Goal: Transaction & Acquisition: Purchase product/service

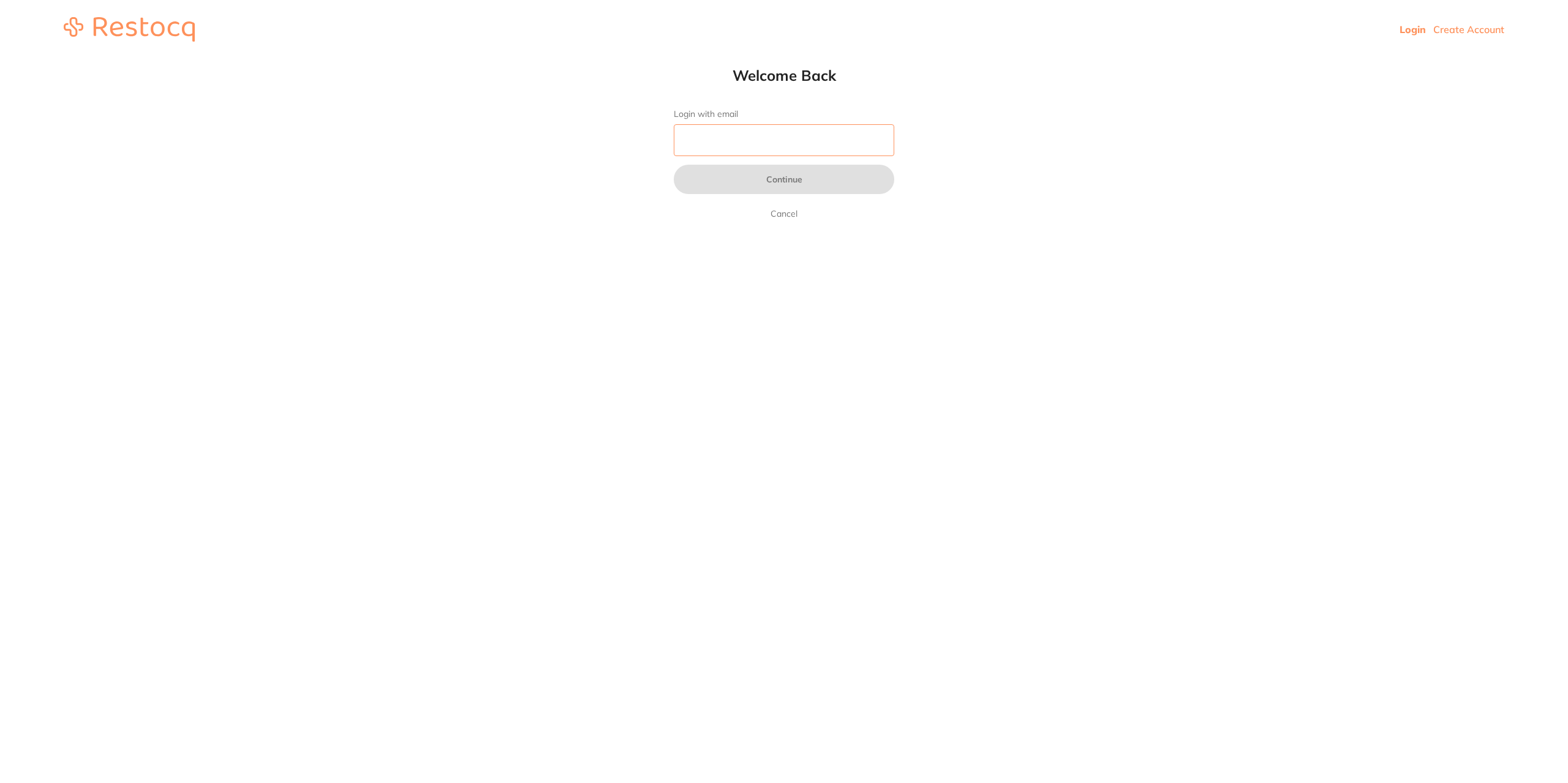
click at [848, 142] on input "Login with email" at bounding box center [784, 140] width 221 height 32
type input "[EMAIL_ADDRESS][DOMAIN_NAME]"
click at [752, 182] on button "Continue" at bounding box center [784, 179] width 221 height 29
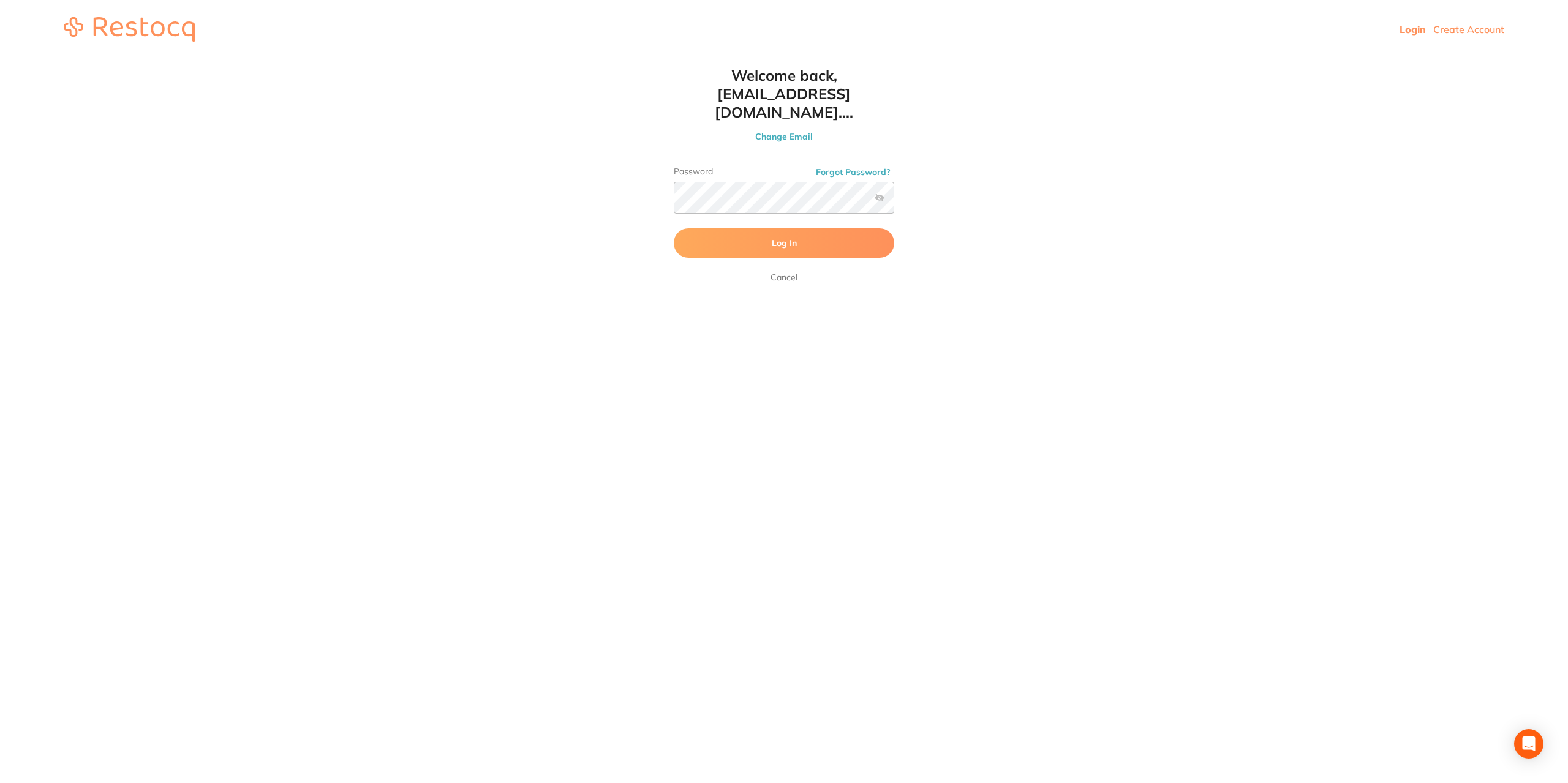
drag, startPoint x: 741, startPoint y: 219, endPoint x: 749, endPoint y: 220, distance: 8.1
click at [740, 228] on button "Log In" at bounding box center [784, 243] width 221 height 29
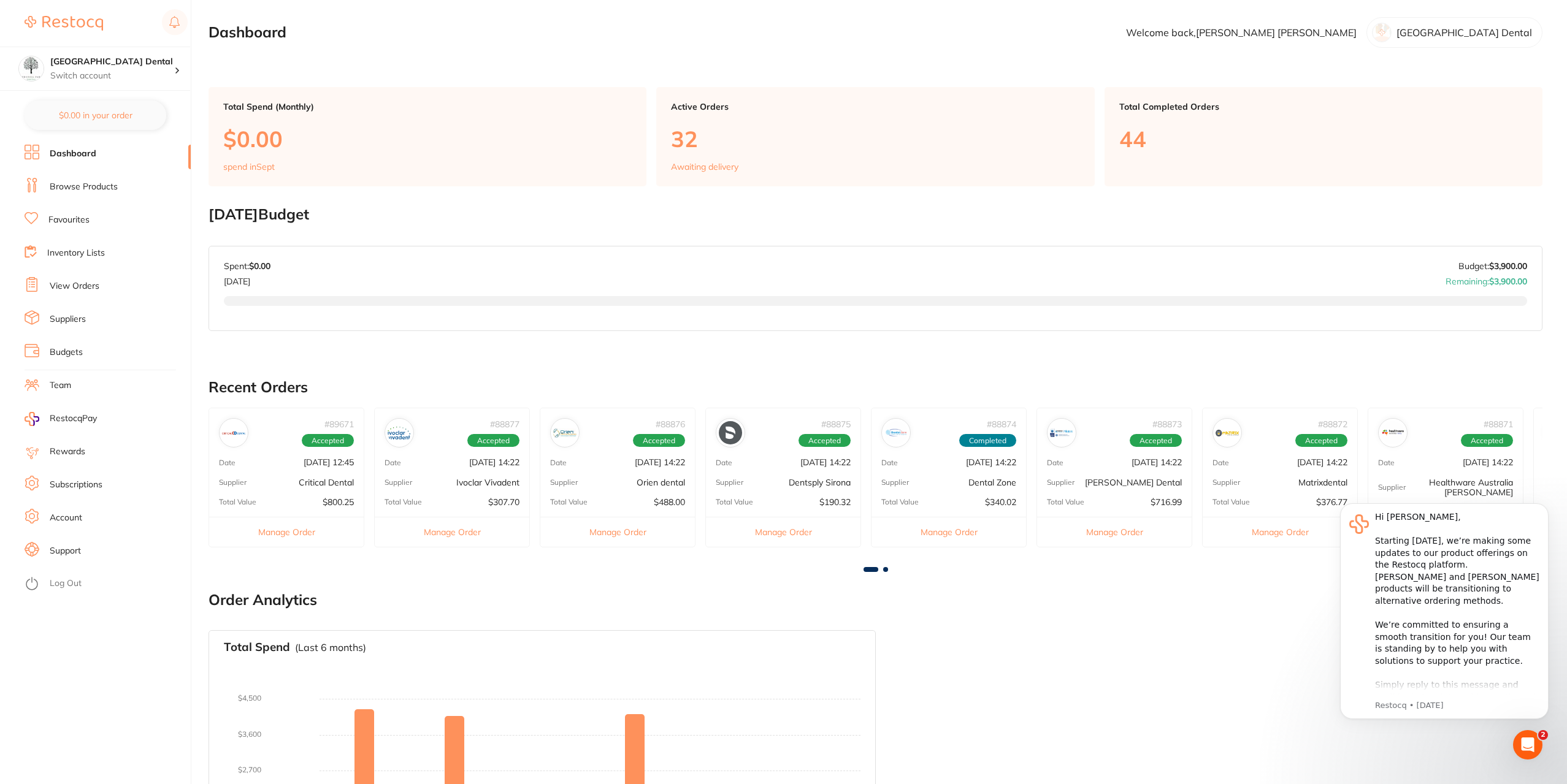
click at [62, 194] on li "Browse Products" at bounding box center [108, 187] width 166 height 18
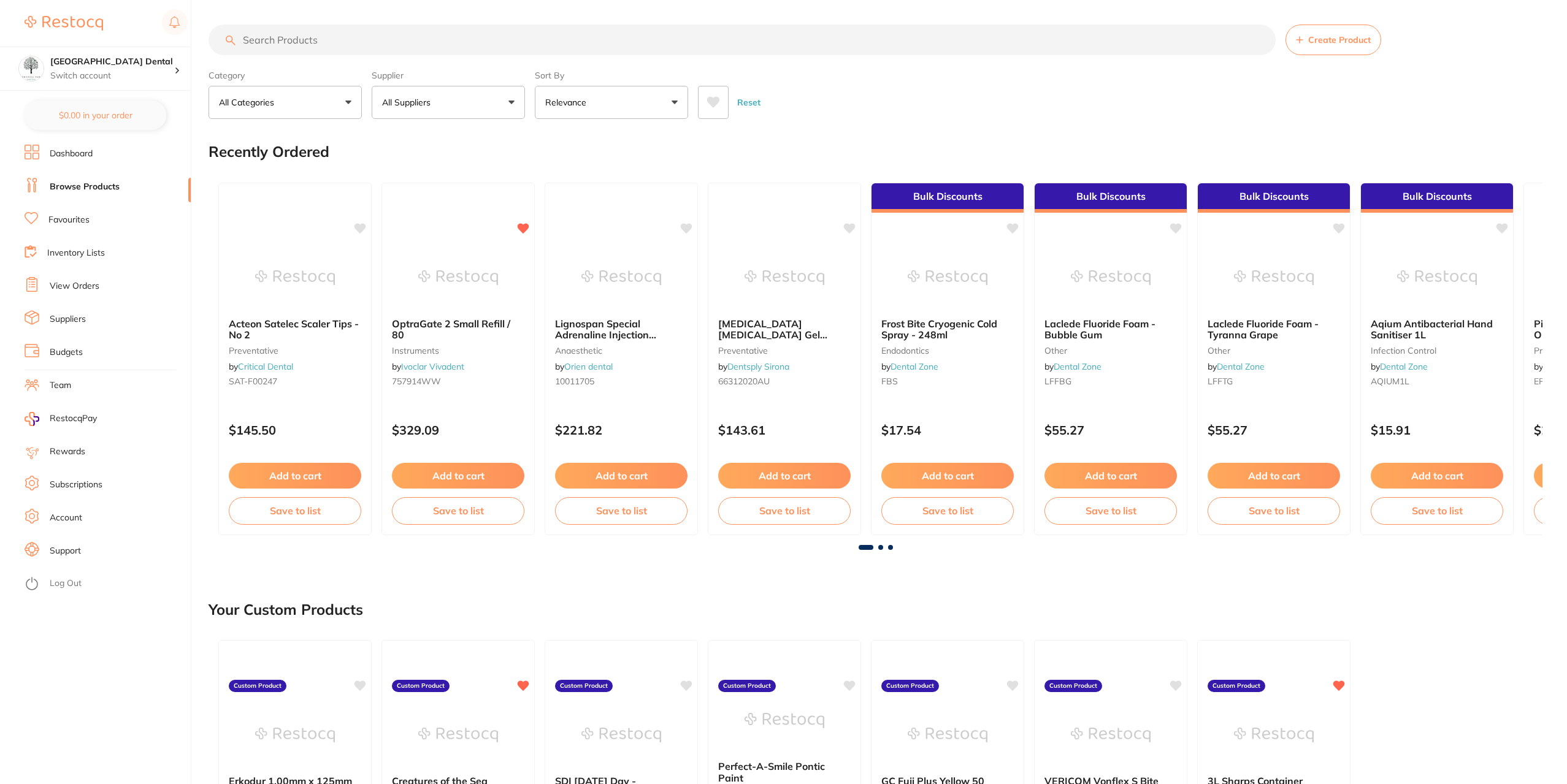
click at [331, 40] on input "search" at bounding box center [742, 40] width 1067 height 31
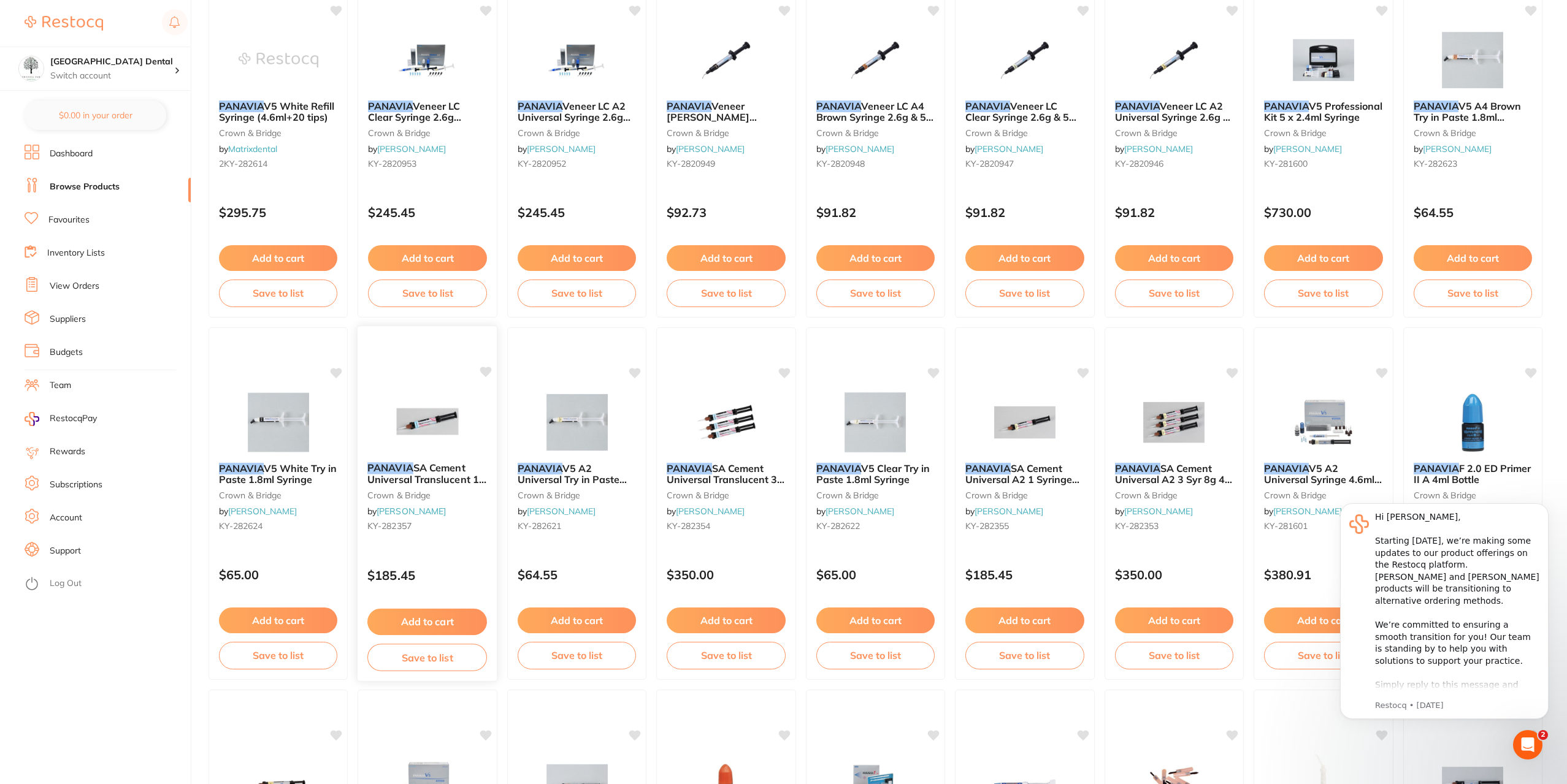
scroll to position [245, 0]
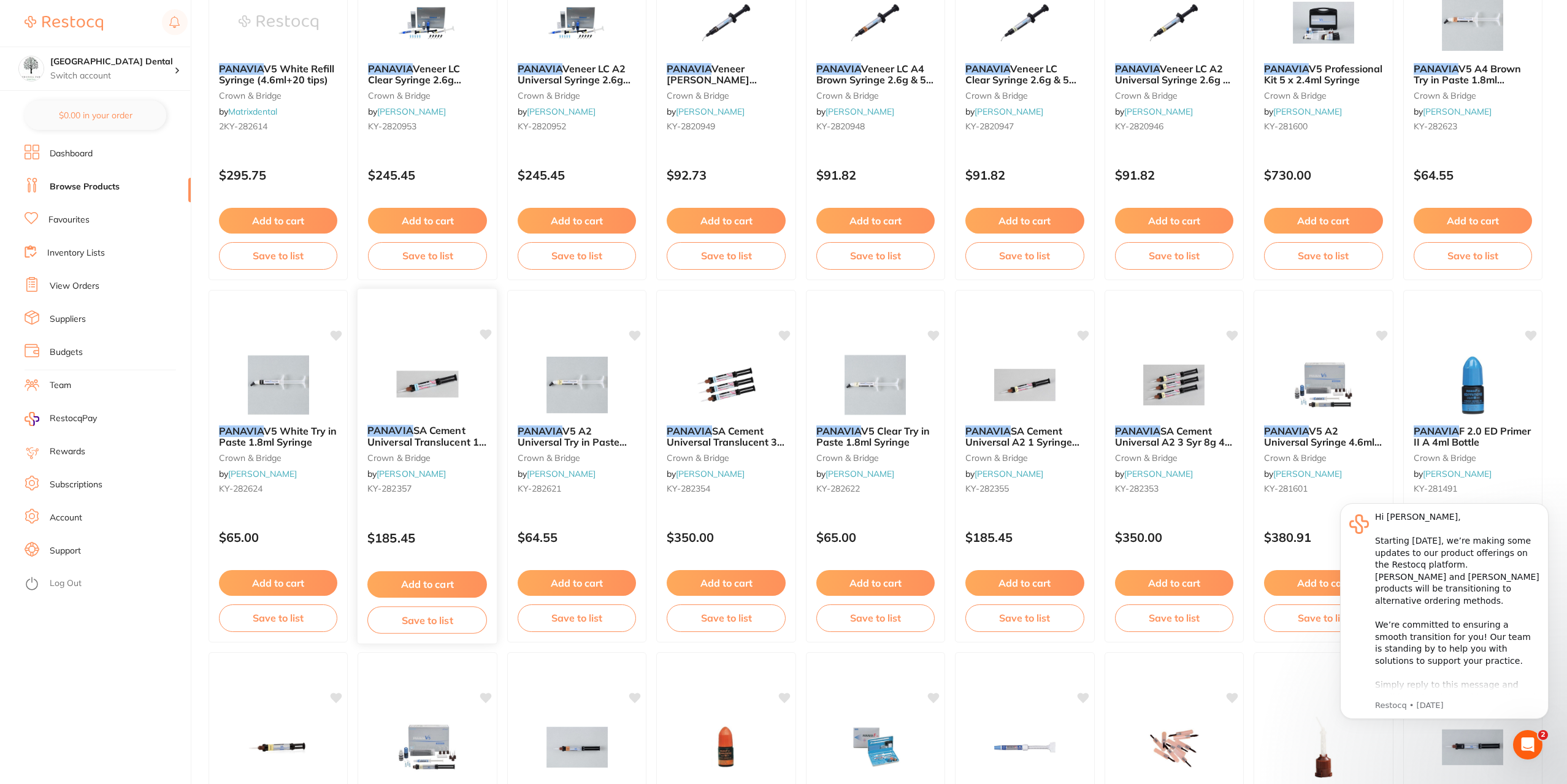
click at [433, 430] on span "SA Cement Universal Translucent 1 Sy 8g 20 Mix Tip" at bounding box center [427, 441] width 119 height 35
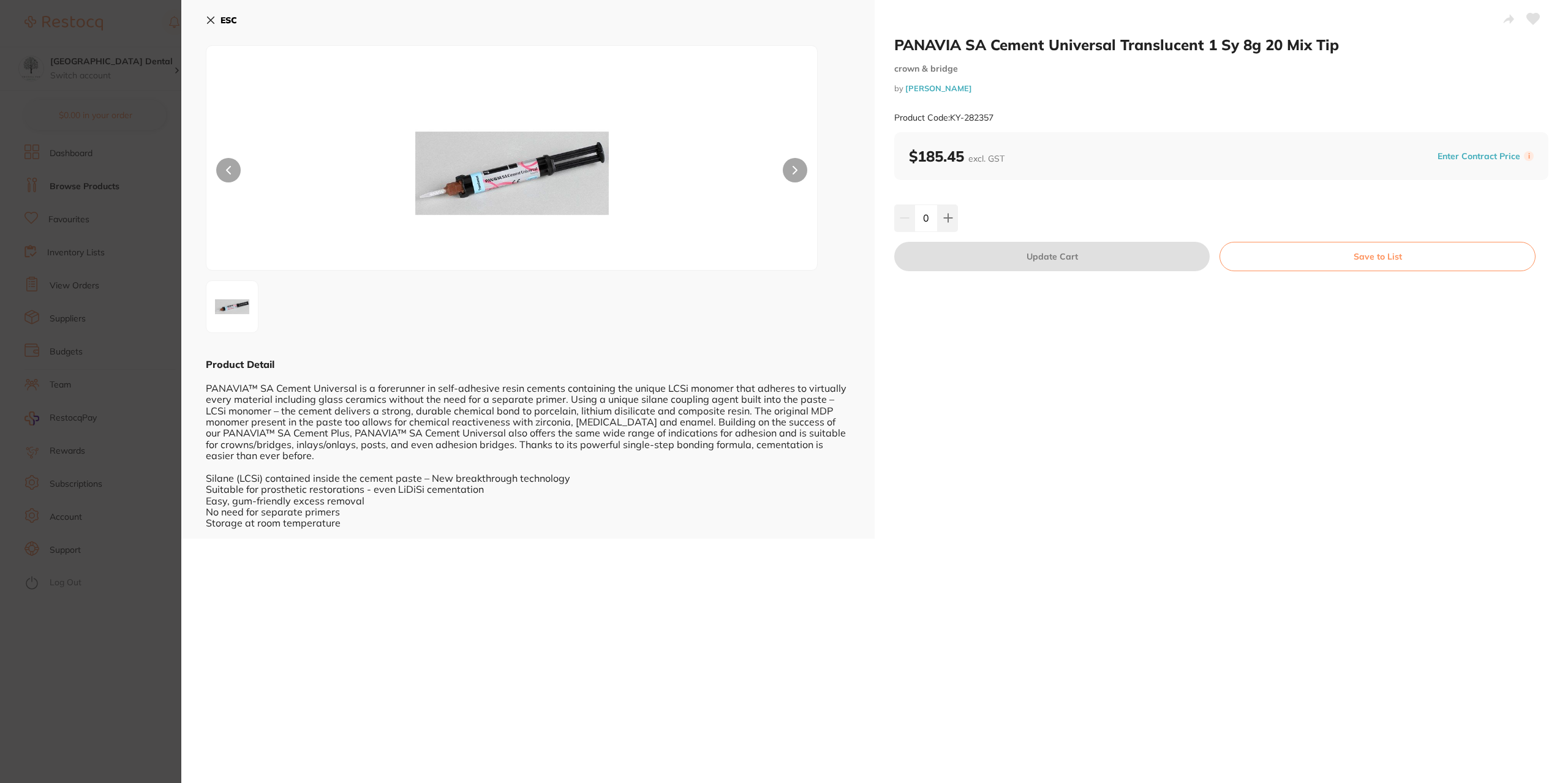
click at [112, 400] on section "PANAVIA SA Cement Universal Translucent 1 Sy 8g 20 Mix Tip crown & bridge by He…" at bounding box center [784, 392] width 1568 height 783
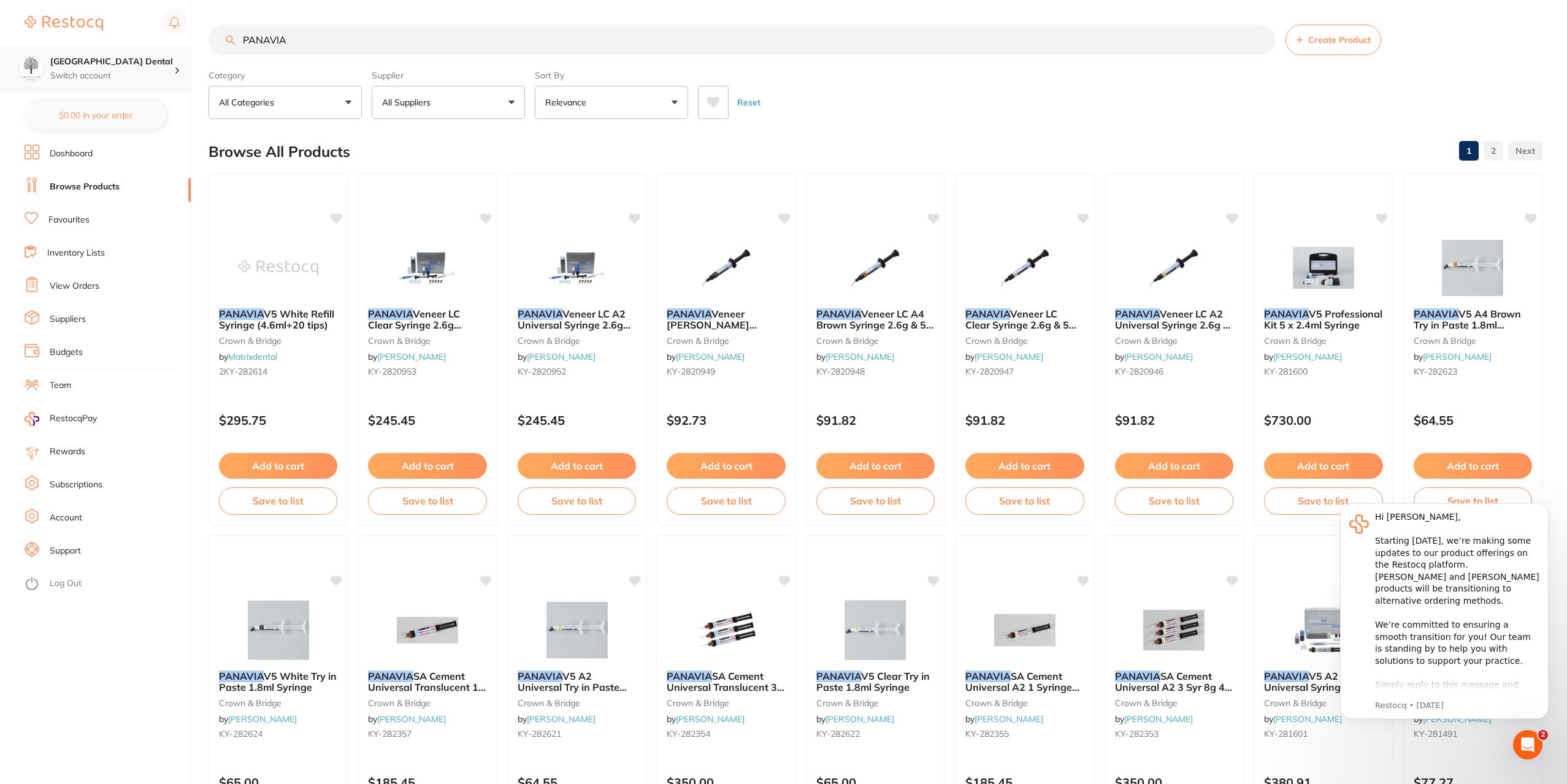
drag, startPoint x: 313, startPoint y: 40, endPoint x: 0, endPoint y: 89, distance: 316.8
click at [33, 75] on div "$0.00 Yeronga Park Dental Switch account Yeronga Park Dental $0.00 in your orde…" at bounding box center [784, 392] width 1567 height 784
type input "DRY TIPS"
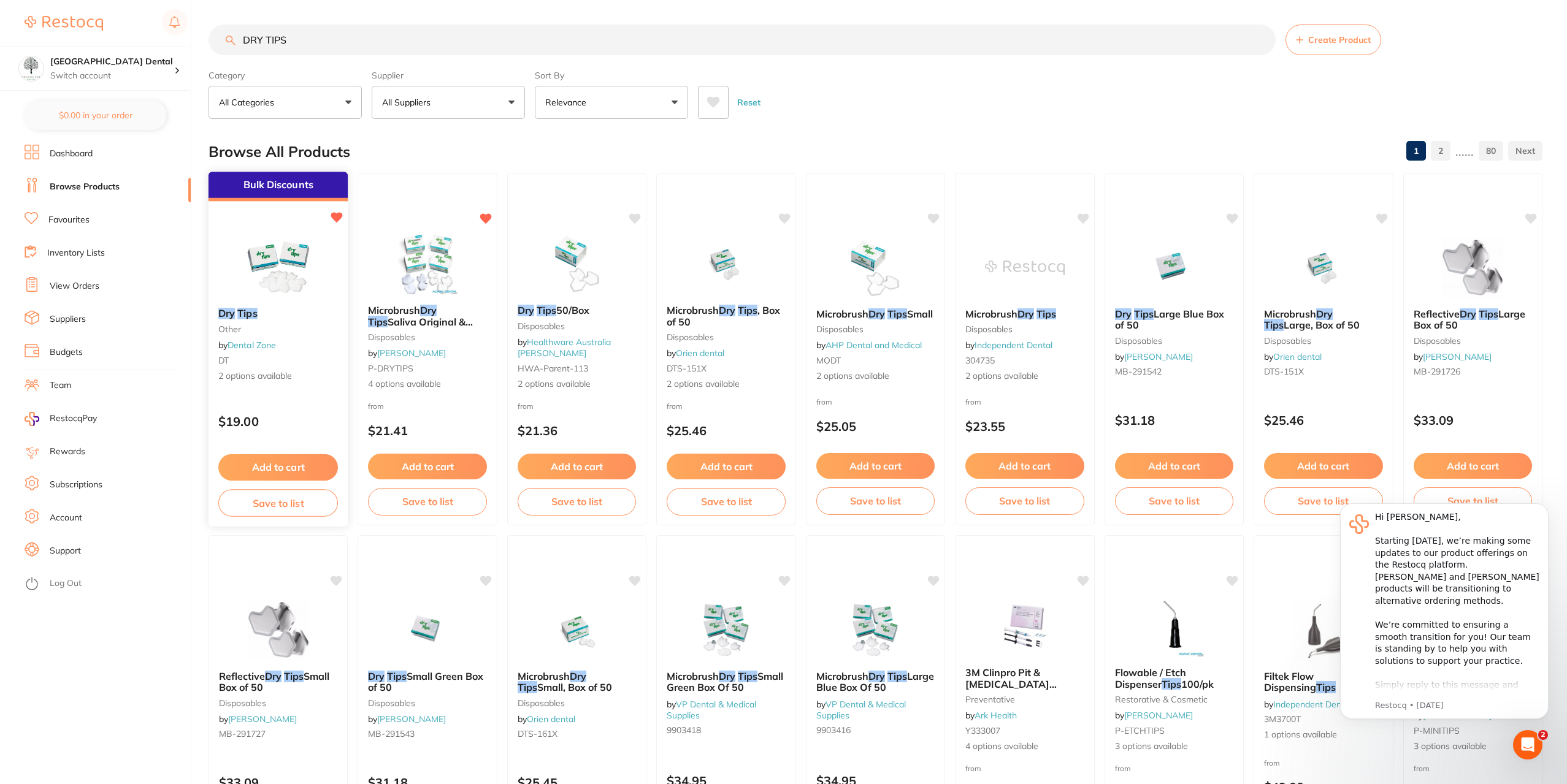
click at [287, 342] on div "Dry Tips other by Dental Zone DT 2 options available" at bounding box center [278, 345] width 139 height 95
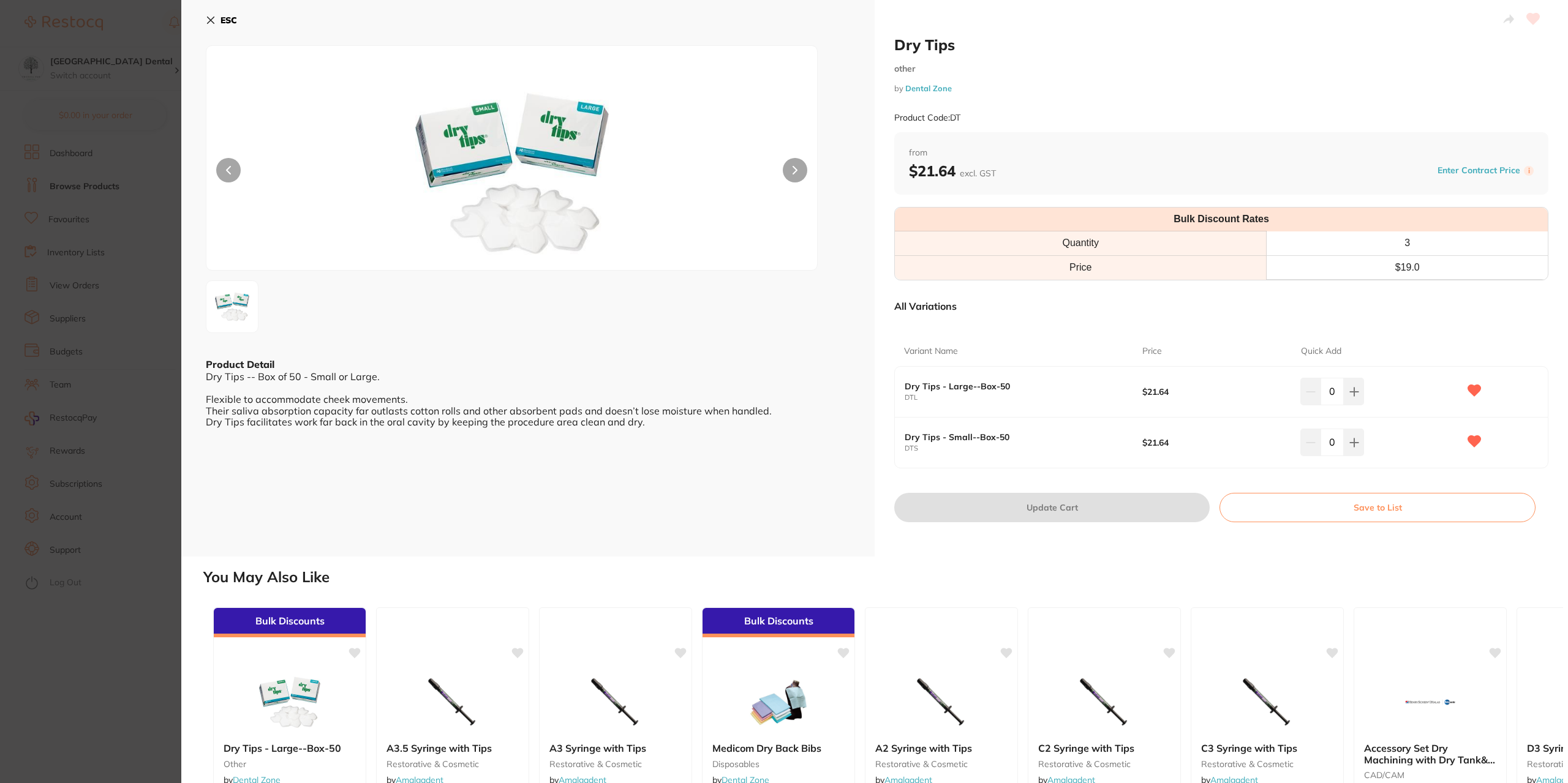
click at [128, 325] on section "Dry Tips other by Dental Zone Product Code: DT ESC Product Detail Dry Tips -- B…" at bounding box center [784, 392] width 1568 height 783
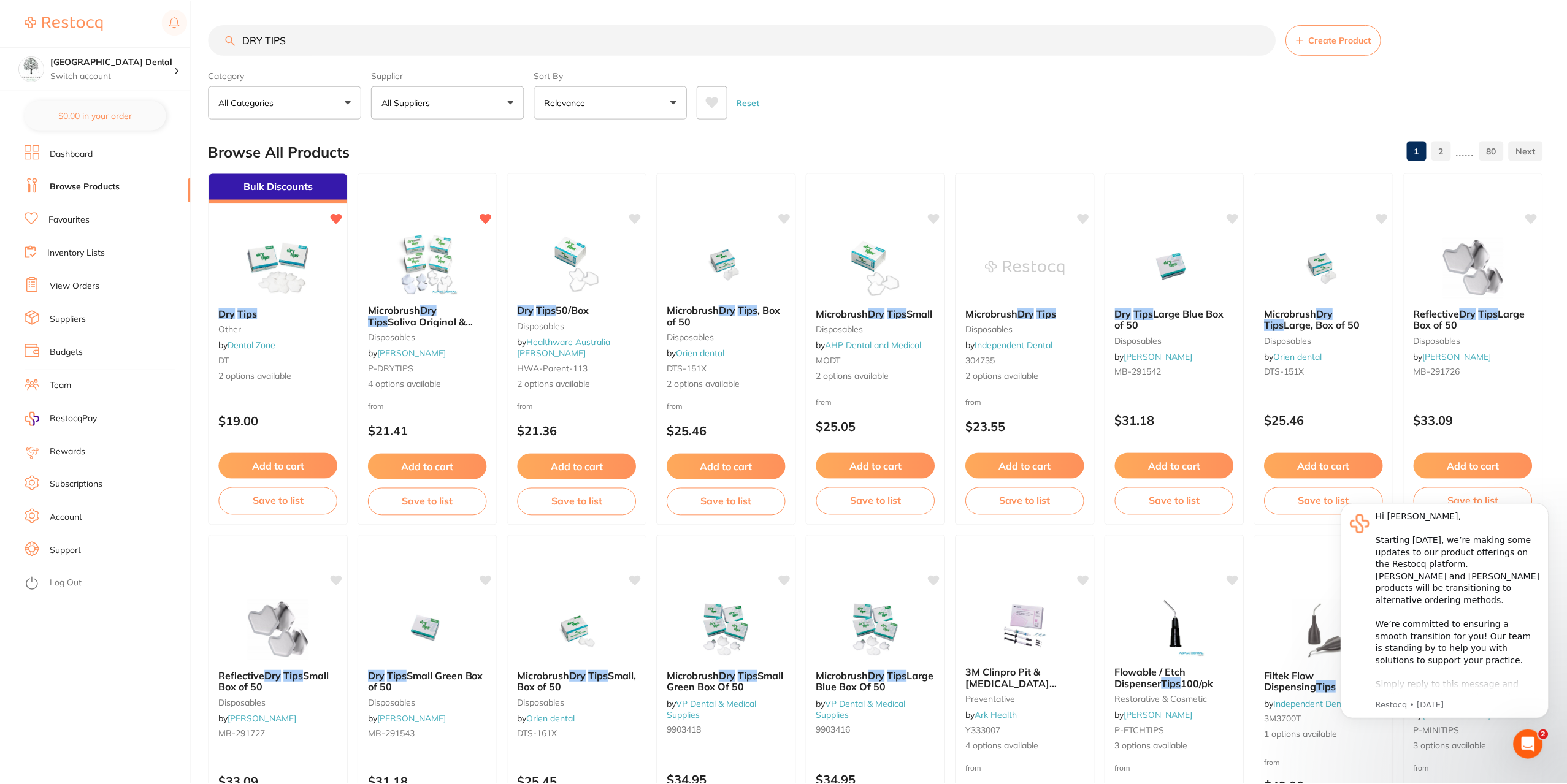
scroll to position [1, 0]
click at [455, 317] on b "Microbrush Dry Tips Saliva Original & Reflective" at bounding box center [427, 315] width 119 height 22
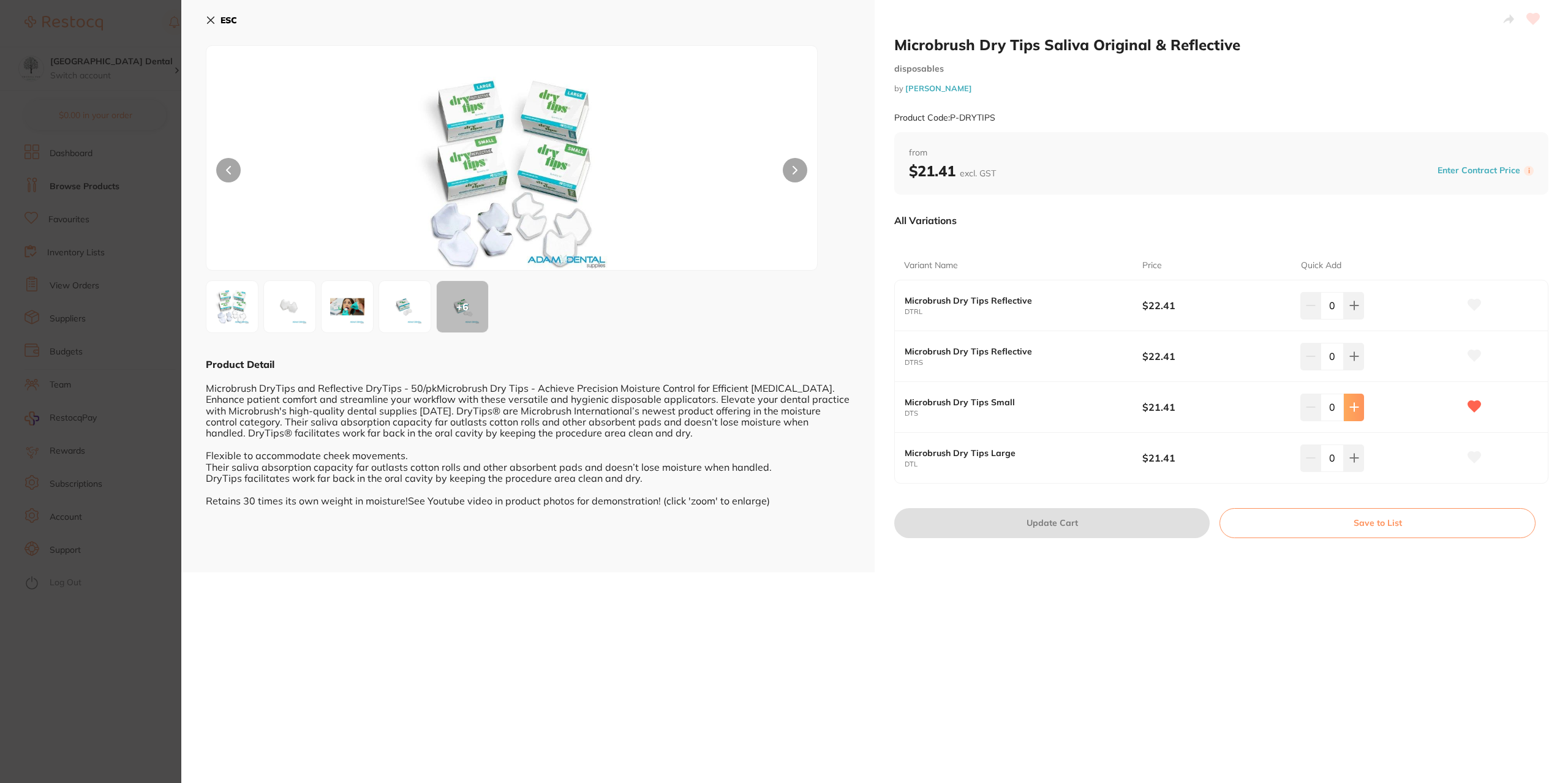
click at [1349, 411] on icon at bounding box center [1354, 407] width 10 height 10
click at [1349, 410] on icon at bounding box center [1354, 407] width 10 height 10
click at [1346, 413] on button at bounding box center [1353, 407] width 20 height 27
click at [1344, 416] on button at bounding box center [1353, 407] width 20 height 27
type input "4"
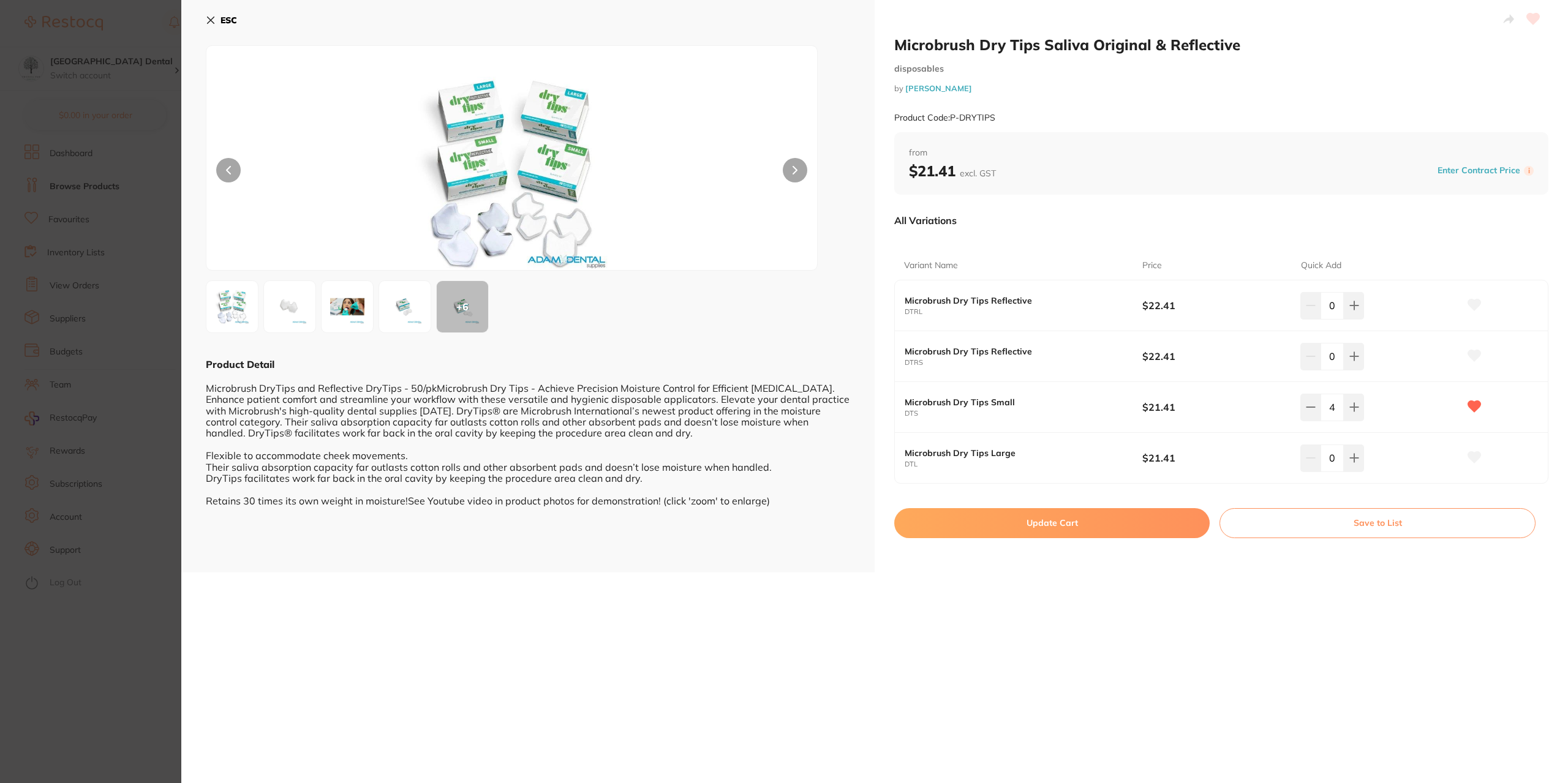
click at [1025, 524] on button "Update Cart" at bounding box center [1052, 523] width 315 height 29
checkbox input "false"
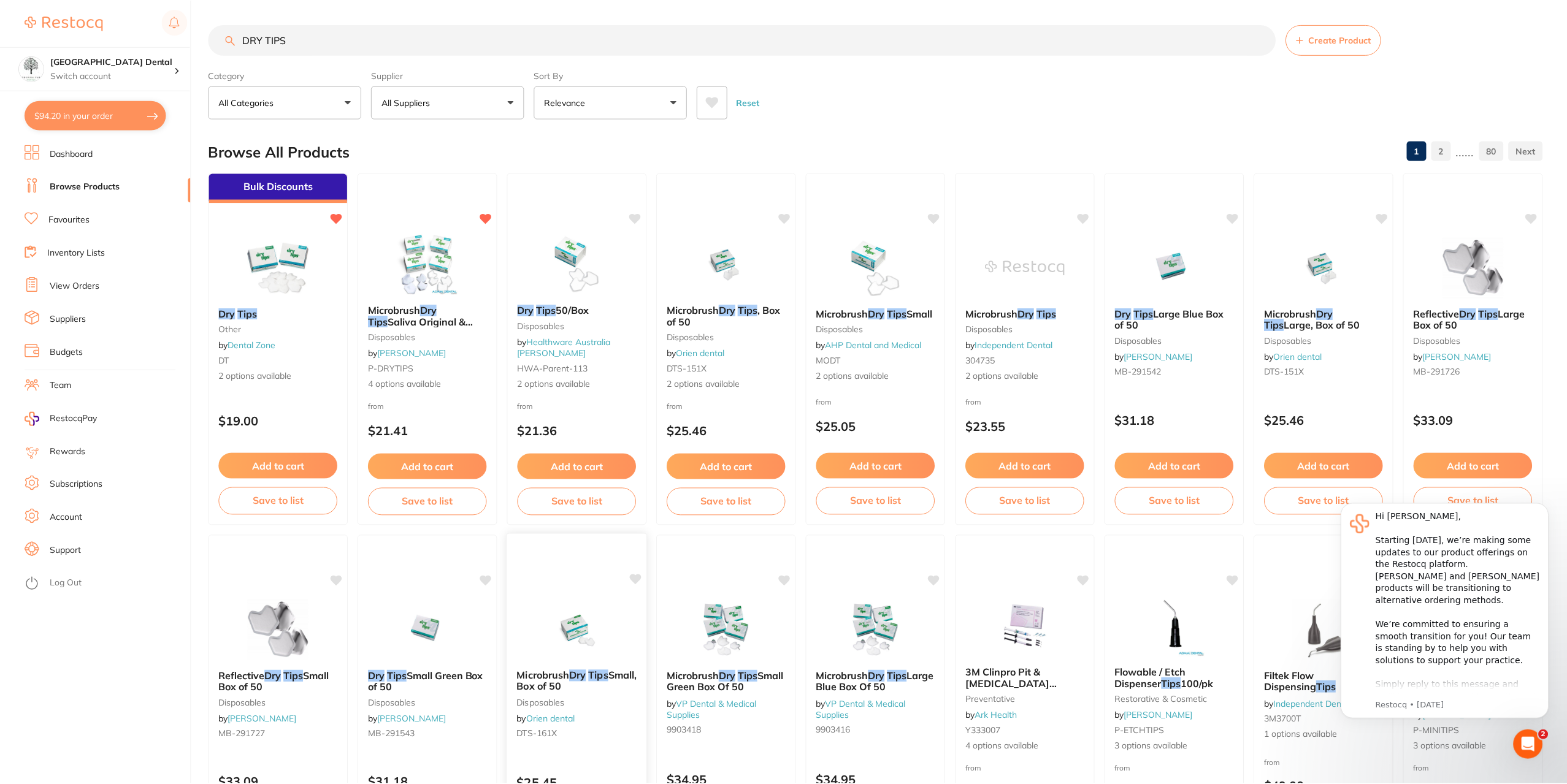
scroll to position [1, 0]
drag, startPoint x: 357, startPoint y: 36, endPoint x: 320, endPoint y: 38, distance: 37.1
click at [347, 38] on input "DRY TIPS" at bounding box center [742, 39] width 1067 height 31
drag, startPoint x: 384, startPoint y: 46, endPoint x: 56, endPoint y: 61, distance: 328.3
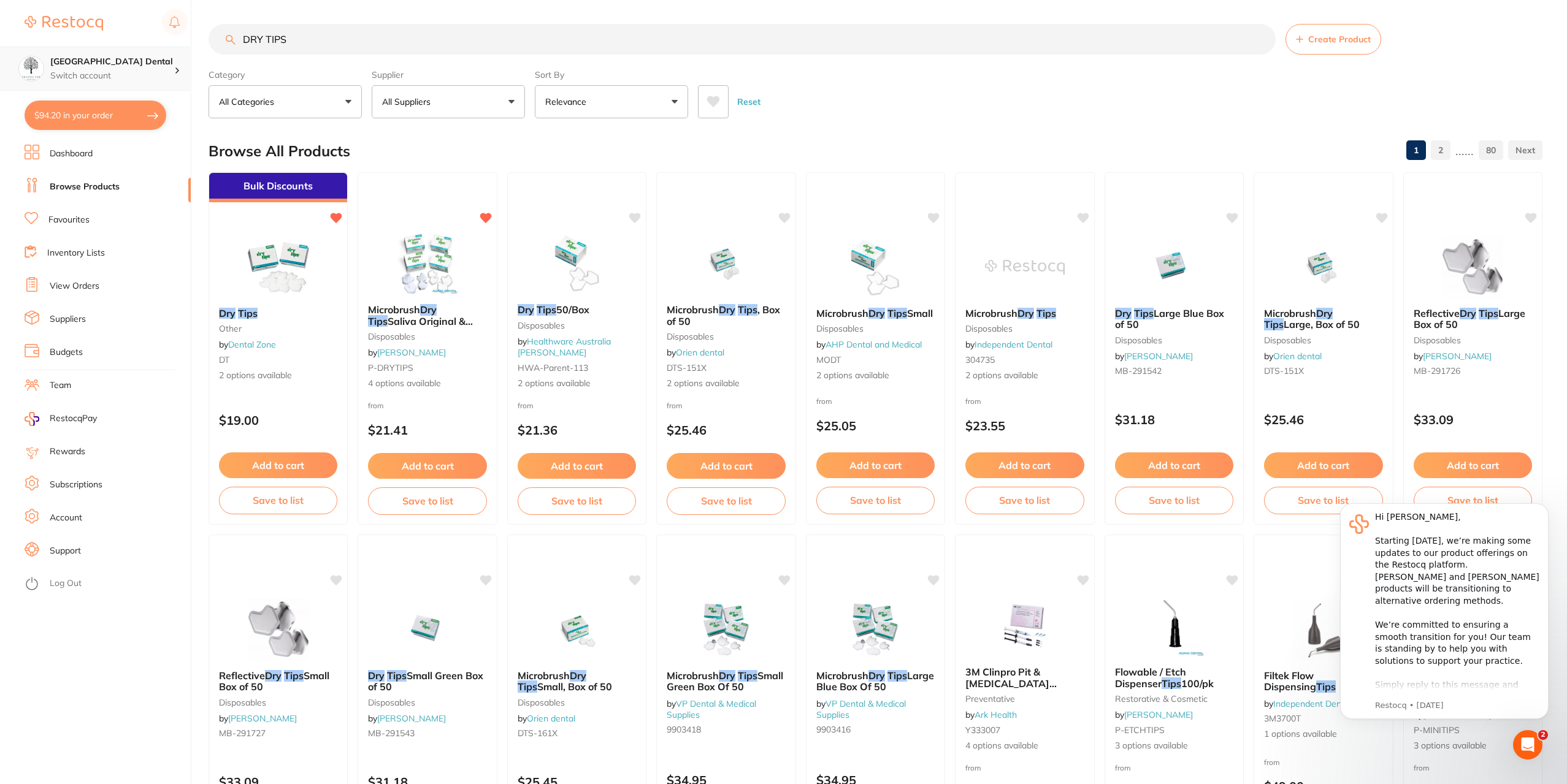
click at [55, 62] on div "$94.20 Yeronga Park Dental Switch account Yeronga Park Dental $94.20 in your or…" at bounding box center [784, 391] width 1567 height 784
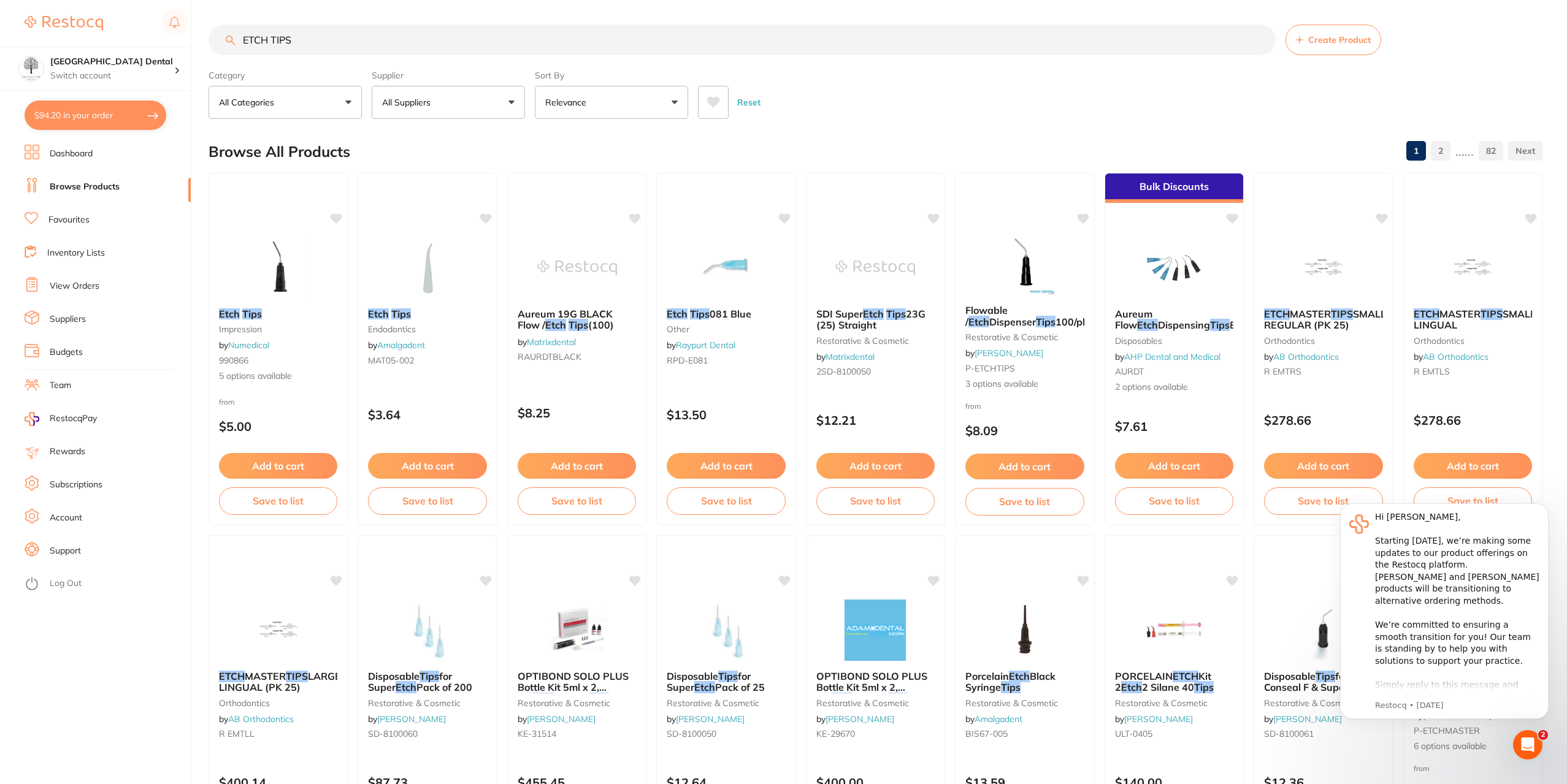
click at [315, 42] on input "ETCH TIPS" at bounding box center [742, 40] width 1067 height 31
type input "ETCH TIPS BLUE"
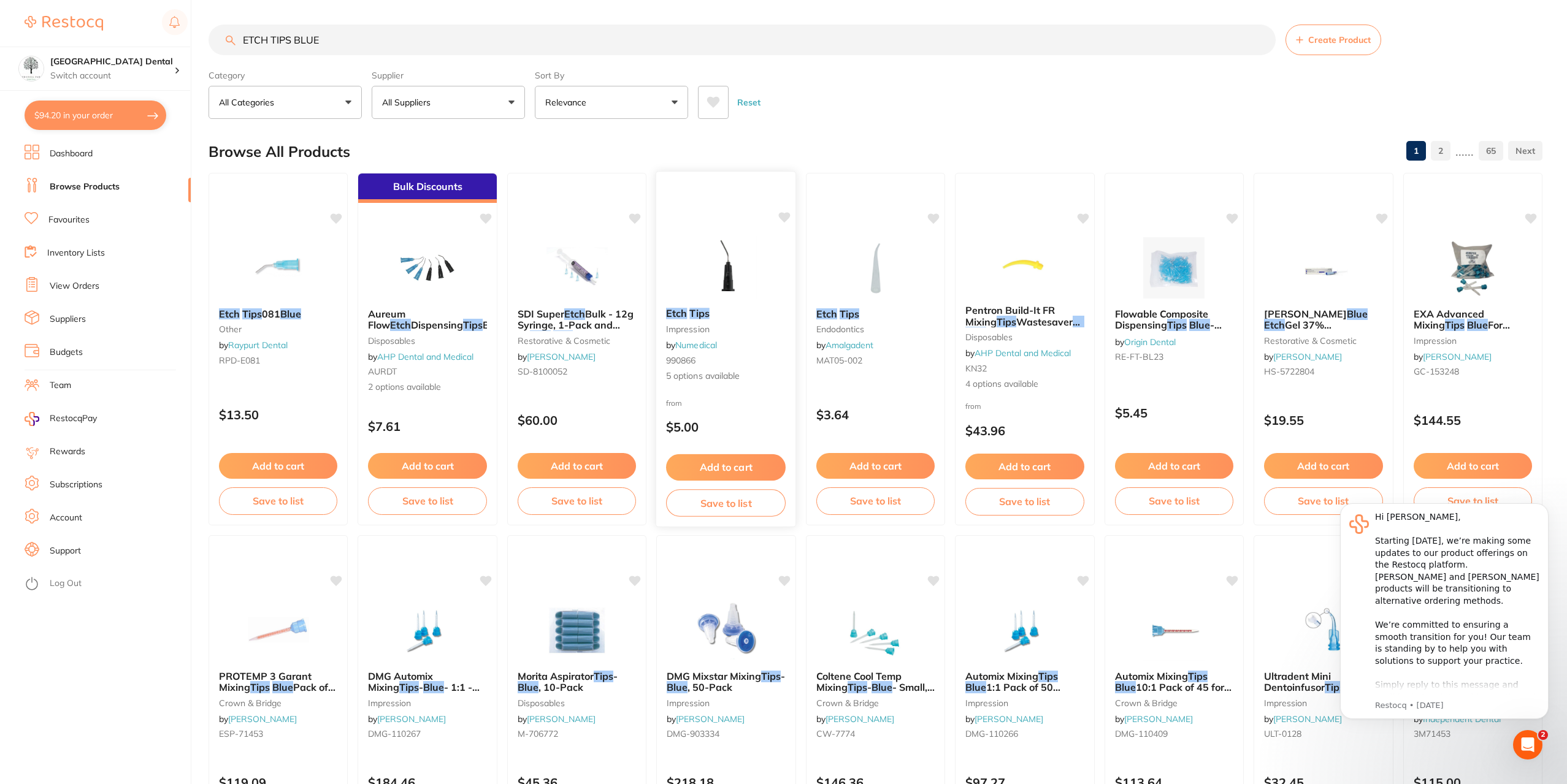
click at [705, 314] on em "Tips" at bounding box center [700, 313] width 19 height 12
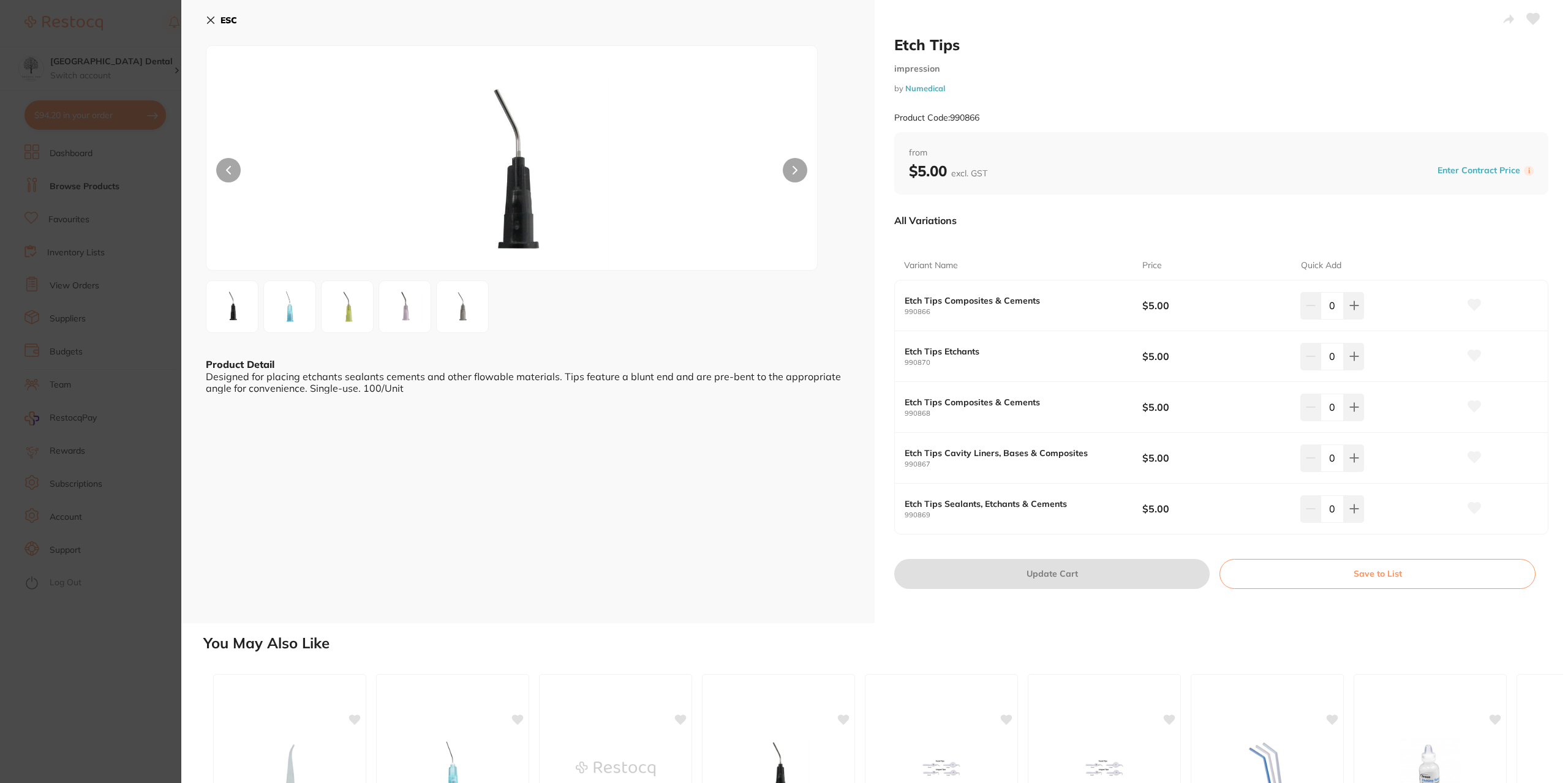
click at [275, 307] on img at bounding box center [289, 306] width 44 height 44
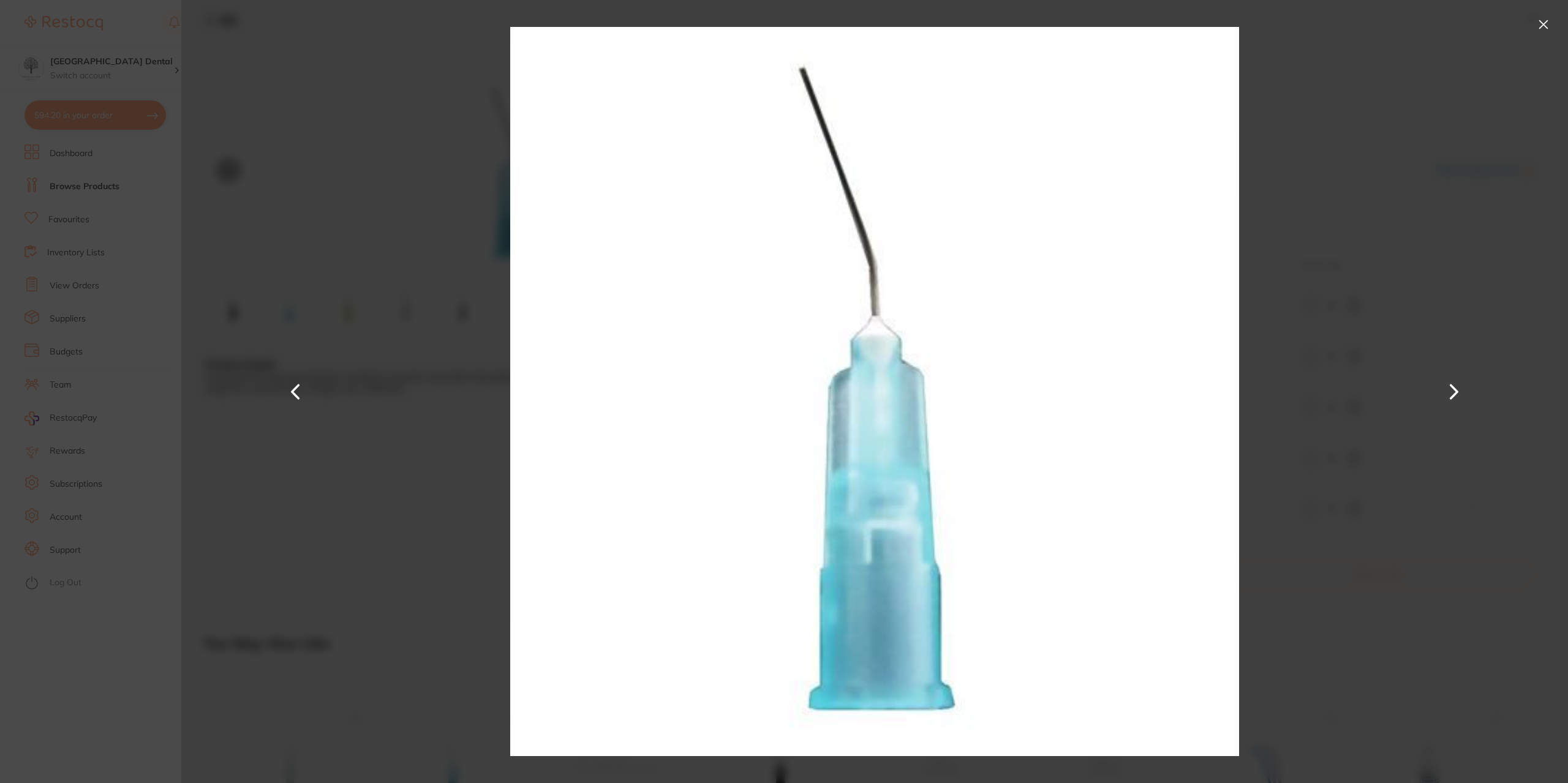
click at [1287, 178] on div at bounding box center [875, 392] width 1386 height 783
click at [1543, 26] on button at bounding box center [1543, 24] width 19 height 19
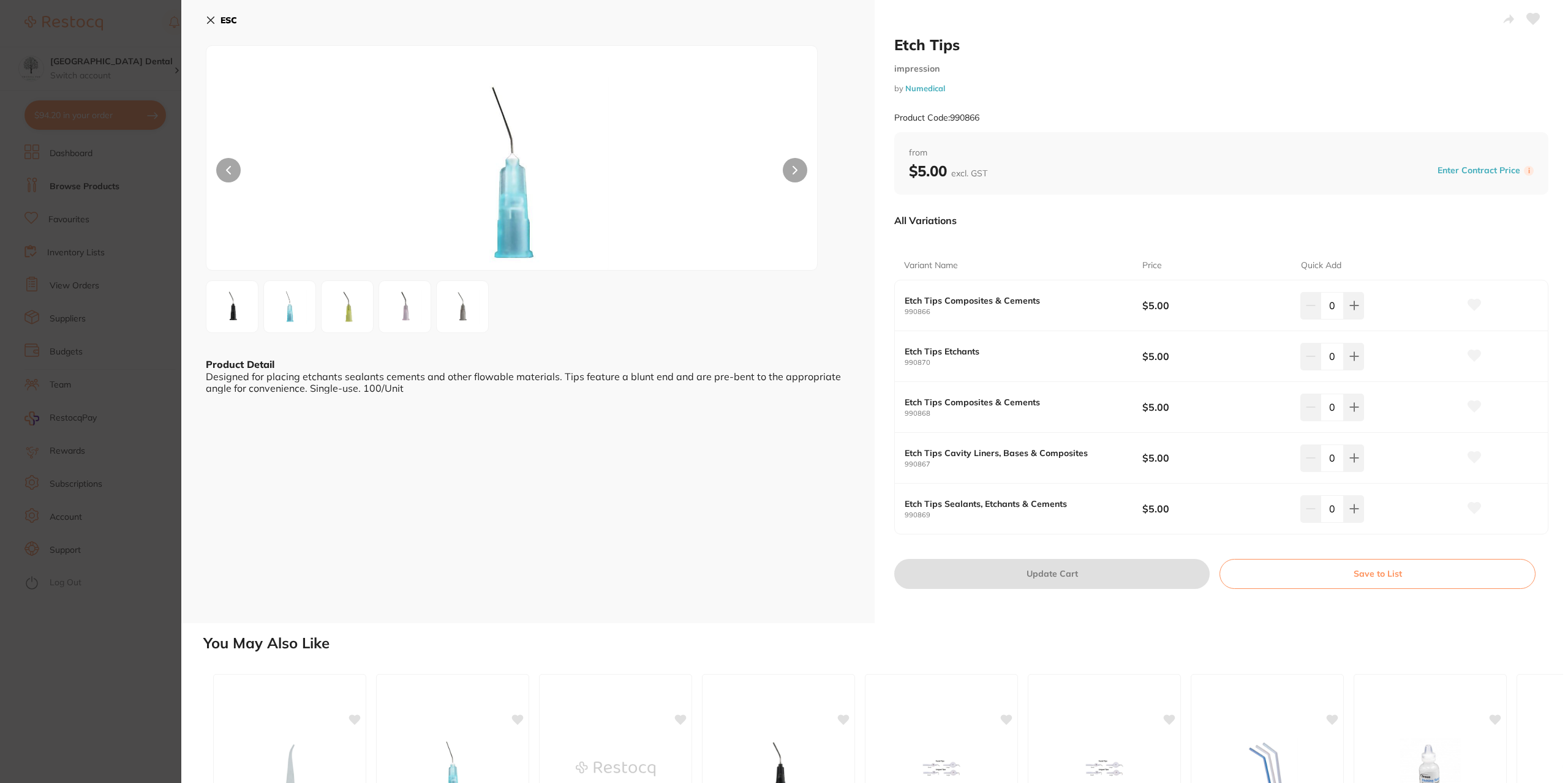
click at [245, 308] on img at bounding box center [232, 306] width 44 height 44
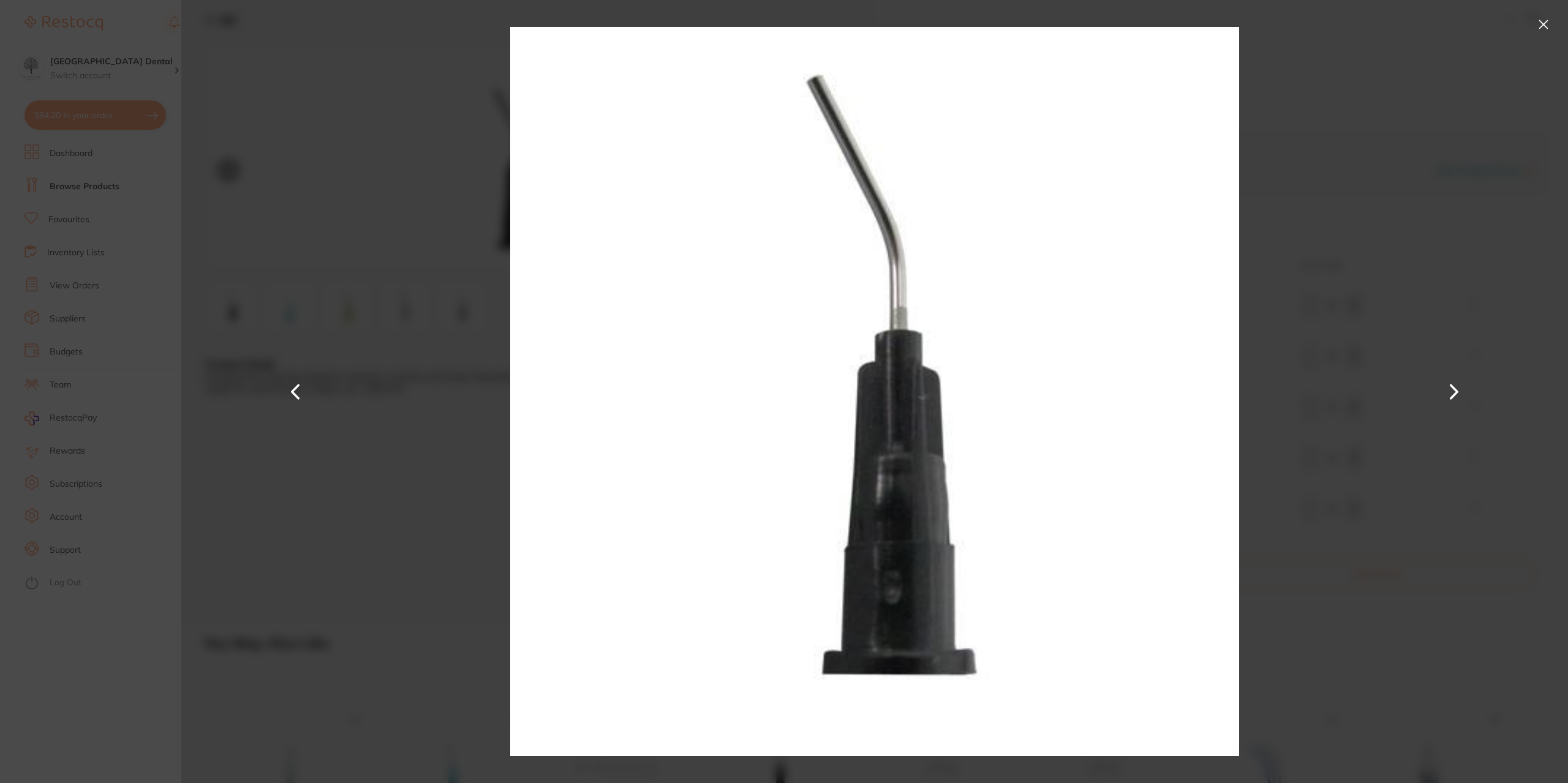
click at [164, 302] on section "Etch Tips impression by Numedical Product Code: 990866 ESC Product Detail Desig…" at bounding box center [784, 392] width 1568 height 783
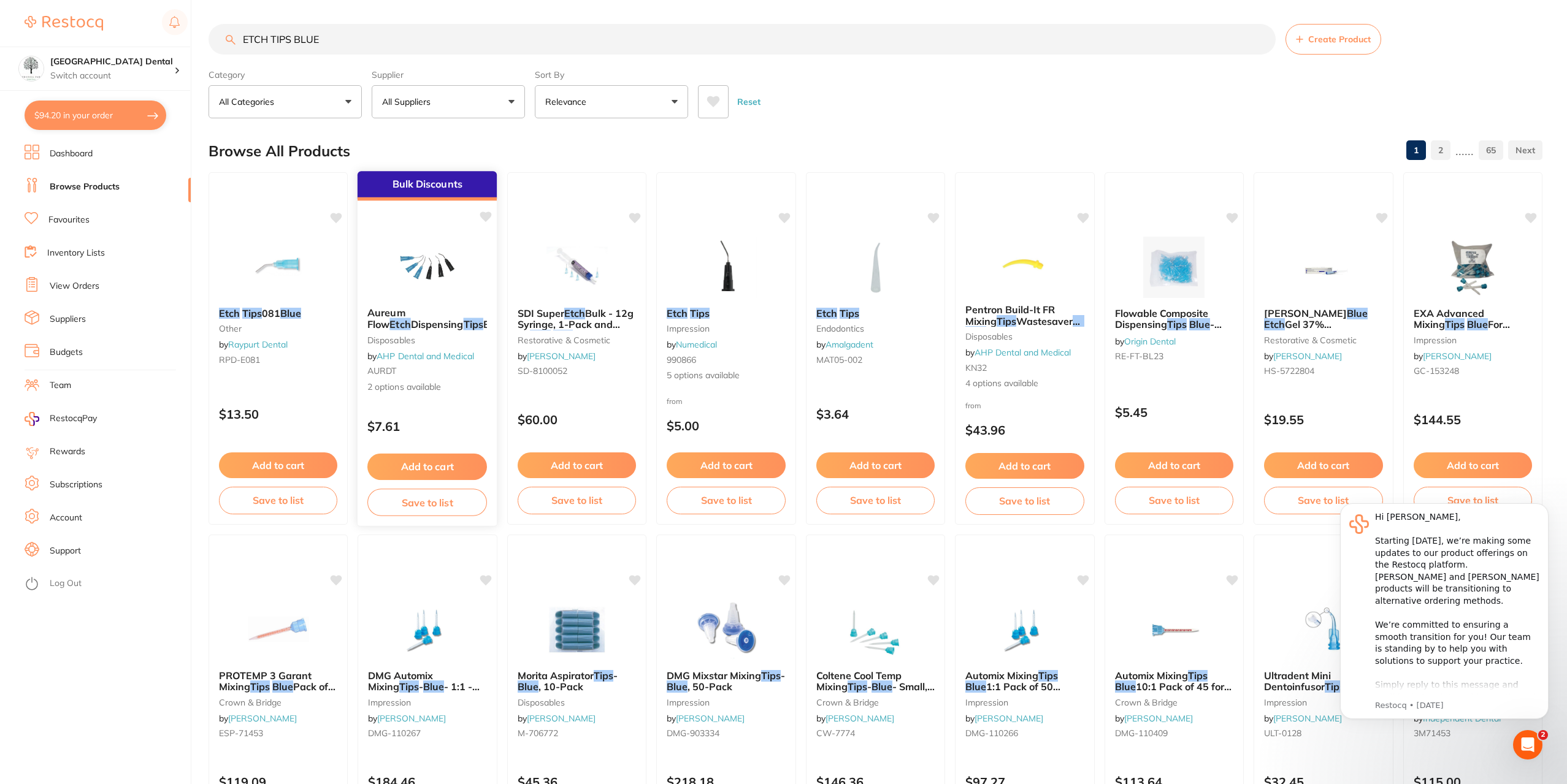
click at [464, 320] on em "Tips" at bounding box center [473, 324] width 19 height 12
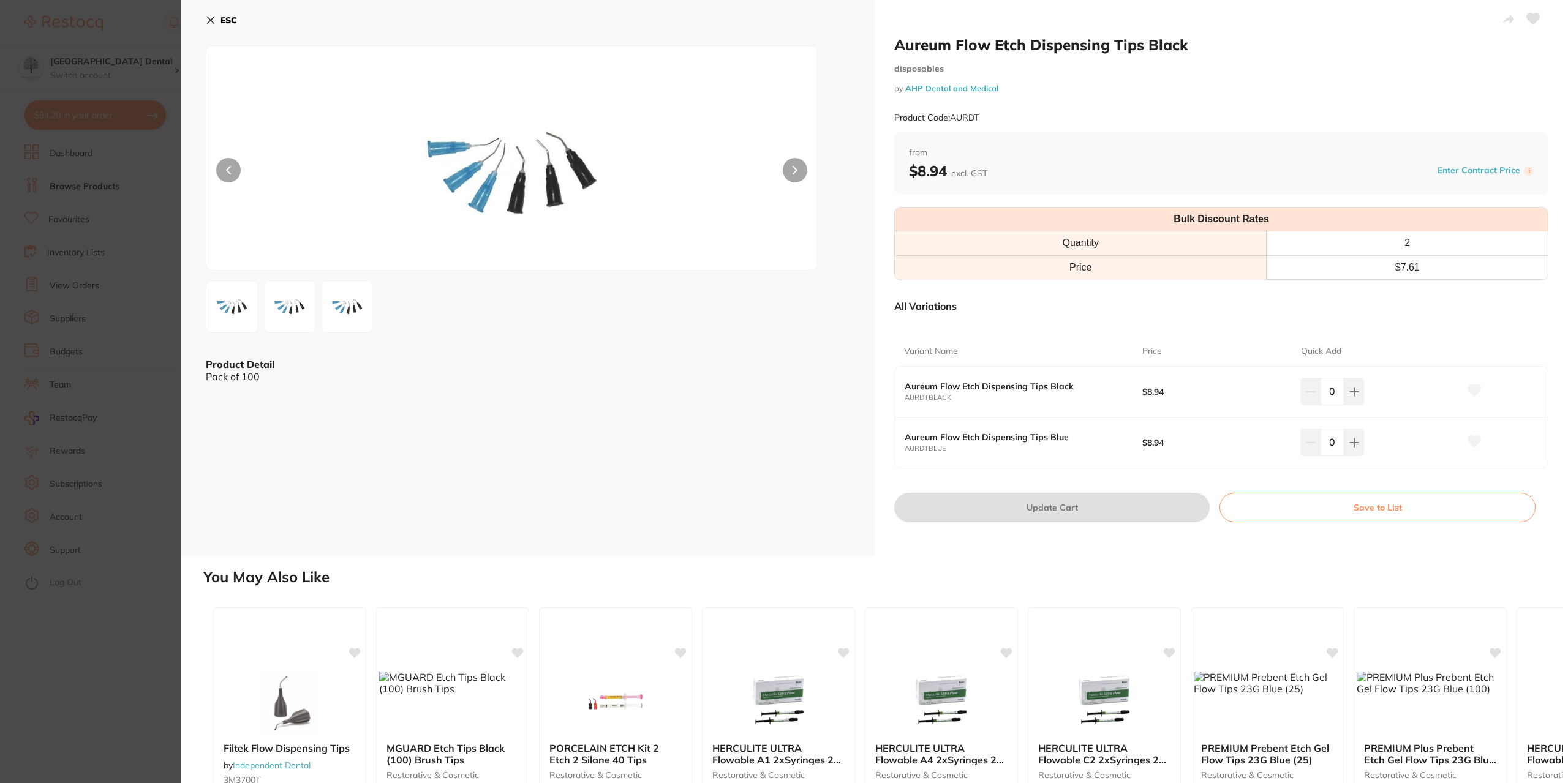
click at [112, 224] on section "Aureum Flow Etch Dispensing Tips Black disposables by AHP Dental and Medical Pr…" at bounding box center [784, 392] width 1568 height 783
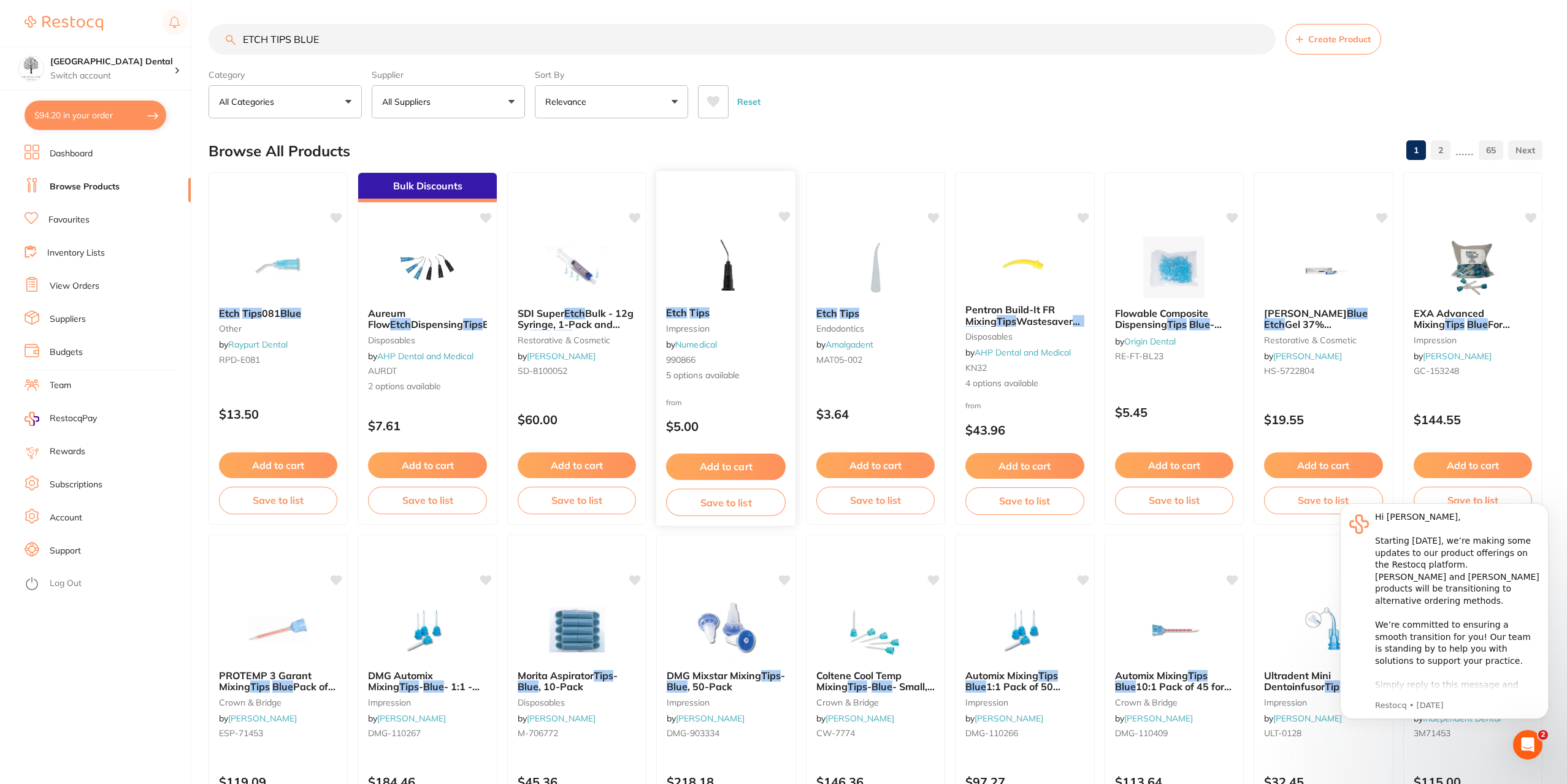
click at [715, 340] on link "Numedical" at bounding box center [696, 344] width 42 height 11
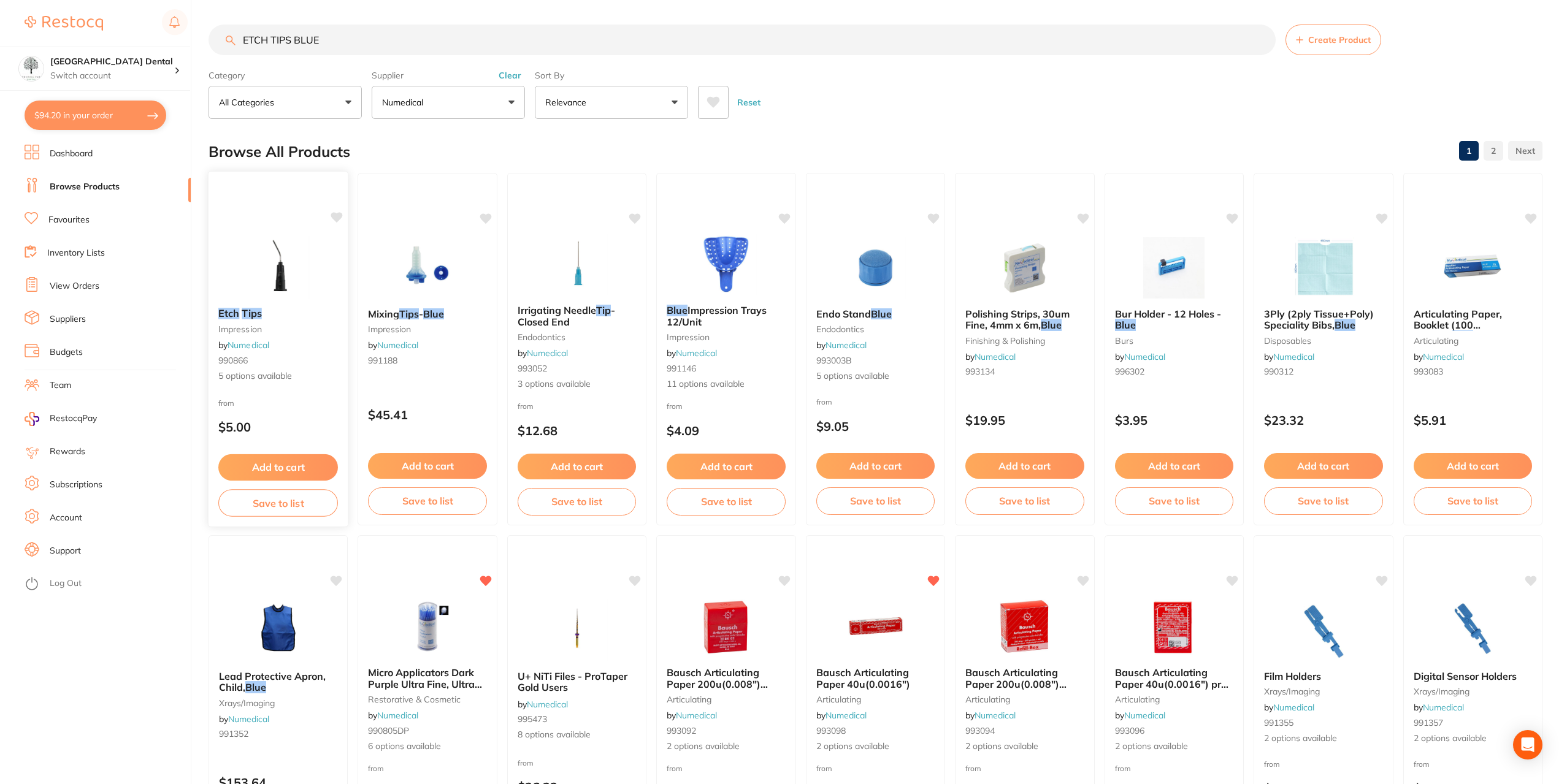
click at [290, 325] on small "impression" at bounding box center [277, 329] width 119 height 10
click at [247, 320] on div "Etch Tips impression by Numedical 990866 5 options available" at bounding box center [278, 345] width 139 height 95
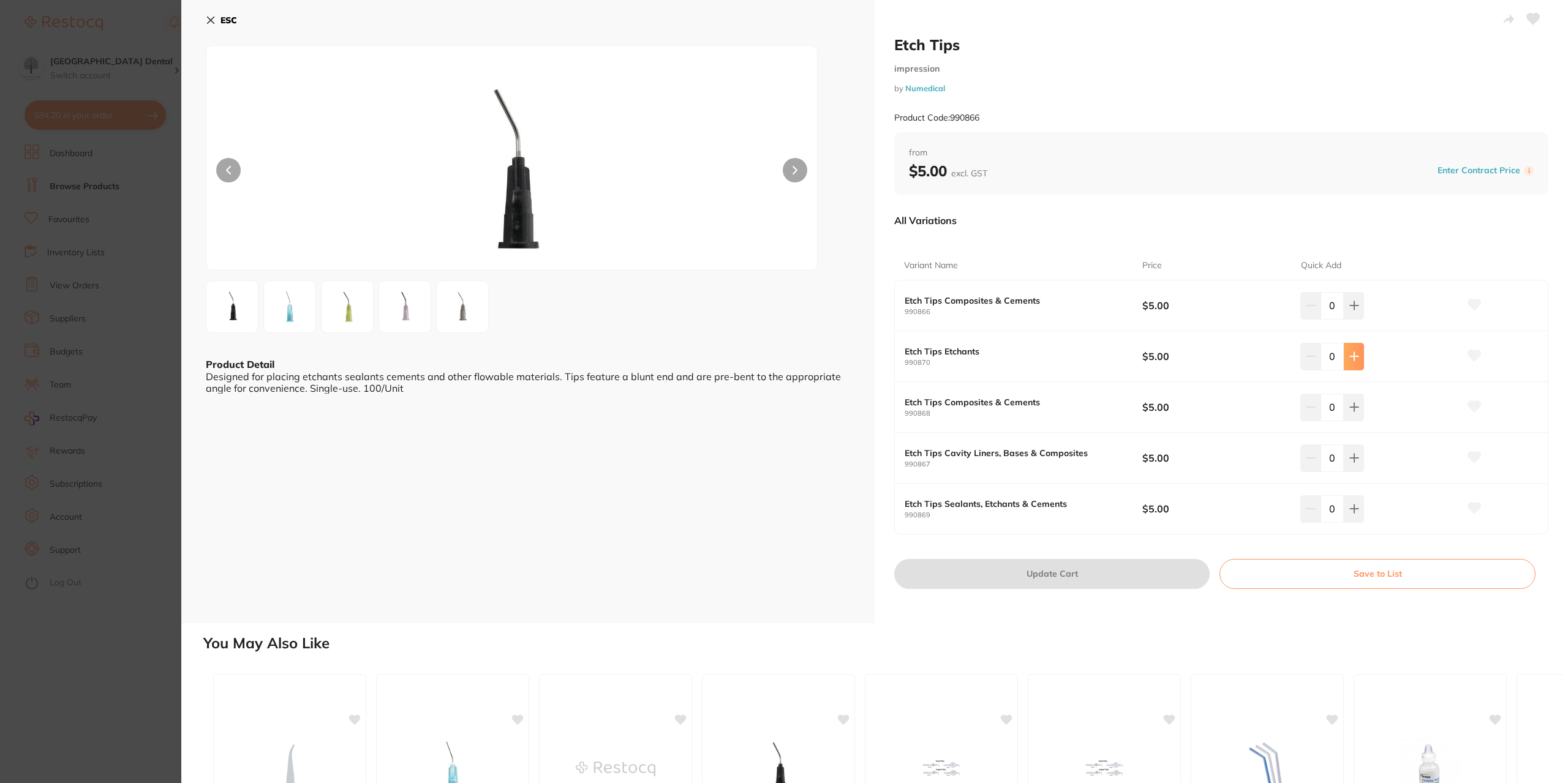
click at [1351, 359] on icon at bounding box center [1353, 357] width 8 height 8
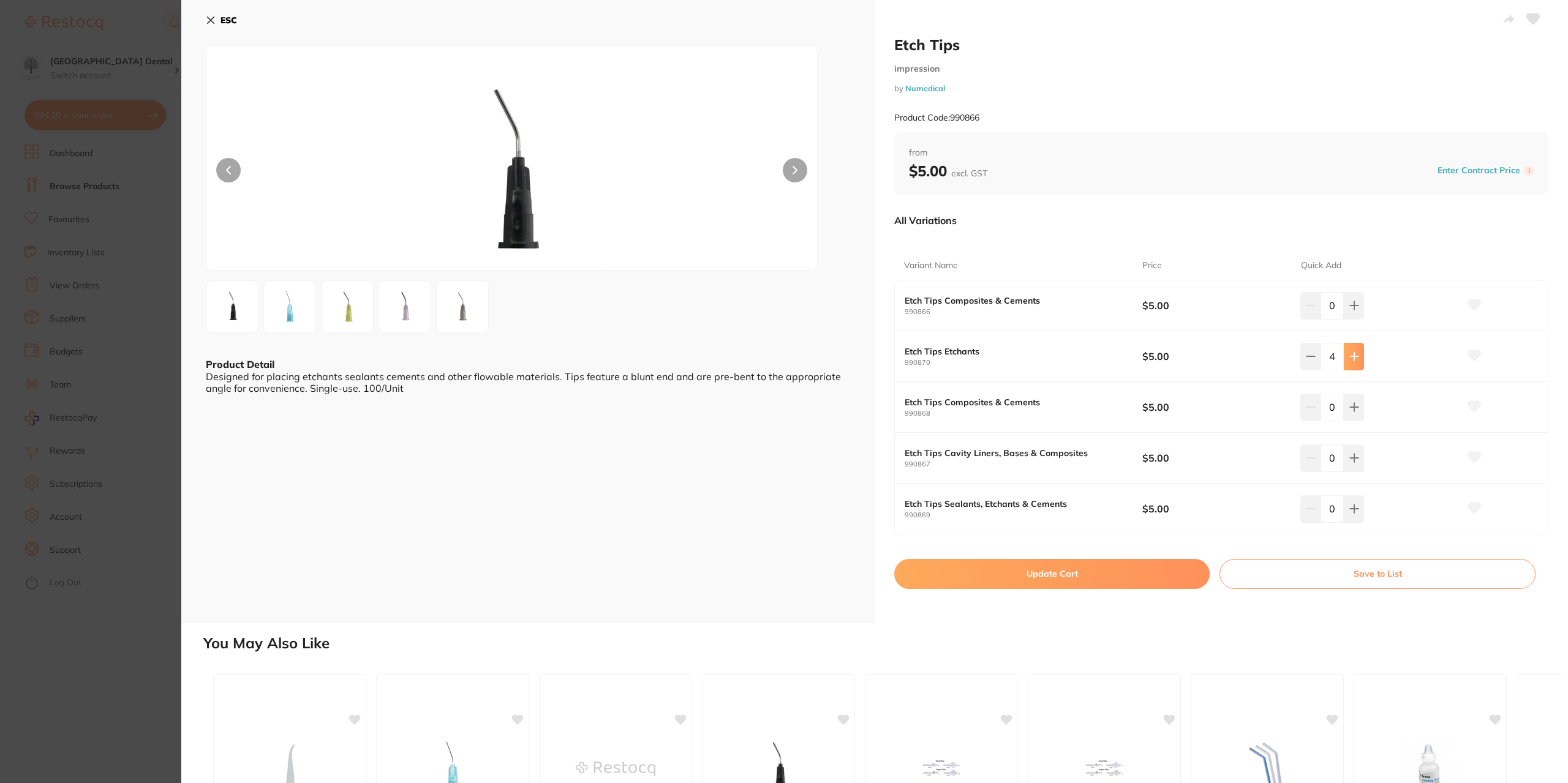
type input "5"
click at [1026, 571] on button "Update Cart" at bounding box center [1052, 574] width 315 height 29
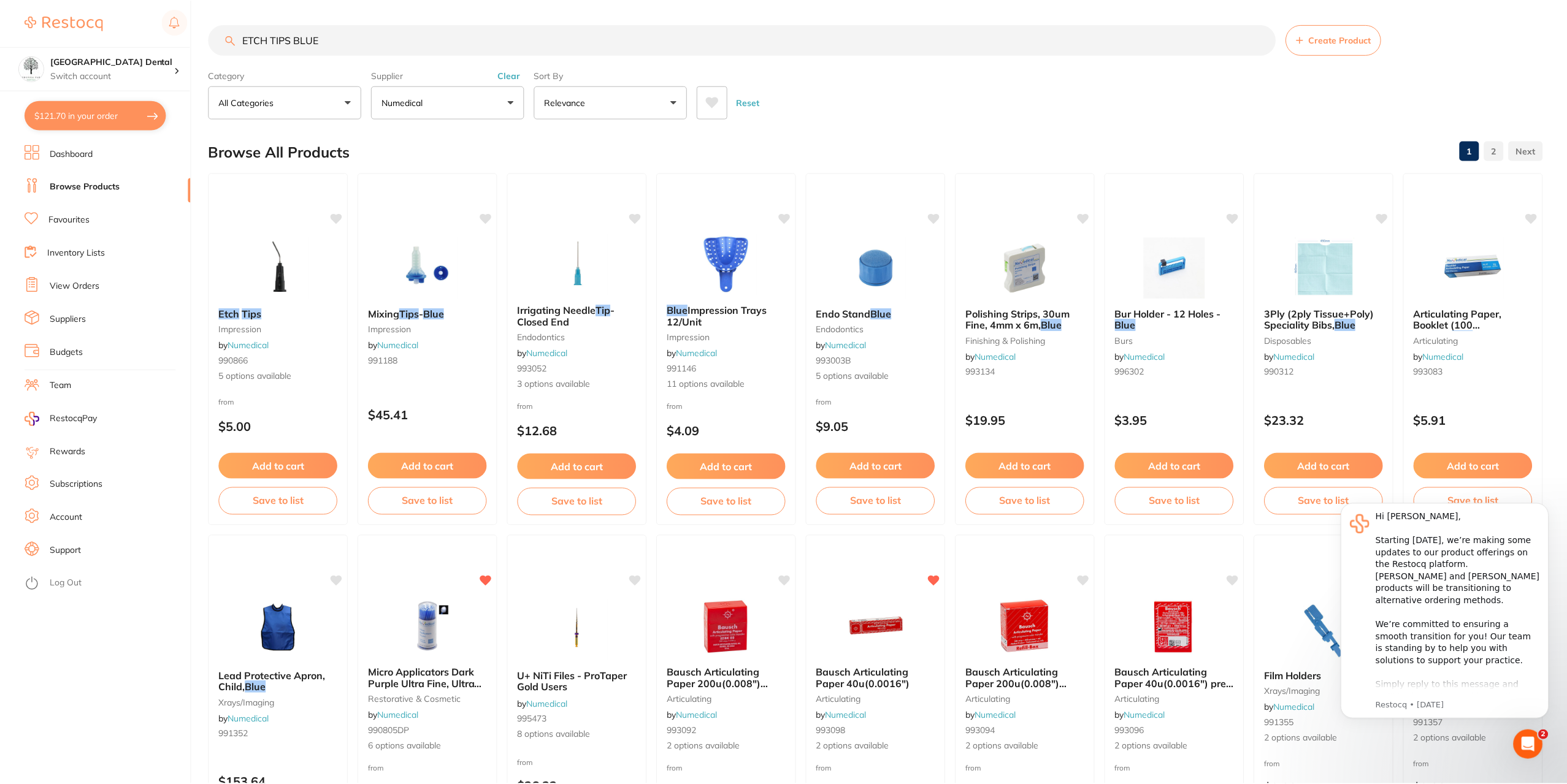
scroll to position [1, 0]
click at [240, 321] on div "Etch Tips impression by Numedical 990866 5 options available" at bounding box center [278, 344] width 139 height 95
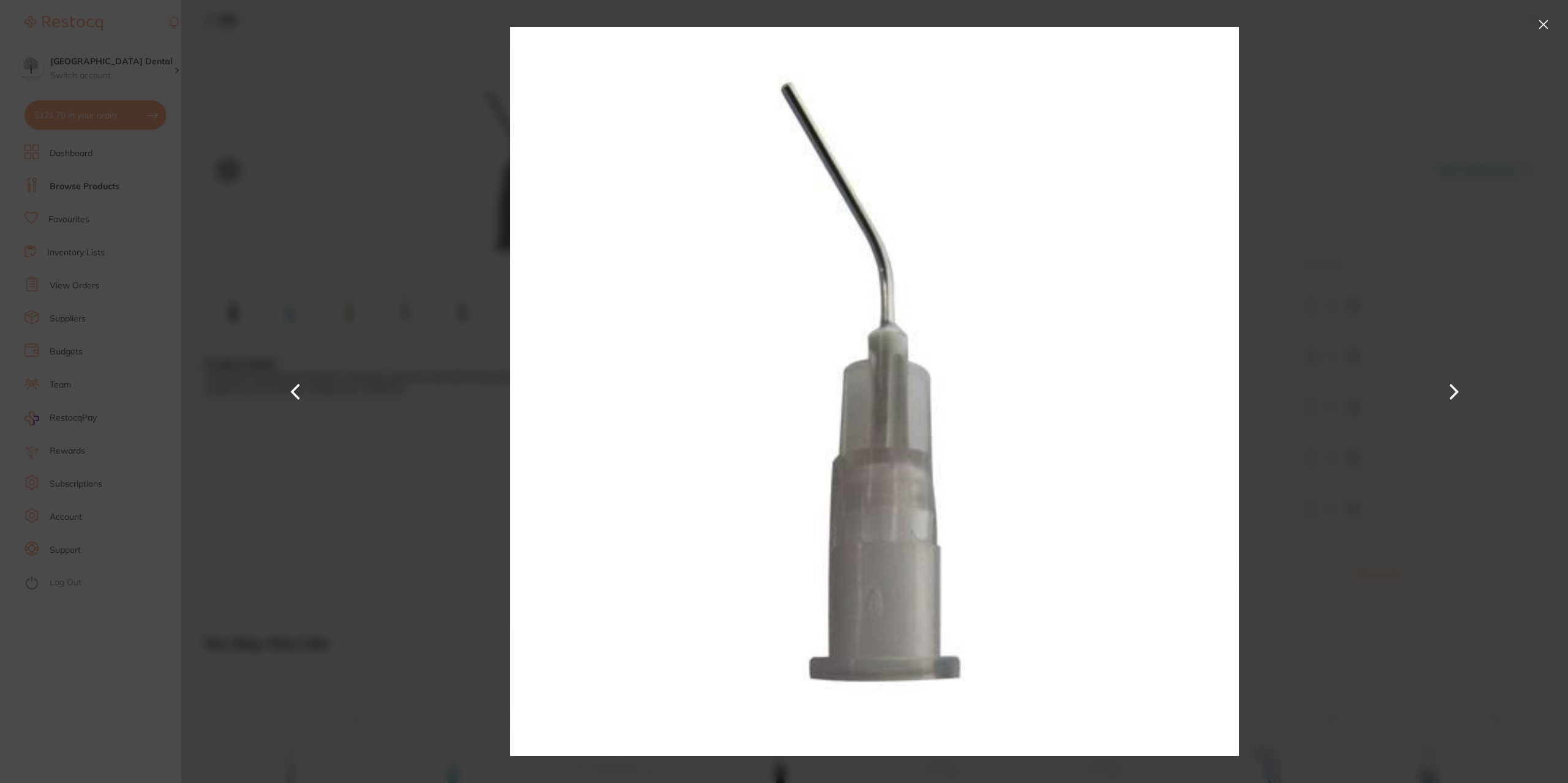
click at [1540, 22] on button at bounding box center [1543, 24] width 19 height 19
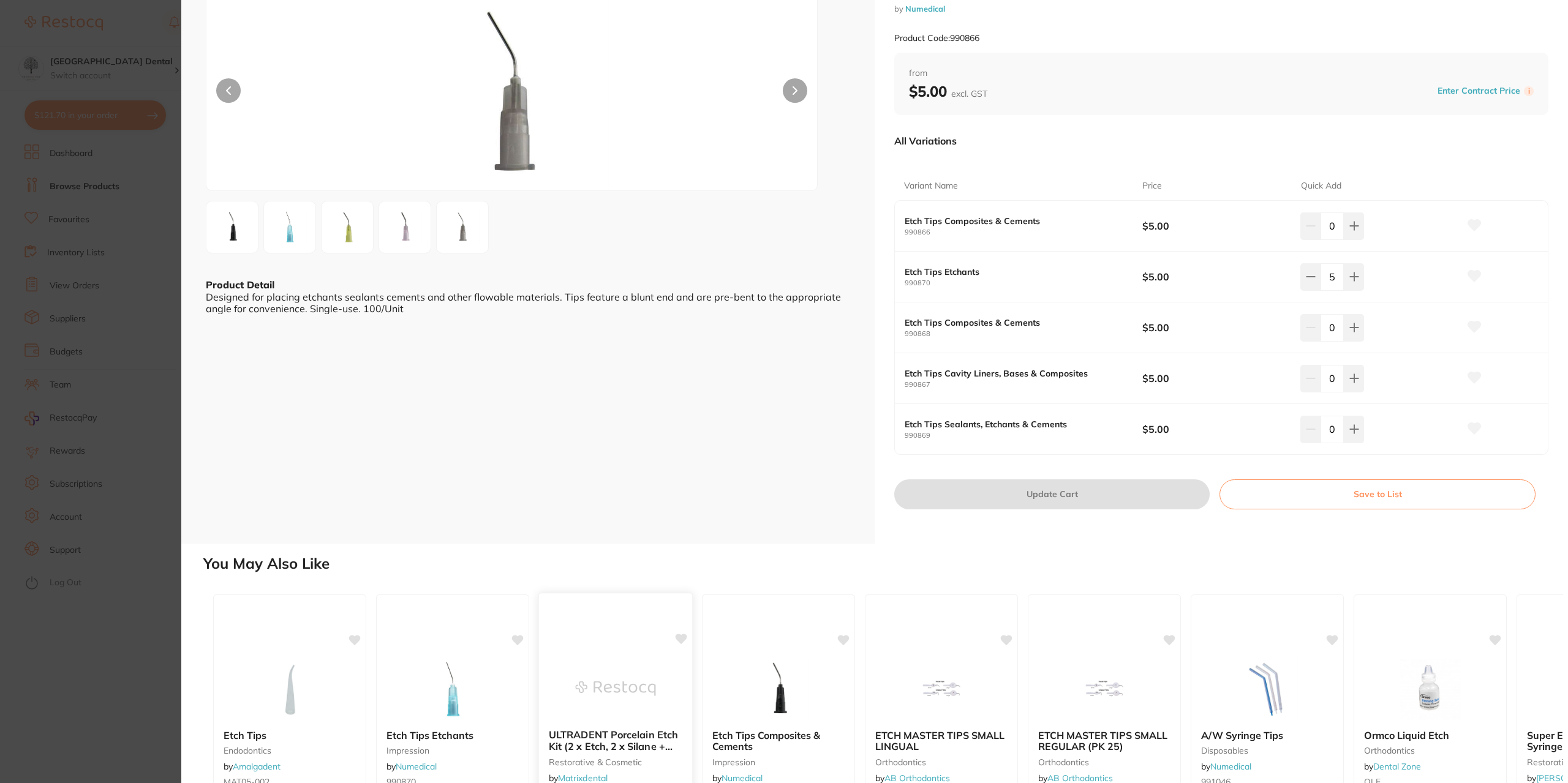
scroll to position [184, 0]
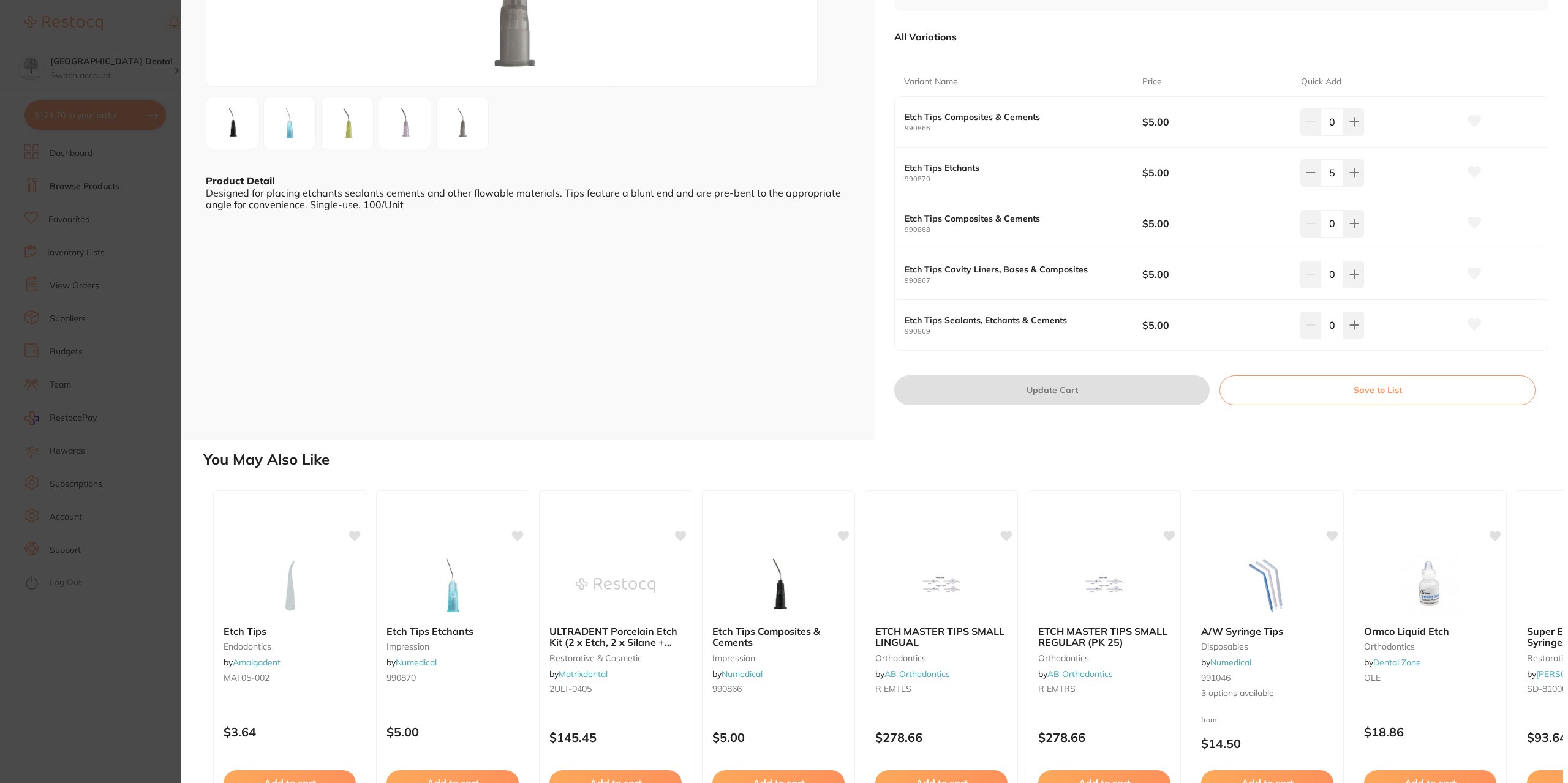
click at [108, 319] on section "Etch Tips impression by Numedical Product Code: 990866 ESC Product Detail Desig…" at bounding box center [784, 392] width 1568 height 783
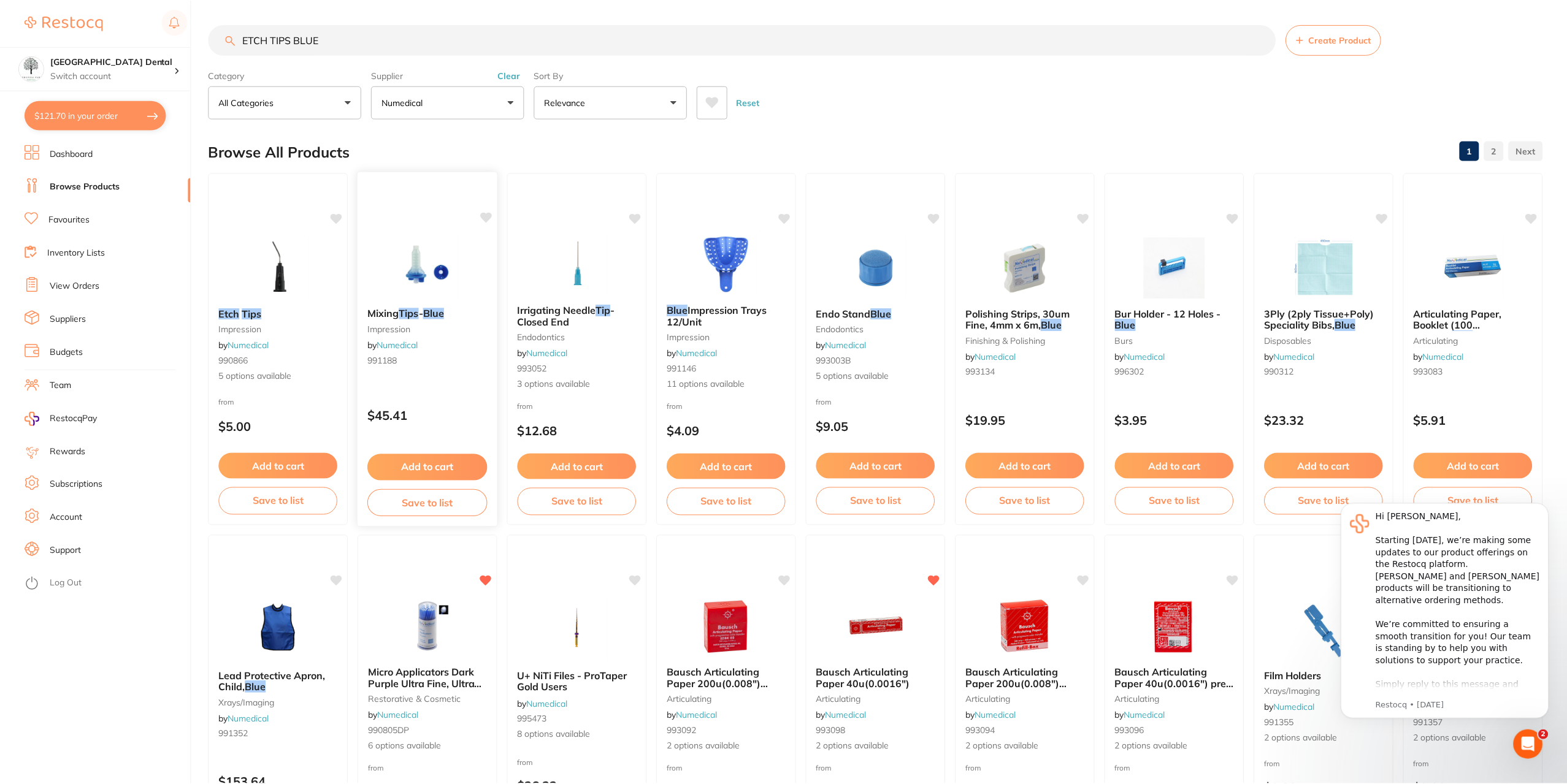
scroll to position [1, 0]
click at [318, 43] on input "ETCH TIPS BLUE" at bounding box center [742, 39] width 1067 height 31
drag, startPoint x: 332, startPoint y: 41, endPoint x: 55, endPoint y: 46, distance: 277.0
click at [59, 46] on div "$121.70 [GEOGRAPHIC_DATA] Dental Switch account [GEOGRAPHIC_DATA] Dental $121.7…" at bounding box center [784, 391] width 1567 height 784
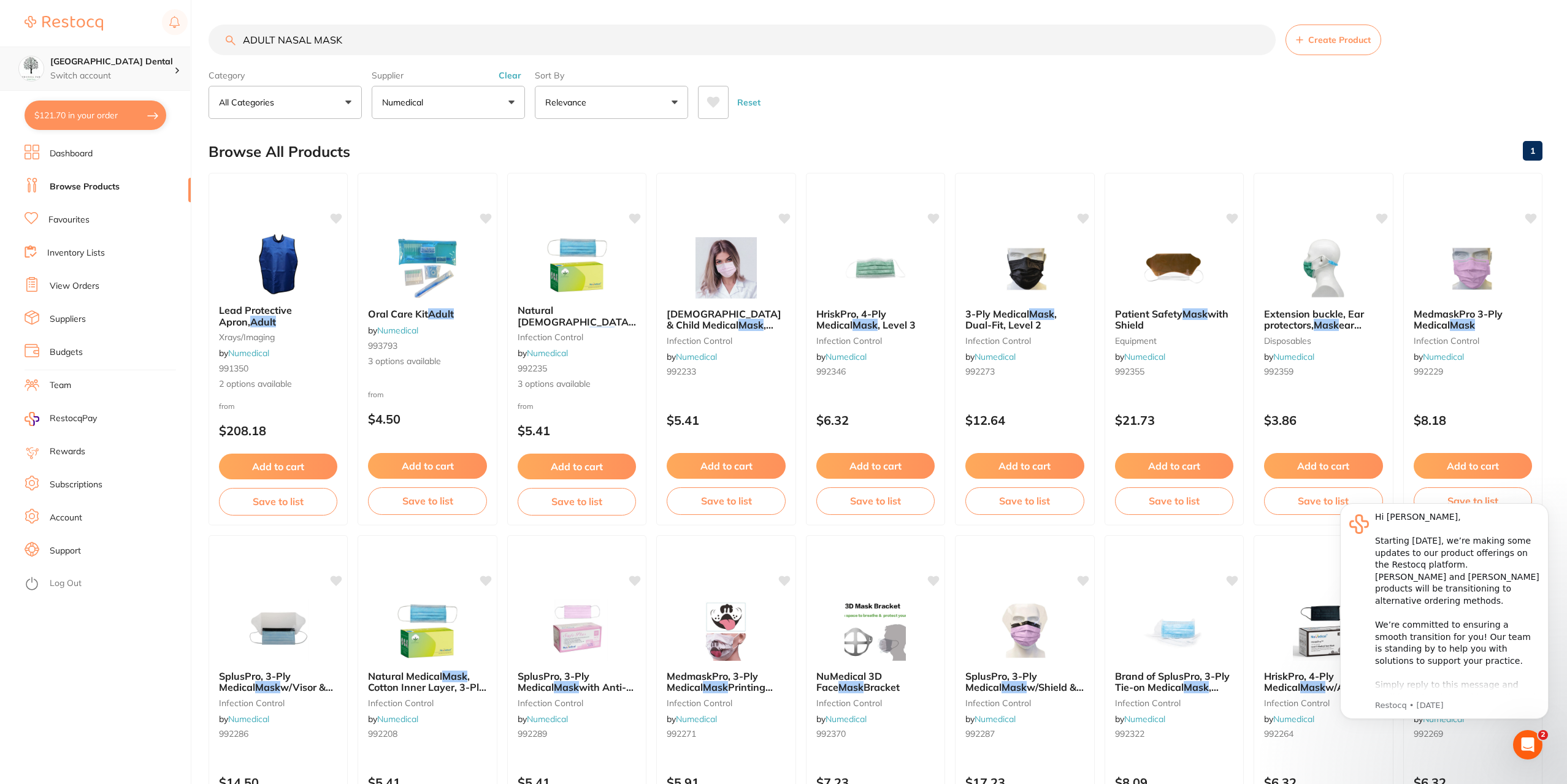
drag, startPoint x: 347, startPoint y: 40, endPoint x: 0, endPoint y: 63, distance: 347.8
click at [0, 63] on div "$121.70 Yeronga Park Dental Switch account Yeronga Park Dental $121.70 in your …" at bounding box center [784, 392] width 1567 height 784
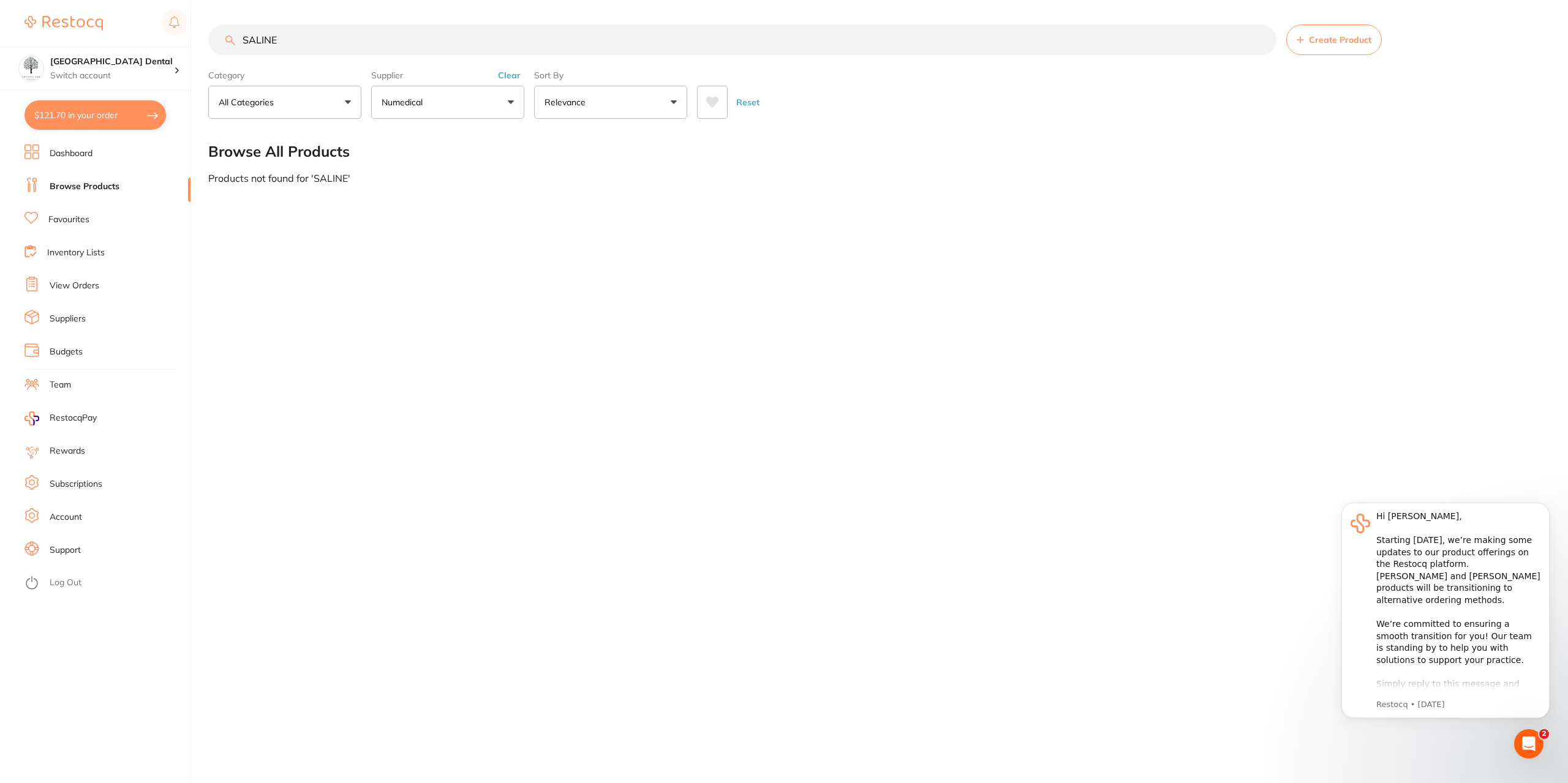
click at [319, 38] on input "SALINE" at bounding box center [742, 40] width 1068 height 31
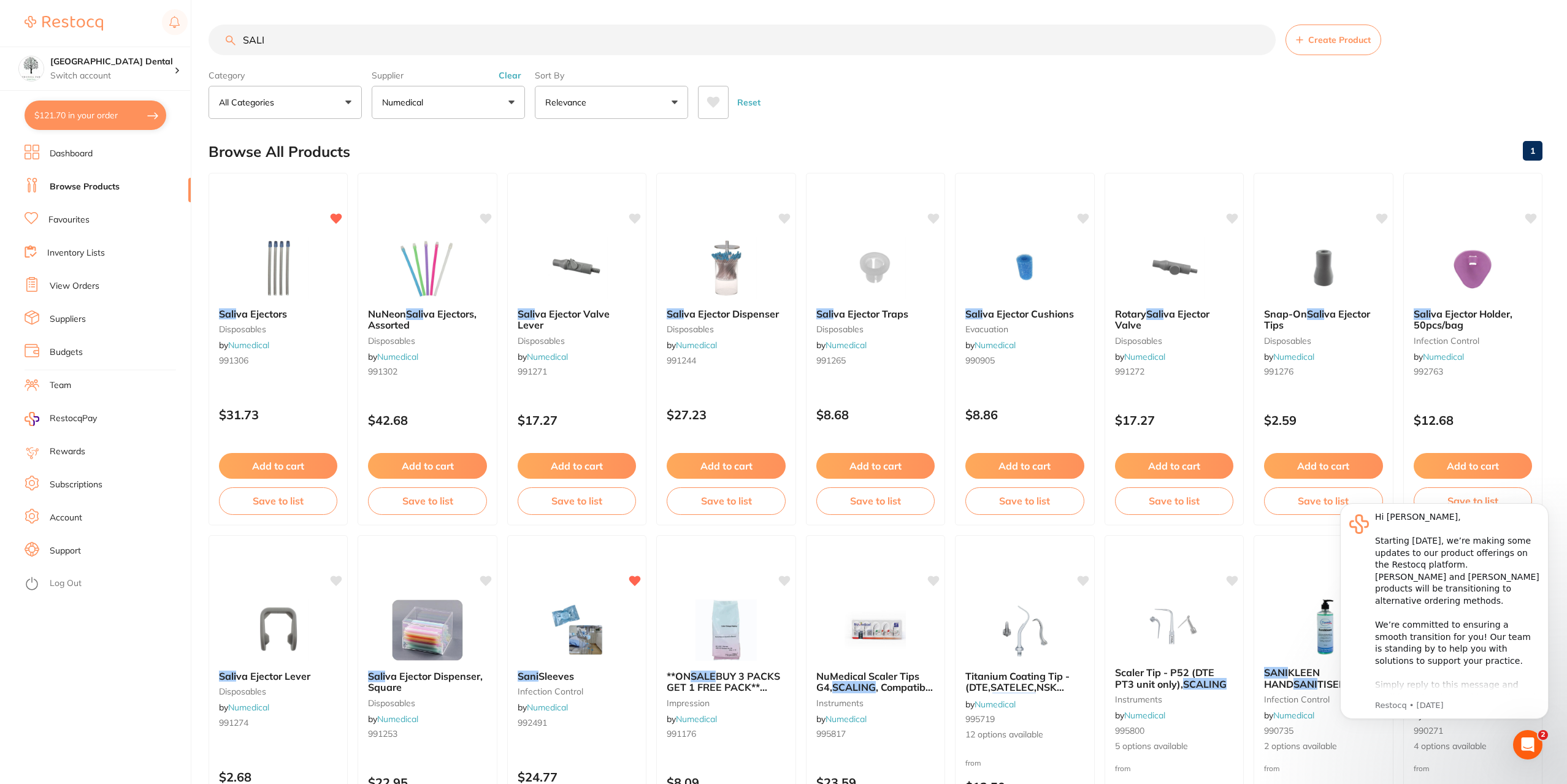
type input "SALI"
click at [478, 101] on button "Numedical" at bounding box center [448, 102] width 153 height 33
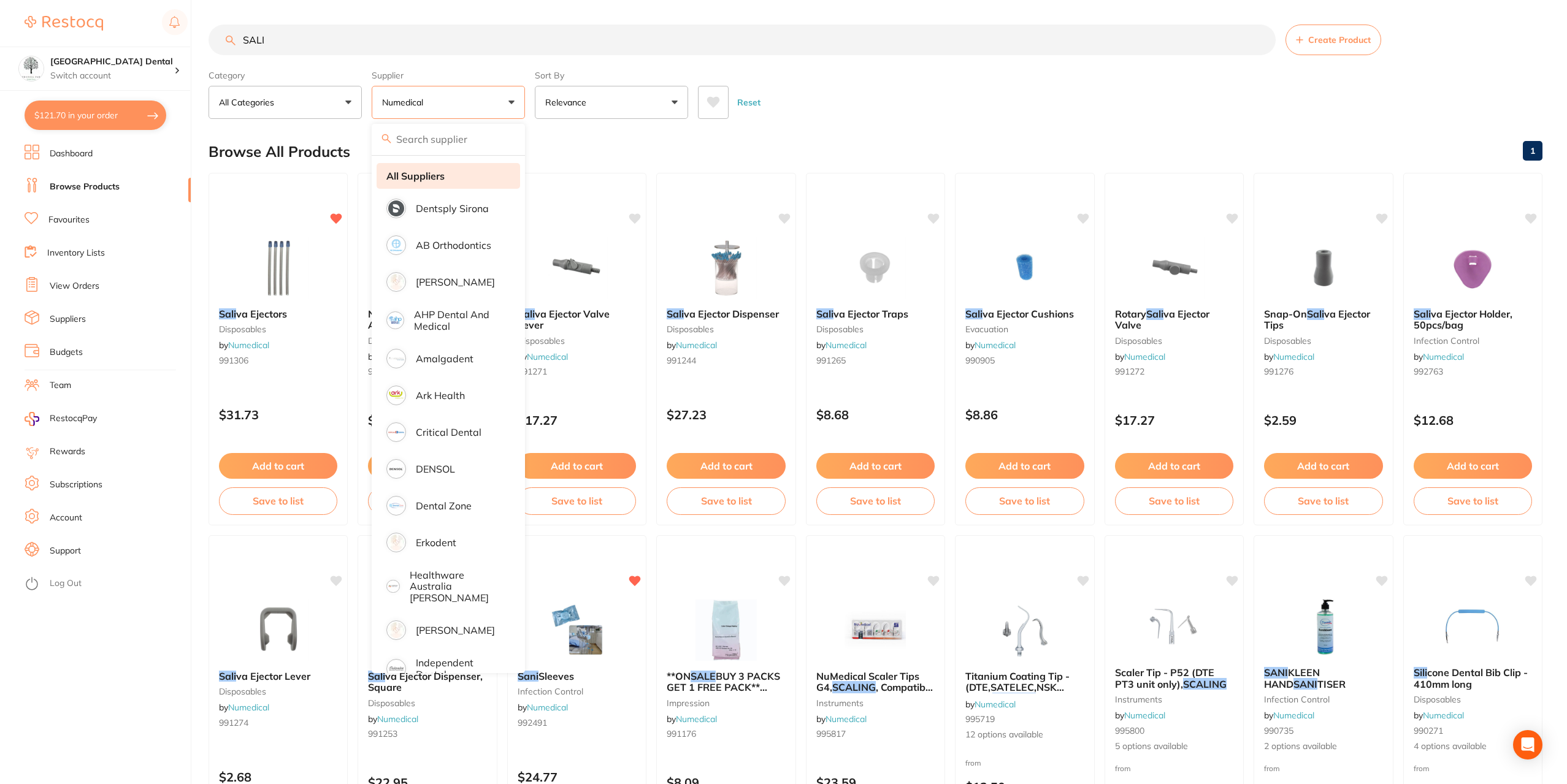
click at [440, 180] on strong "All Suppliers" at bounding box center [415, 176] width 59 height 11
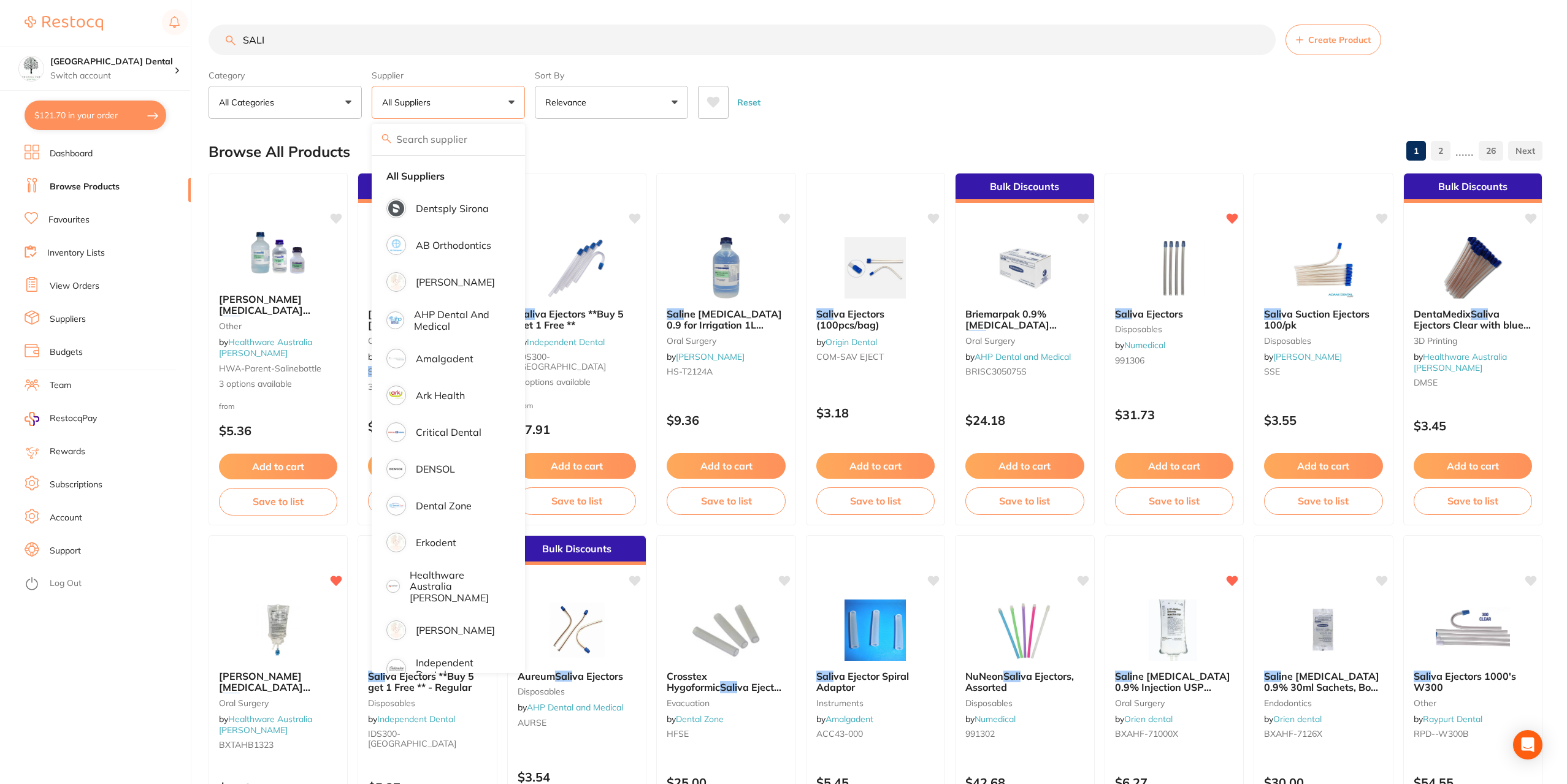
click at [284, 39] on input "SALI" at bounding box center [742, 40] width 1067 height 31
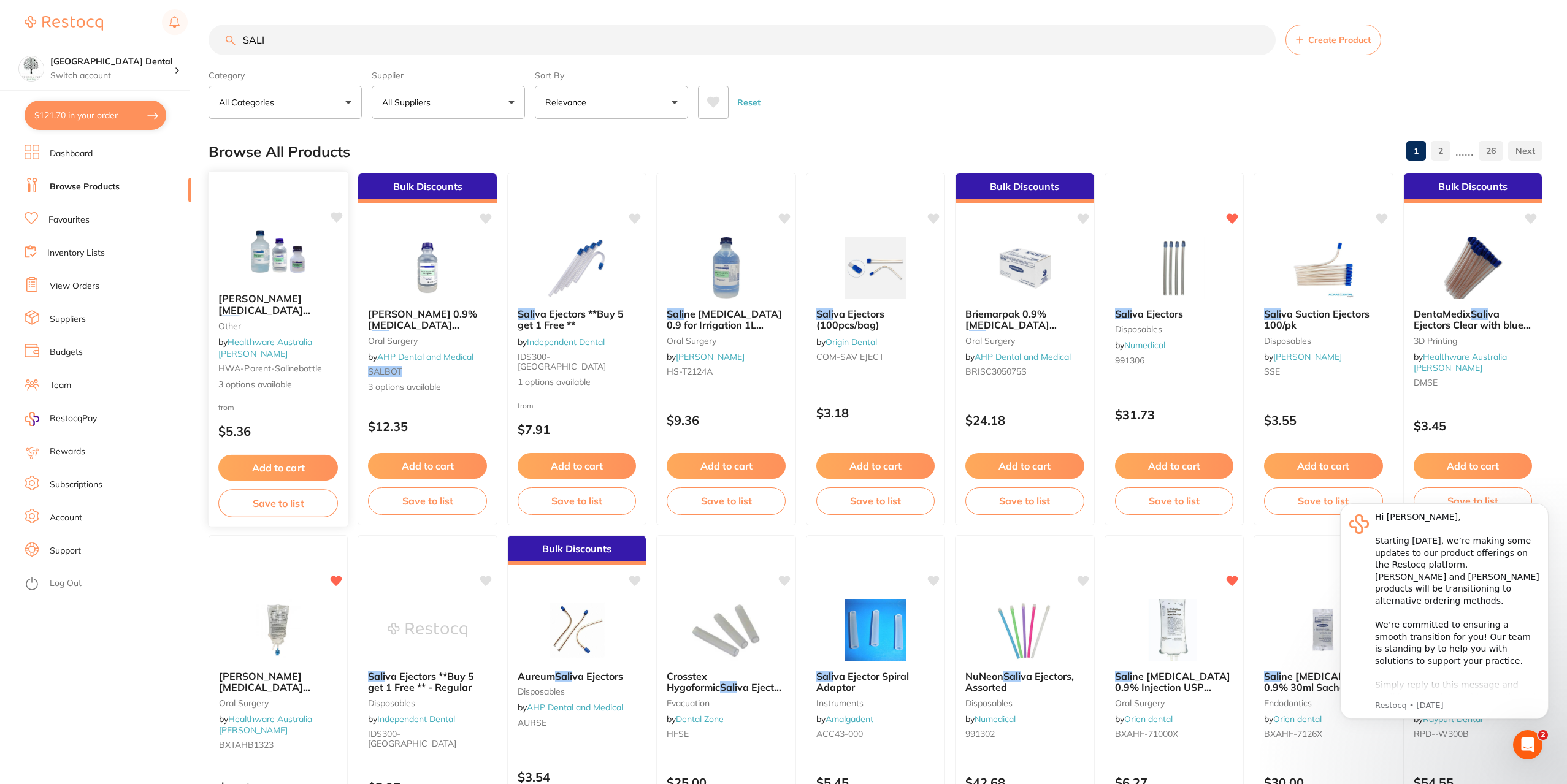
click at [255, 302] on span "Baxter Sodium Chloride (" at bounding box center [263, 310] width 92 height 35
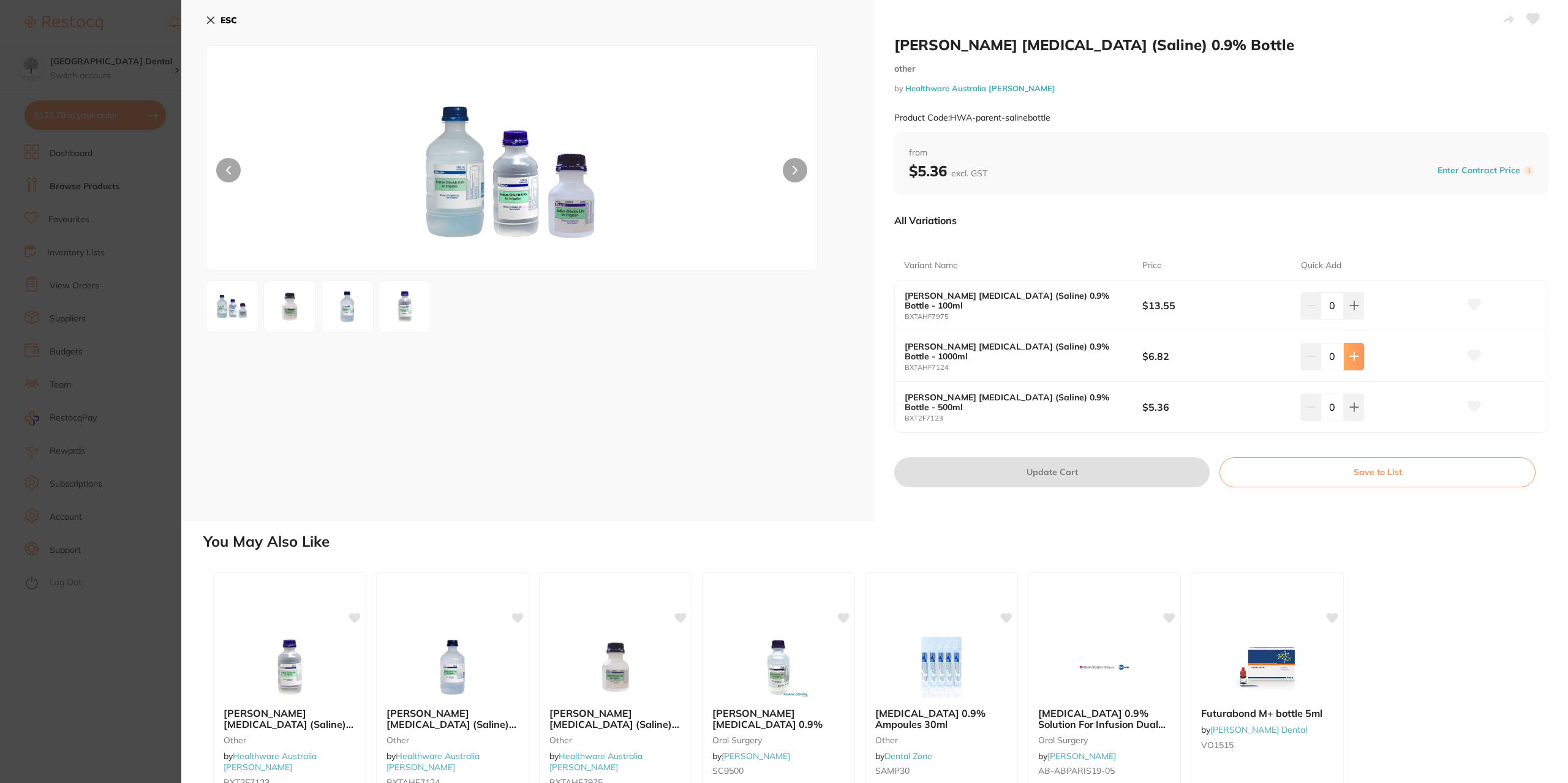
click at [1356, 357] on icon at bounding box center [1353, 357] width 8 height 8
type input "2"
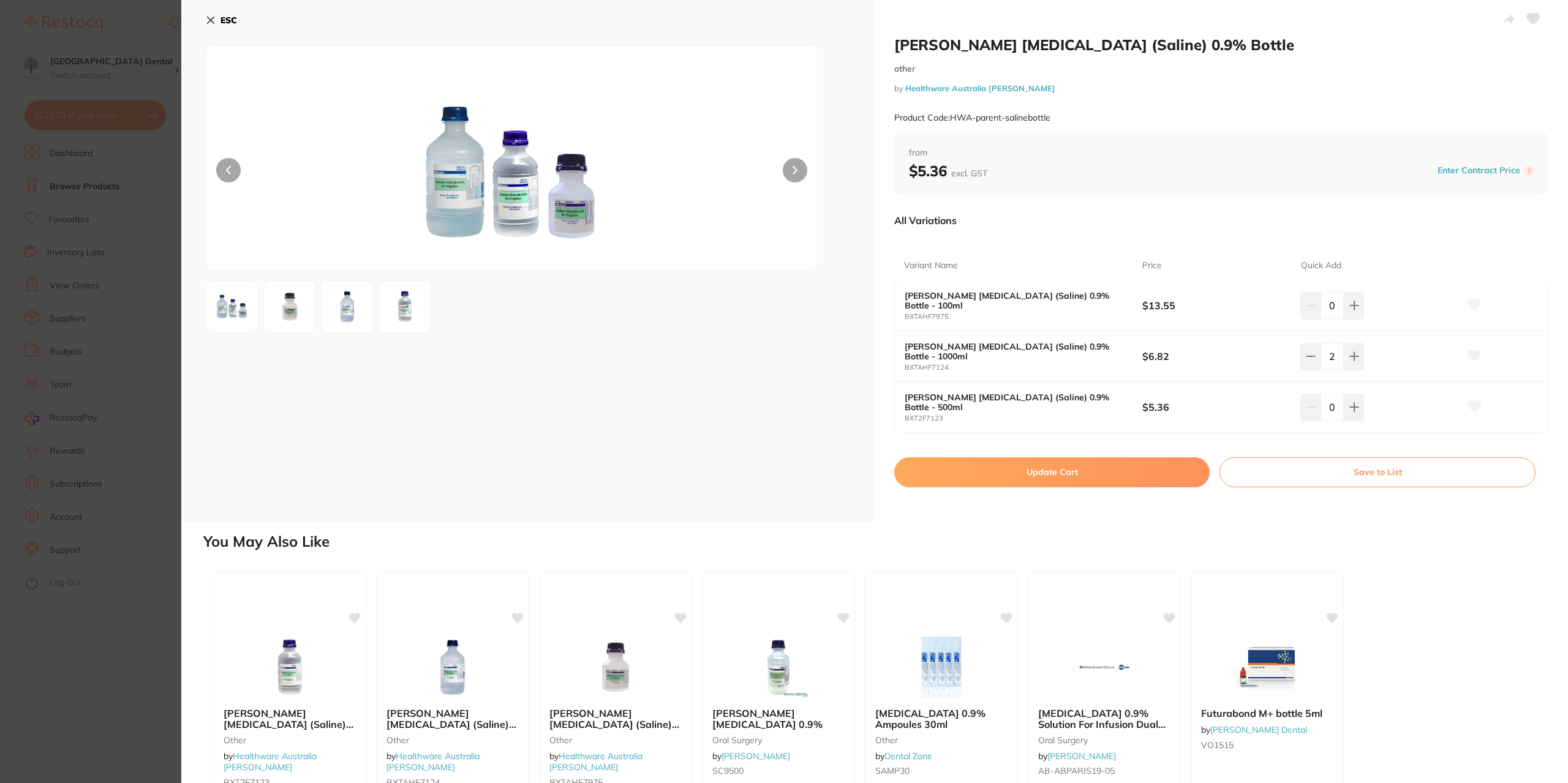
click at [1146, 481] on button "Update Cart" at bounding box center [1052, 472] width 315 height 29
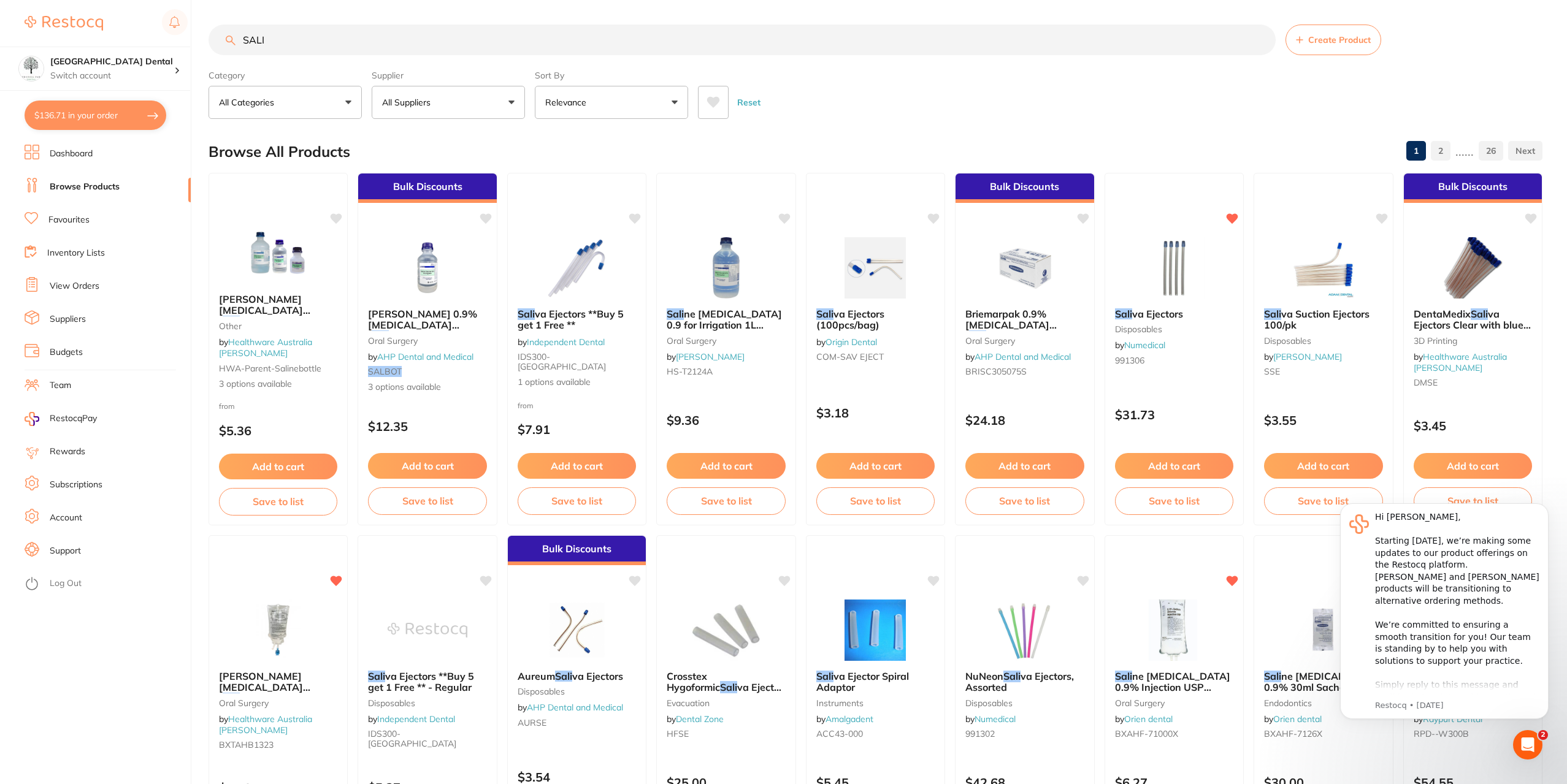
click at [308, 32] on input "SALI" at bounding box center [742, 40] width 1067 height 31
drag, startPoint x: 272, startPoint y: 39, endPoint x: 6, endPoint y: 71, distance: 267.9
click at [0, 72] on div "$136.71 Yeronga Park Dental Switch account Yeronga Park Dental $136.71 in your …" at bounding box center [784, 392] width 1567 height 784
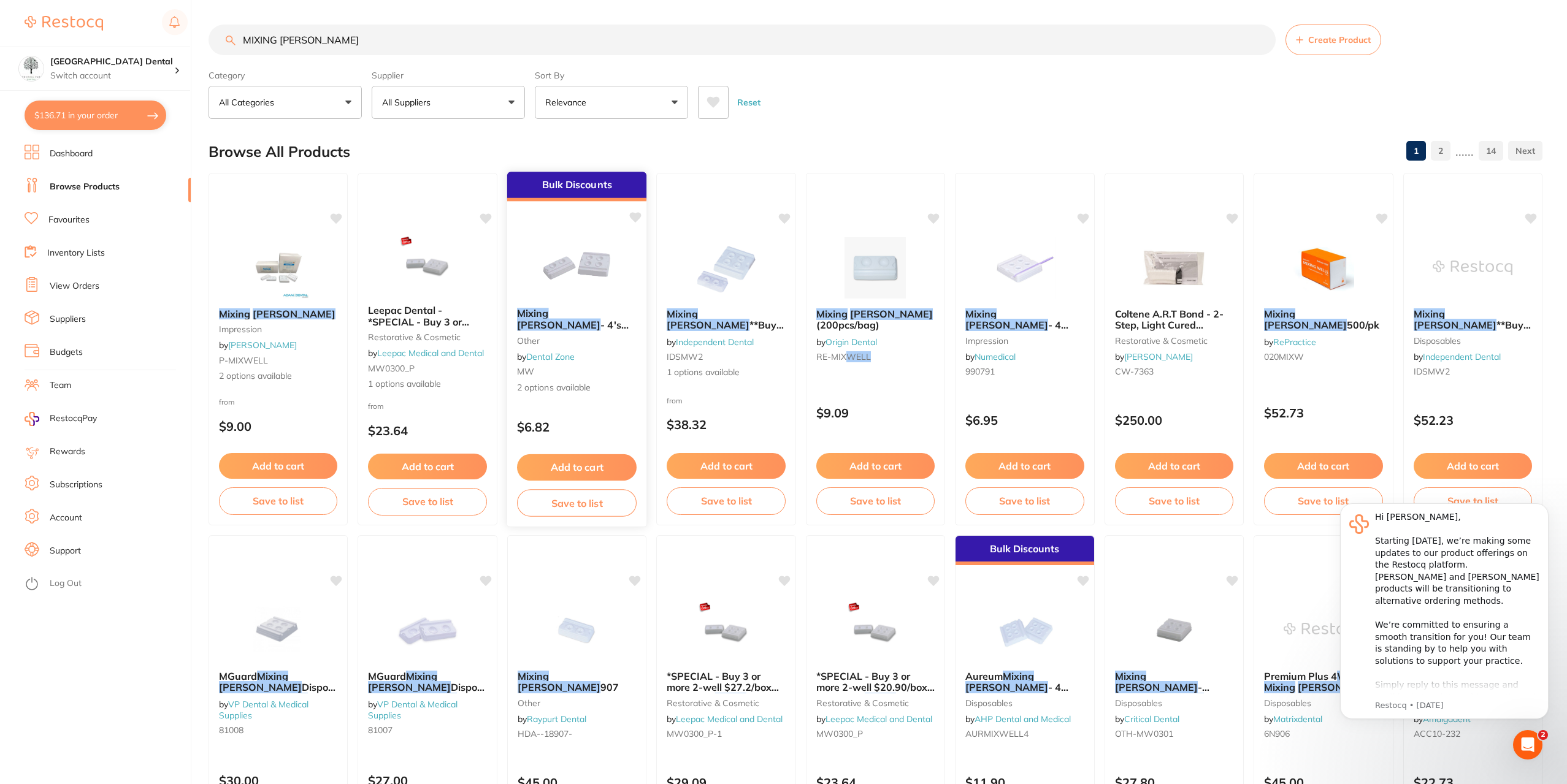
type input "MIXING WELLS"
click at [575, 461] on button "Add to cart" at bounding box center [576, 467] width 119 height 26
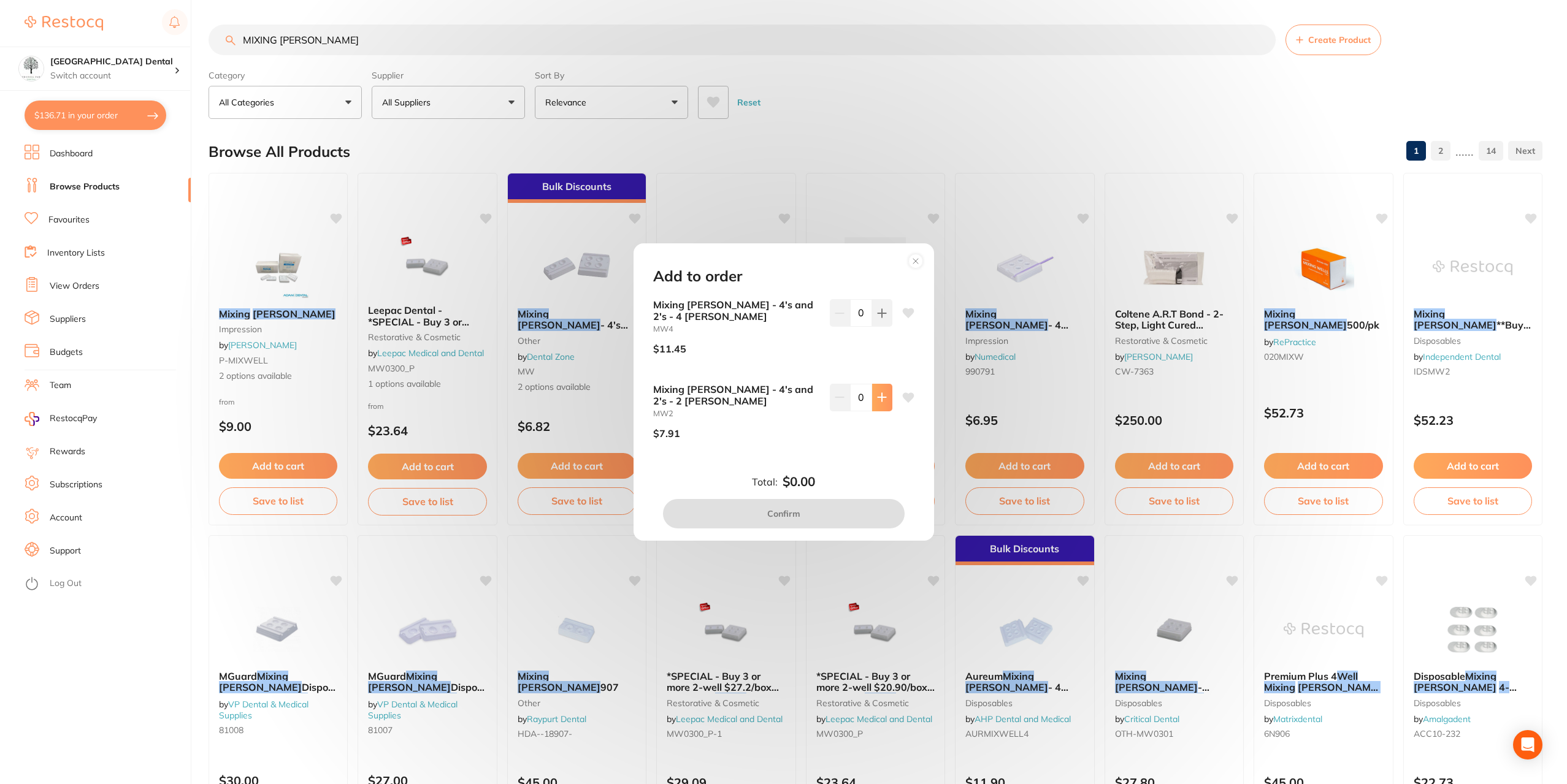
click at [882, 401] on icon at bounding box center [881, 397] width 10 height 10
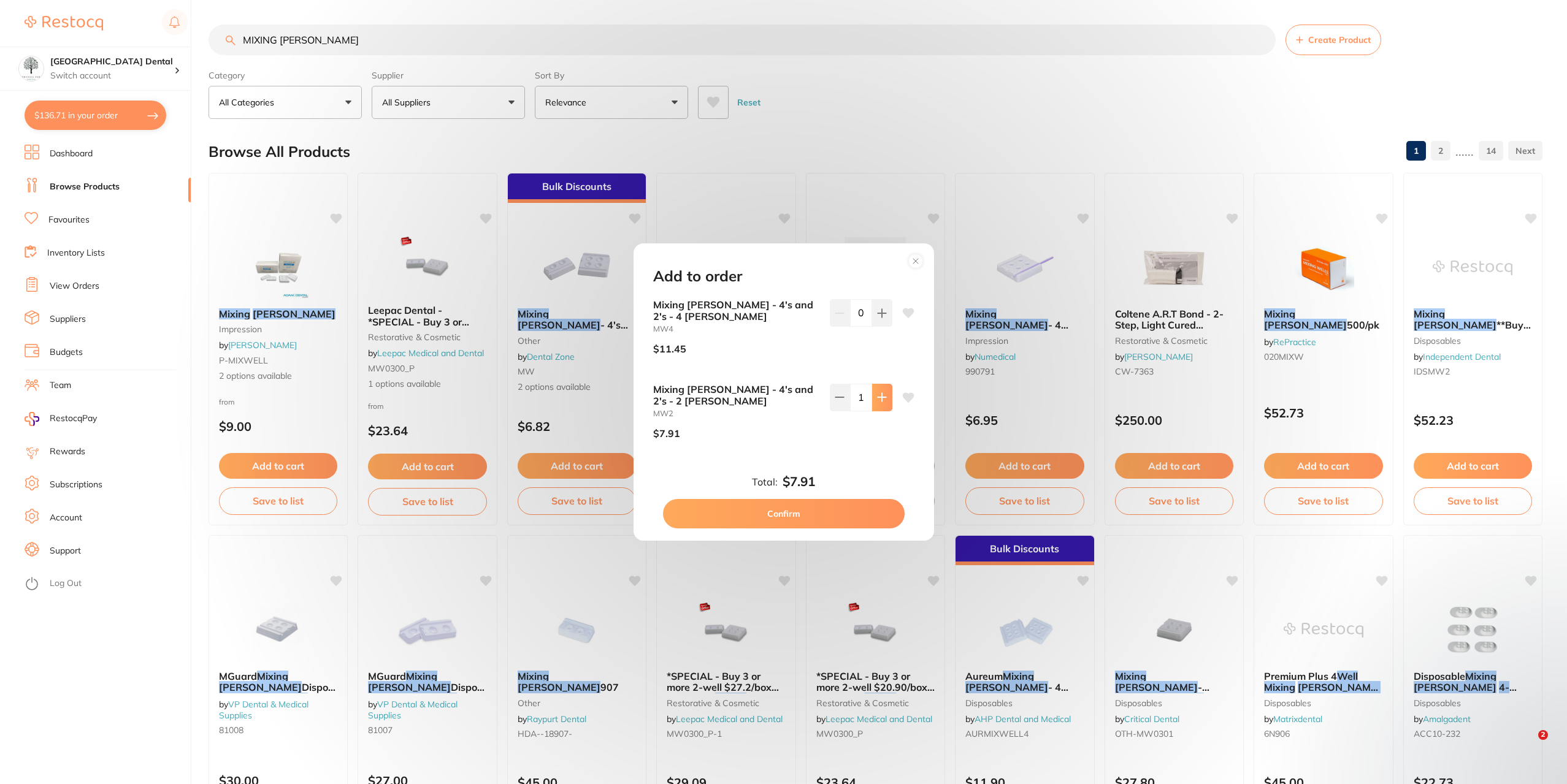
type input "1"
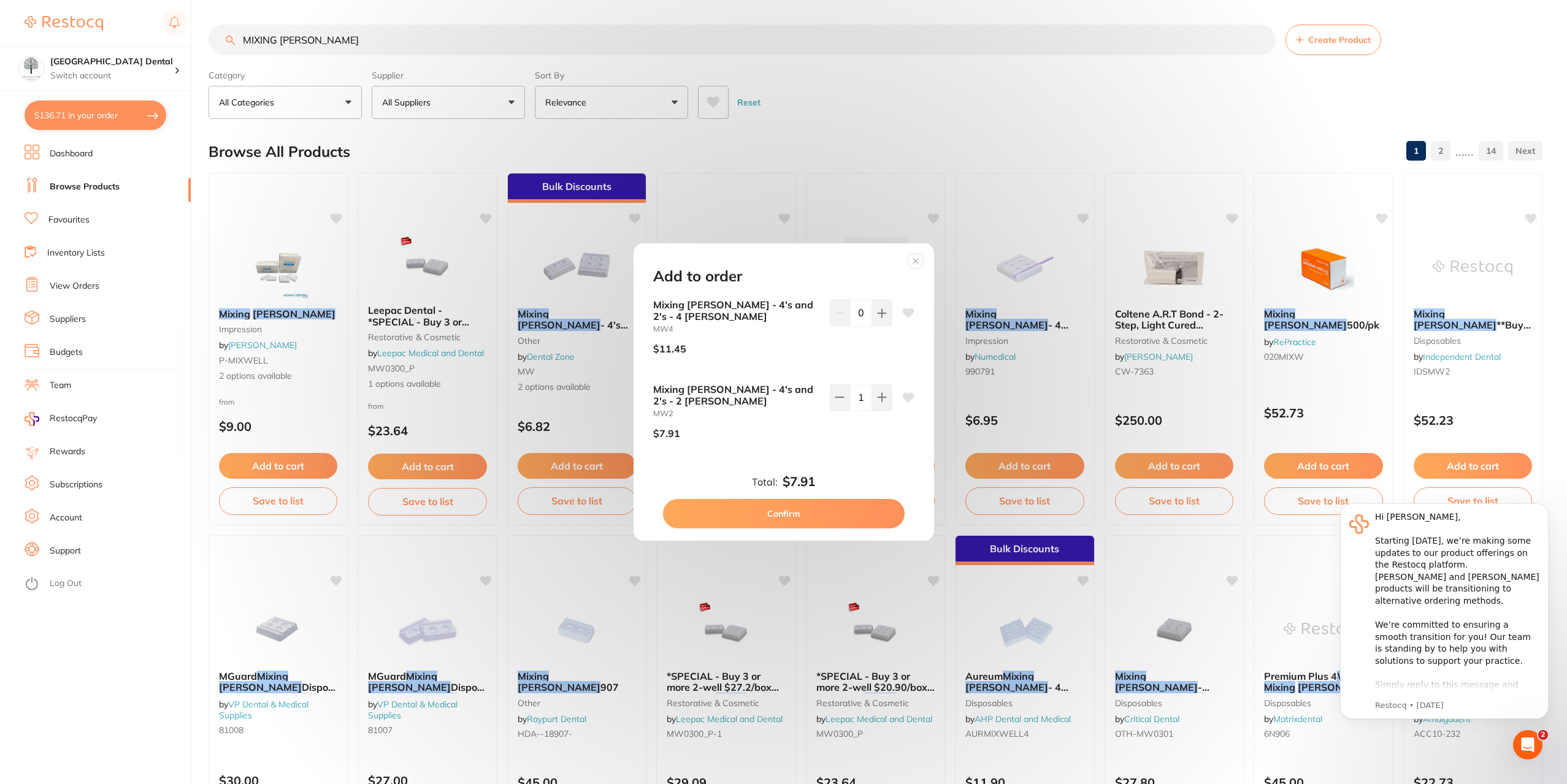
click at [912, 268] on circle at bounding box center [915, 261] width 14 height 14
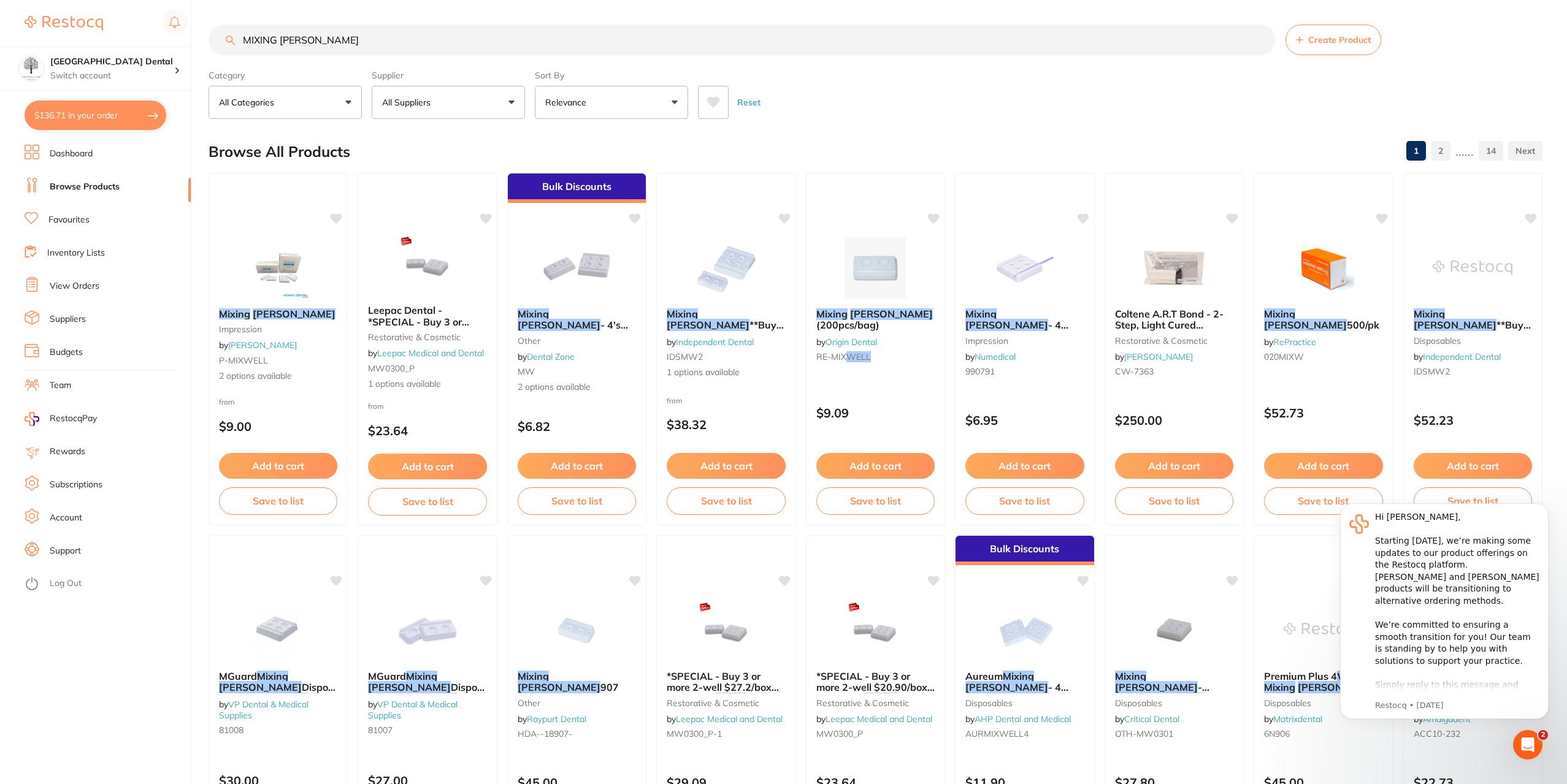
click at [605, 300] on div "Mixing Wells - 4's and 2's other by Dental Zone MW 2 options available" at bounding box center [576, 351] width 138 height 105
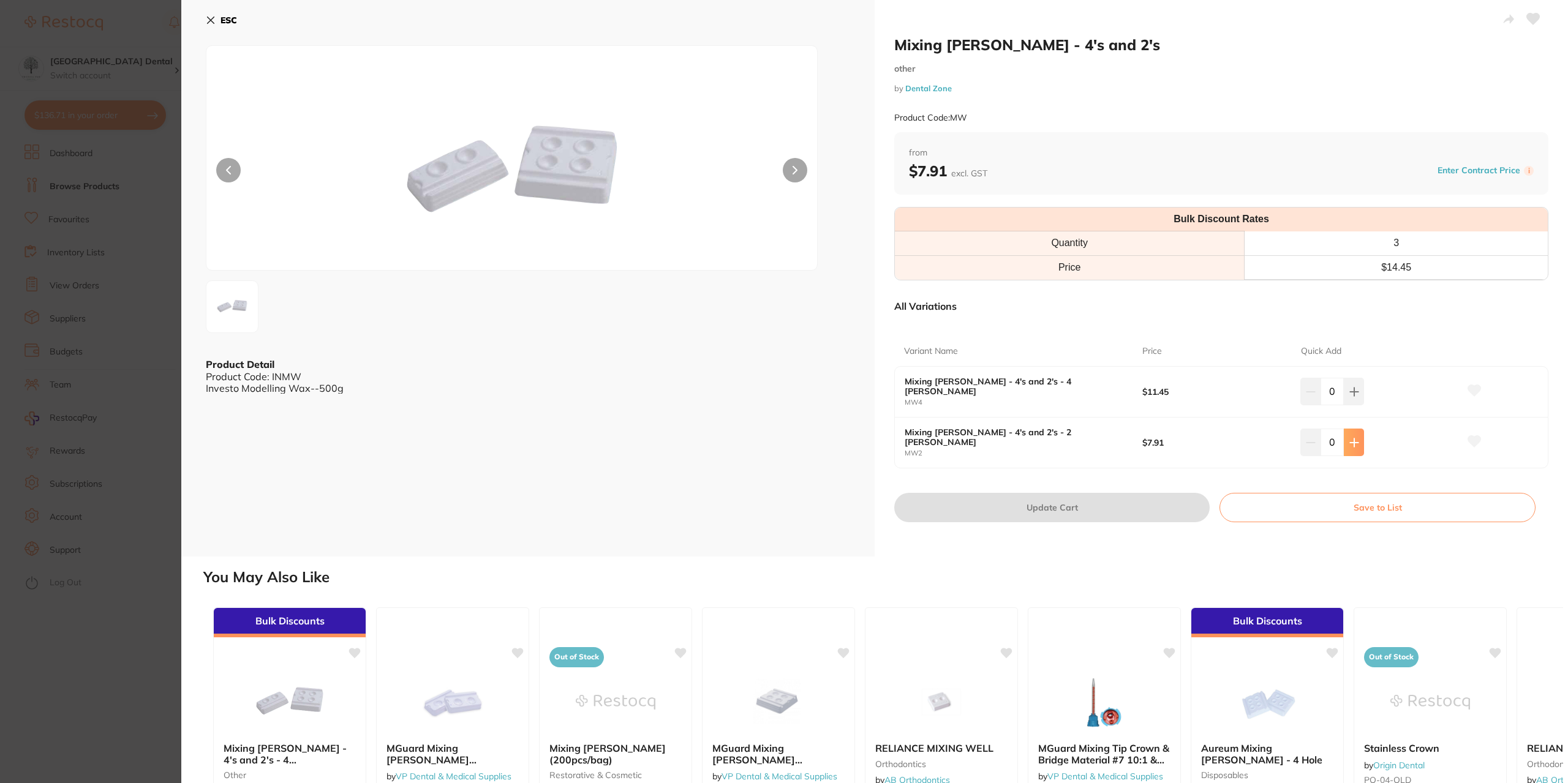
click at [1356, 441] on icon at bounding box center [1354, 442] width 10 height 10
type input "2"
click at [1127, 517] on button "Update Cart" at bounding box center [1052, 508] width 315 height 29
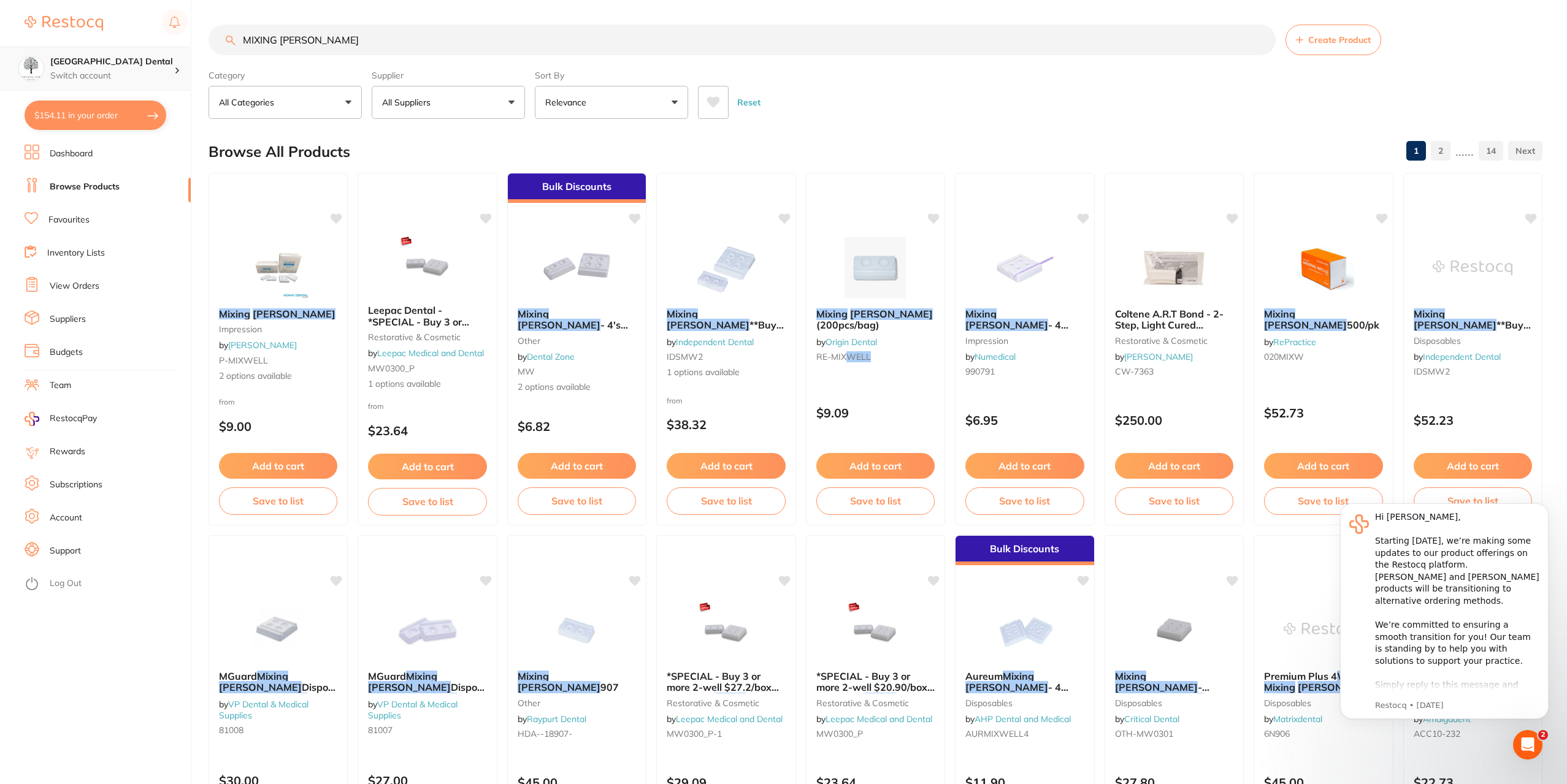
drag, startPoint x: 297, startPoint y: 43, endPoint x: 0, endPoint y: 76, distance: 298.8
click at [0, 76] on div "$154.11 Yeronga Park Dental Switch account Yeronga Park Dental $154.11 in your …" at bounding box center [784, 392] width 1567 height 784
click at [438, 52] on input "MIXING WELLS" at bounding box center [742, 40] width 1067 height 31
drag, startPoint x: 310, startPoint y: 54, endPoint x: 203, endPoint y: 58, distance: 107.1
click at [206, 58] on div "$154.11 Yeronga Park Dental Switch account Yeronga Park Dental $154.11 in your …" at bounding box center [784, 392] width 1567 height 784
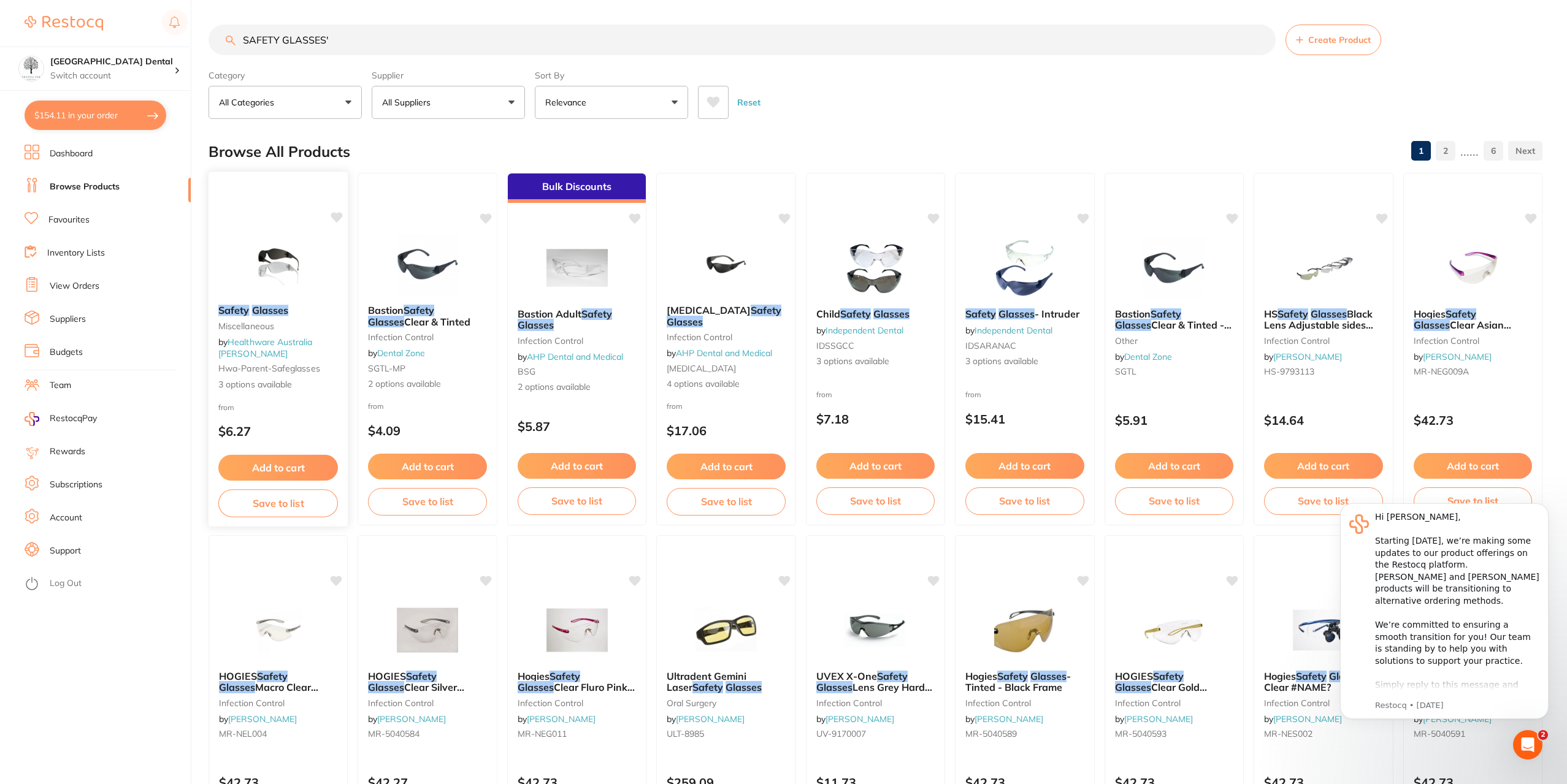
type input "SAFETY GLASSES'"
click at [297, 253] on img at bounding box center [278, 263] width 80 height 62
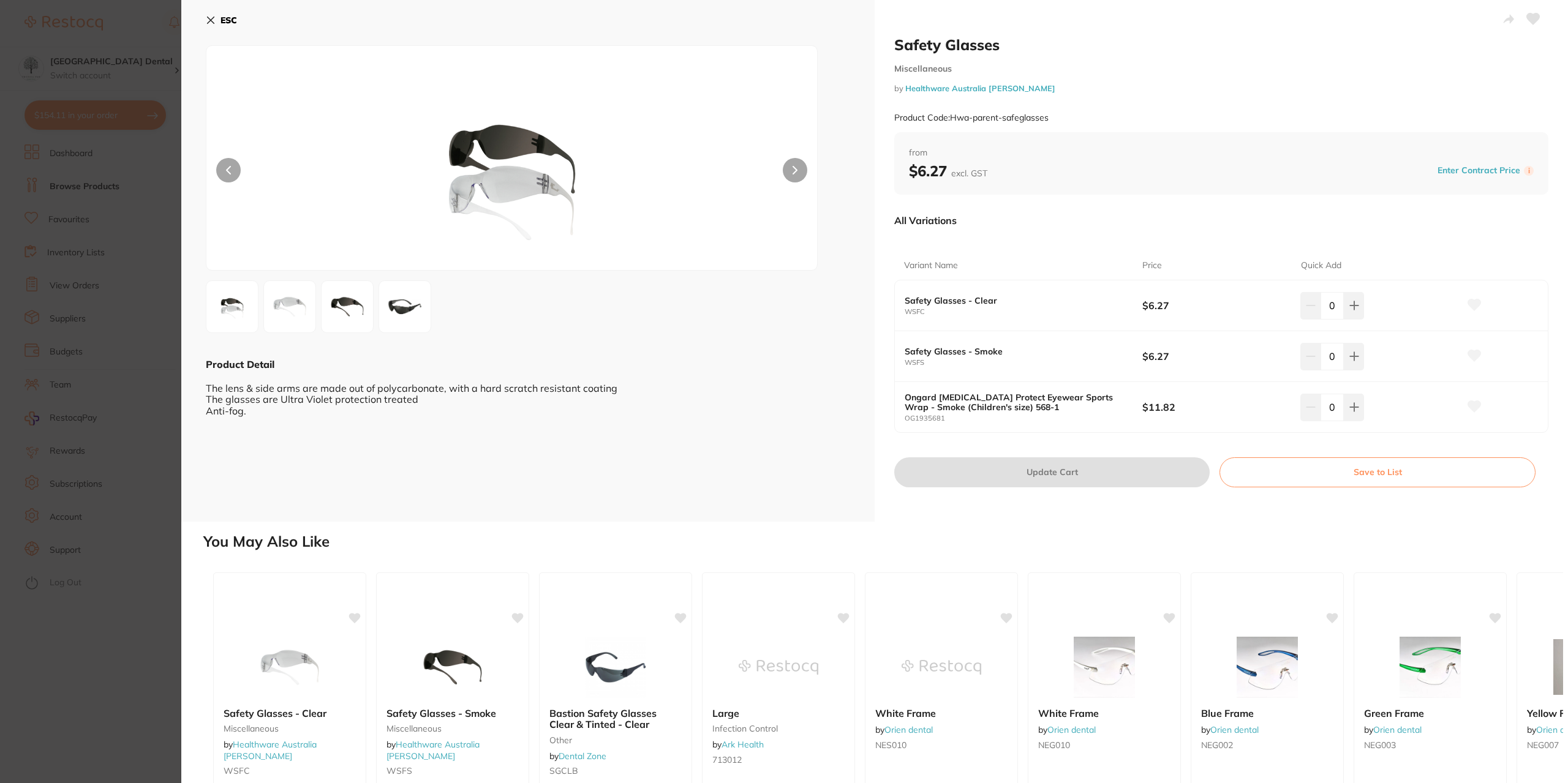
click at [279, 307] on img at bounding box center [289, 306] width 44 height 44
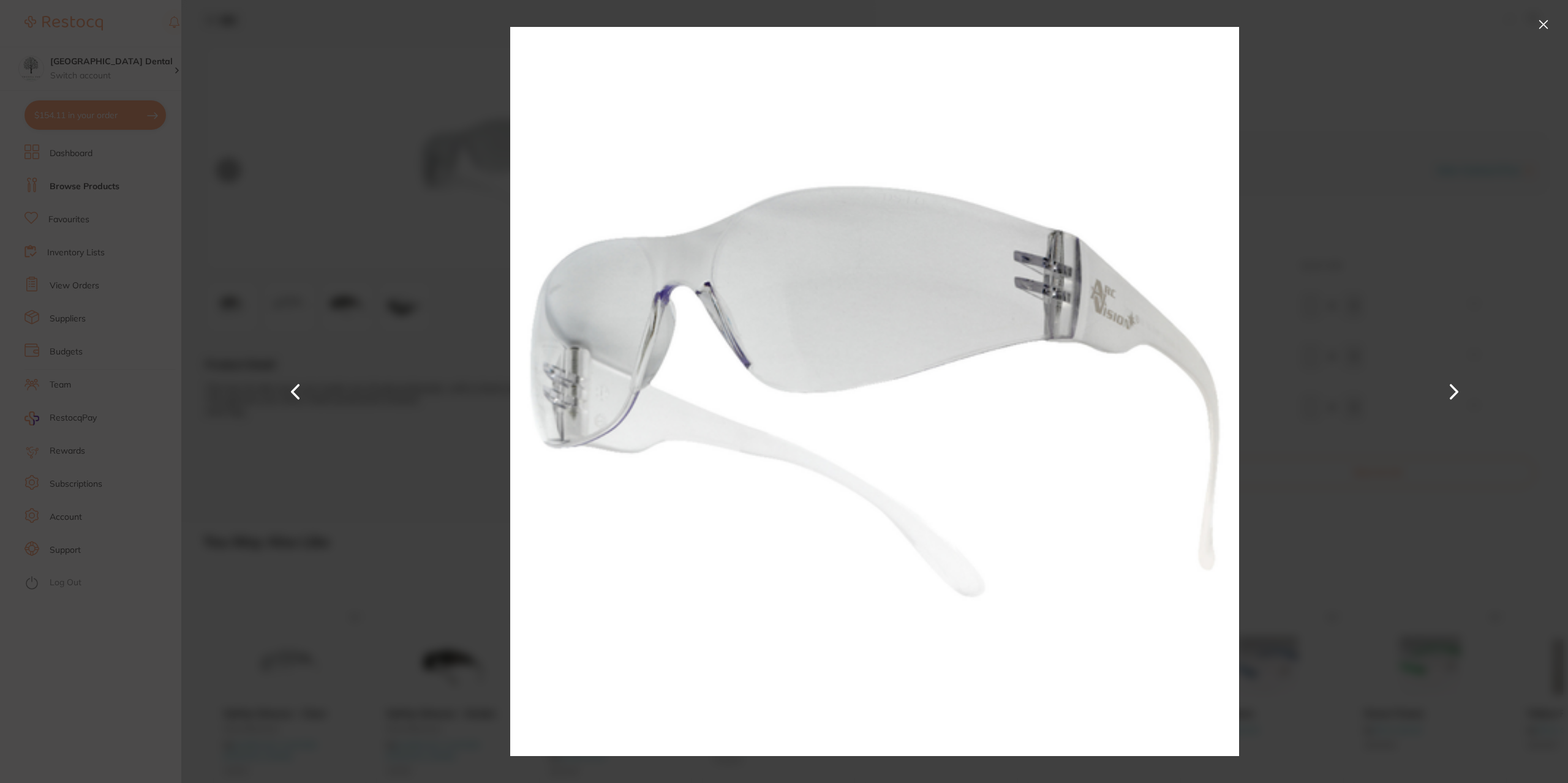
click at [1551, 25] on button at bounding box center [1543, 24] width 19 height 19
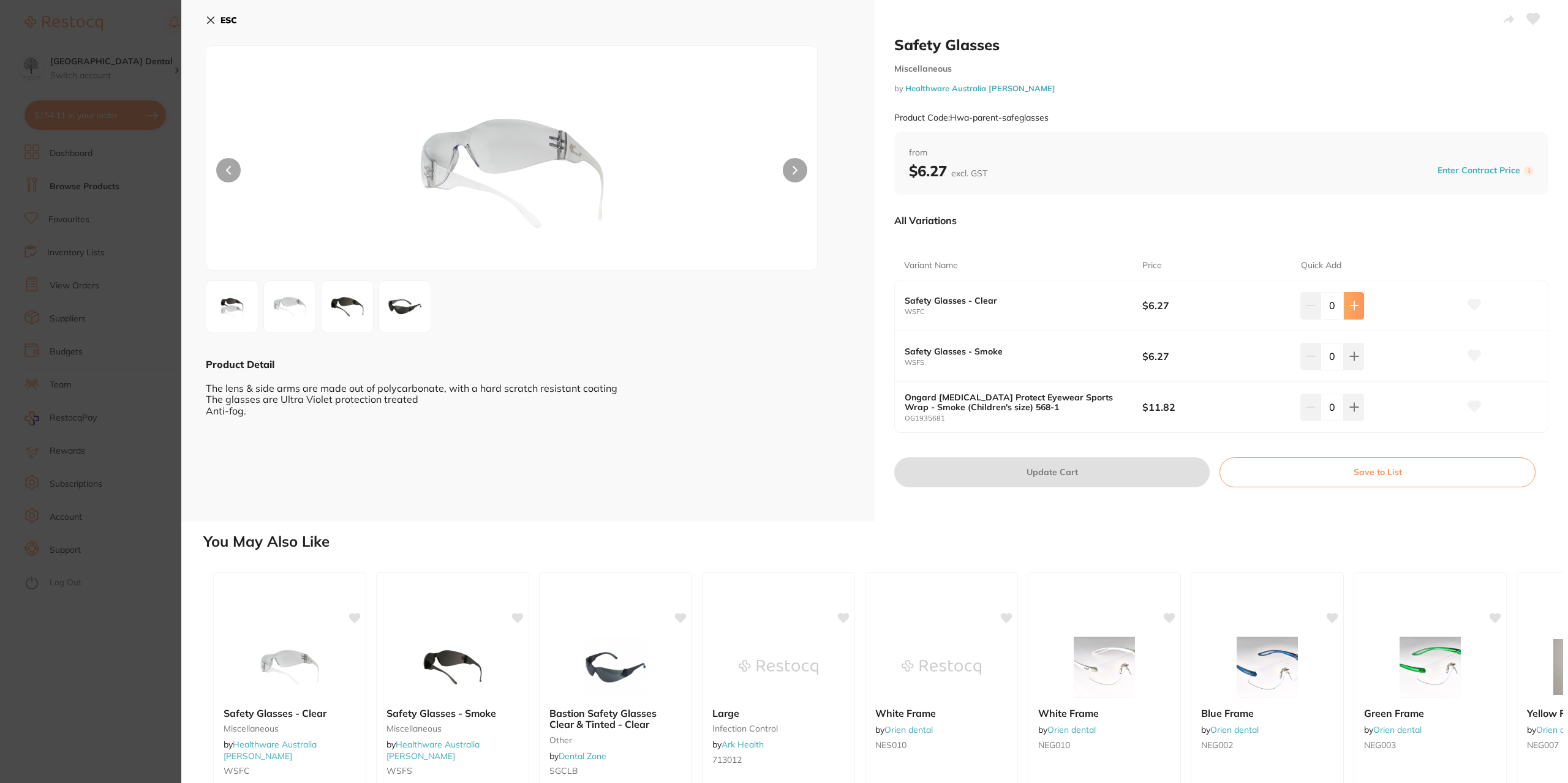
click at [1349, 308] on icon at bounding box center [1354, 305] width 10 height 10
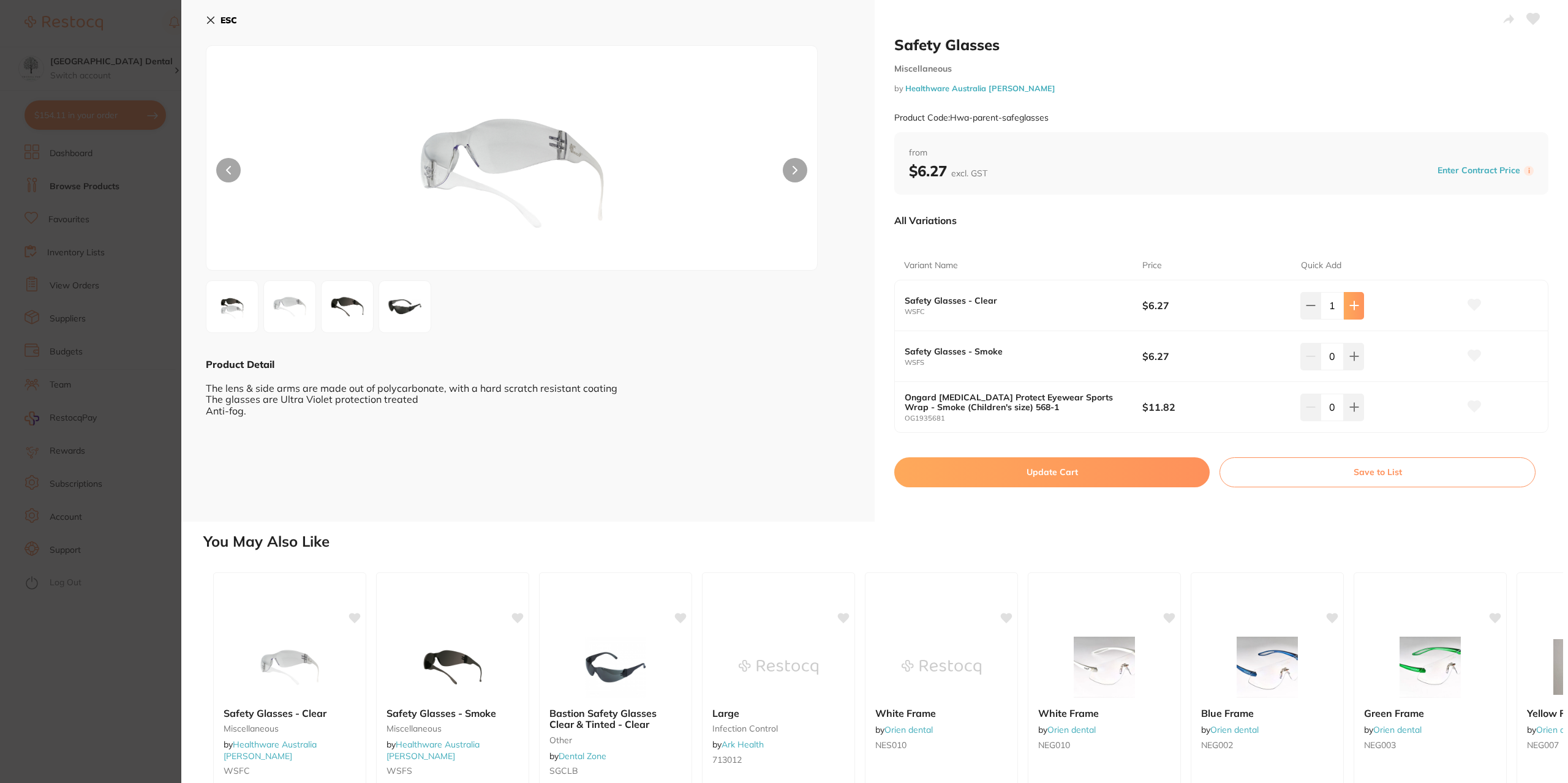
click at [1349, 308] on icon at bounding box center [1354, 305] width 10 height 10
click at [1349, 309] on icon at bounding box center [1354, 305] width 10 height 10
type input "3"
click at [1349, 357] on icon at bounding box center [1353, 357] width 8 height 8
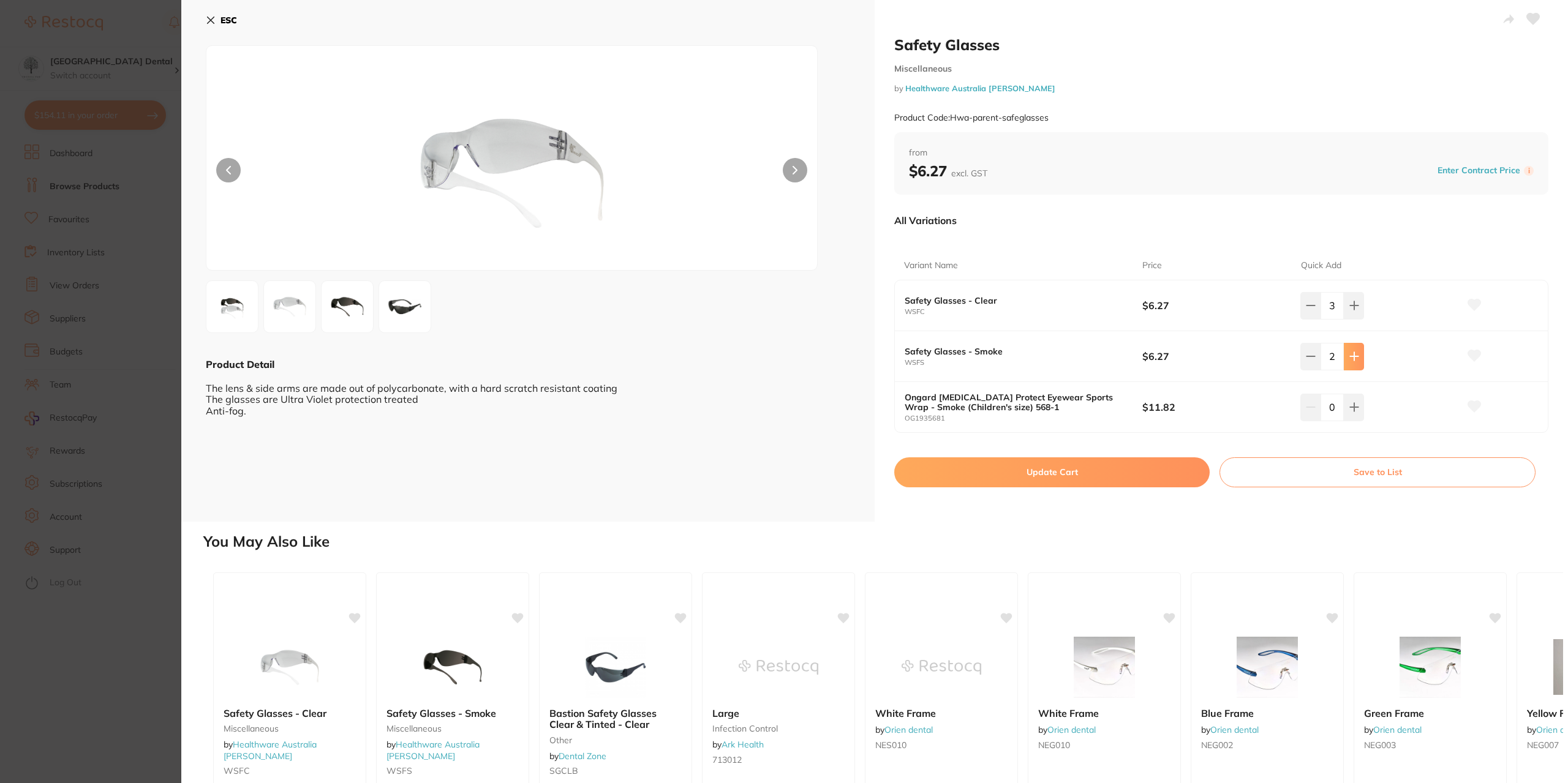
click at [1349, 357] on icon at bounding box center [1353, 357] width 8 height 8
type input "3"
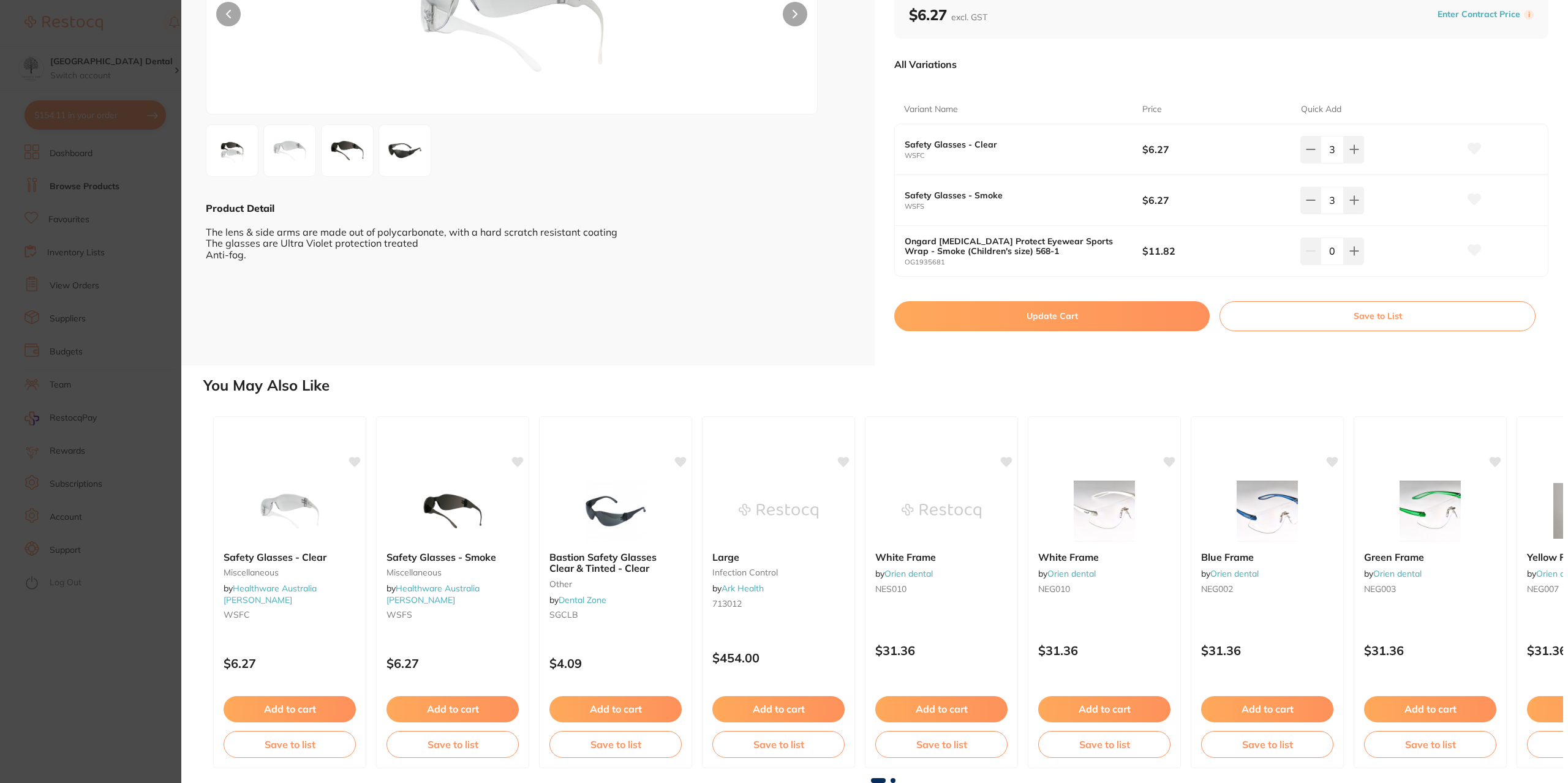
scroll to position [34, 0]
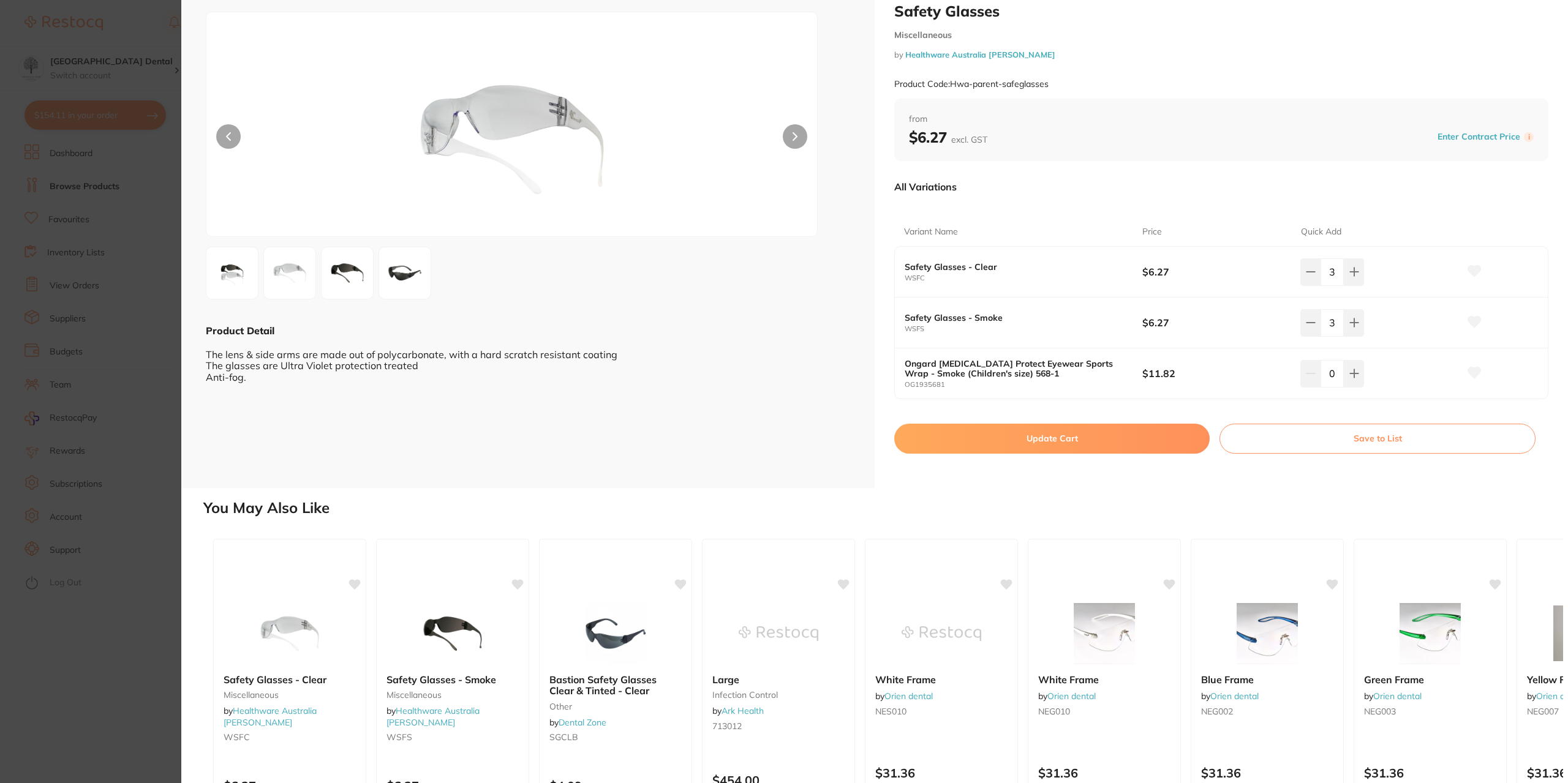
click at [1019, 442] on button "Update Cart" at bounding box center [1052, 438] width 315 height 29
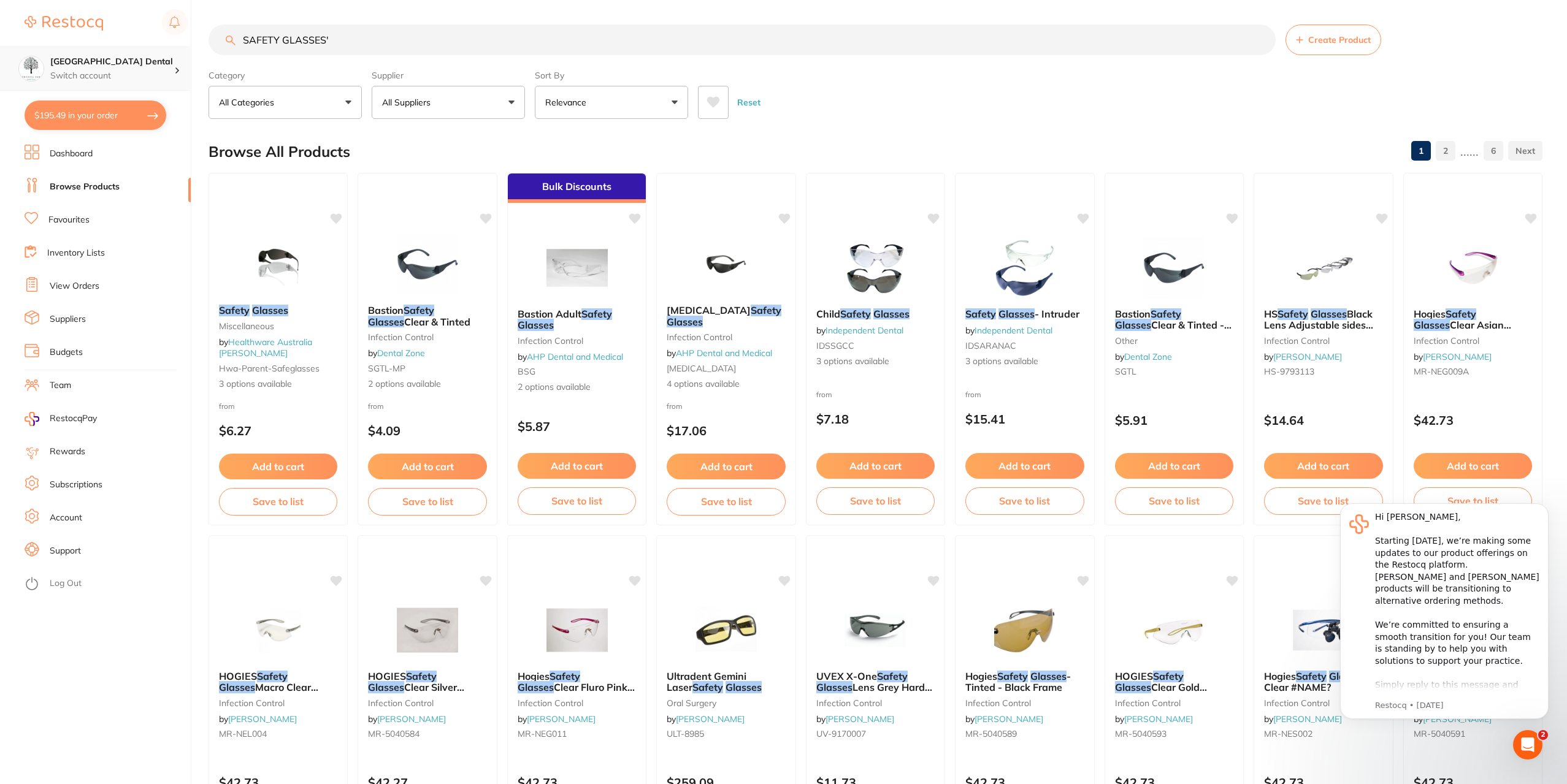
drag, startPoint x: 360, startPoint y: 45, endPoint x: 166, endPoint y: 55, distance: 194.3
click at [166, 55] on div "$195.49 Yeronga Park Dental Switch account Yeronga Park Dental $195.49 in your …" at bounding box center [784, 392] width 1567 height 784
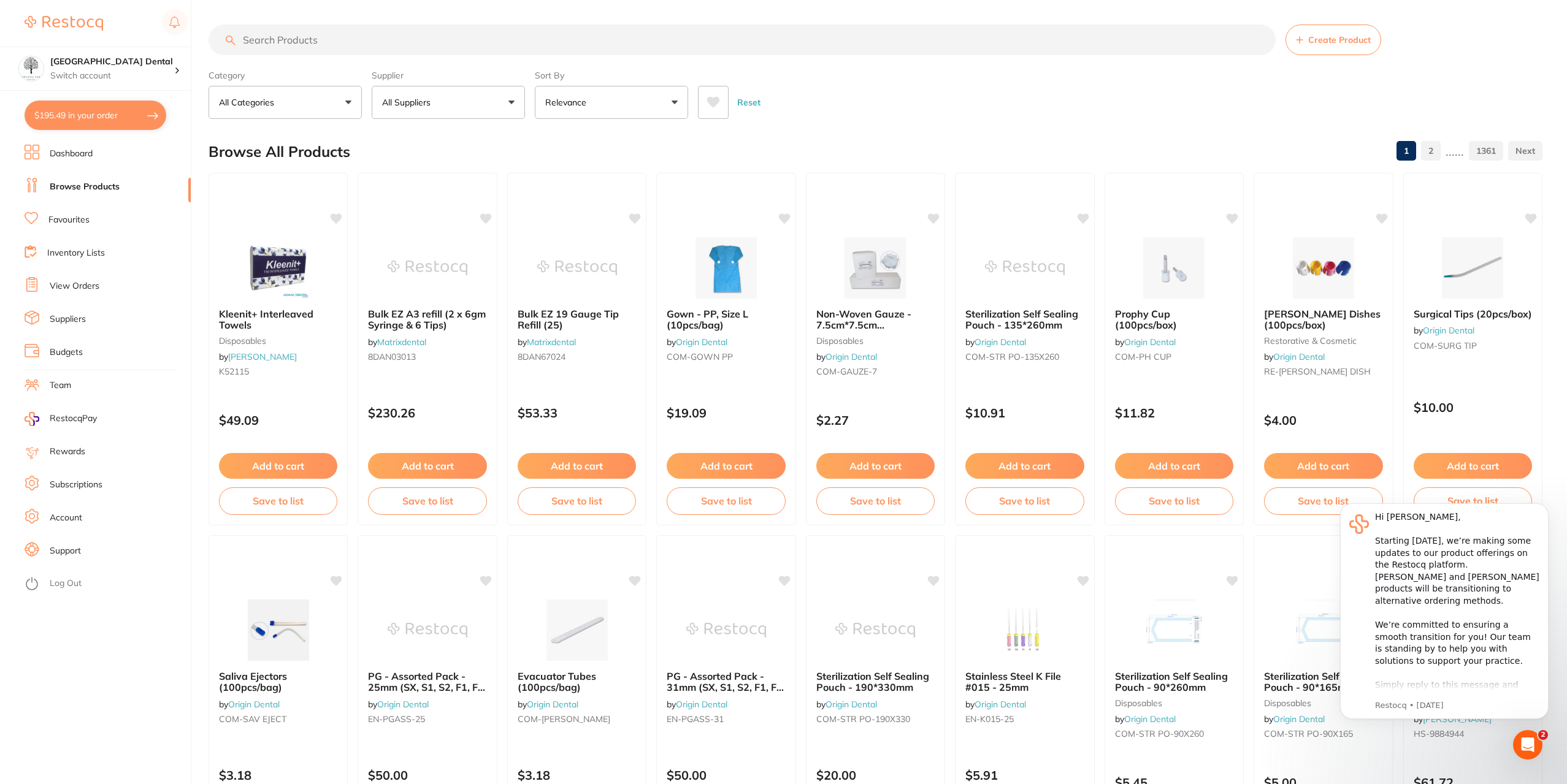
click at [385, 40] on input "search" at bounding box center [742, 40] width 1067 height 31
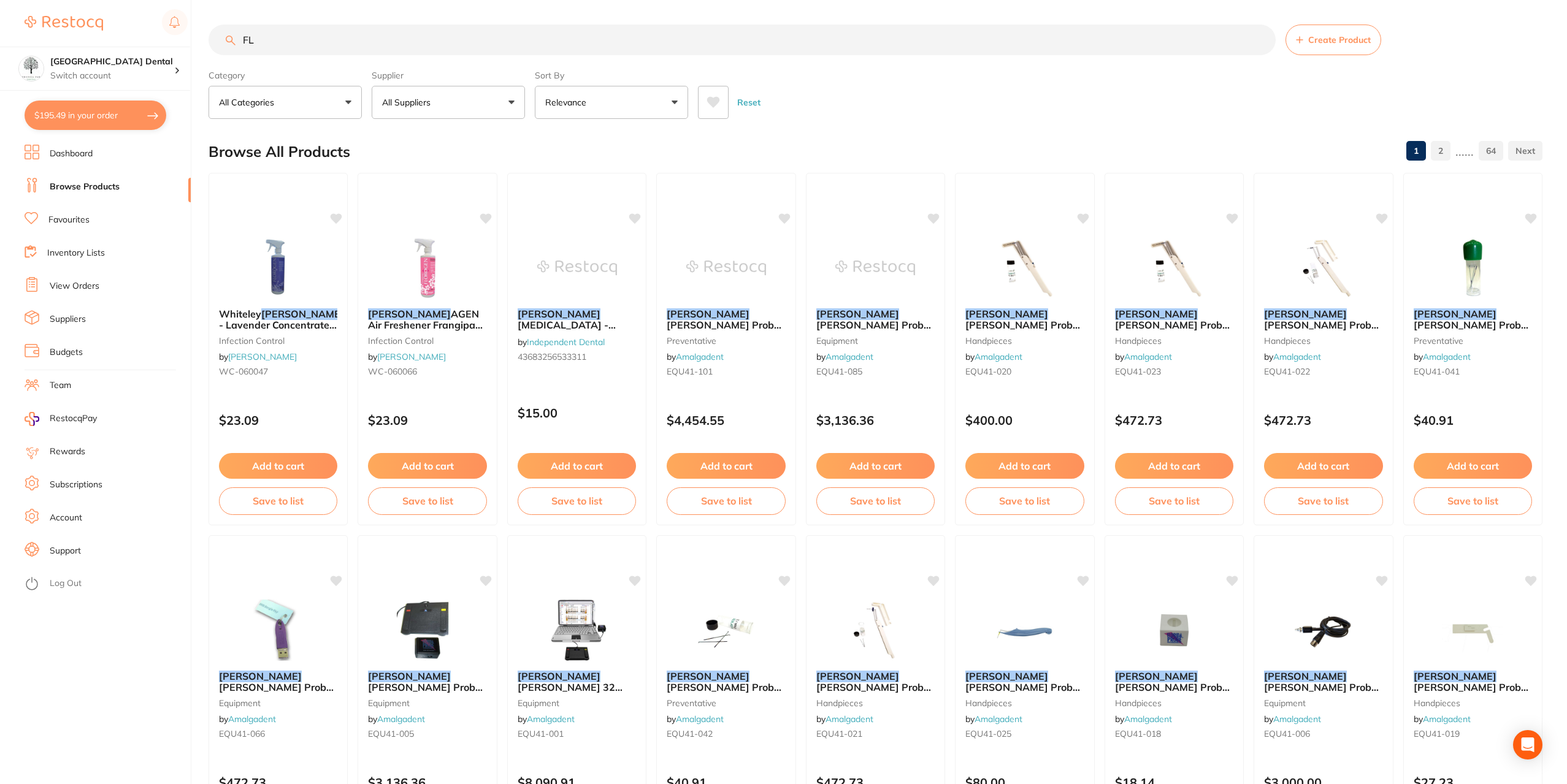
type input "F"
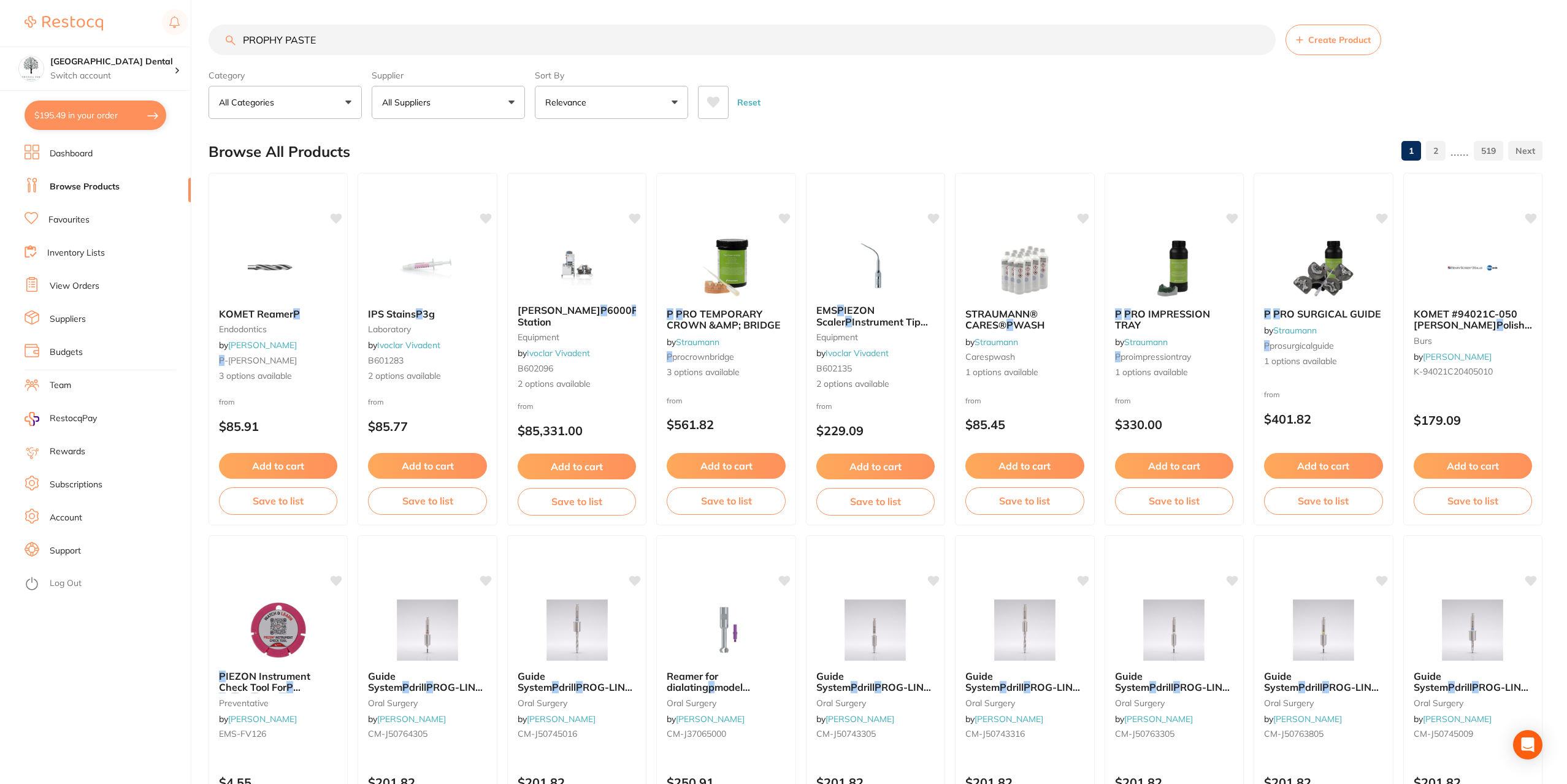
type input "PROPHY PASTE"
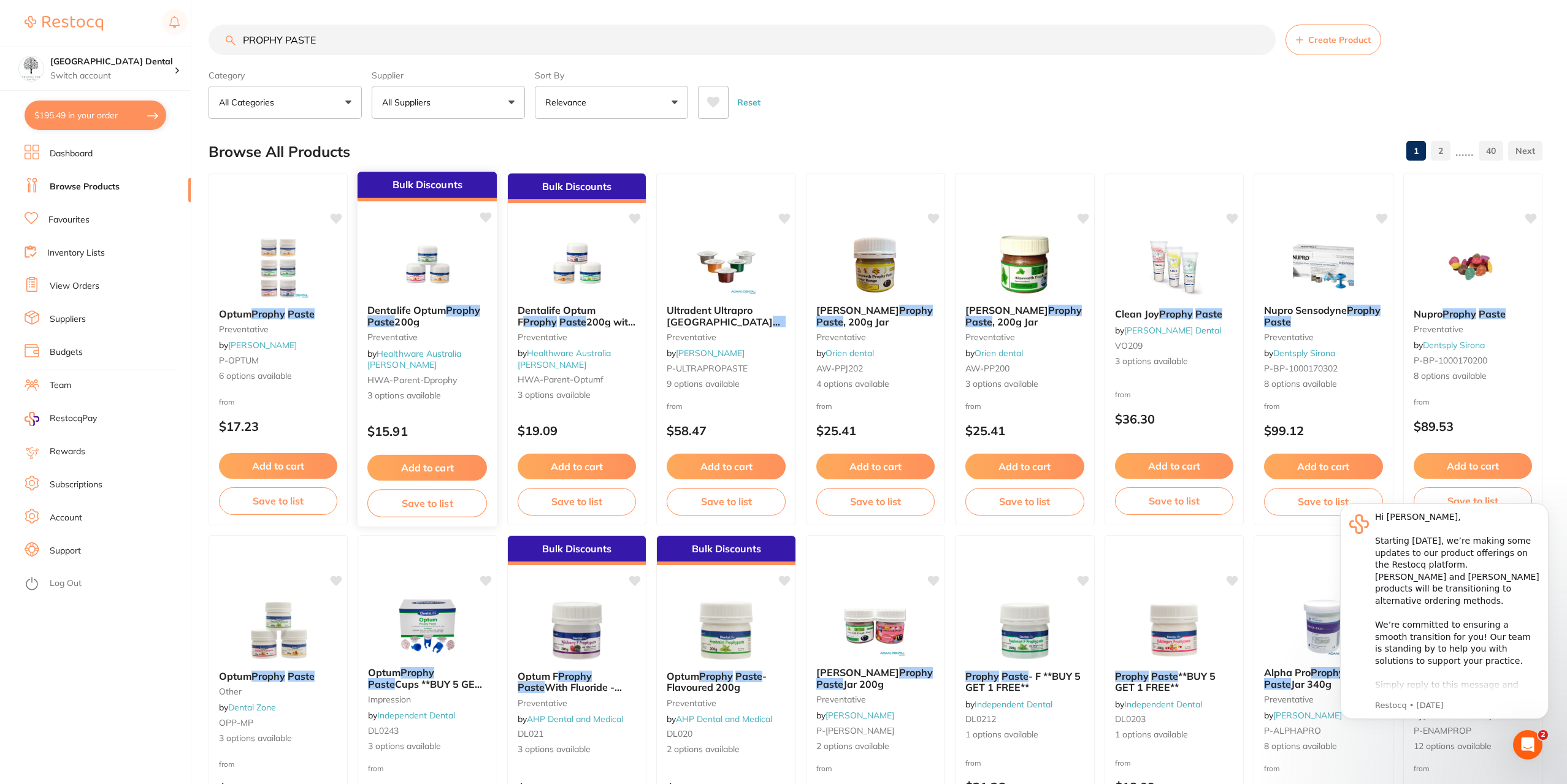
click at [419, 303] on div "Dentalife Optum Prophy Paste 200g Preventative by Healthware Australia Ridley H…" at bounding box center [427, 353] width 139 height 117
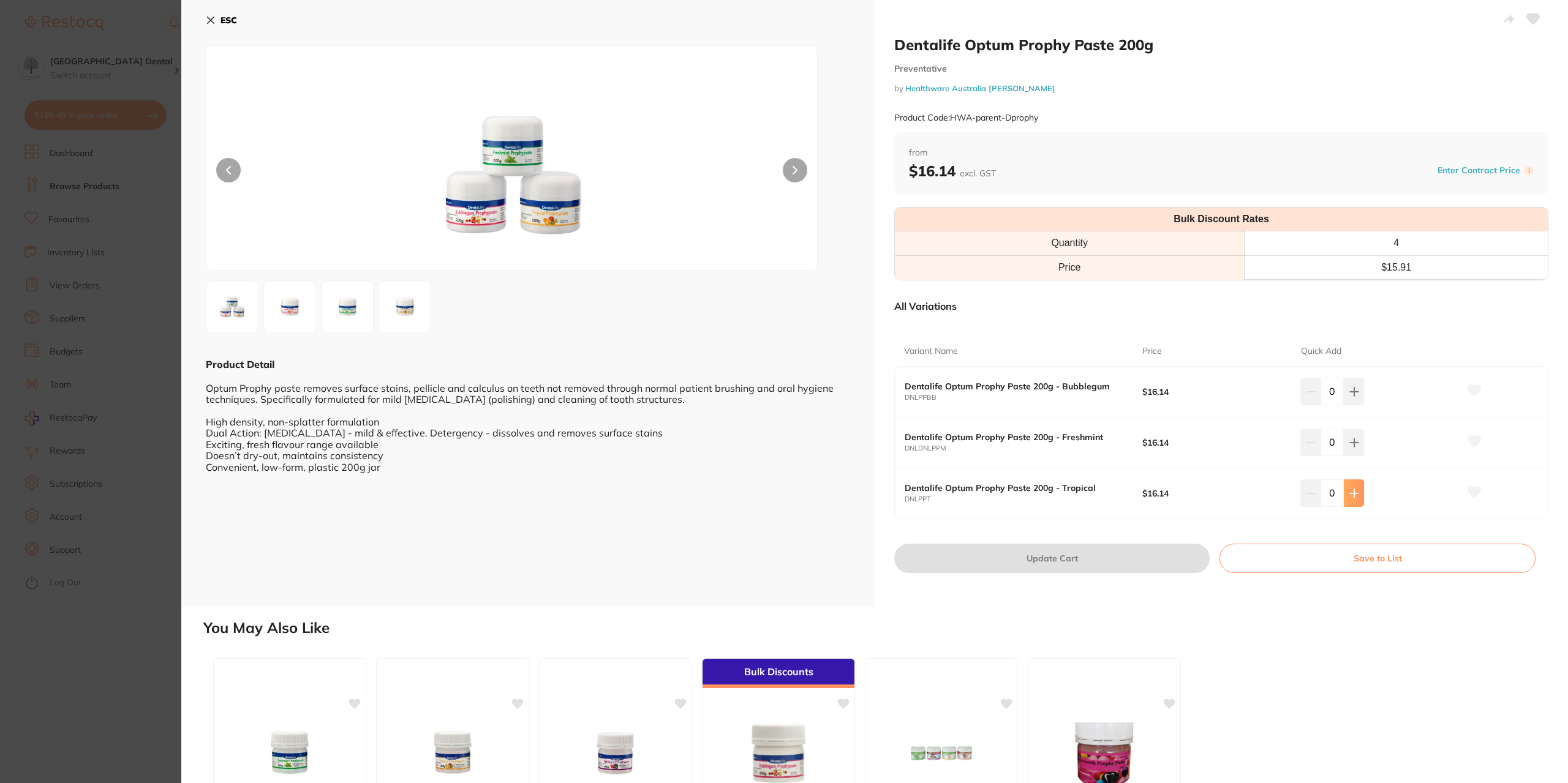
click at [1356, 491] on icon at bounding box center [1354, 493] width 10 height 10
type input "1"
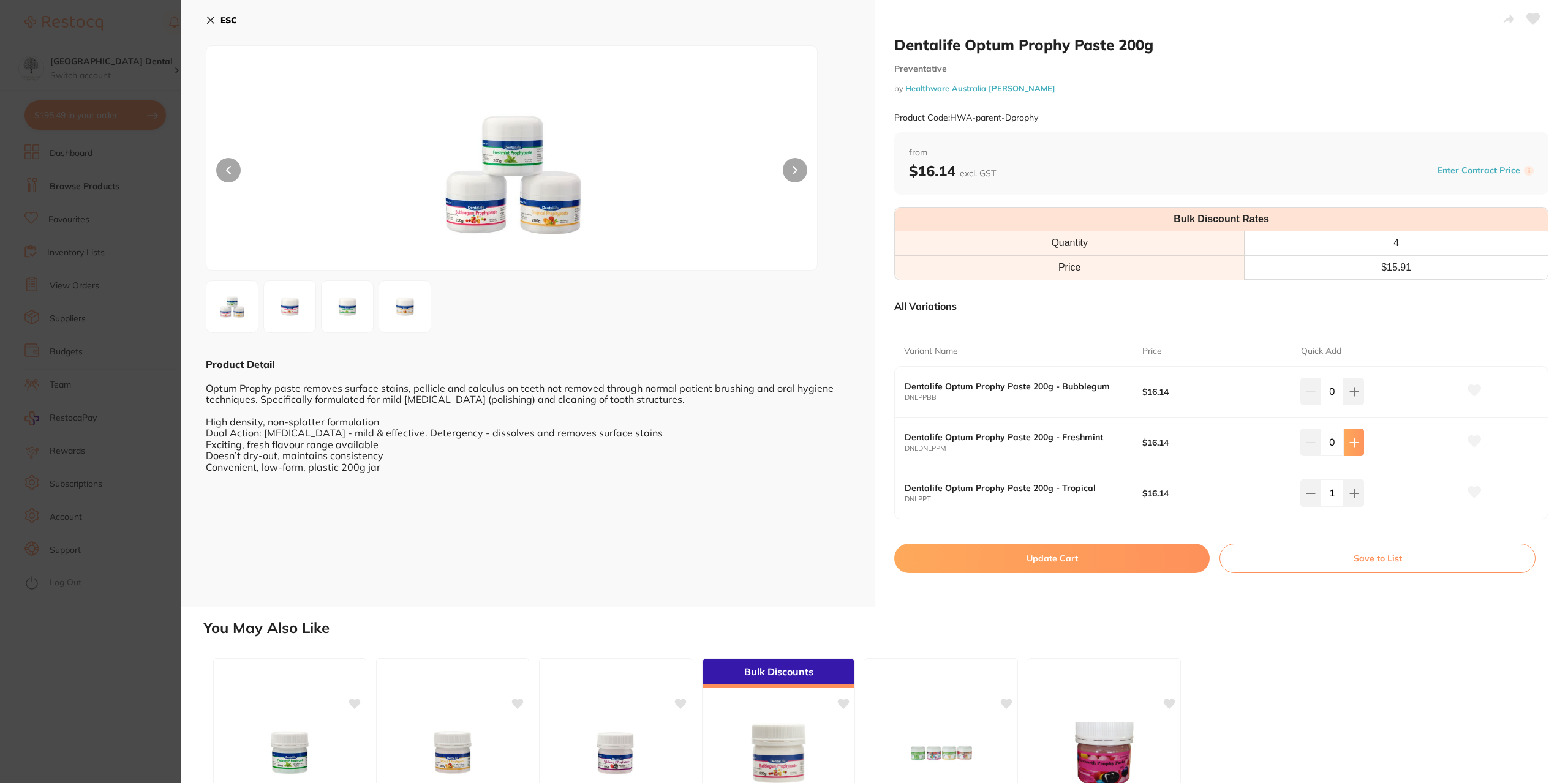
click at [1353, 448] on button at bounding box center [1353, 441] width 20 height 27
type input "1"
click at [1349, 396] on icon at bounding box center [1354, 392] width 10 height 10
type input "1"
click at [1356, 493] on button at bounding box center [1353, 492] width 20 height 27
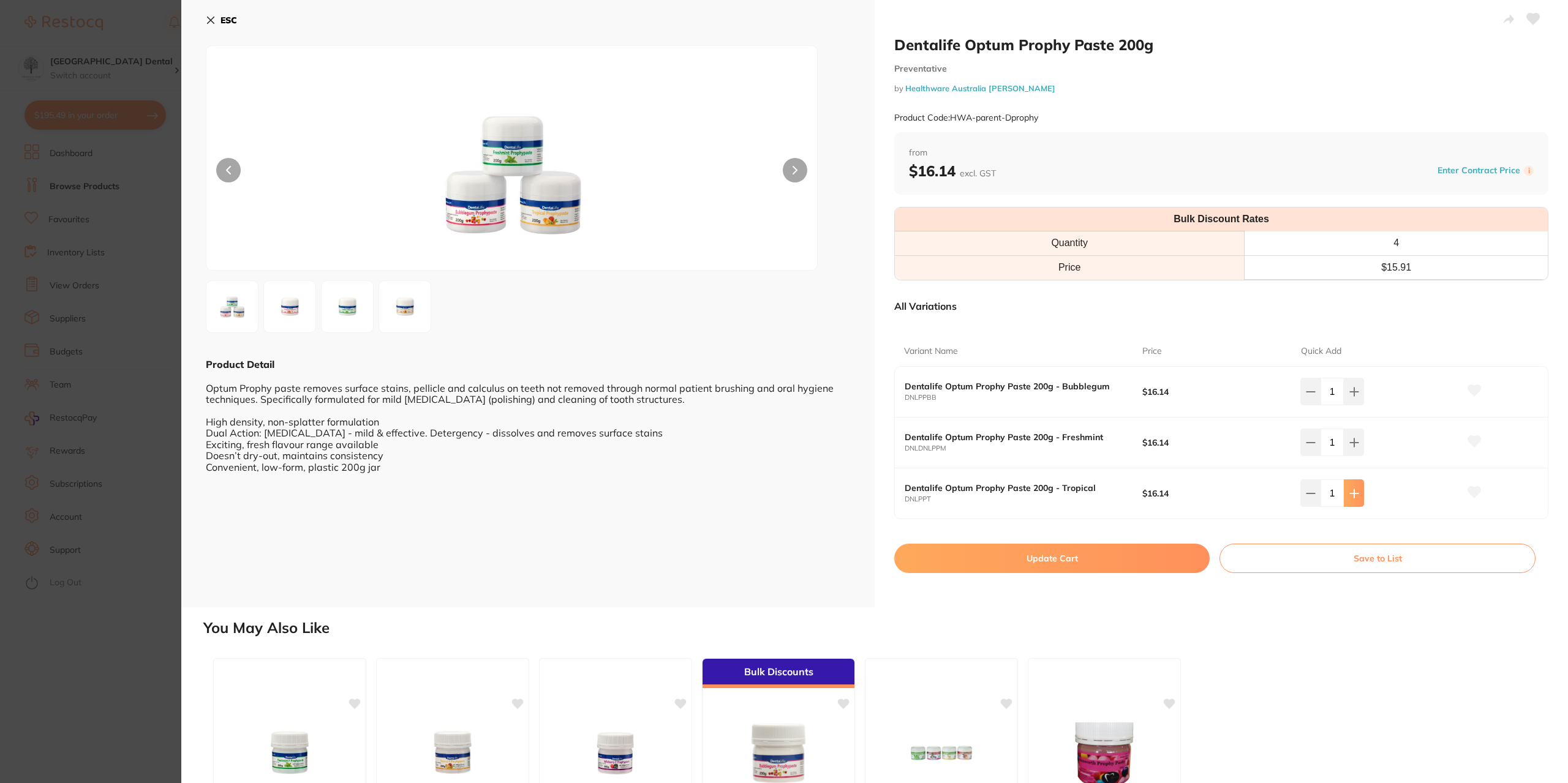
type input "2"
click at [1101, 555] on button "Update Cart" at bounding box center [1052, 558] width 315 height 29
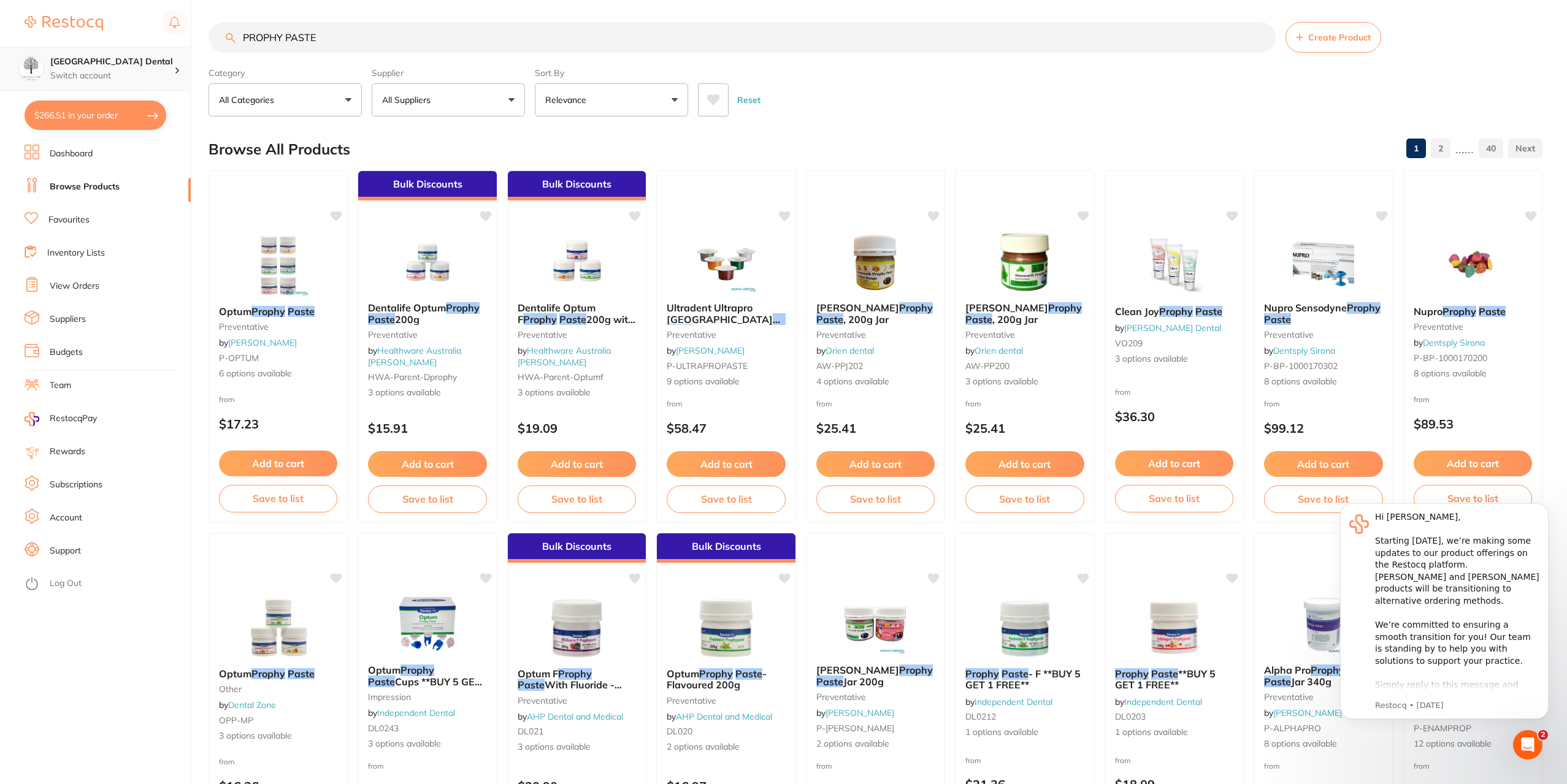
drag, startPoint x: 326, startPoint y: 39, endPoint x: 0, endPoint y: 69, distance: 327.4
click at [25, 65] on div "$266.51 Yeronga Park Dental Switch account Yeronga Park Dental $266.51 in your …" at bounding box center [784, 390] width 1567 height 784
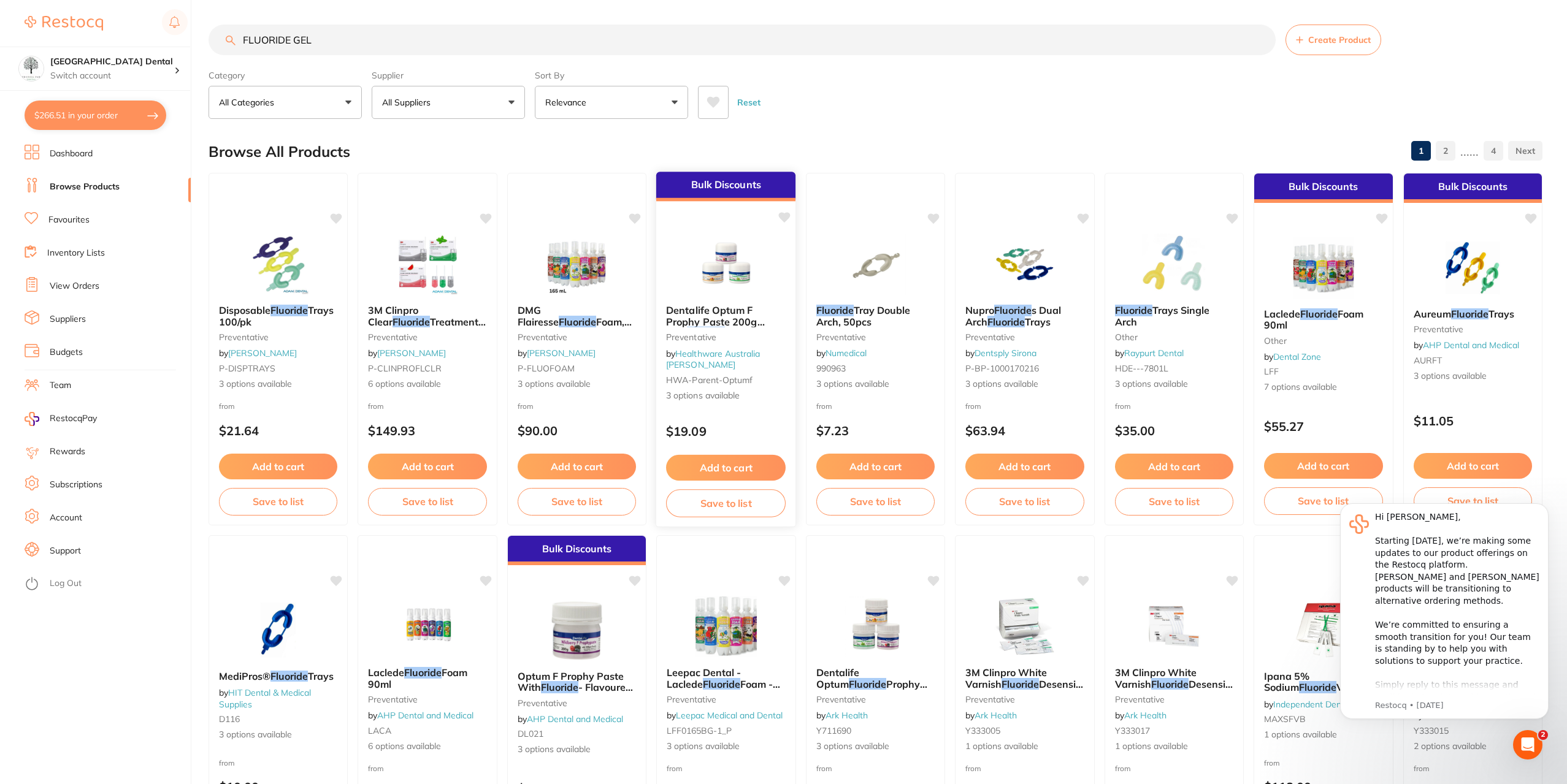
type input "FLUORIDE GEL"
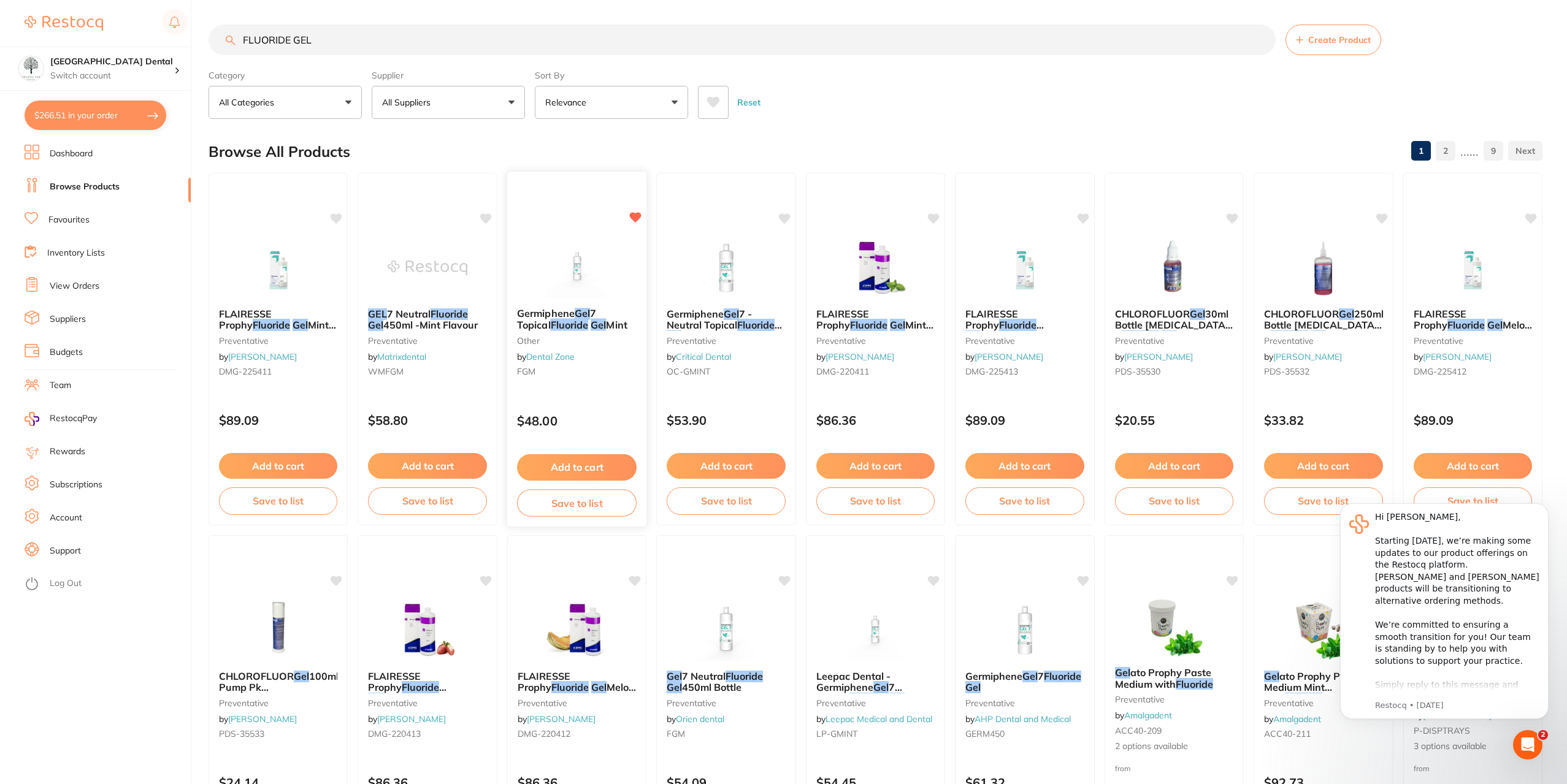
click at [544, 317] on span "Germiphene" at bounding box center [545, 313] width 58 height 12
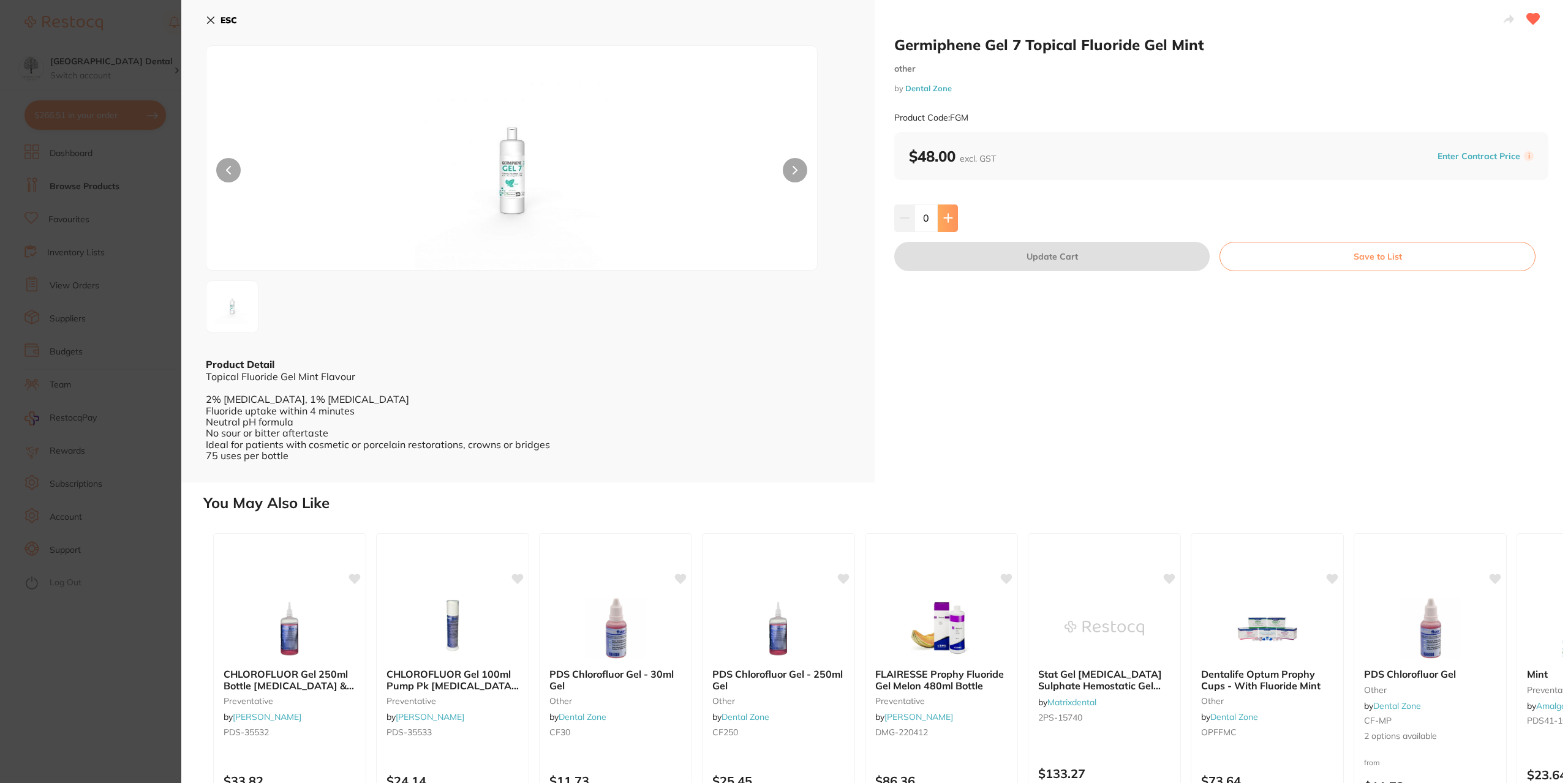
click at [940, 212] on button at bounding box center [948, 218] width 20 height 27
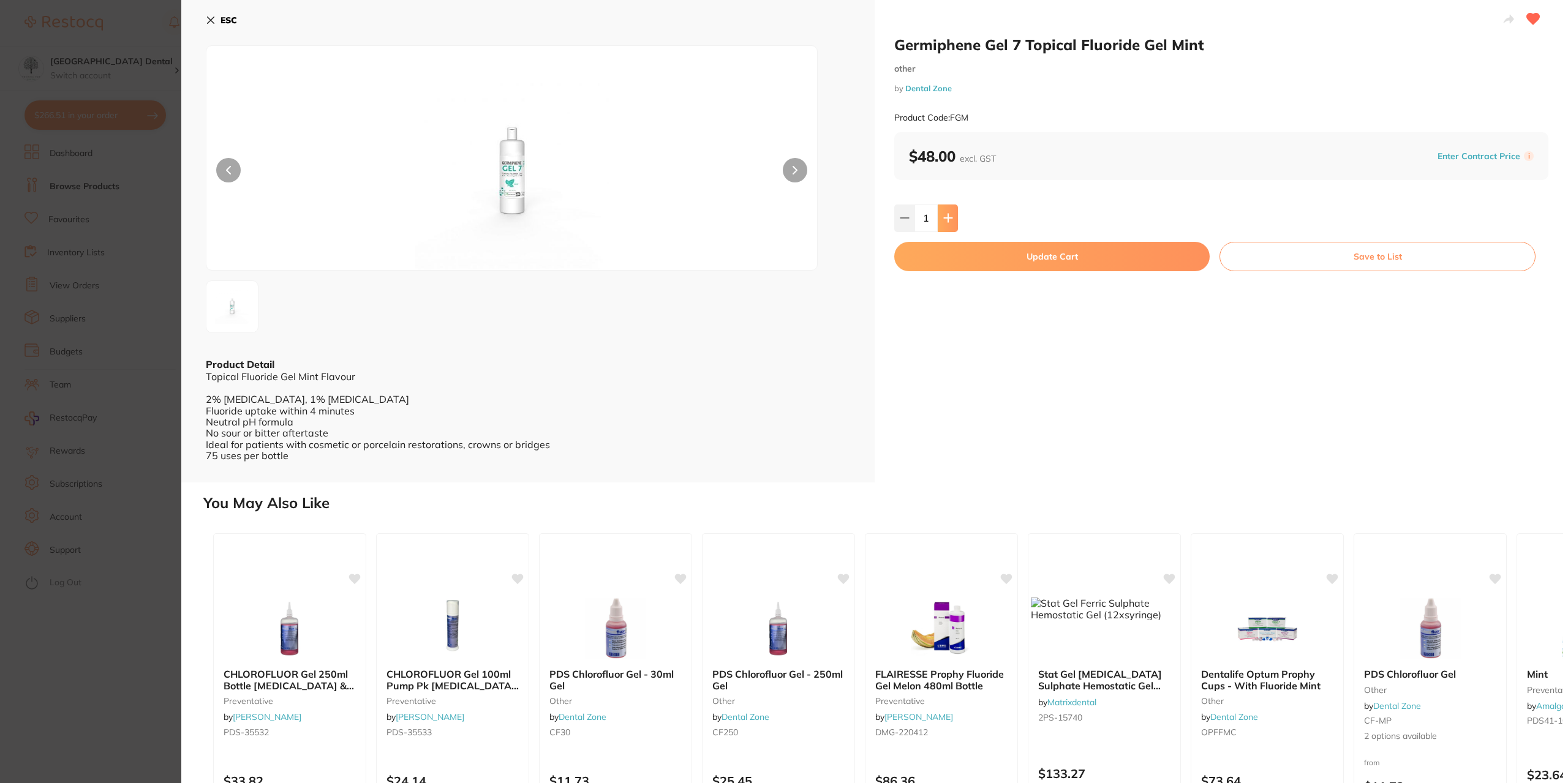
click at [942, 212] on button at bounding box center [948, 218] width 20 height 27
type input "3"
click at [1002, 266] on button "Update Cart" at bounding box center [1052, 256] width 315 height 29
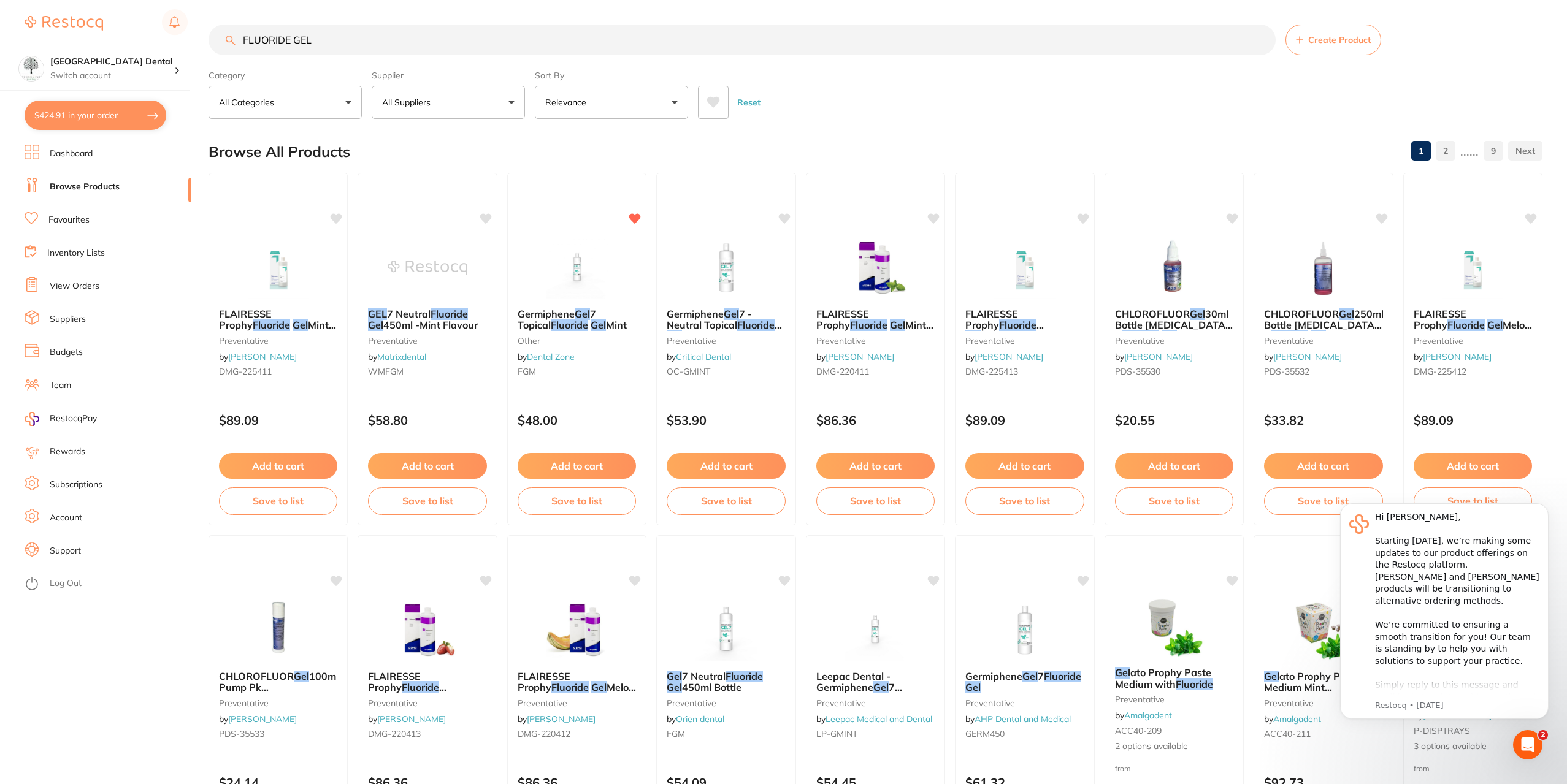
click at [498, 45] on input "FLUORIDE GEL" at bounding box center [742, 40] width 1067 height 31
drag, startPoint x: 470, startPoint y: 33, endPoint x: 8, endPoint y: 85, distance: 464.9
click at [0, 86] on div "$424.91 Yeronga Park Dental Switch account Yeronga Park Dental $424.91 in your …" at bounding box center [784, 392] width 1567 height 784
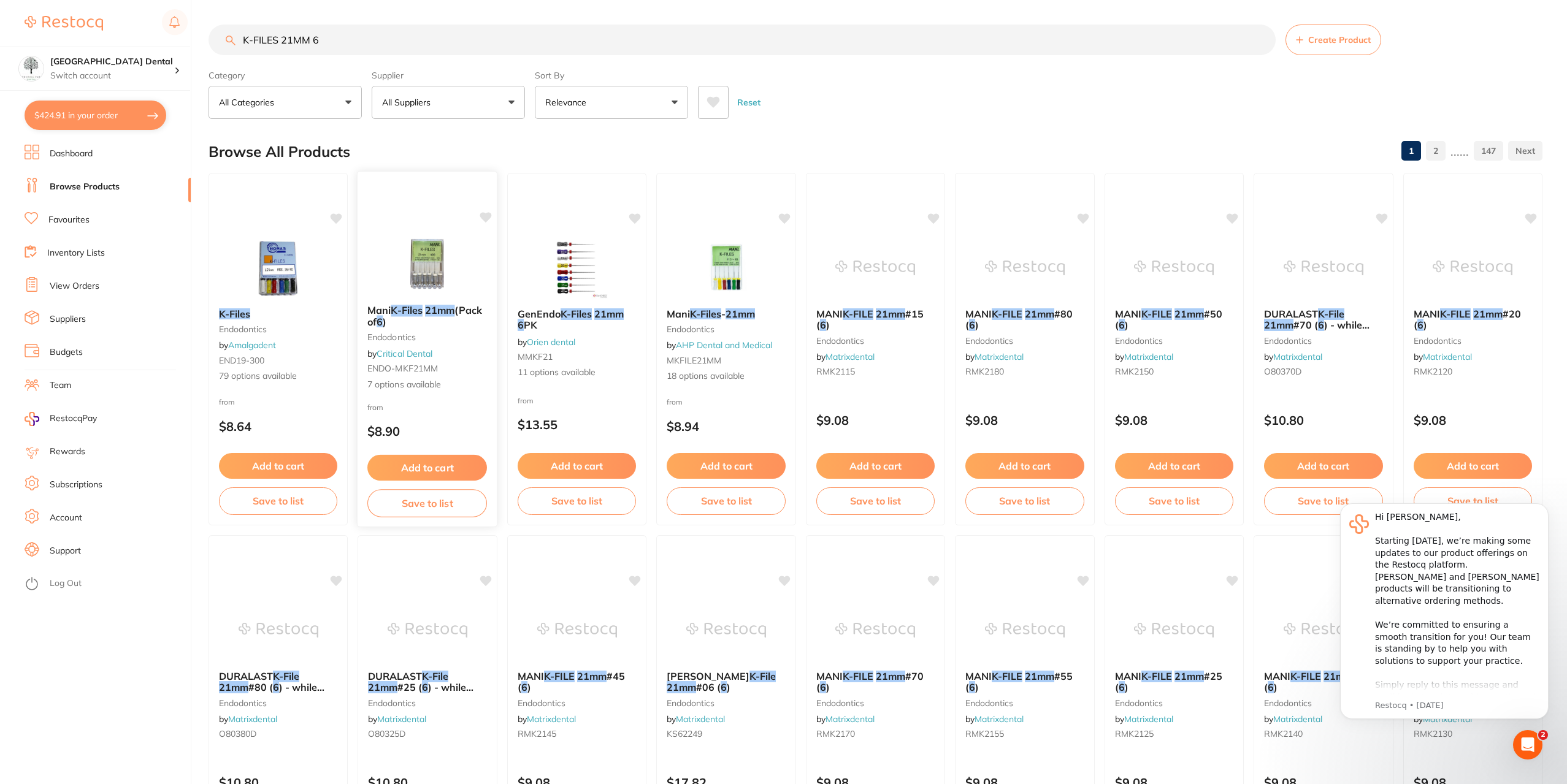
type input "K-FILES 21MM 6"
click at [452, 311] on em "21mm" at bounding box center [440, 310] width 29 height 12
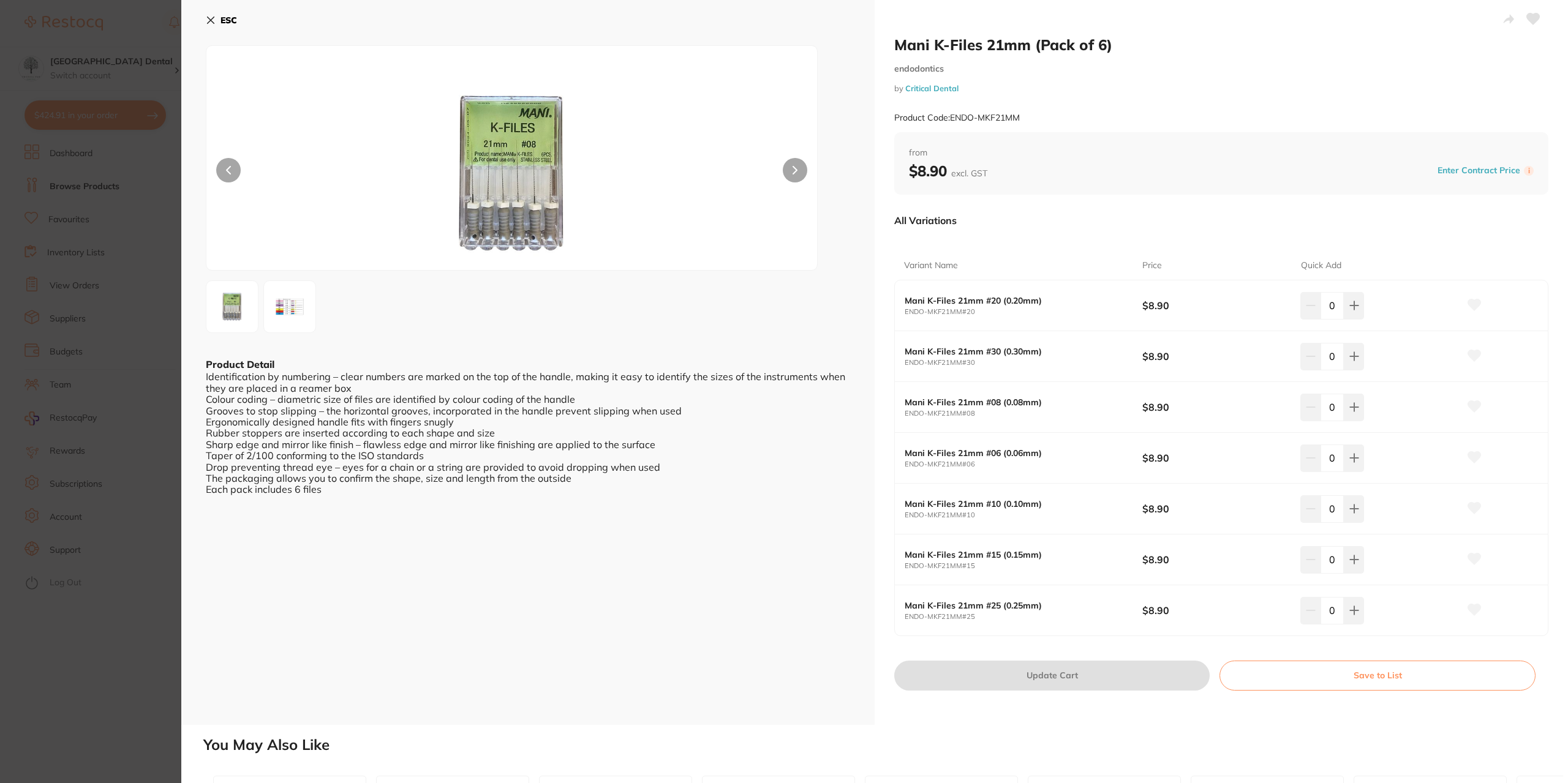
click at [795, 169] on icon at bounding box center [795, 171] width 4 height 8
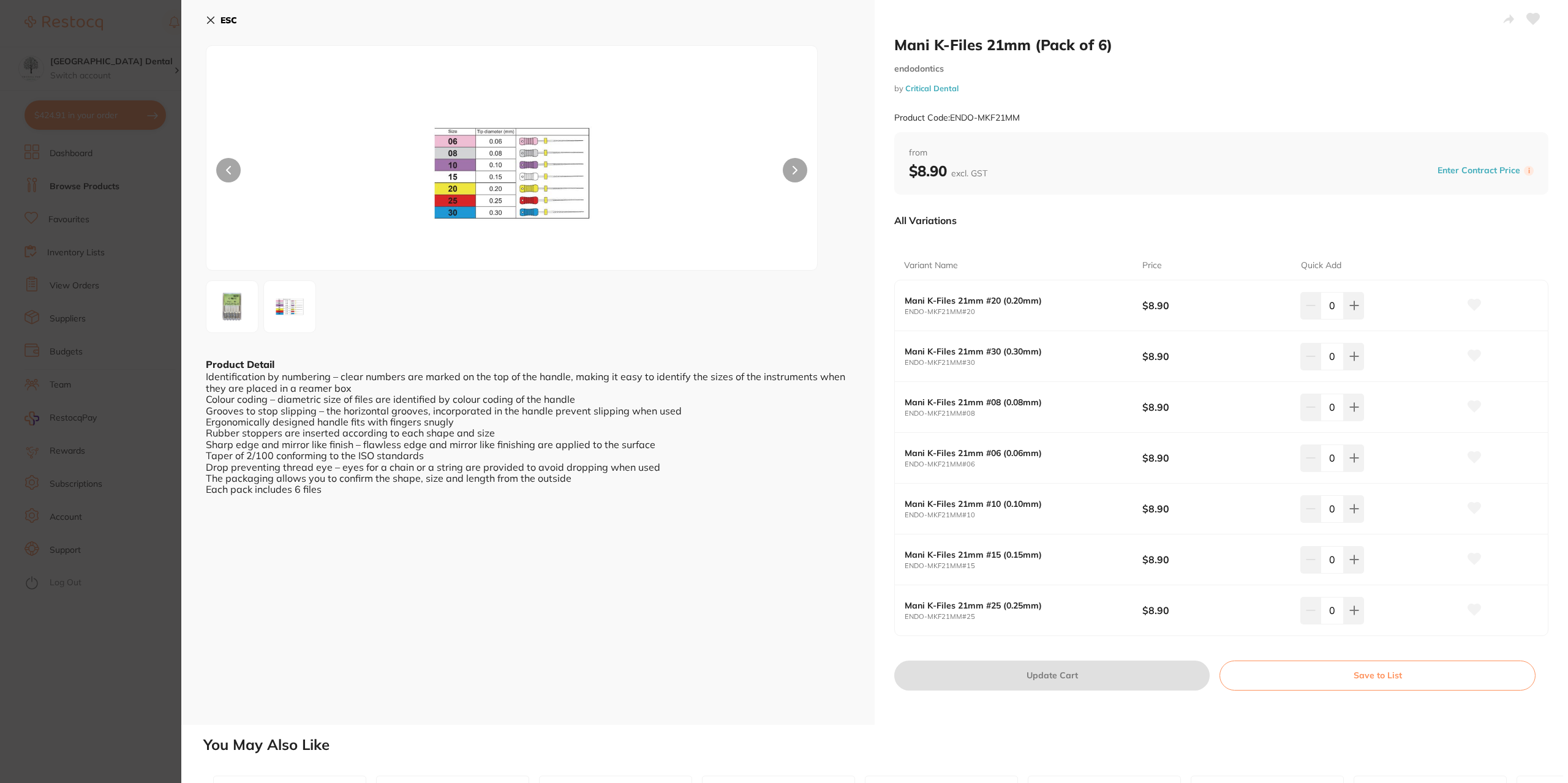
click at [790, 169] on button at bounding box center [795, 170] width 25 height 25
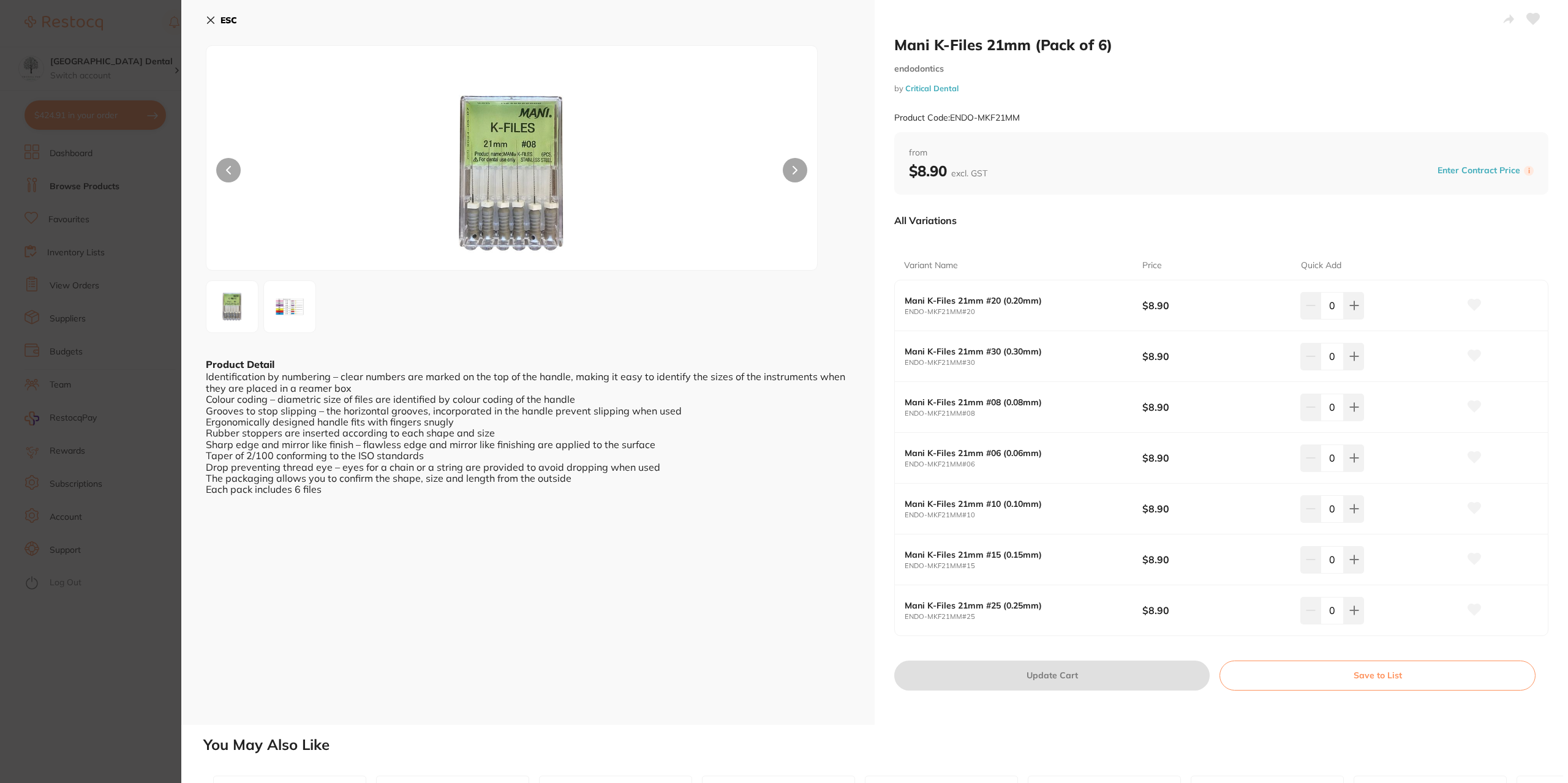
click at [236, 15] on b "ESC" at bounding box center [229, 20] width 16 height 11
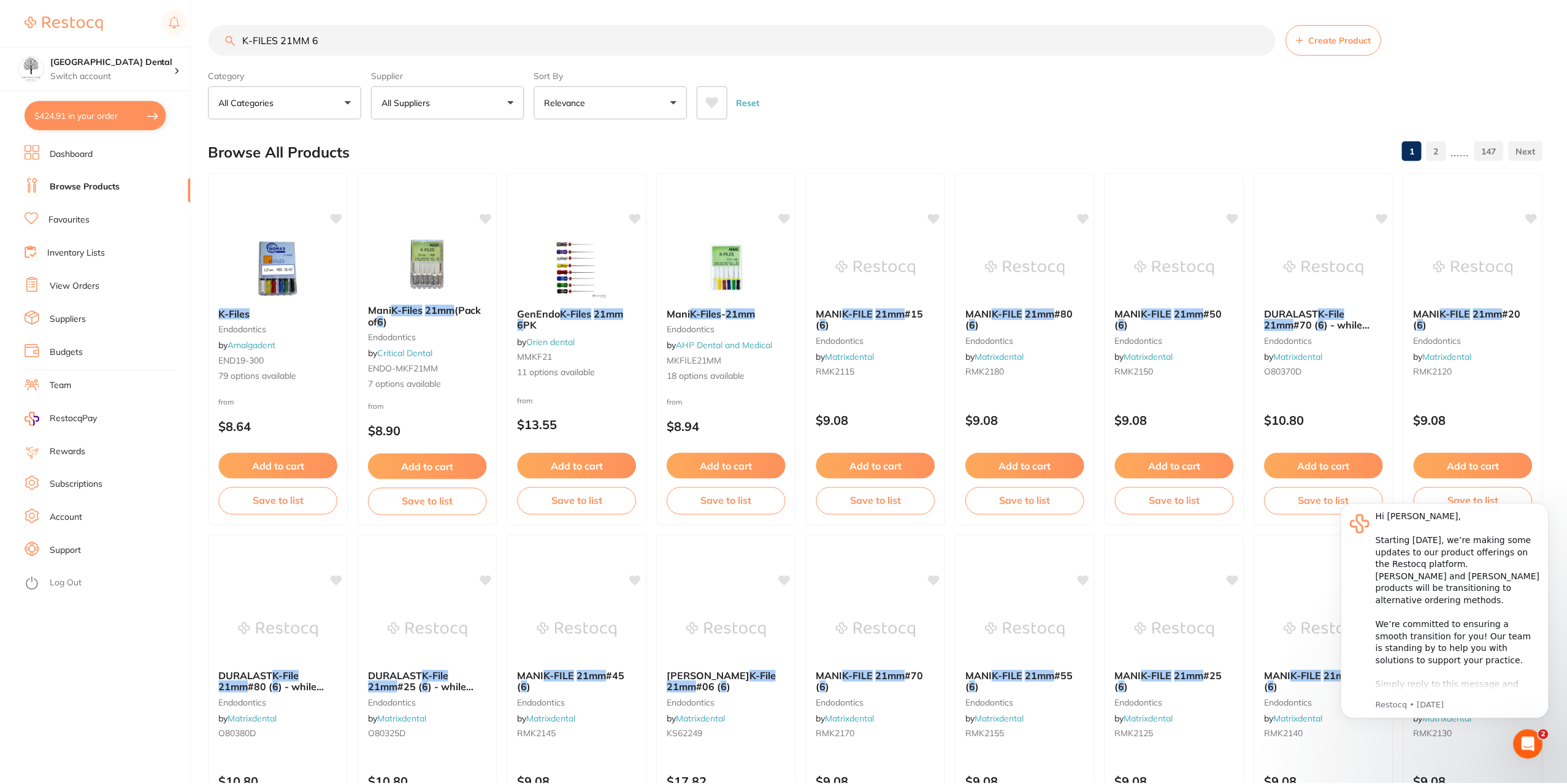
scroll to position [2, 0]
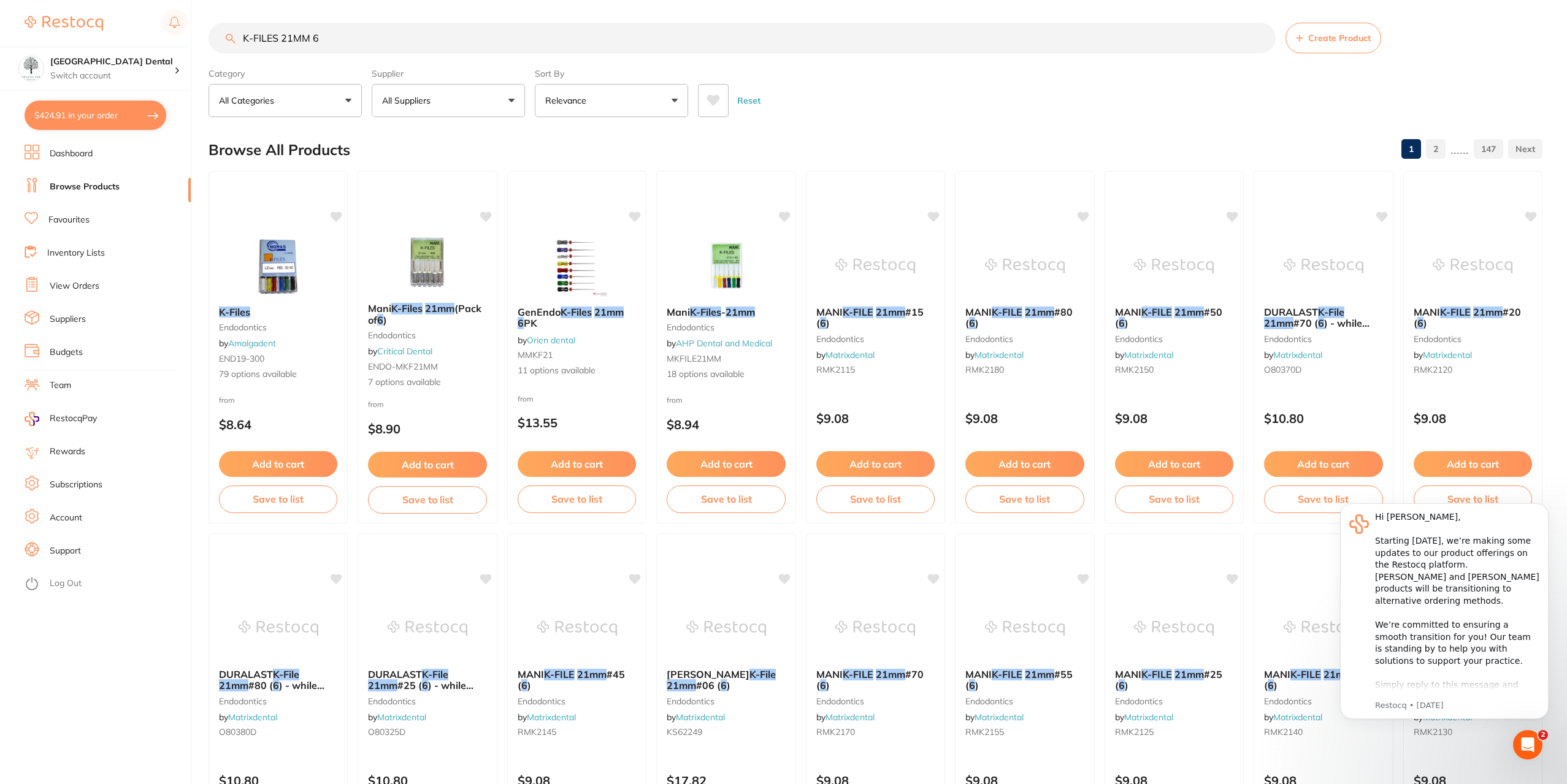
scroll to position [2, 0]
click at [314, 32] on input "K-FILES 21MM 6" at bounding box center [742, 38] width 1067 height 31
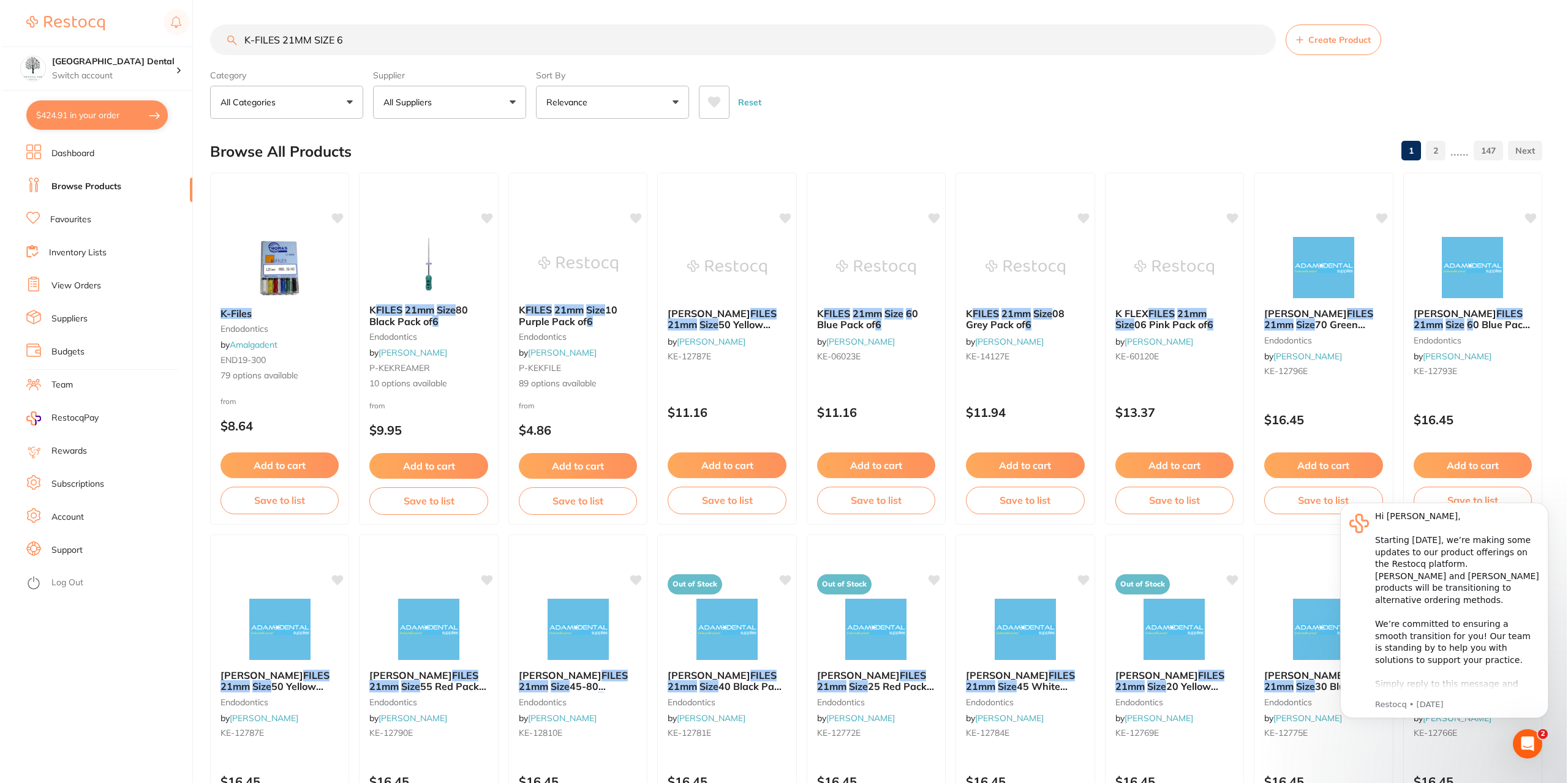
scroll to position [0, 0]
drag, startPoint x: 1197, startPoint y: 325, endPoint x: 1129, endPoint y: 312, distance: 69.2
click at [1109, 311] on div "K FLEX FILES 21mm Size 06 Pink Pack of 6 by Henry Schein Halas KE-60120E" at bounding box center [1172, 337] width 138 height 78
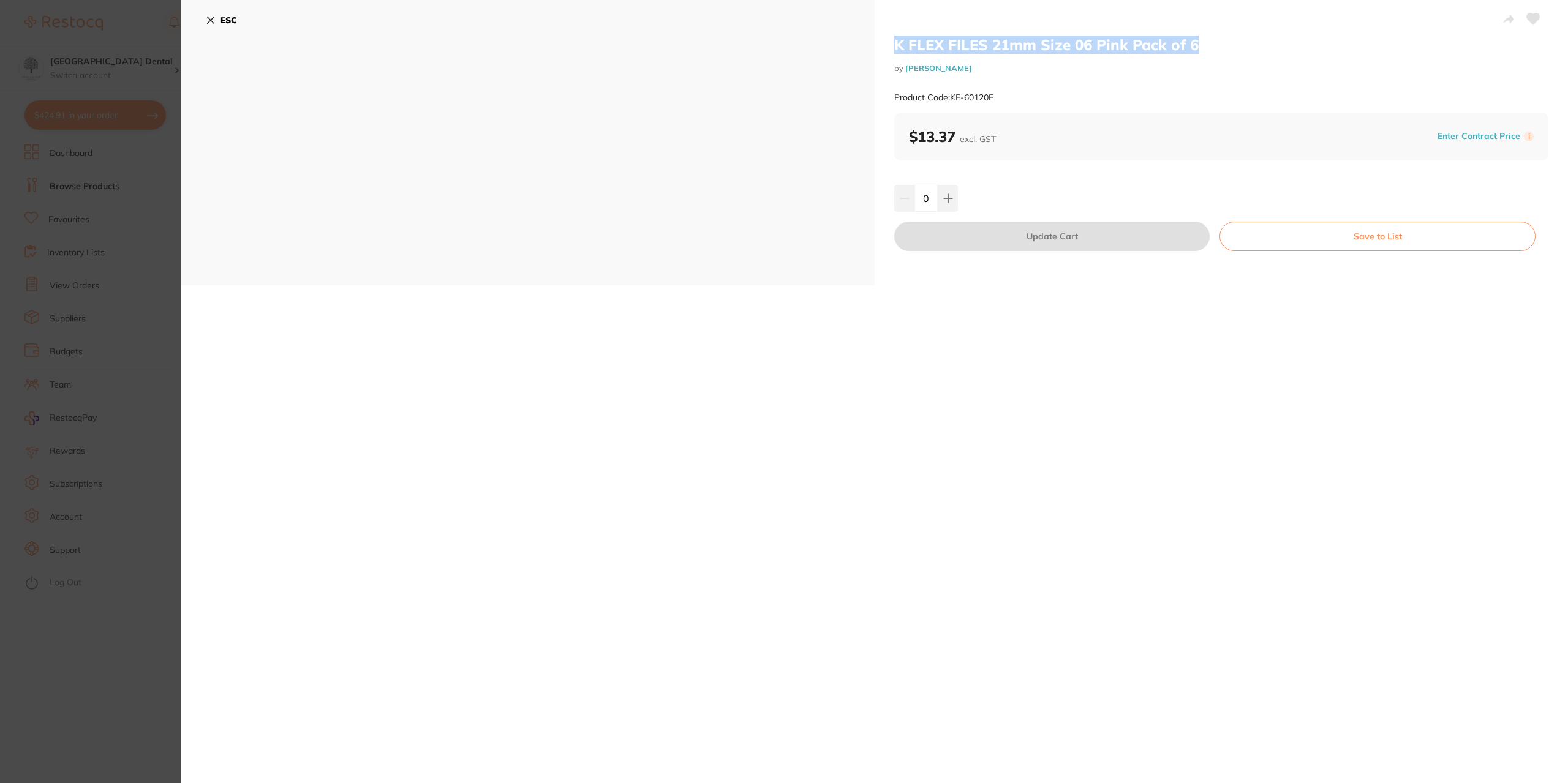
drag, startPoint x: 1099, startPoint y: 45, endPoint x: 865, endPoint y: 43, distance: 234.0
click at [865, 43] on div "K FLEX FILES 21mm Size 06 Pink Pack of 6 by Henry Schein Halas Product Code: KE…" at bounding box center [875, 142] width 1386 height 285
copy div "K FLEX FILES 21mm Size 06 Pink Pack of 6"
click at [207, 18] on icon at bounding box center [210, 20] width 10 height 10
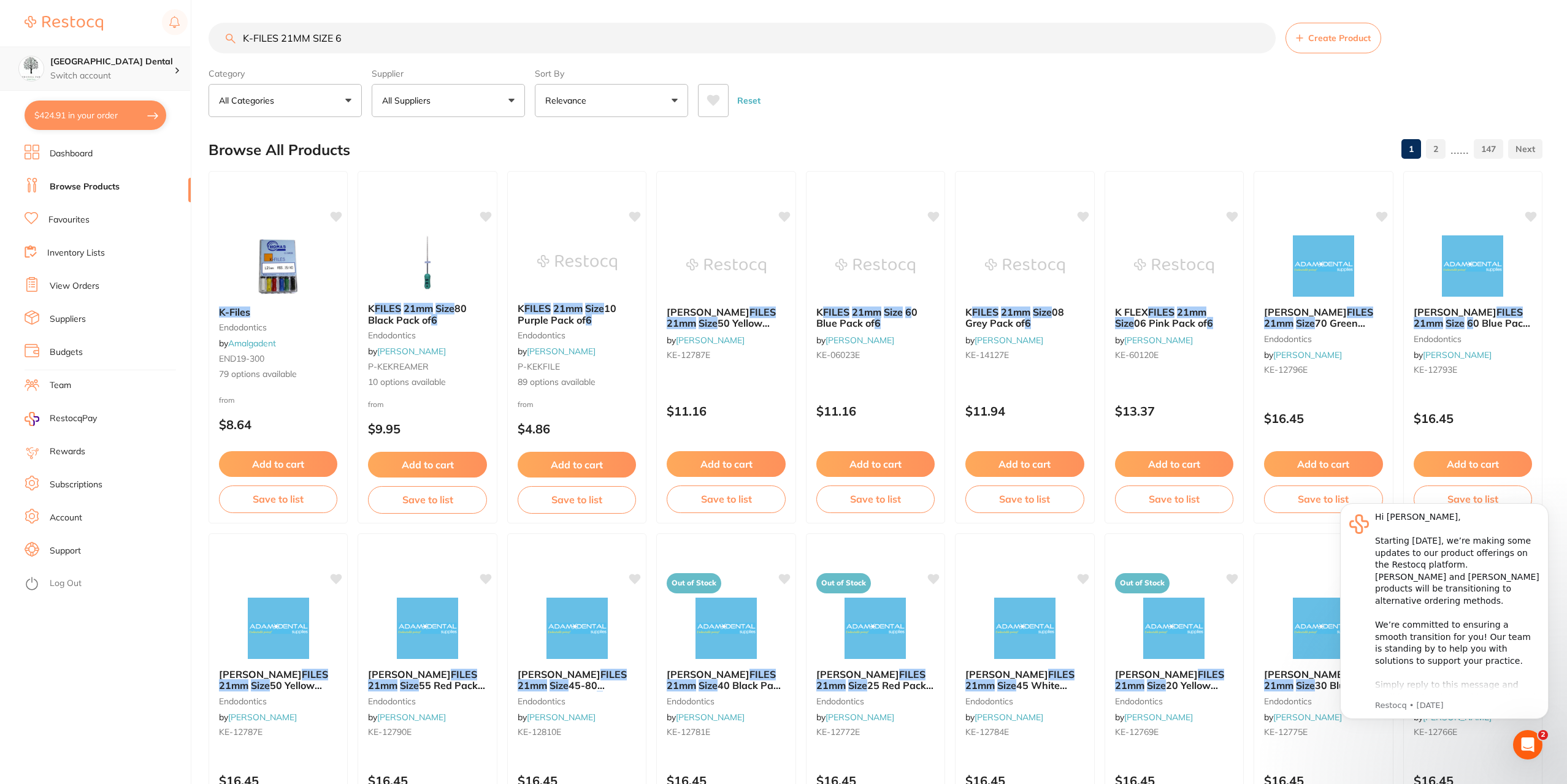
drag, startPoint x: 202, startPoint y: 45, endPoint x: 430, endPoint y: 44, distance: 228.0
click at [0, 64] on div "$424.91 Yeronga Park Dental Switch account Yeronga Park Dental $424.91 in your …" at bounding box center [784, 390] width 1567 height 784
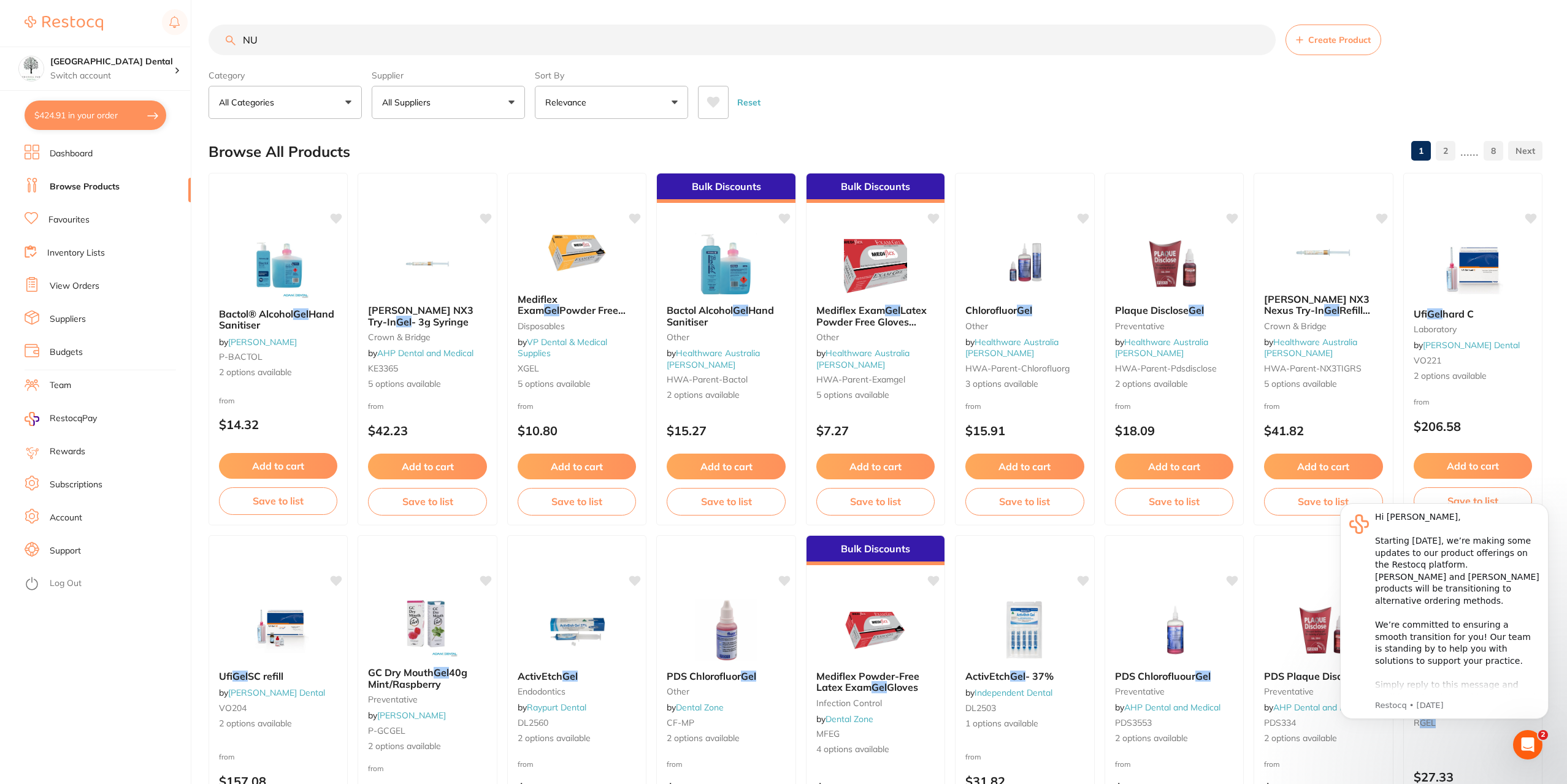
type input "N"
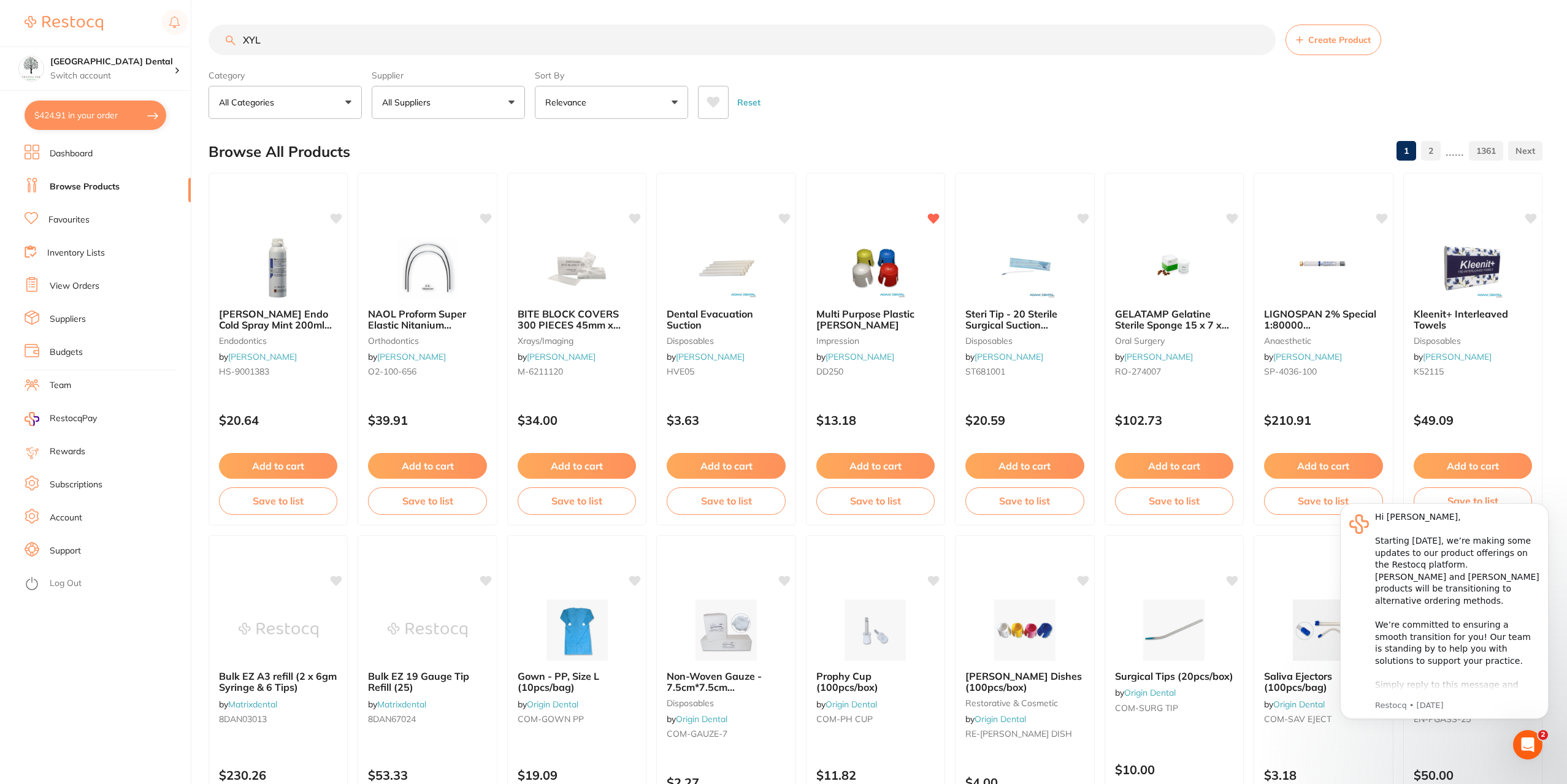
type input "XYLO"
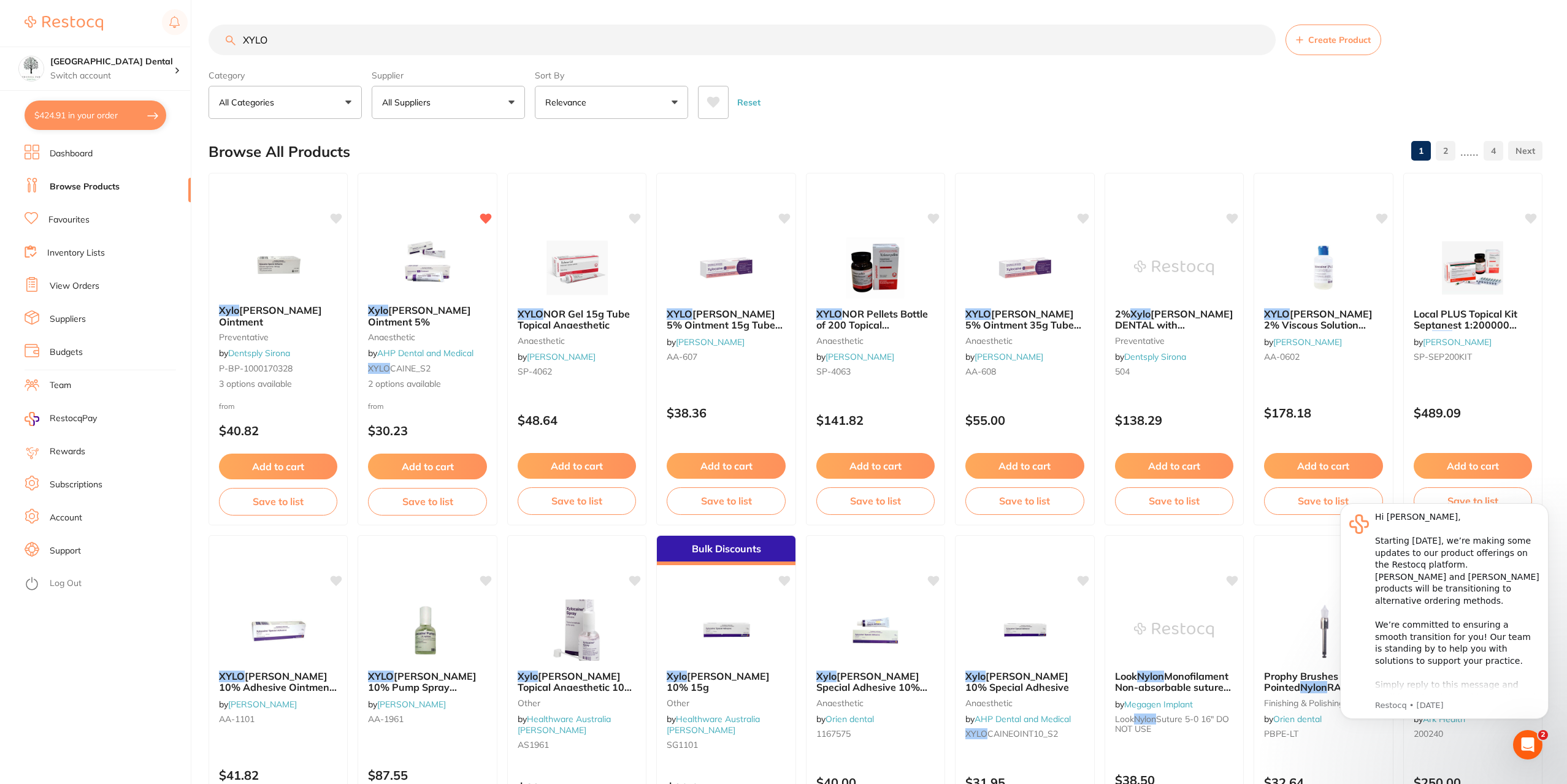
click at [1258, 38] on input "XYLO" at bounding box center [742, 40] width 1067 height 31
click at [533, 39] on input "search" at bounding box center [742, 40] width 1067 height 31
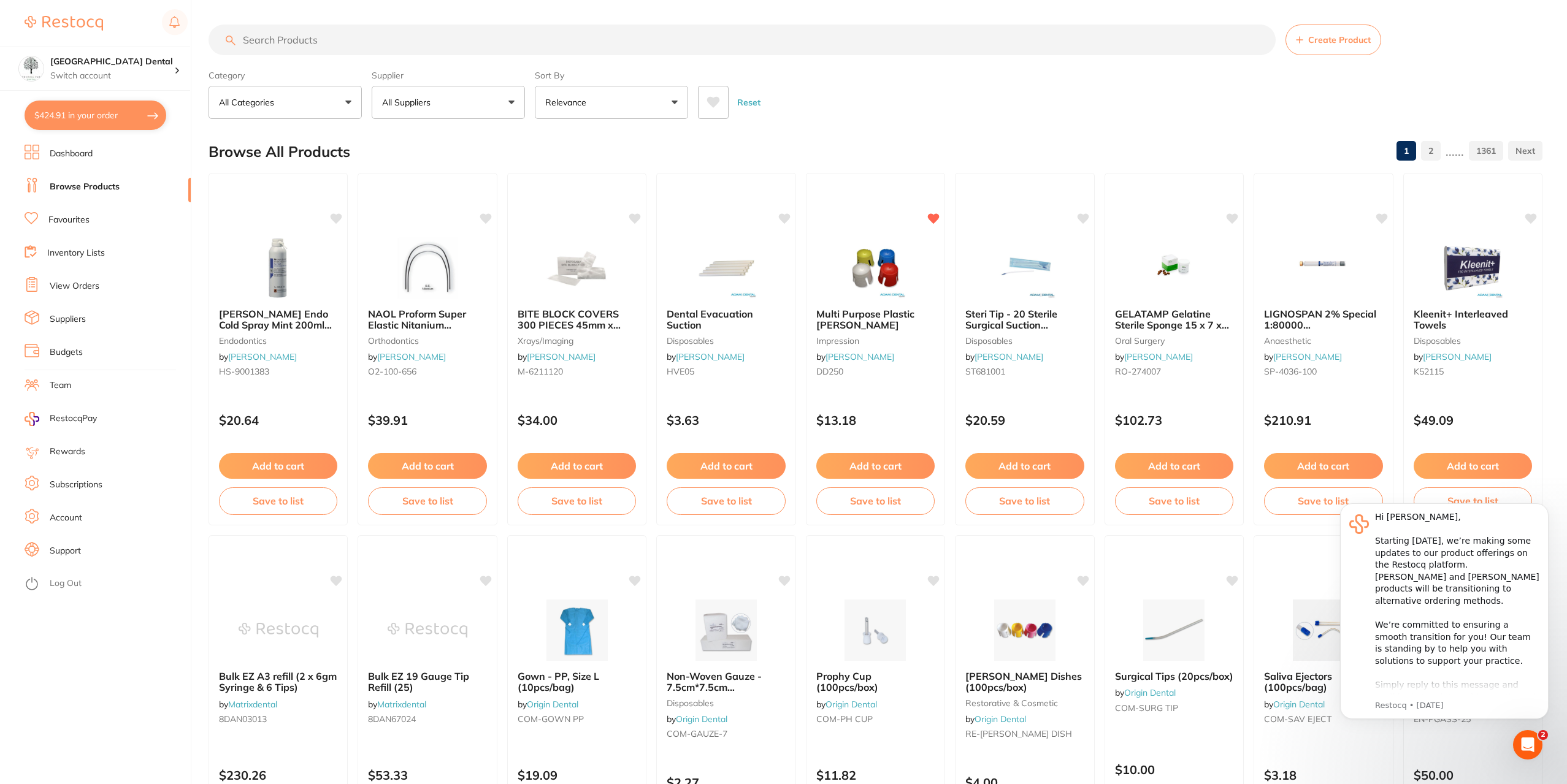
click at [380, 39] on input "search" at bounding box center [742, 40] width 1067 height 31
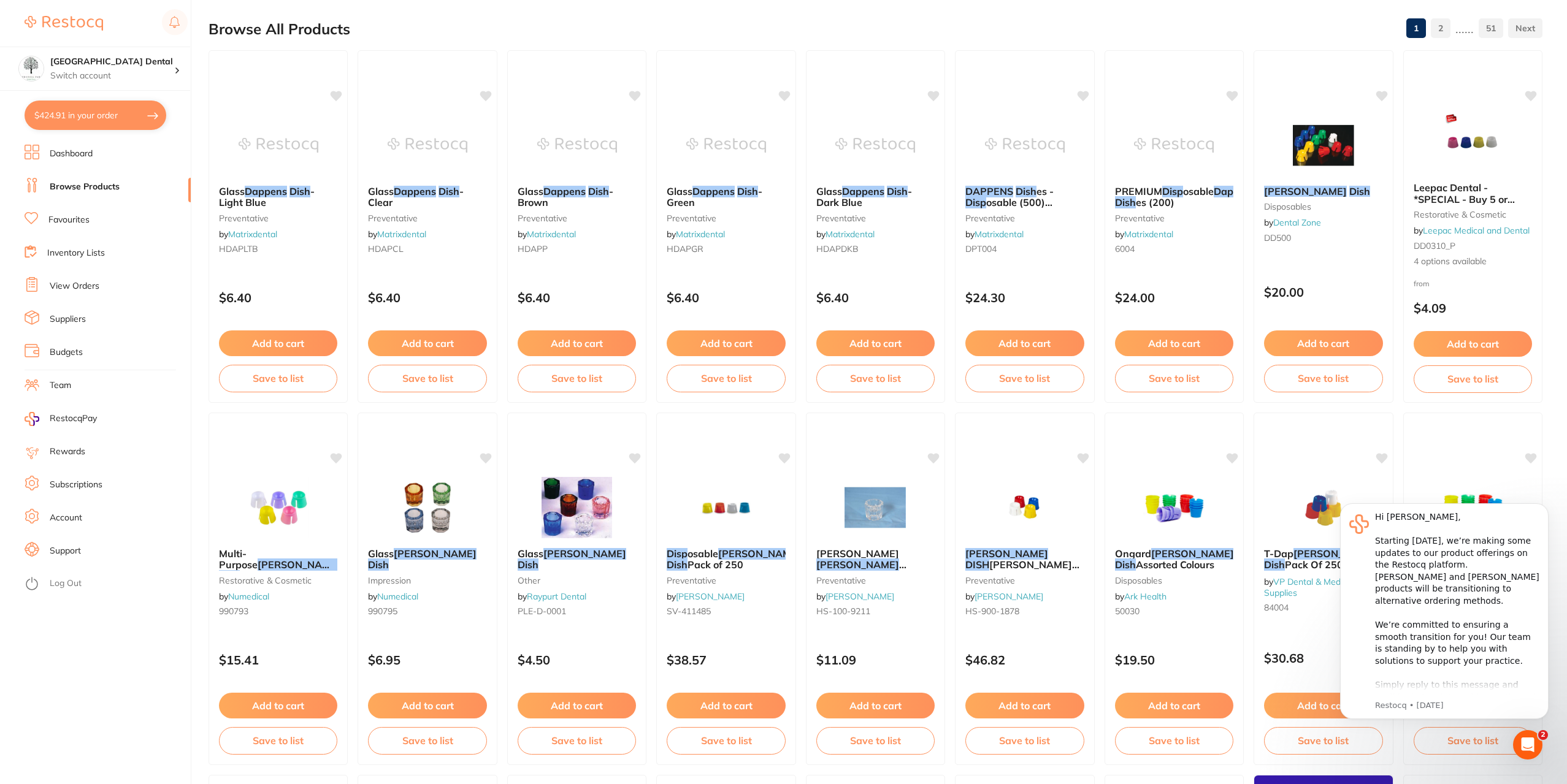
scroll to position [62, 0]
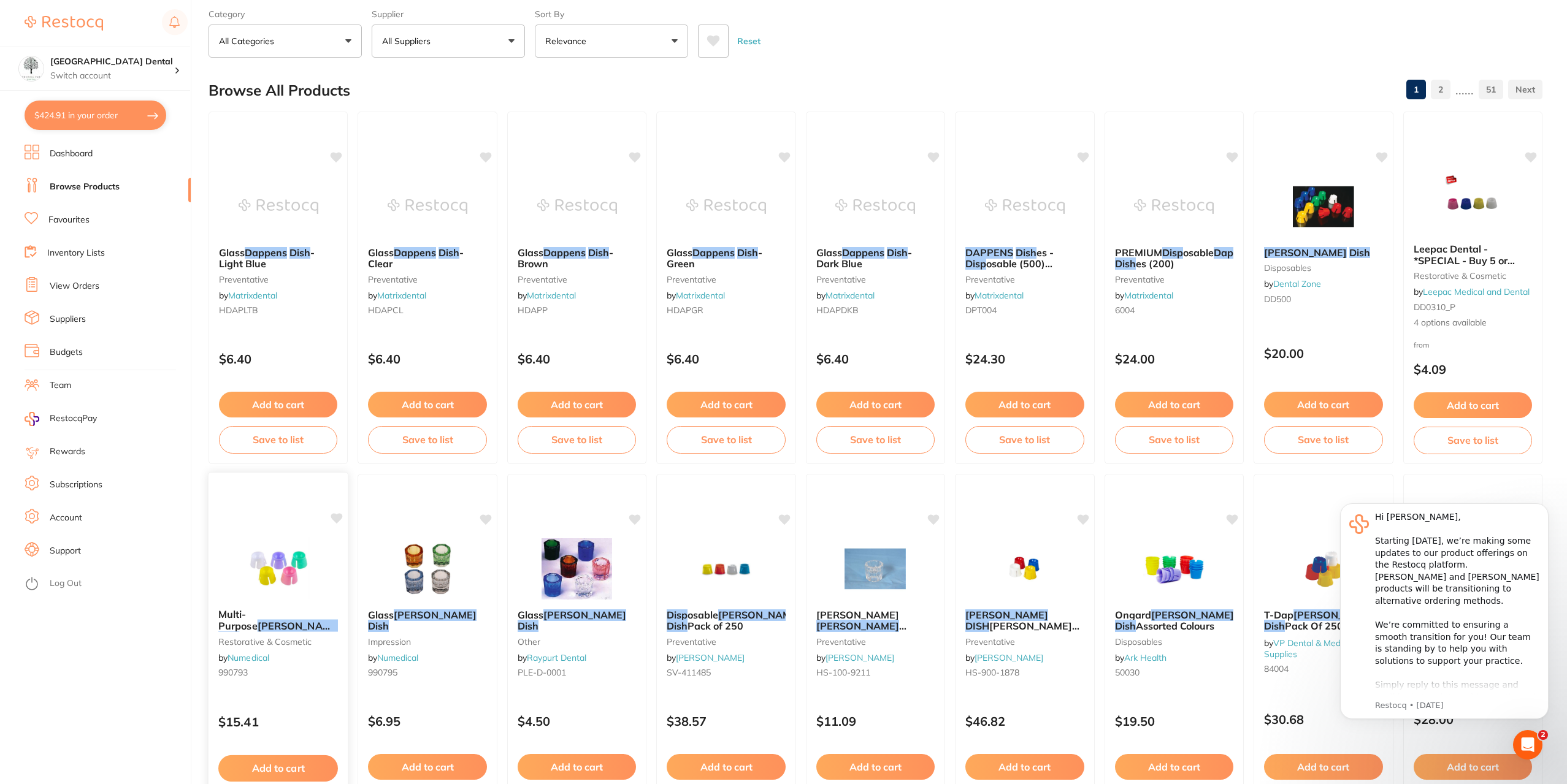
click at [287, 620] on em "Dappen" at bounding box center [299, 626] width 83 height 12
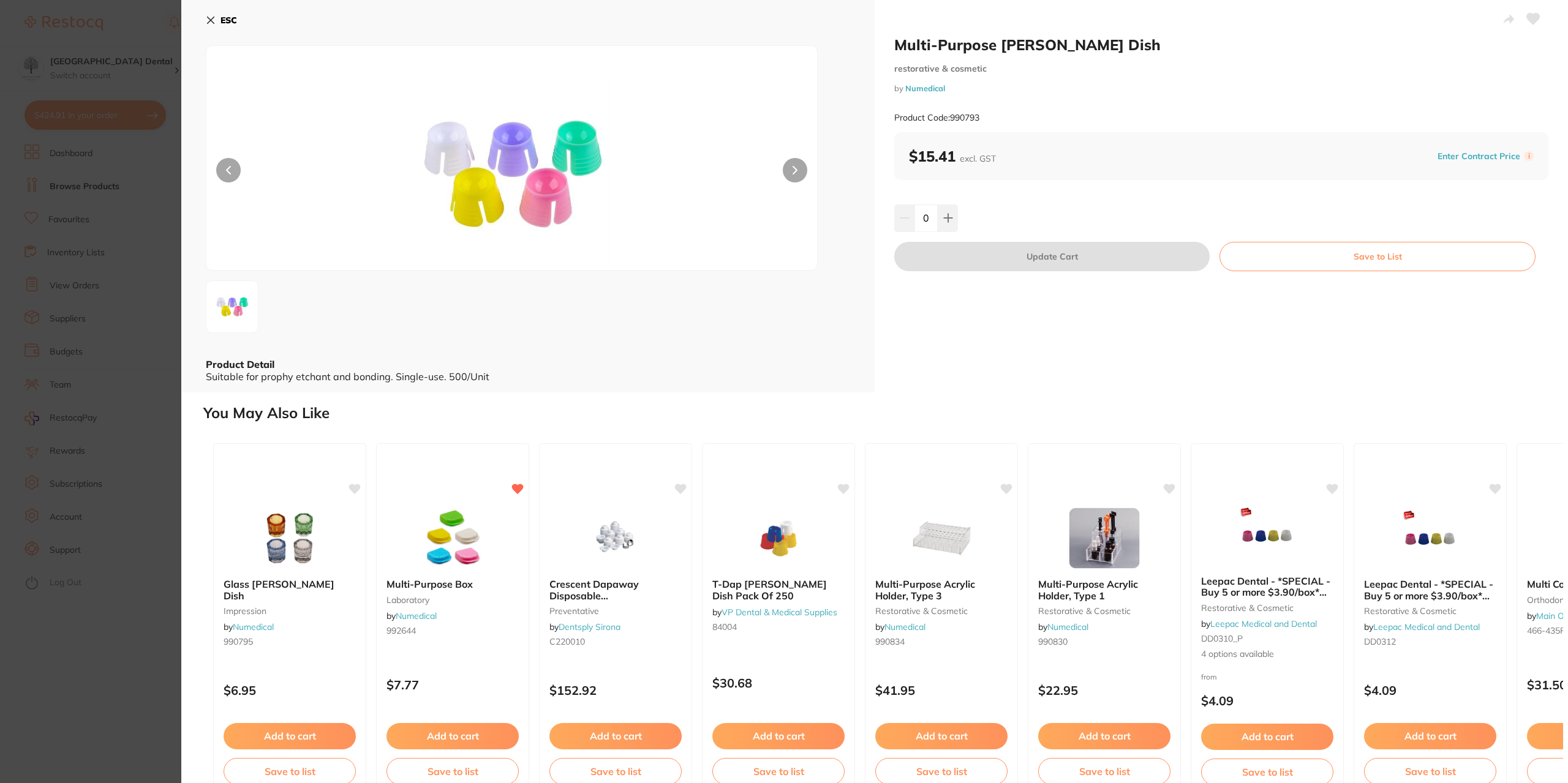
click at [78, 515] on section "Multi-Purpose Dappen Dish restorative & cosmetic by Numedical Product Code: 990…" at bounding box center [784, 392] width 1568 height 783
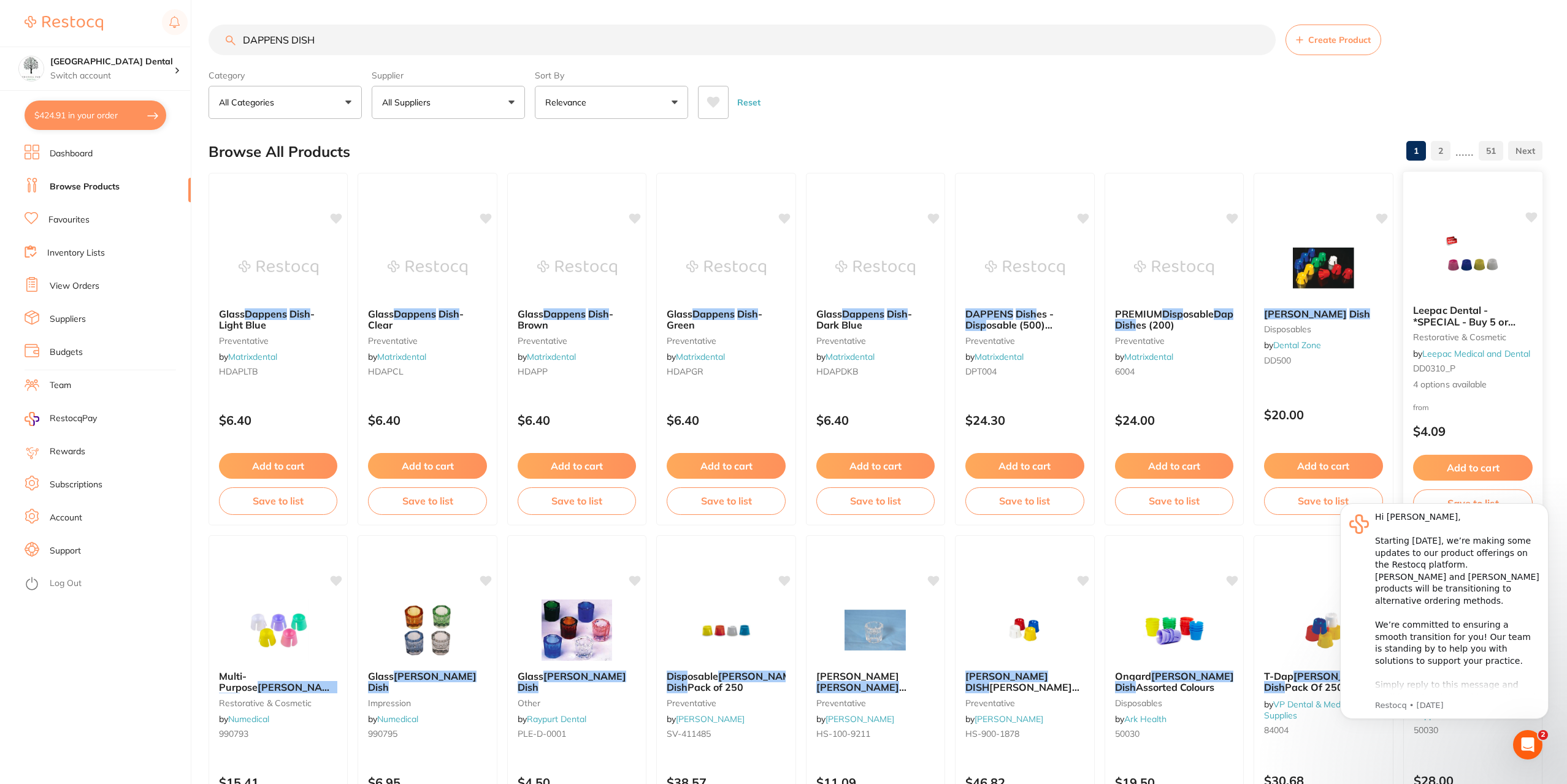
click at [1483, 310] on span "Leepac Dental - *SPECIAL - Buy 5 or more $3.90/box*" at bounding box center [1464, 327] width 102 height 46
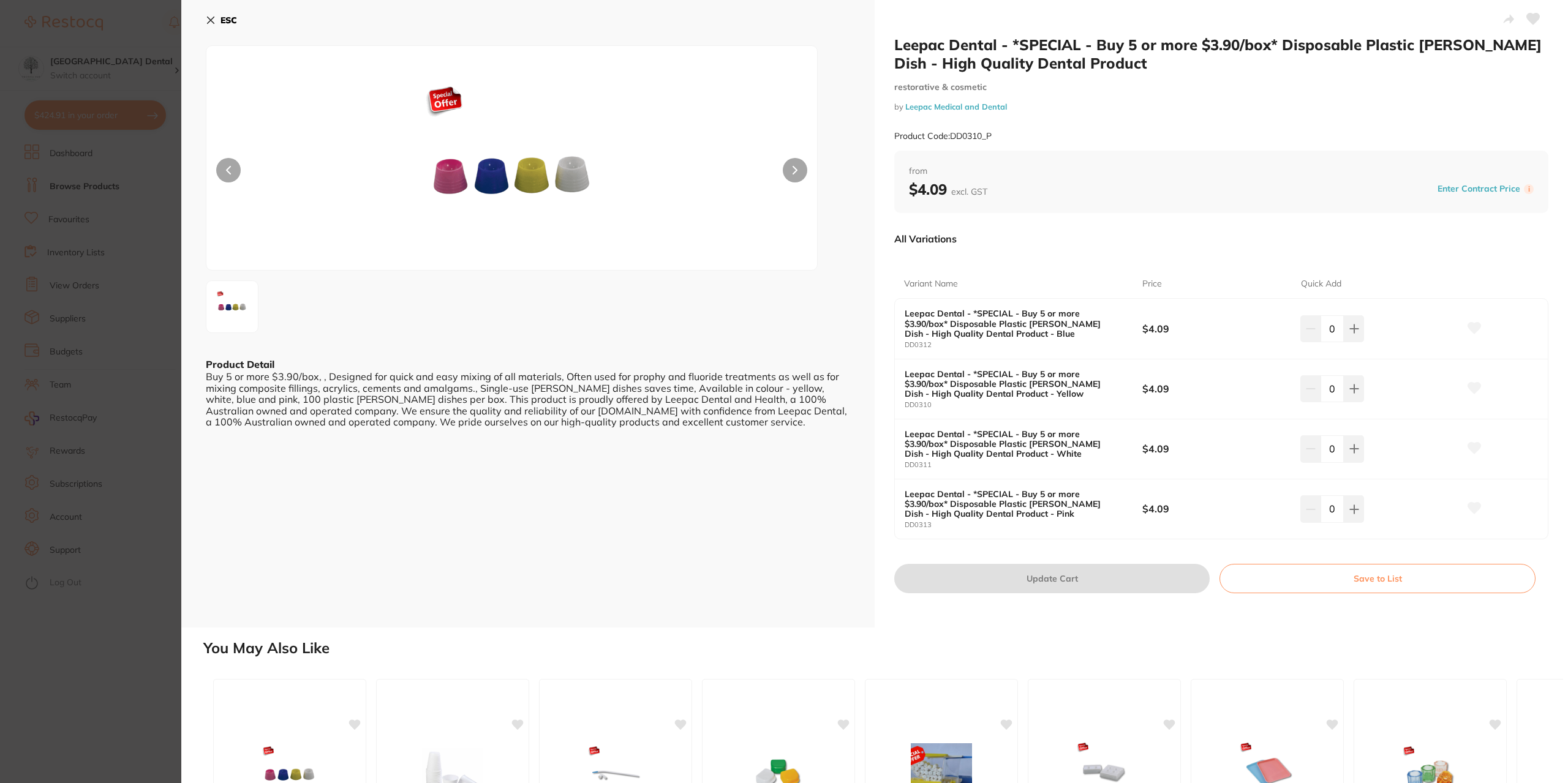
click at [109, 197] on section "Leepac Dental - *SPECIAL - Buy 5 or more $3.90/box* Disposable Plastic Dappen D…" at bounding box center [784, 392] width 1568 height 783
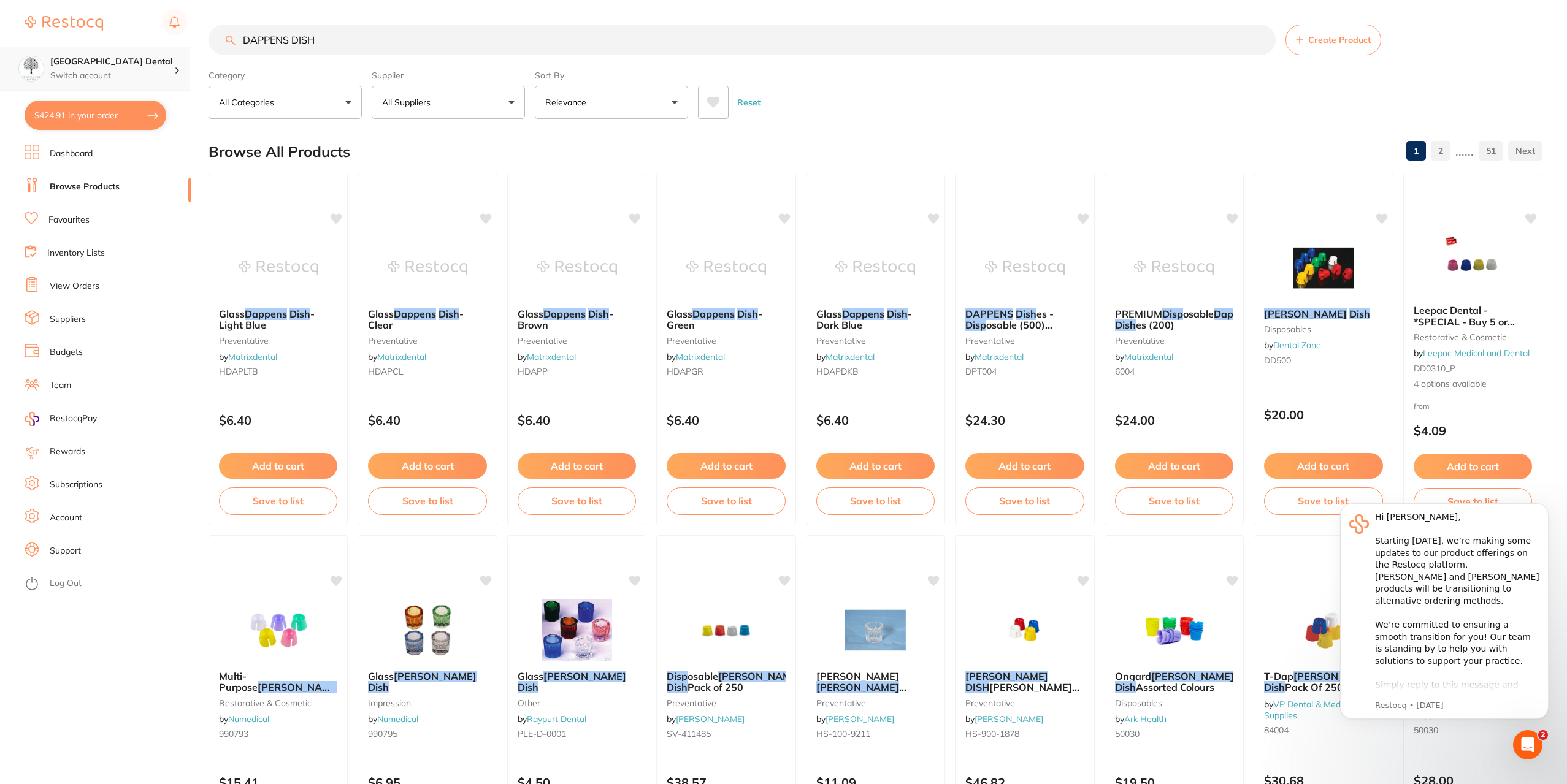
drag, startPoint x: 337, startPoint y: 35, endPoint x: 0, endPoint y: 79, distance: 339.9
click at [0, 74] on div "$424.91 Yeronga Park Dental Switch account Yeronga Park Dental $424.91 in your …" at bounding box center [784, 392] width 1567 height 784
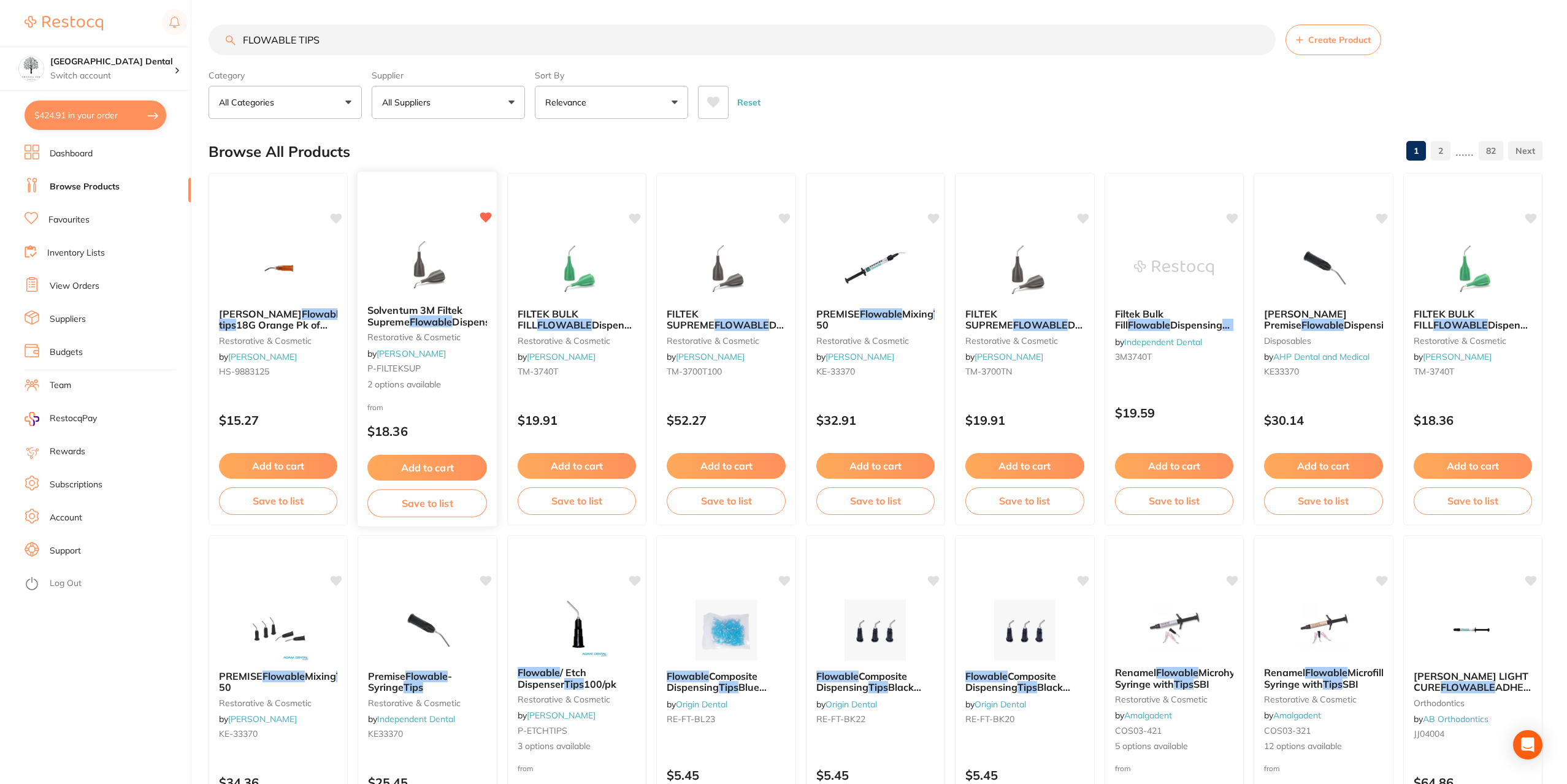
click at [438, 308] on span "Solventum 3M Filtek Supreme" at bounding box center [415, 316] width 96 height 24
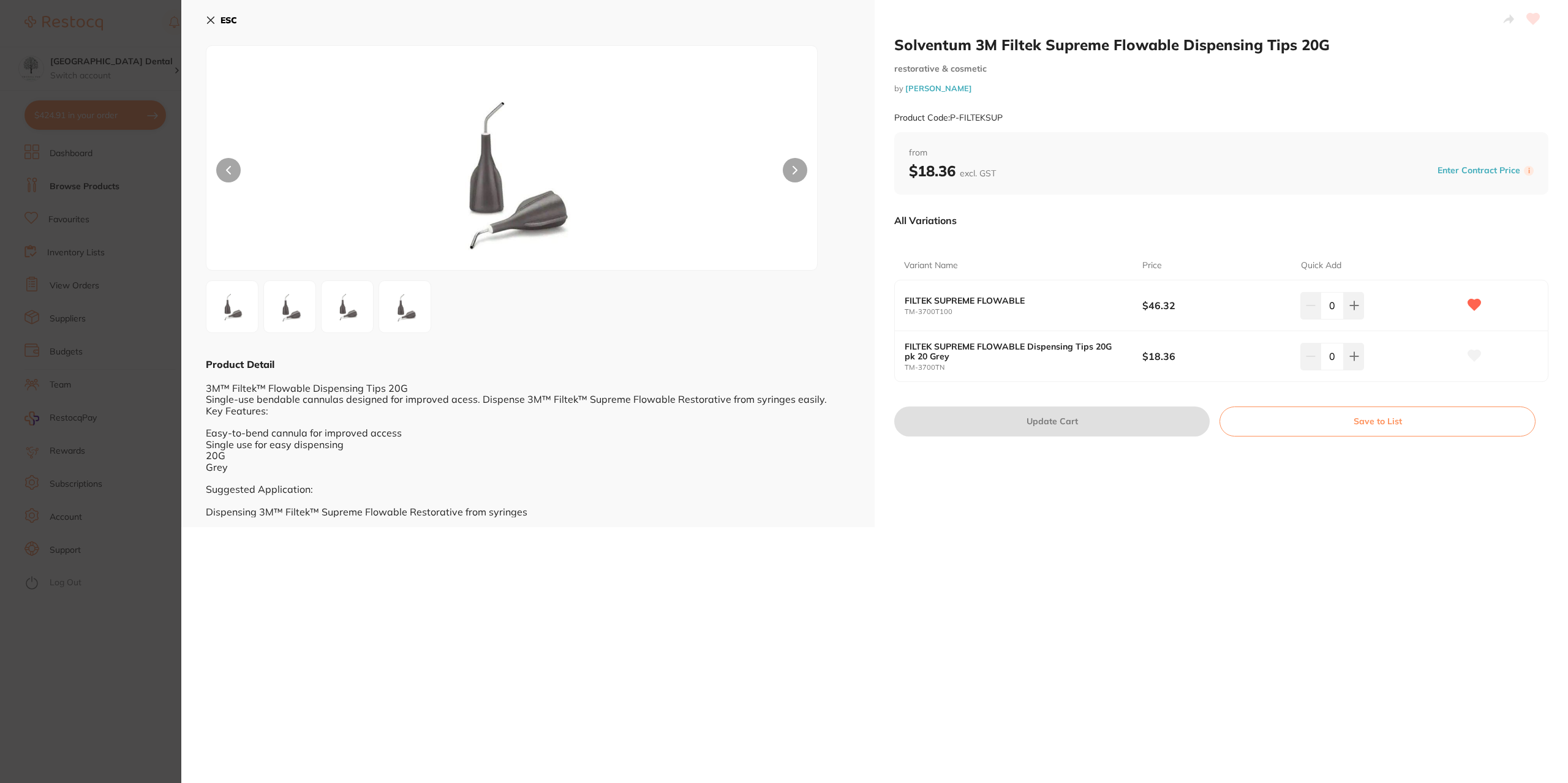
drag, startPoint x: 175, startPoint y: 319, endPoint x: 782, endPoint y: 411, distance: 613.9
click at [175, 319] on section "Solventum 3M Filtek Supreme Flowable Dispensing Tips 20G restorative & cosmetic…" at bounding box center [784, 392] width 1568 height 783
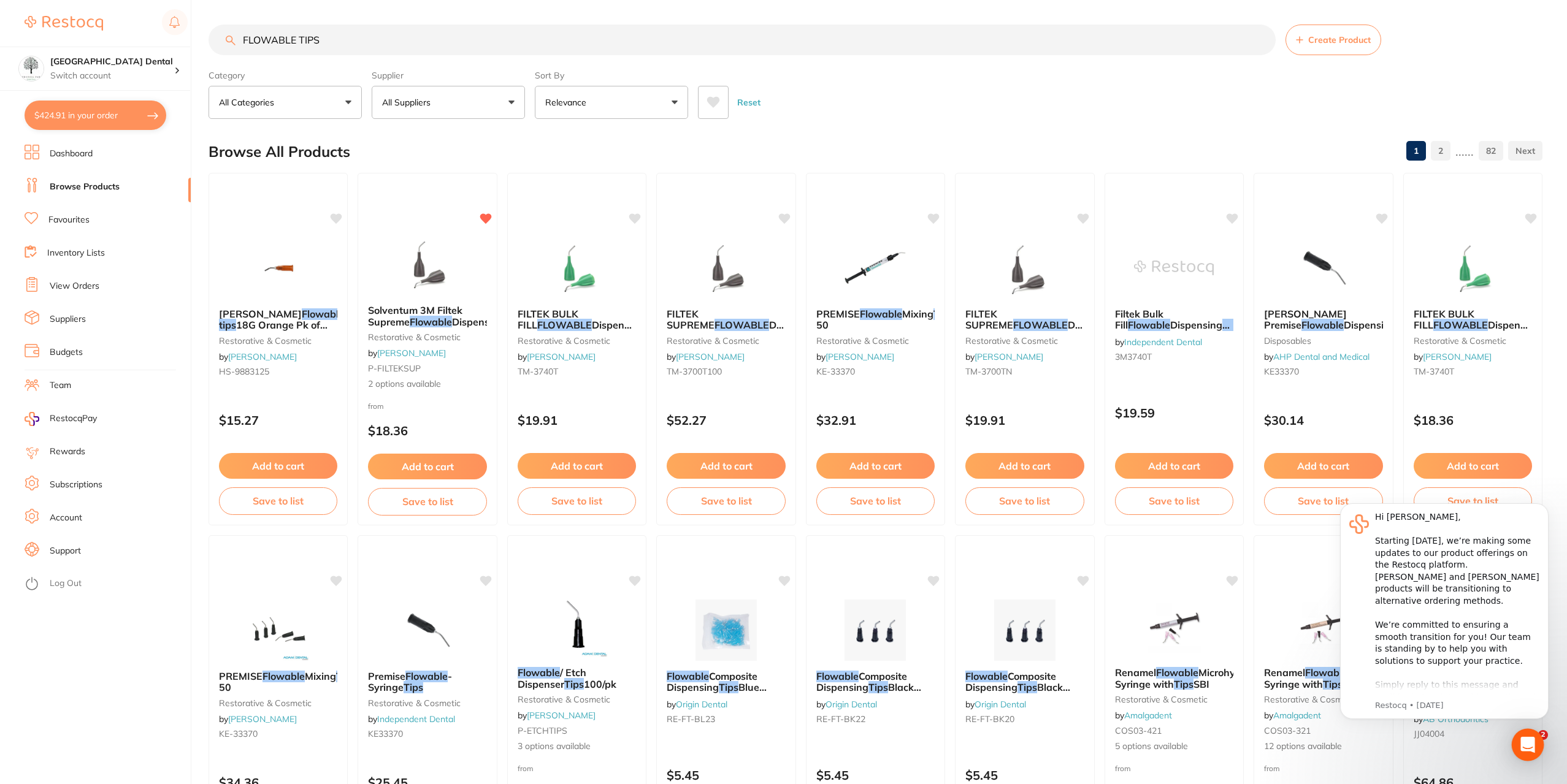
click at [1521, 742] on icon "Open Intercom Messenger" at bounding box center [1528, 745] width 16 height 16
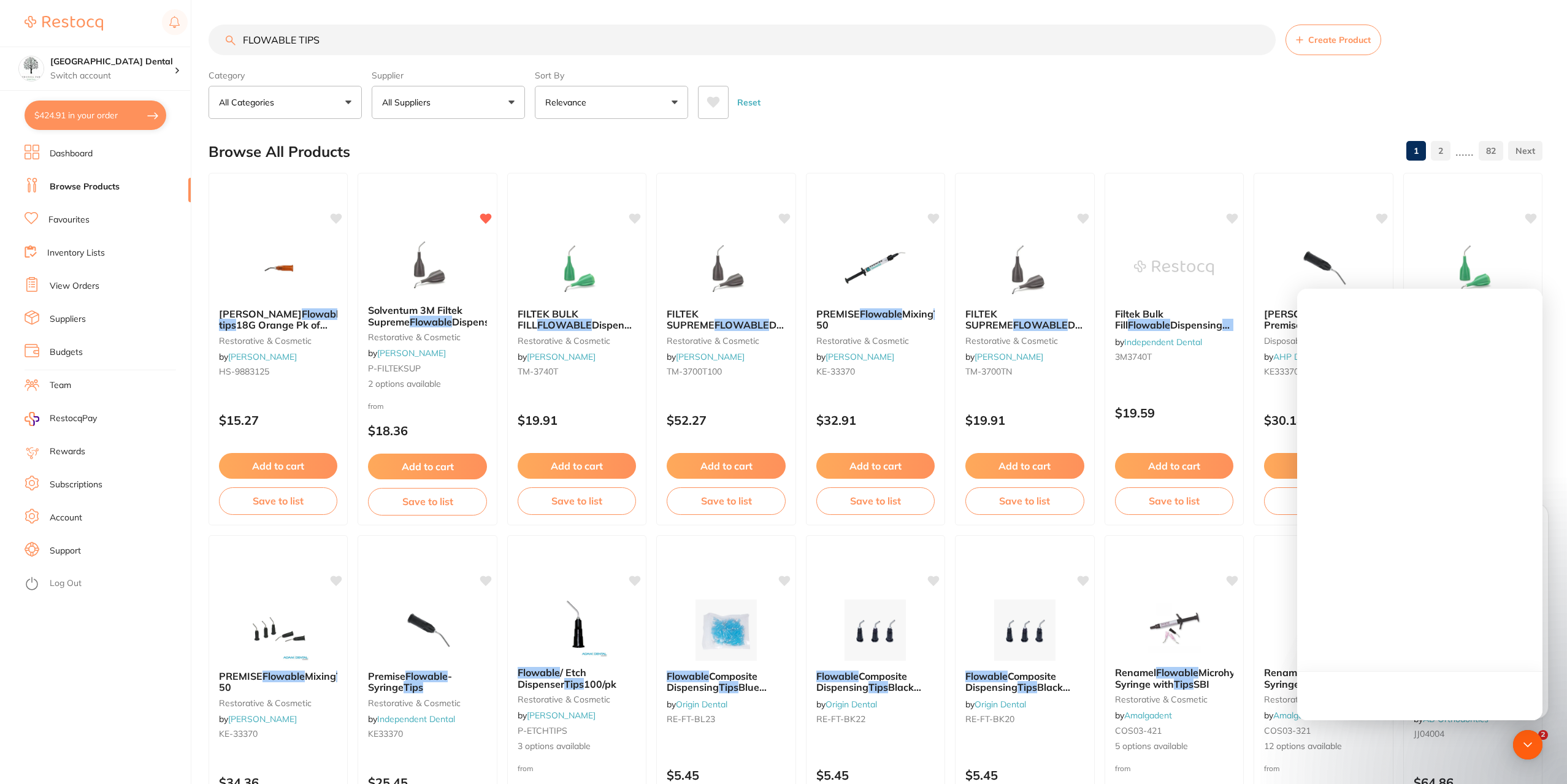
click at [384, 50] on input "FLOWABLE TIPS" at bounding box center [742, 40] width 1067 height 31
click at [245, 36] on input "FLOWABLE TIPS" at bounding box center [742, 40] width 1067 height 31
type input "GREY FLOWABLE TIPS"
click at [618, 105] on button "Relevance" at bounding box center [611, 102] width 153 height 33
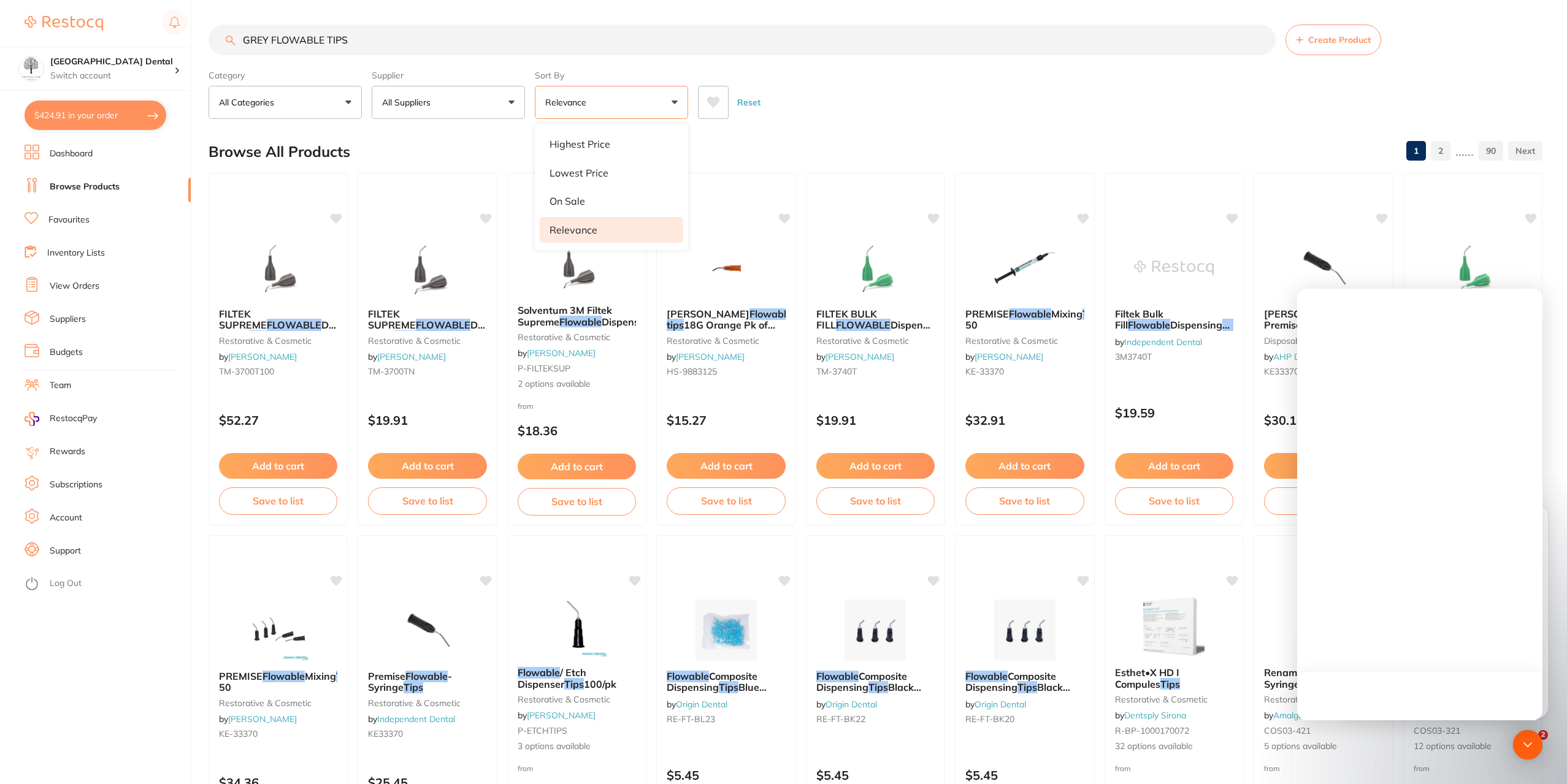
click at [572, 170] on p "Lowest Price" at bounding box center [579, 173] width 59 height 11
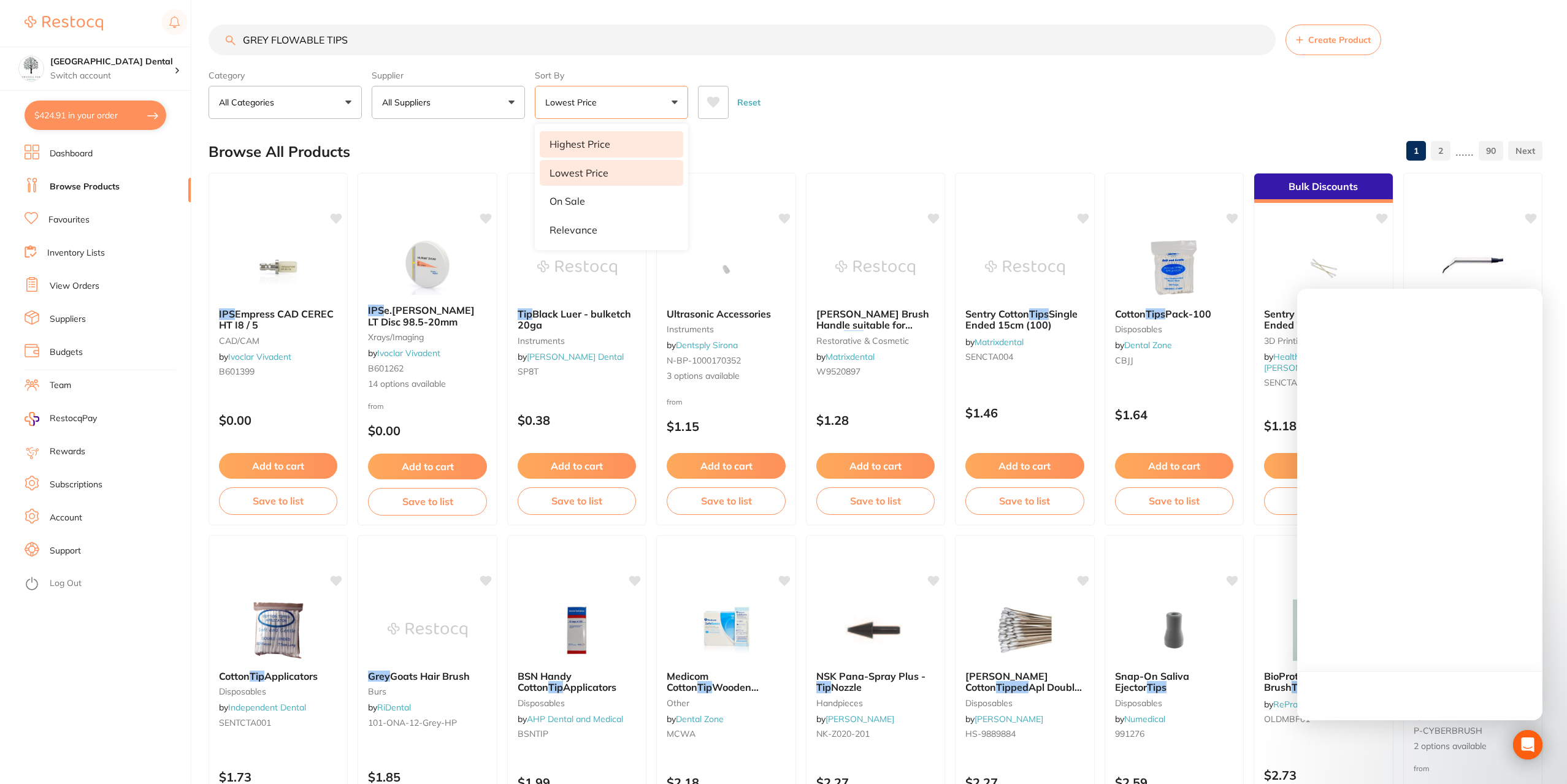
click at [582, 136] on li "Highest Price" at bounding box center [612, 143] width 143 height 25
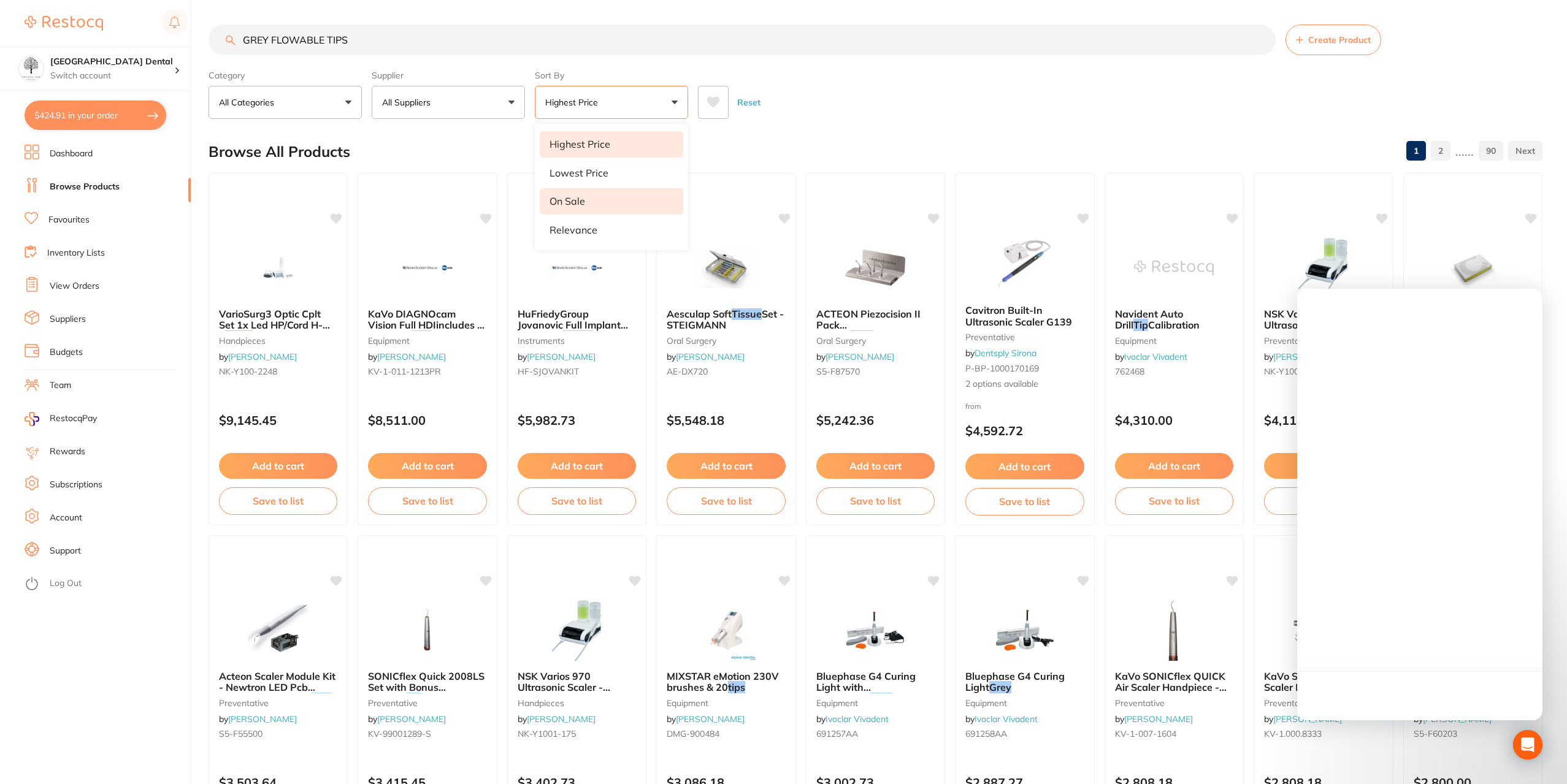
click at [589, 201] on li "On Sale" at bounding box center [612, 200] width 143 height 25
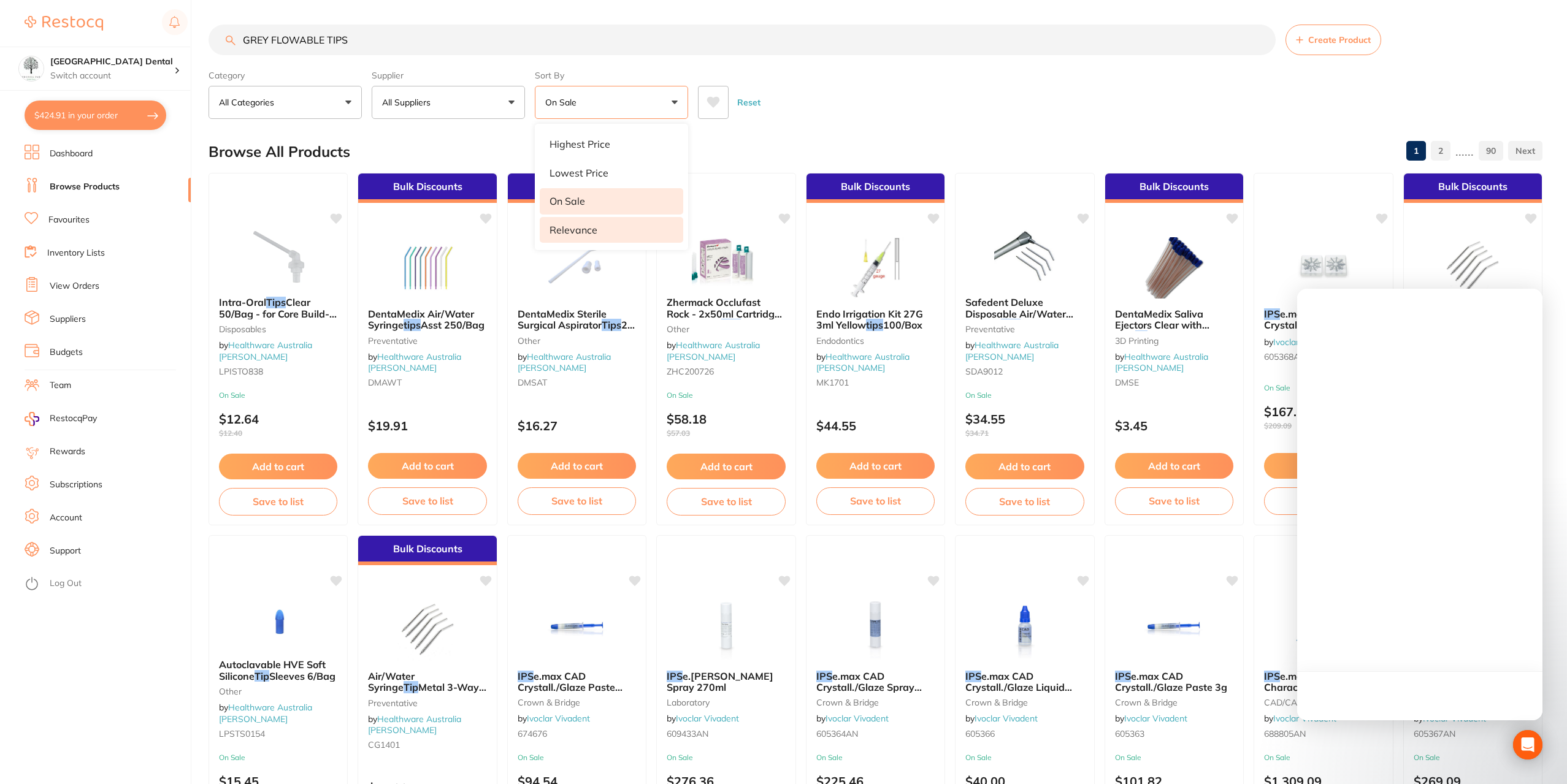
click at [604, 239] on li "Relevance" at bounding box center [612, 230] width 143 height 25
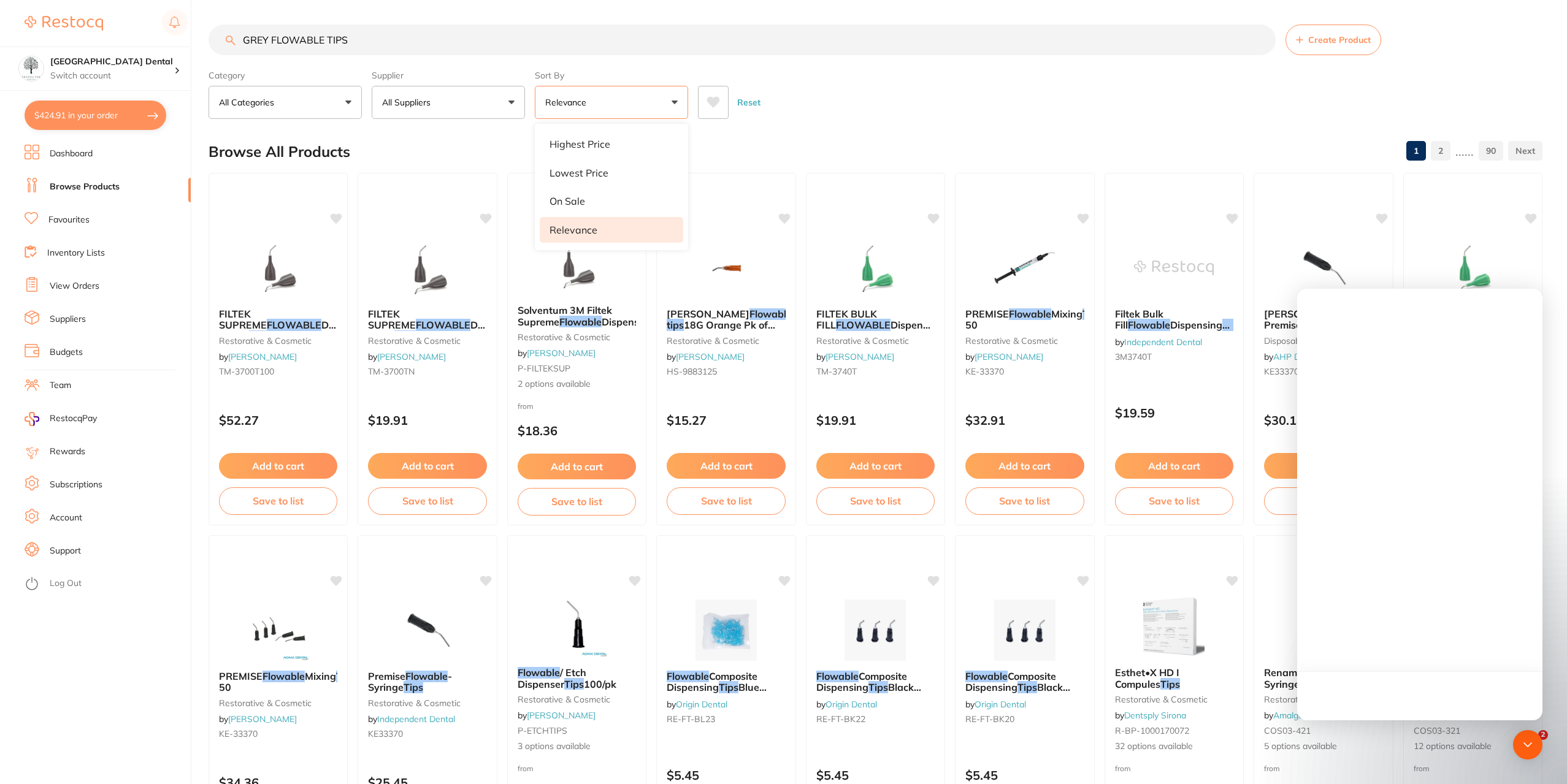
click at [817, 109] on div "Reset" at bounding box center [1115, 98] width 834 height 43
click at [1523, 735] on div "Open Intercom Messenger" at bounding box center [1528, 745] width 32 height 32
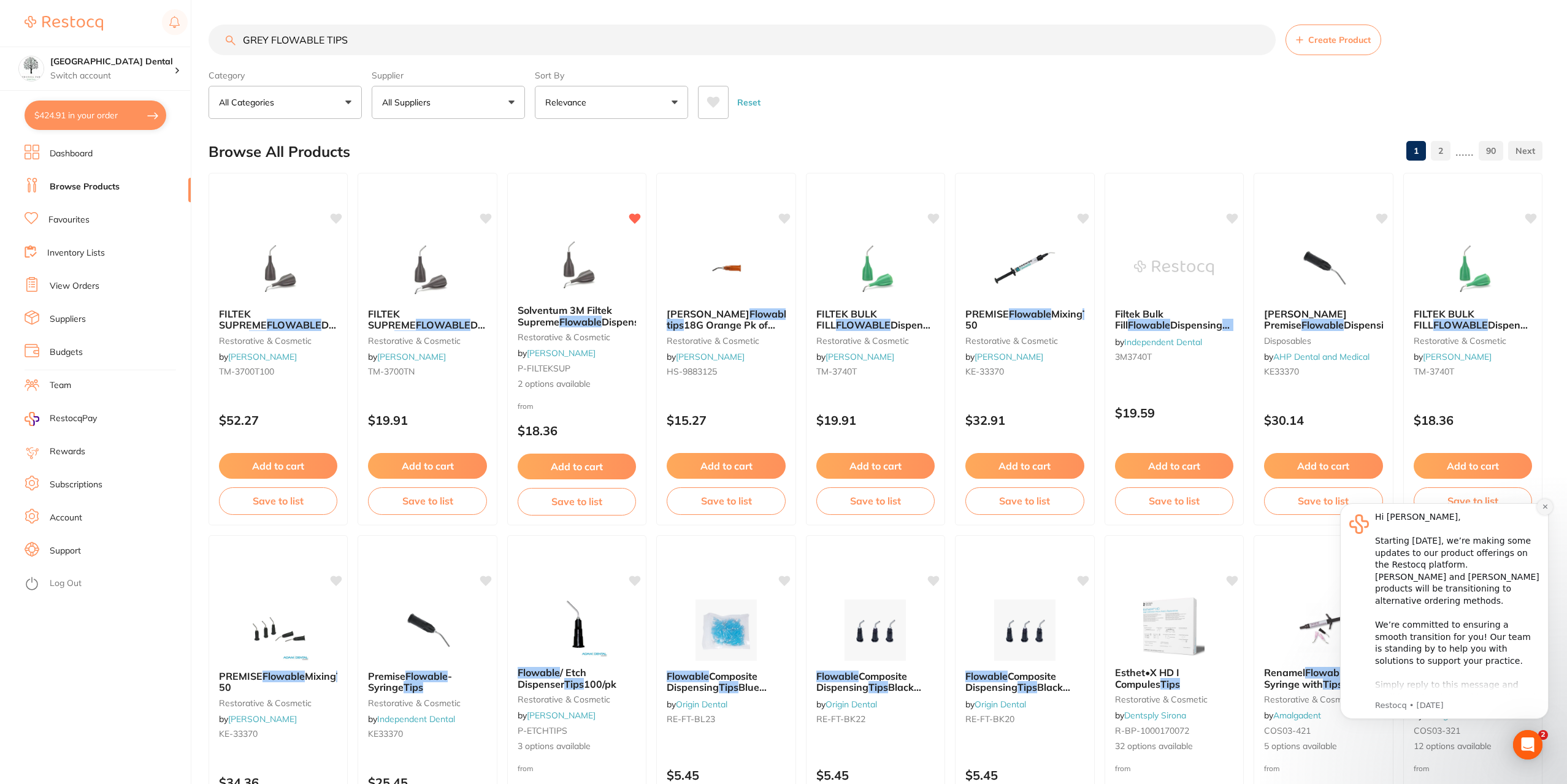
click at [1545, 507] on icon "Dismiss notification" at bounding box center [1545, 507] width 5 height 5
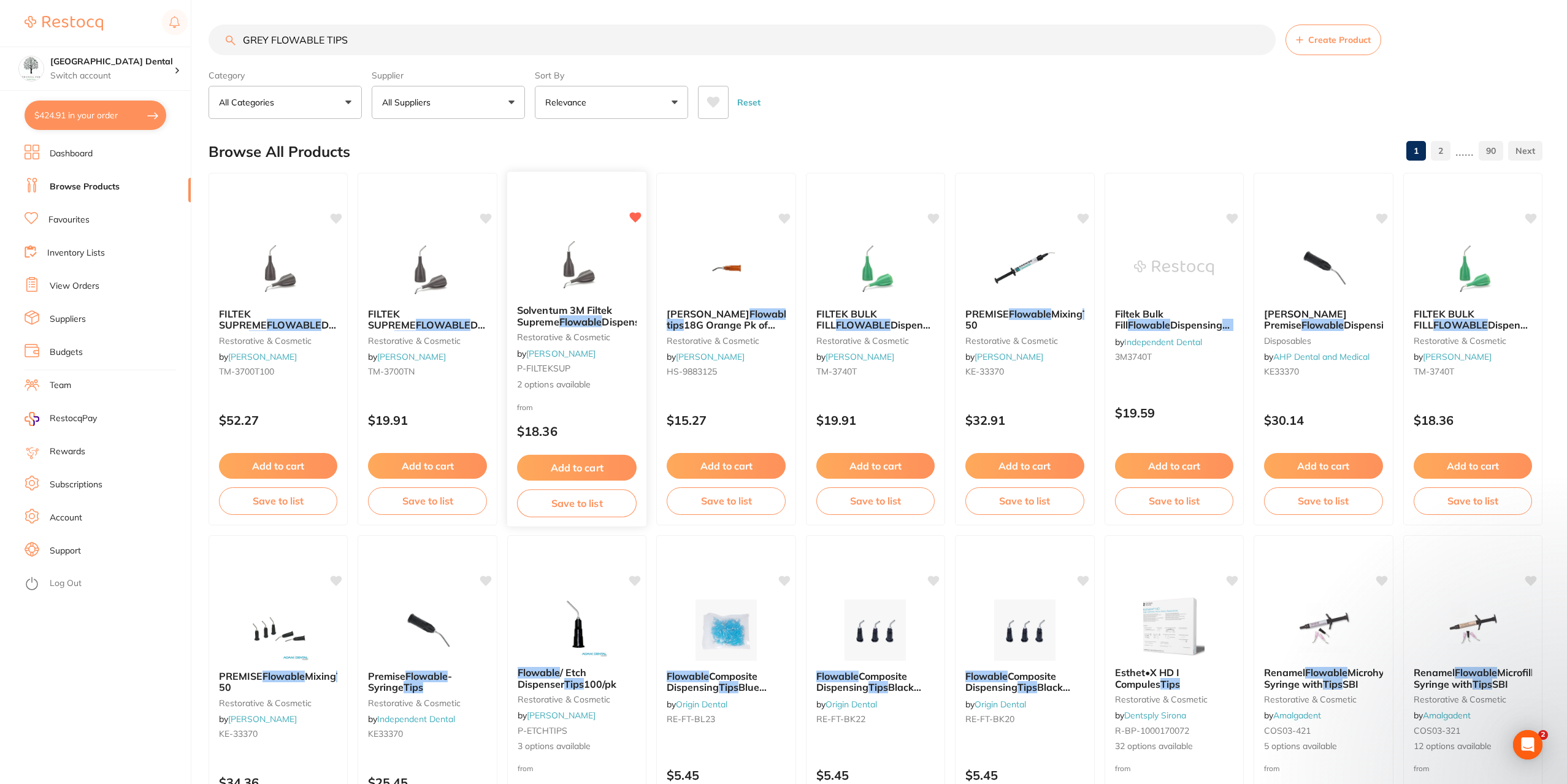
click at [589, 347] on div "Solventum 3M Filtek Supreme Flowable Dispensing Tips 20G restorative & cosmetic…" at bounding box center [576, 348] width 139 height 106
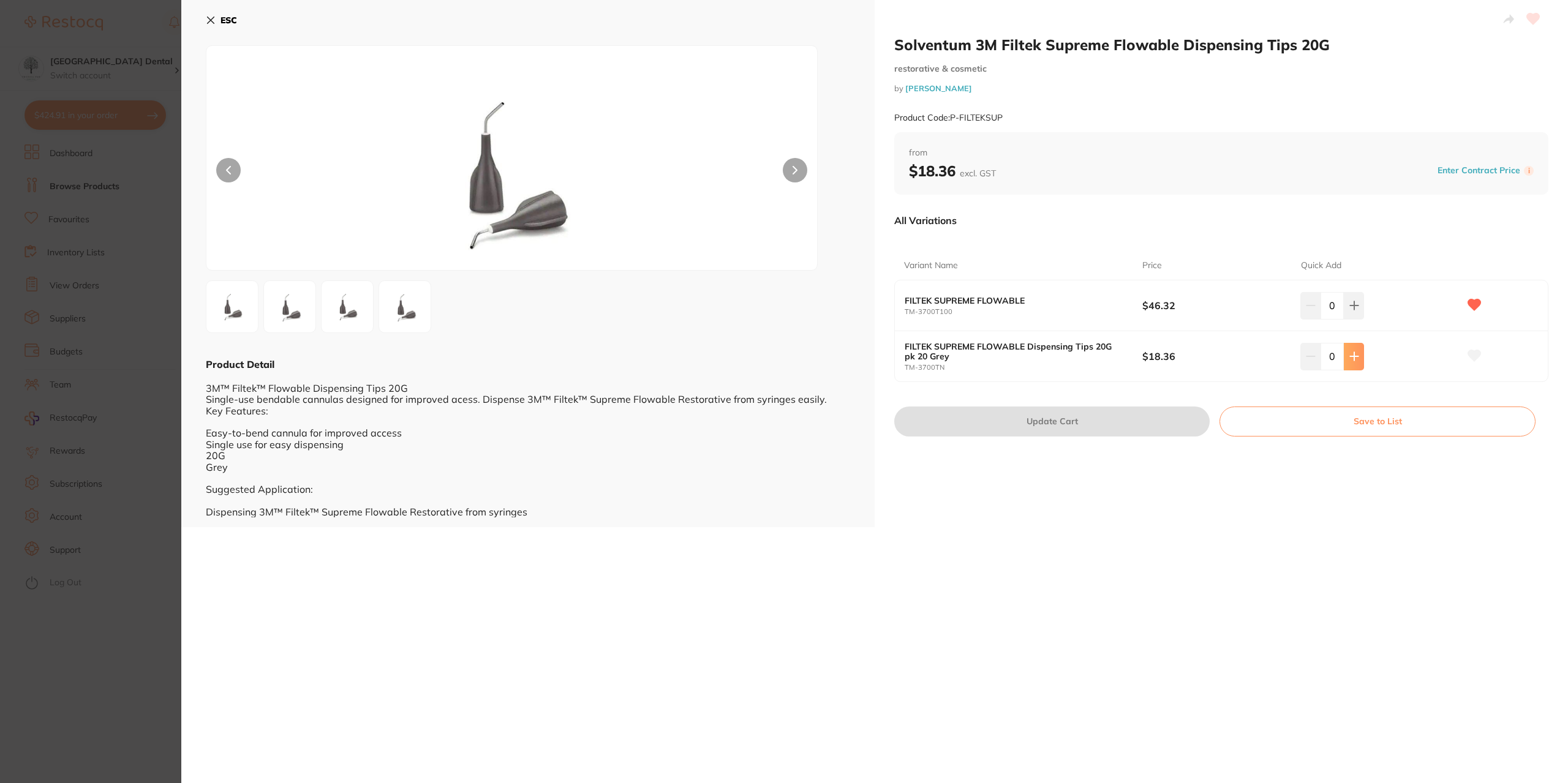
click at [1358, 358] on button at bounding box center [1353, 356] width 20 height 27
type input "3"
click at [133, 427] on section "Solventum 3M Filtek Supreme Flowable Dispensing Tips 20G restorative & cosmetic…" at bounding box center [784, 392] width 1568 height 783
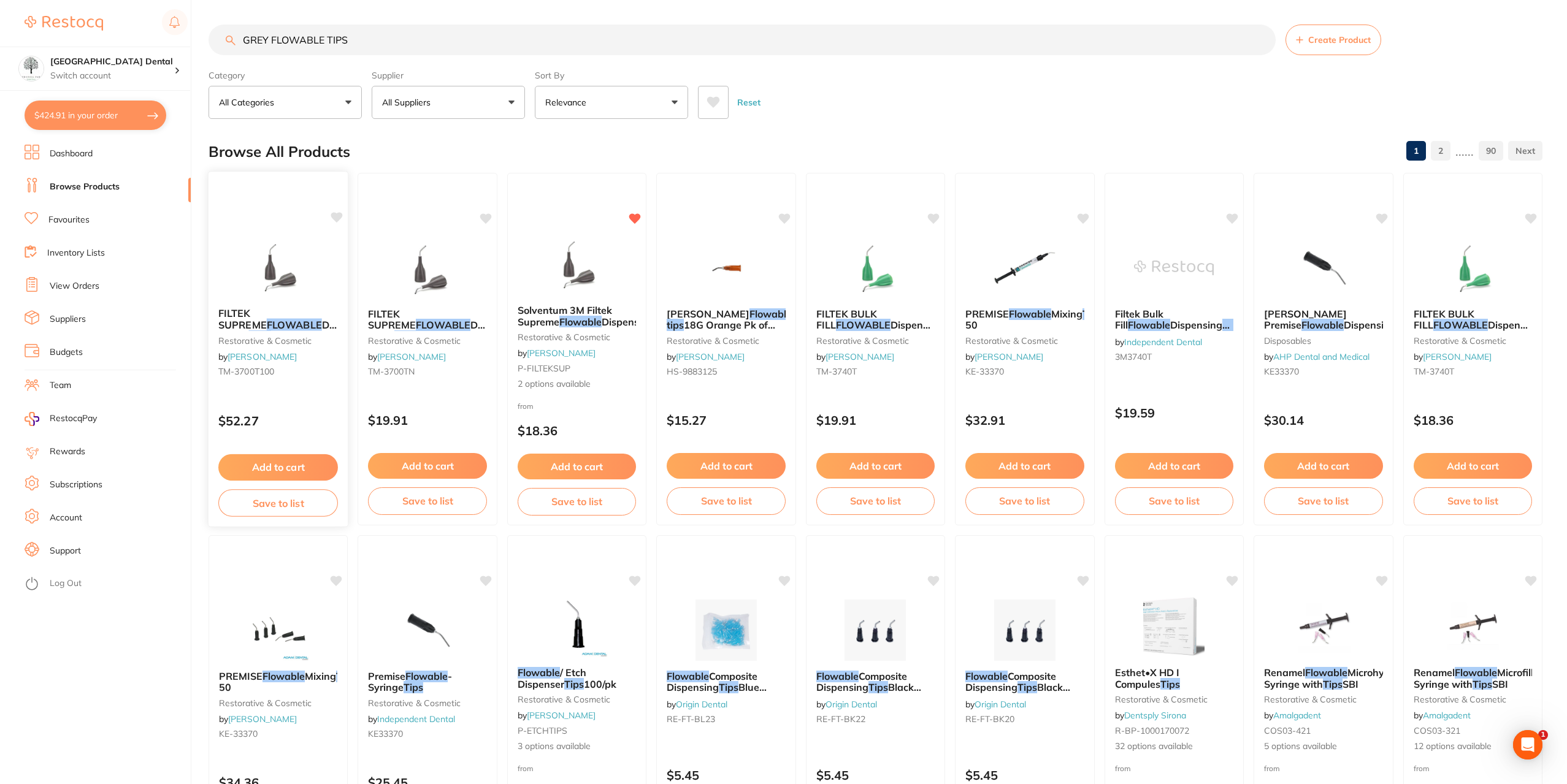
click at [267, 324] on em "FLOWABLE" at bounding box center [294, 325] width 55 height 12
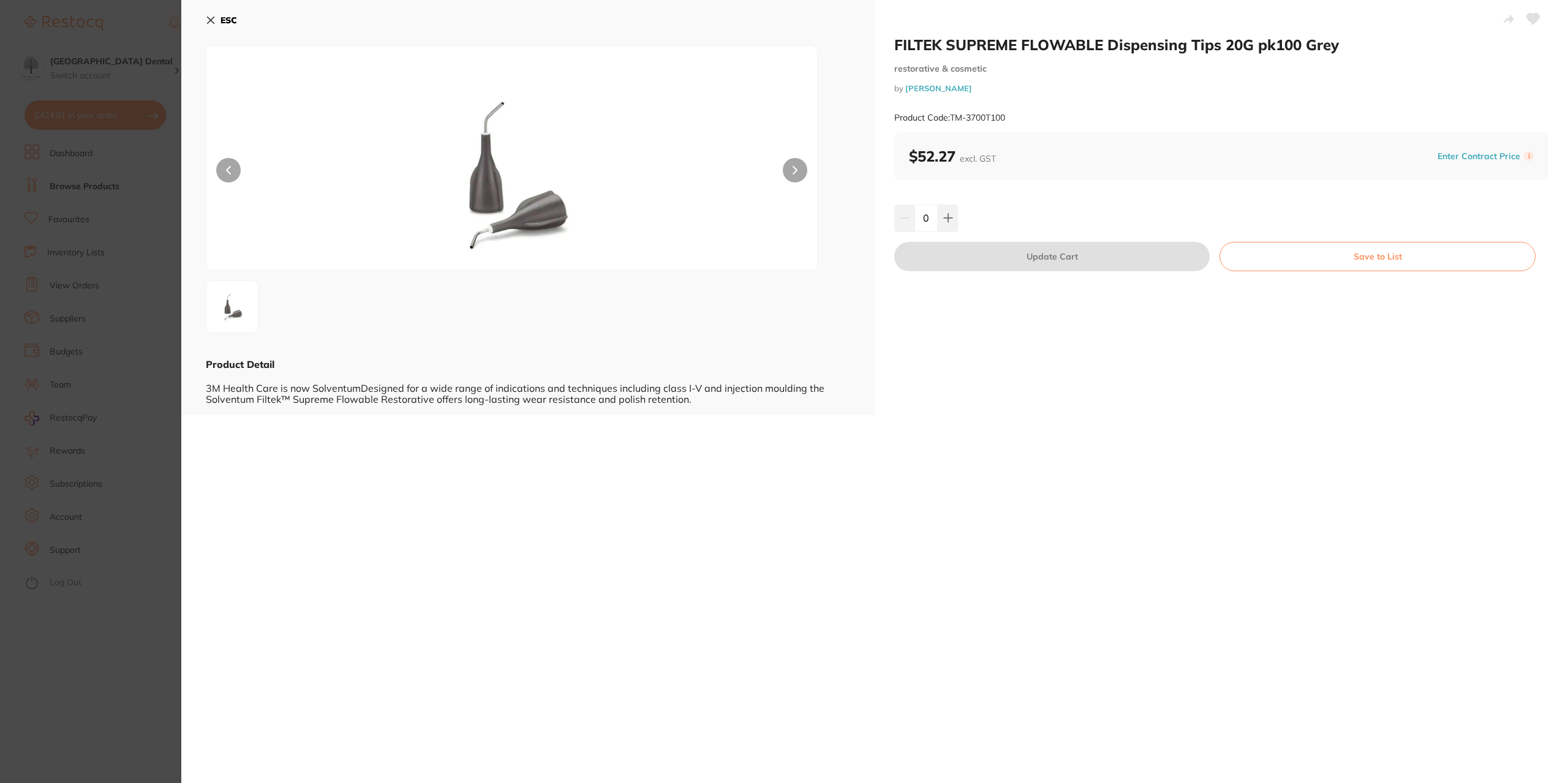
click at [58, 312] on section "FILTEK SUPREME FLOWABLE Dispensing Tips 20G pk100 Grey restorative & cosmetic b…" at bounding box center [784, 392] width 1568 height 783
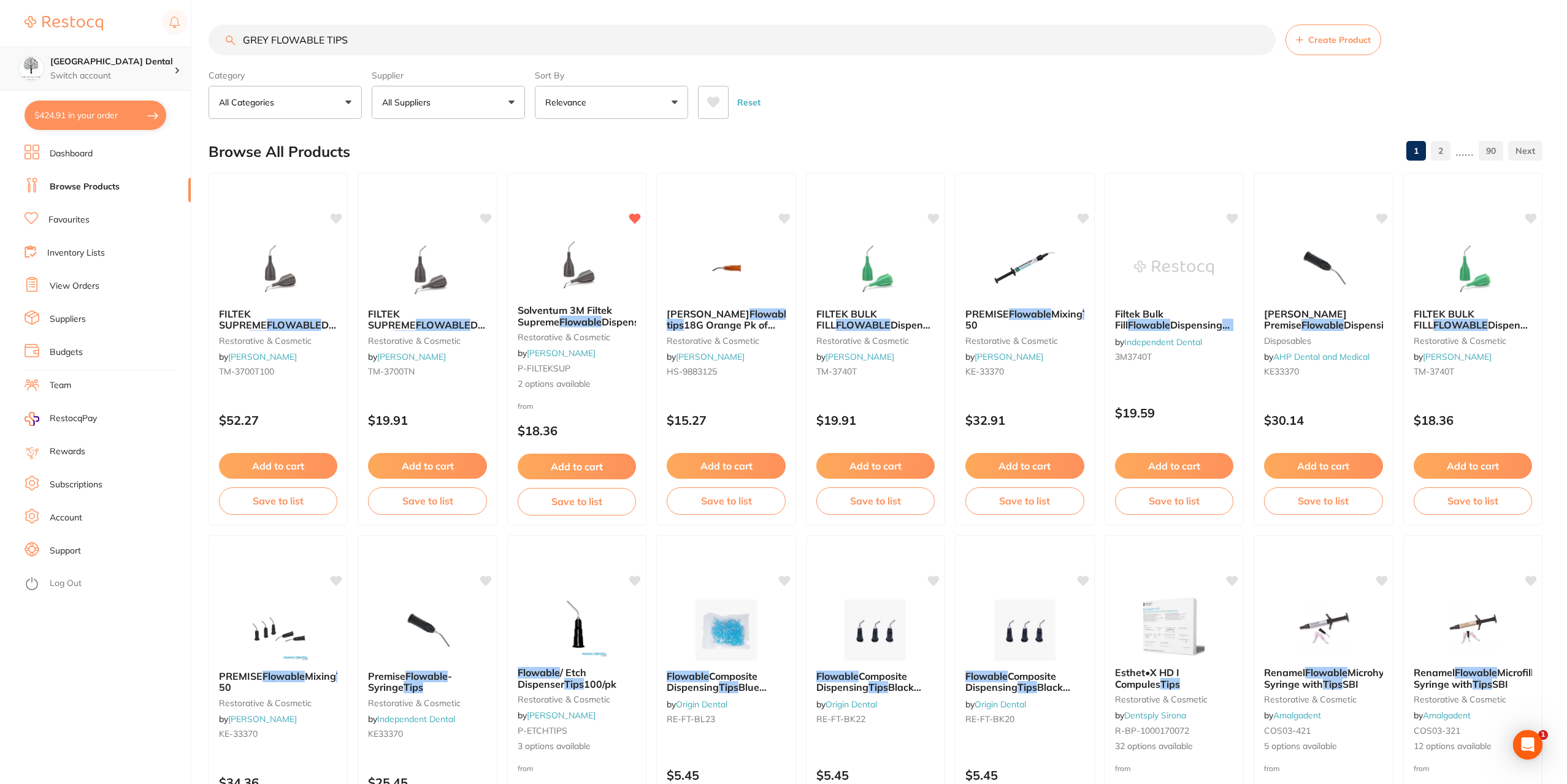
drag, startPoint x: 392, startPoint y: 41, endPoint x: 0, endPoint y: 56, distance: 392.3
click at [0, 56] on div "$424.91 Yeronga Park Dental Switch account Yeronga Park Dental $424.91 in your …" at bounding box center [784, 392] width 1567 height 784
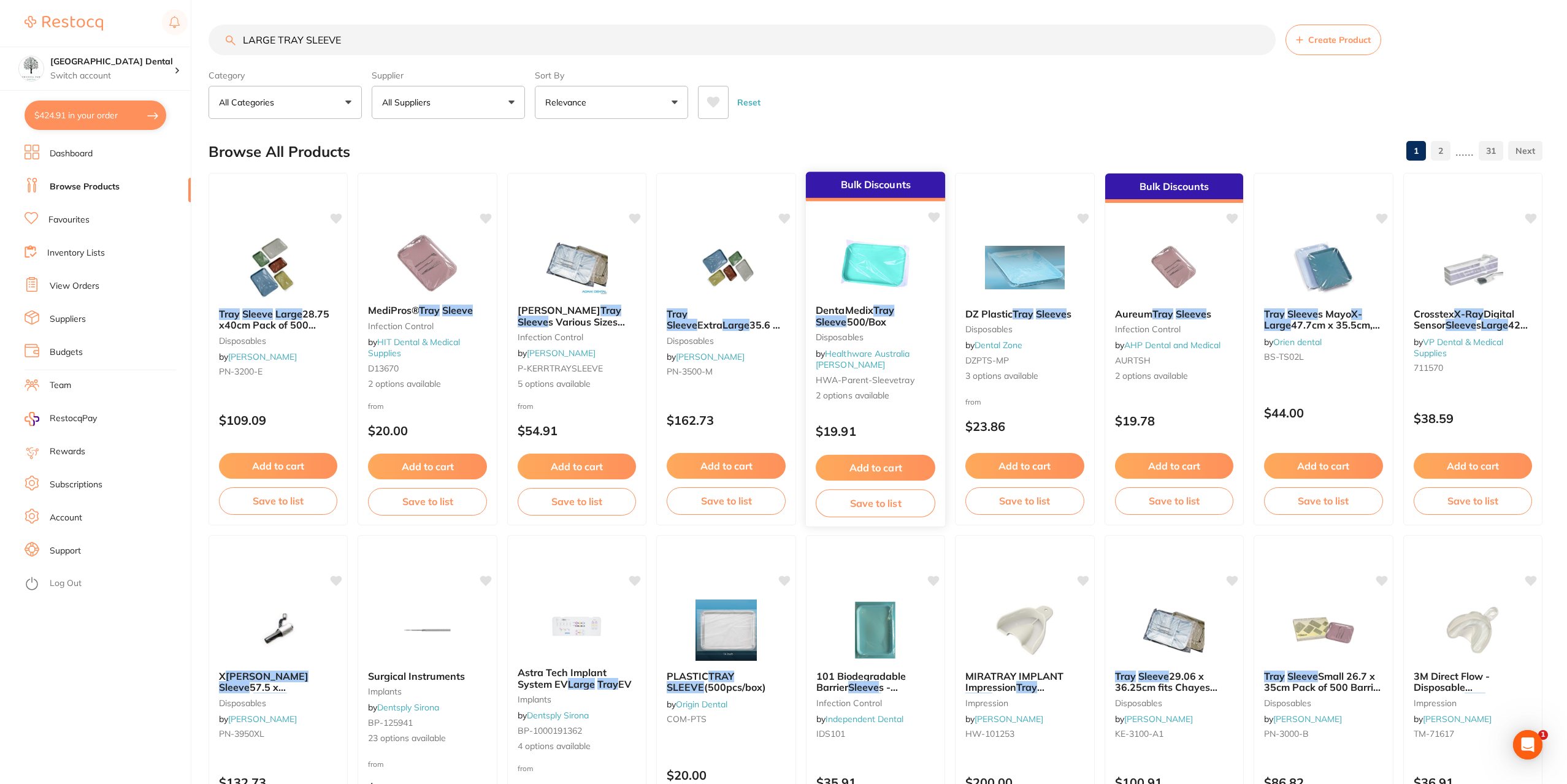
type input "LARGE TRAY SLEEVE"
click at [901, 331] on div "DentaMedix Tray Sleeve 500/Box Disposables by Healthware Australia Ridley HWA-p…" at bounding box center [875, 353] width 139 height 117
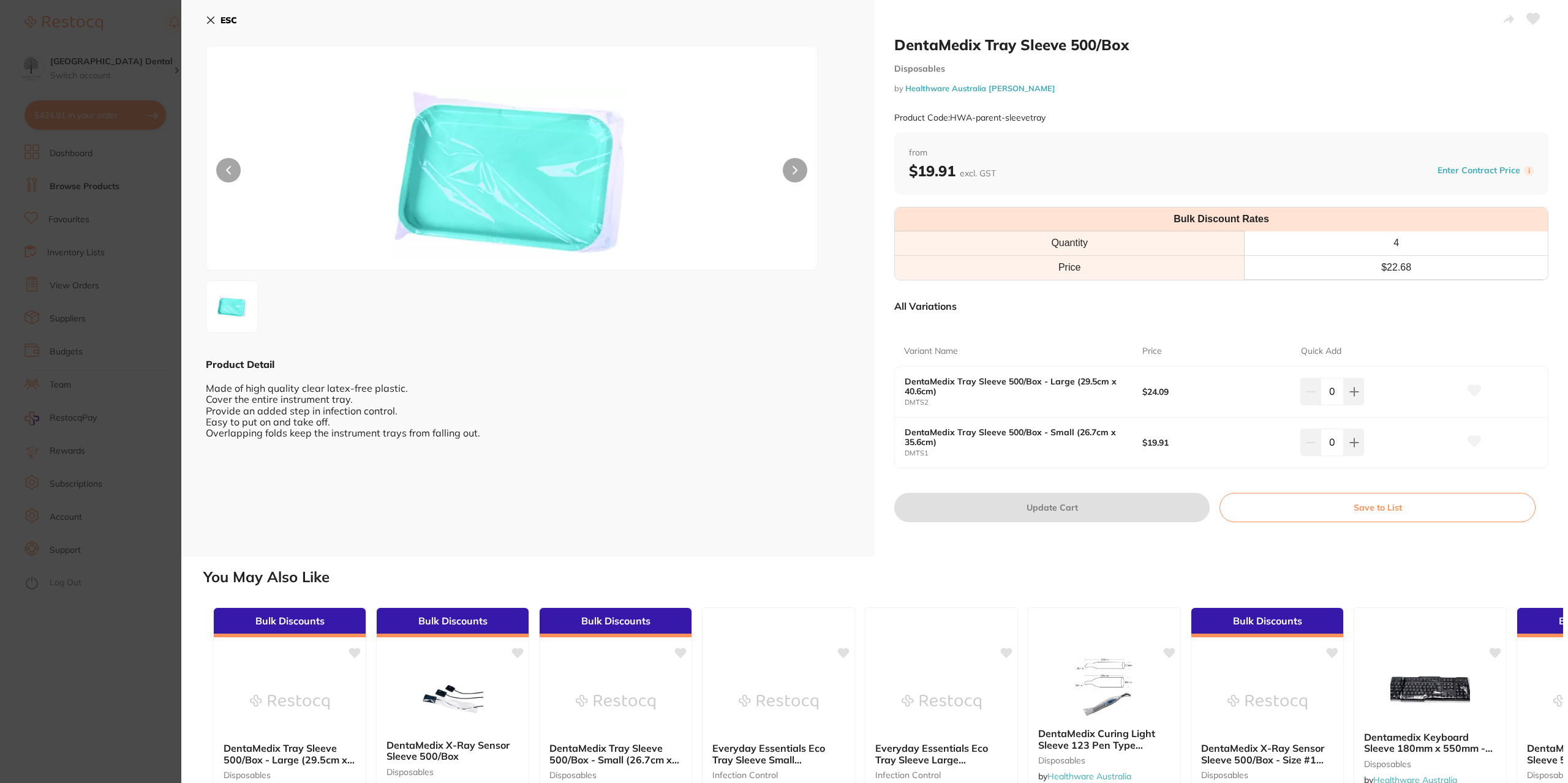
click at [779, 171] on div at bounding box center [511, 158] width 612 height 225
click at [1356, 397] on button at bounding box center [1353, 391] width 20 height 27
type input "2"
click at [1062, 505] on button "Update Cart" at bounding box center [1052, 508] width 315 height 29
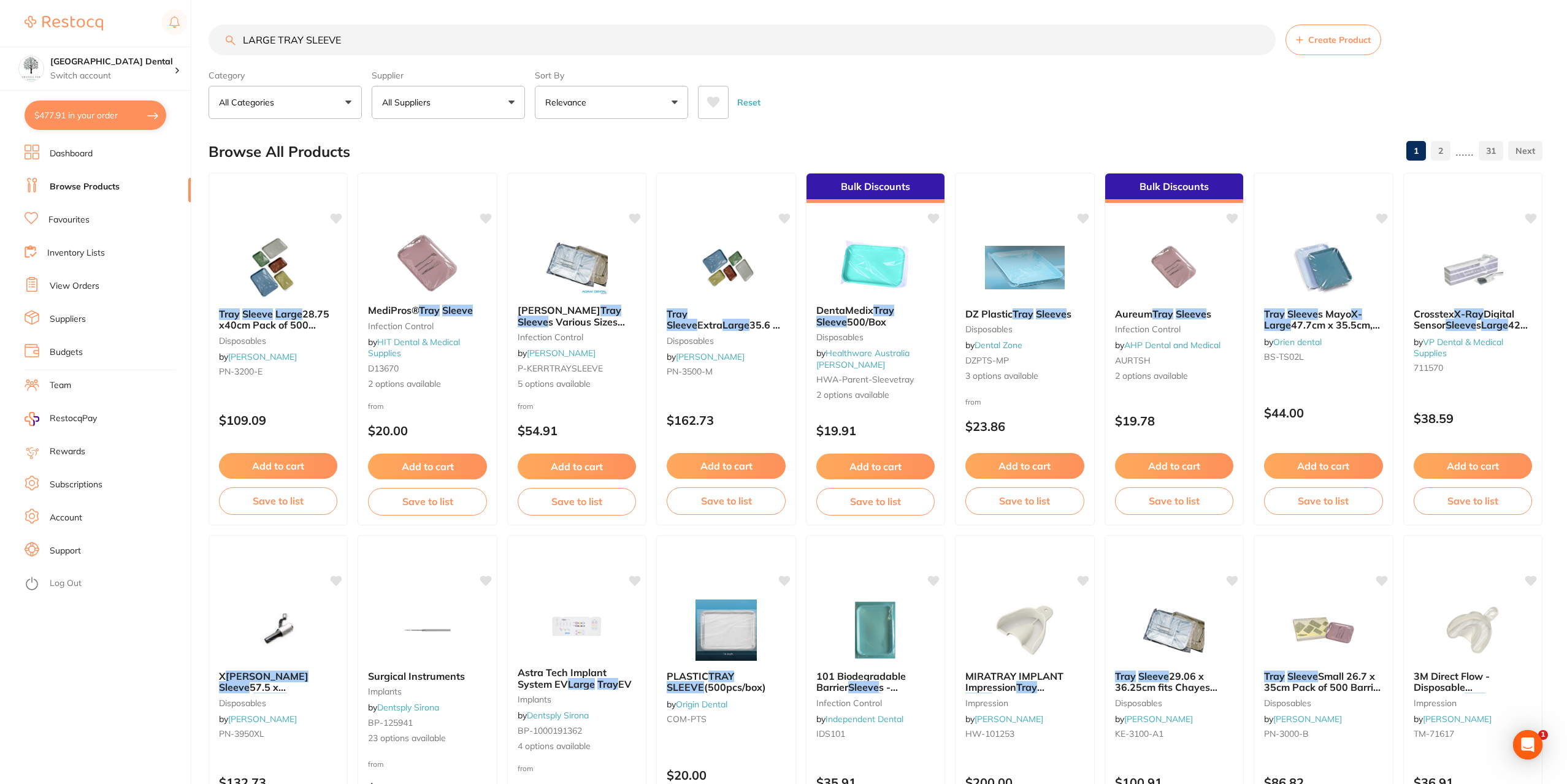
click at [564, 44] on input "LARGE TRAY SLEEVE" at bounding box center [742, 40] width 1067 height 31
drag, startPoint x: 549, startPoint y: 49, endPoint x: 0, endPoint y: 92, distance: 550.7
click at [0, 92] on div "$477.91 Yeronga Park Dental Switch account Yeronga Park Dental $477.91 in your …" at bounding box center [784, 392] width 1567 height 784
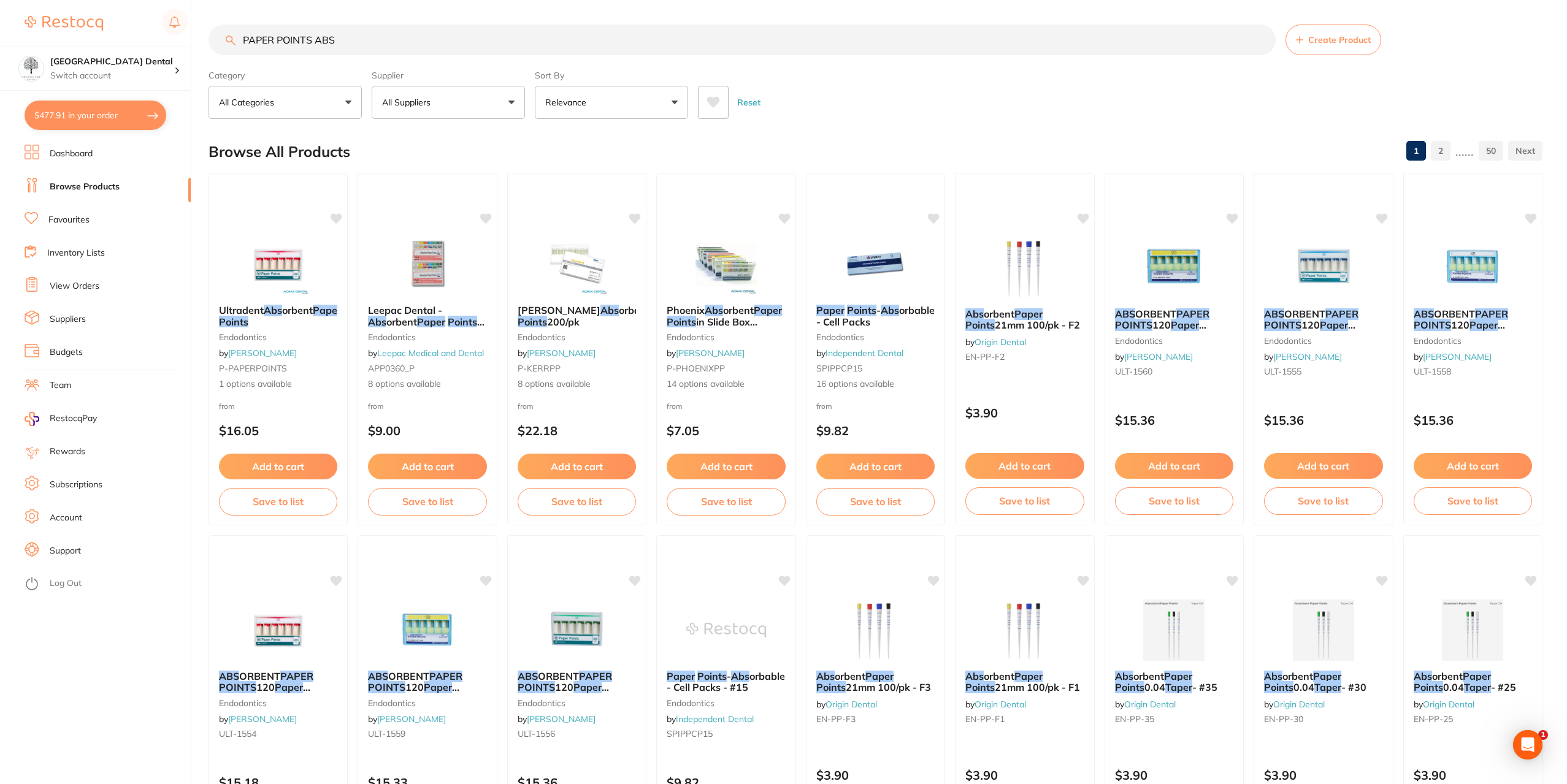
click at [263, 310] on span "Ultradent" at bounding box center [241, 310] width 45 height 12
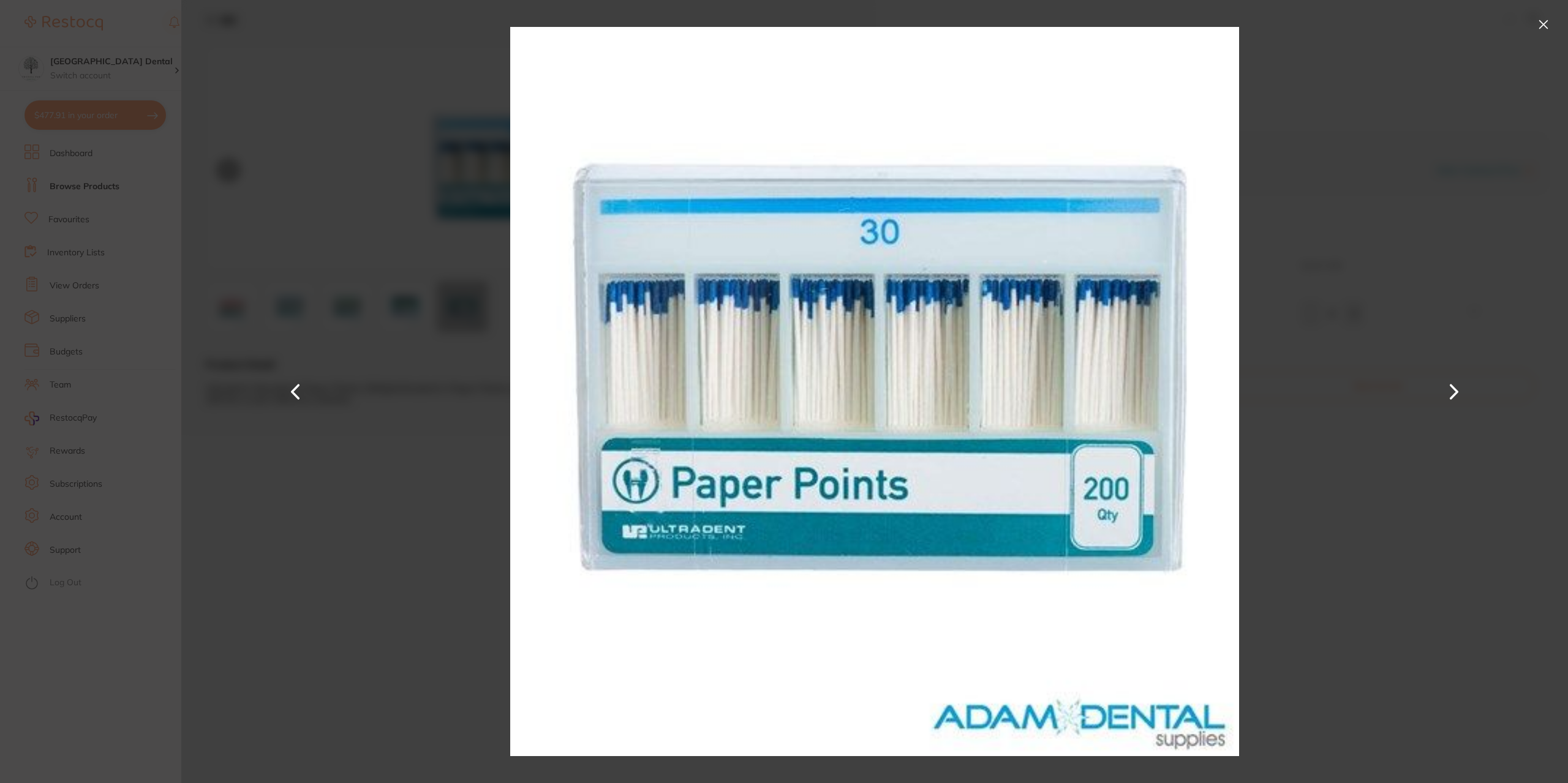
click at [1542, 21] on button at bounding box center [1543, 24] width 19 height 19
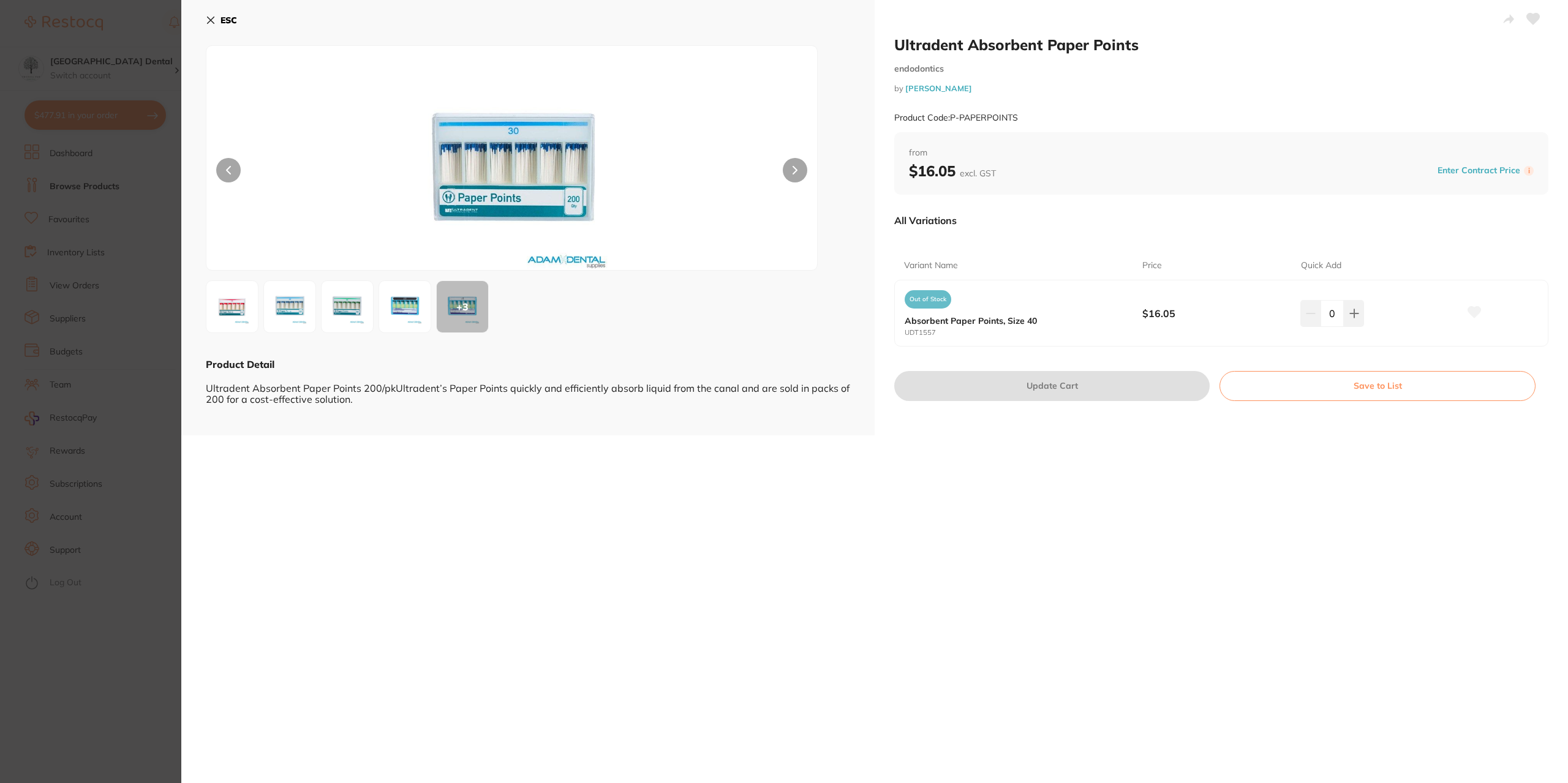
drag, startPoint x: 102, startPoint y: 279, endPoint x: 372, endPoint y: 375, distance: 286.6
click at [102, 279] on section "Ultradent Absorbent Paper Points endodontics by Adam Dental Product Code: P-PAP…" at bounding box center [784, 392] width 1568 height 783
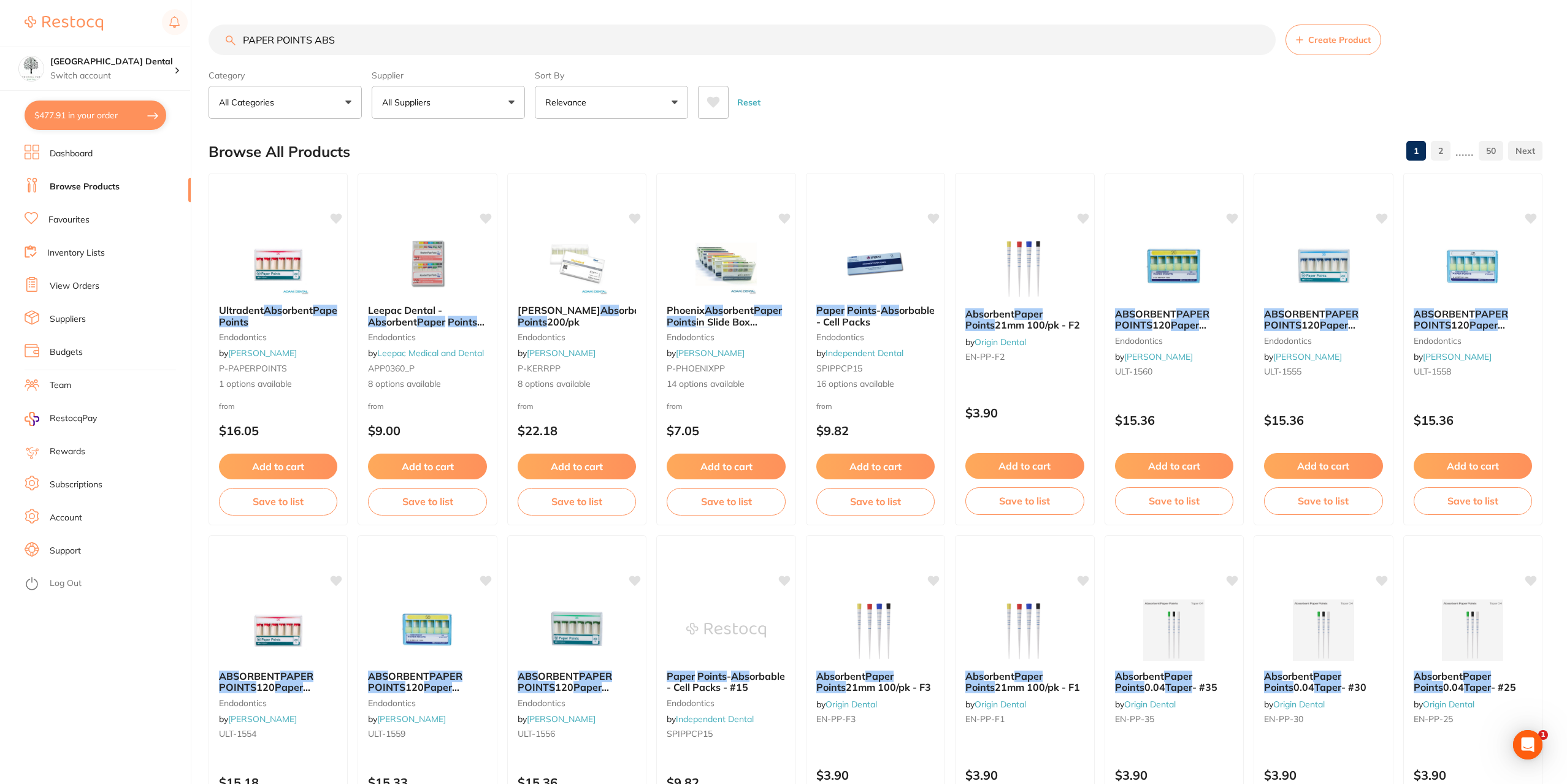
click at [244, 39] on input "PAPER POINTS ABS" at bounding box center [742, 40] width 1067 height 31
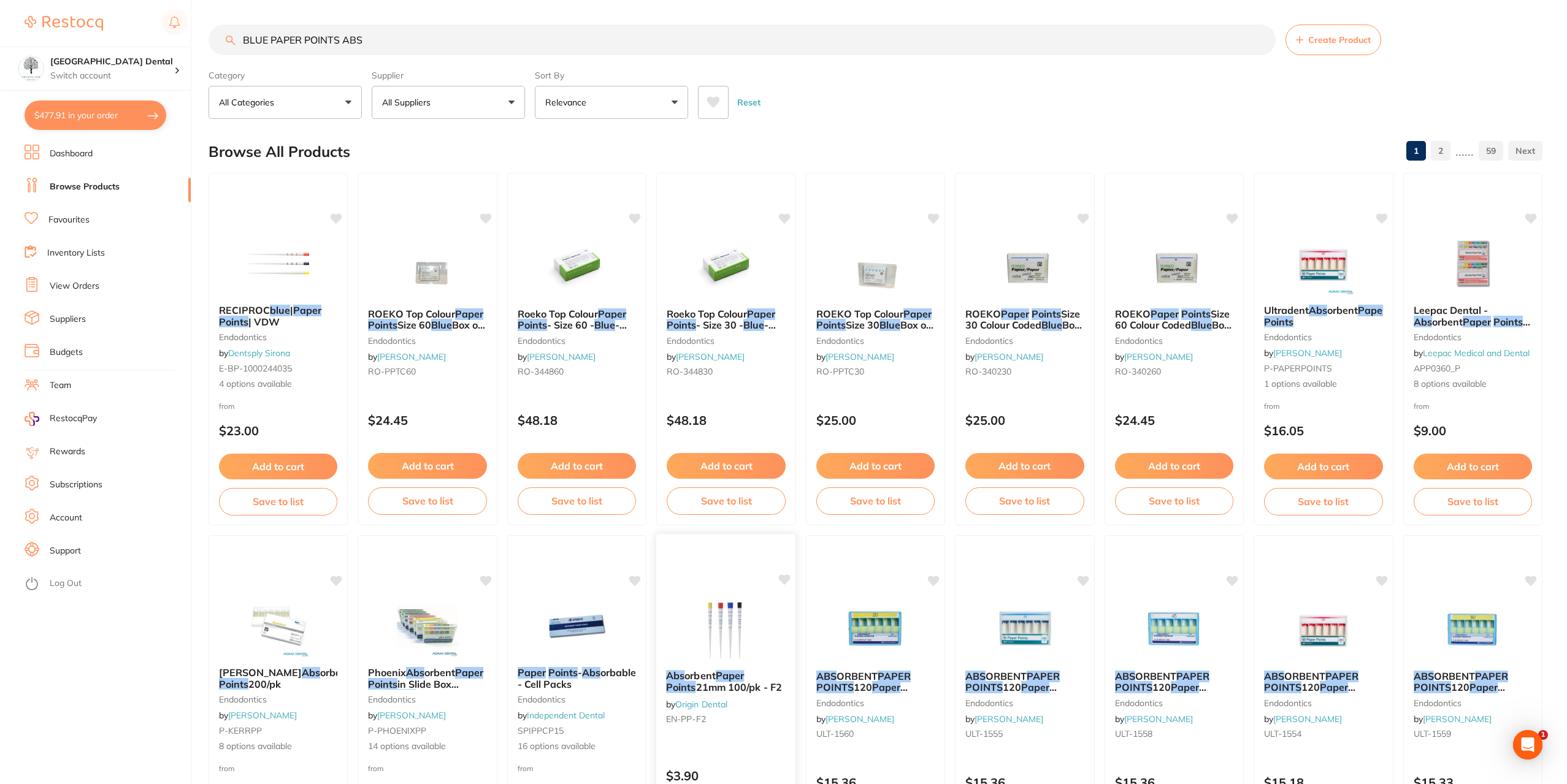
click at [701, 678] on span "orbent" at bounding box center [700, 675] width 32 height 12
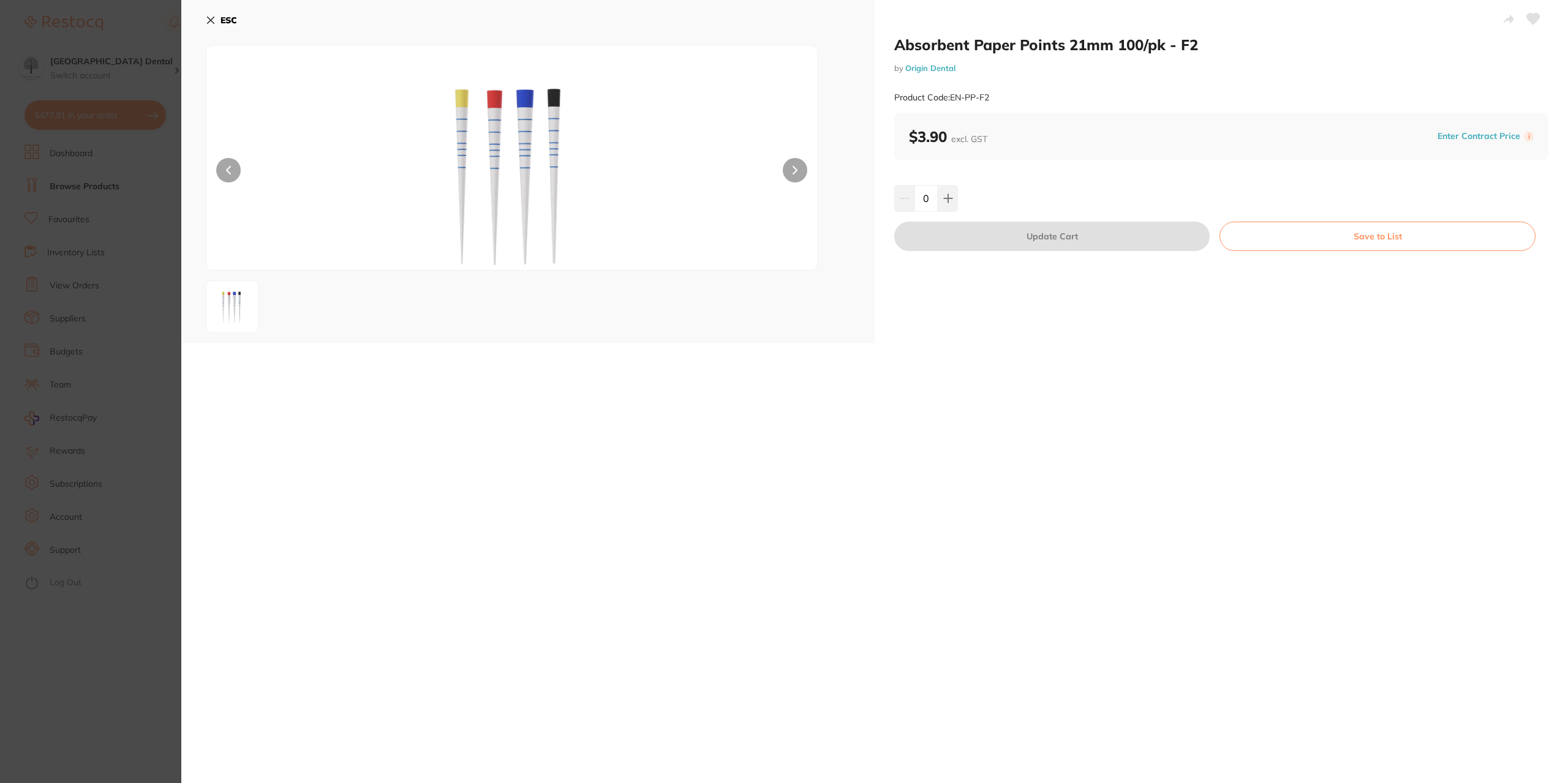
click at [772, 167] on div at bounding box center [511, 158] width 612 height 225
click at [53, 245] on section "Absorbent Paper Points 21mm 100/pk - F2 by Origin Dental Product Code: EN-PP-F2…" at bounding box center [784, 392] width 1568 height 783
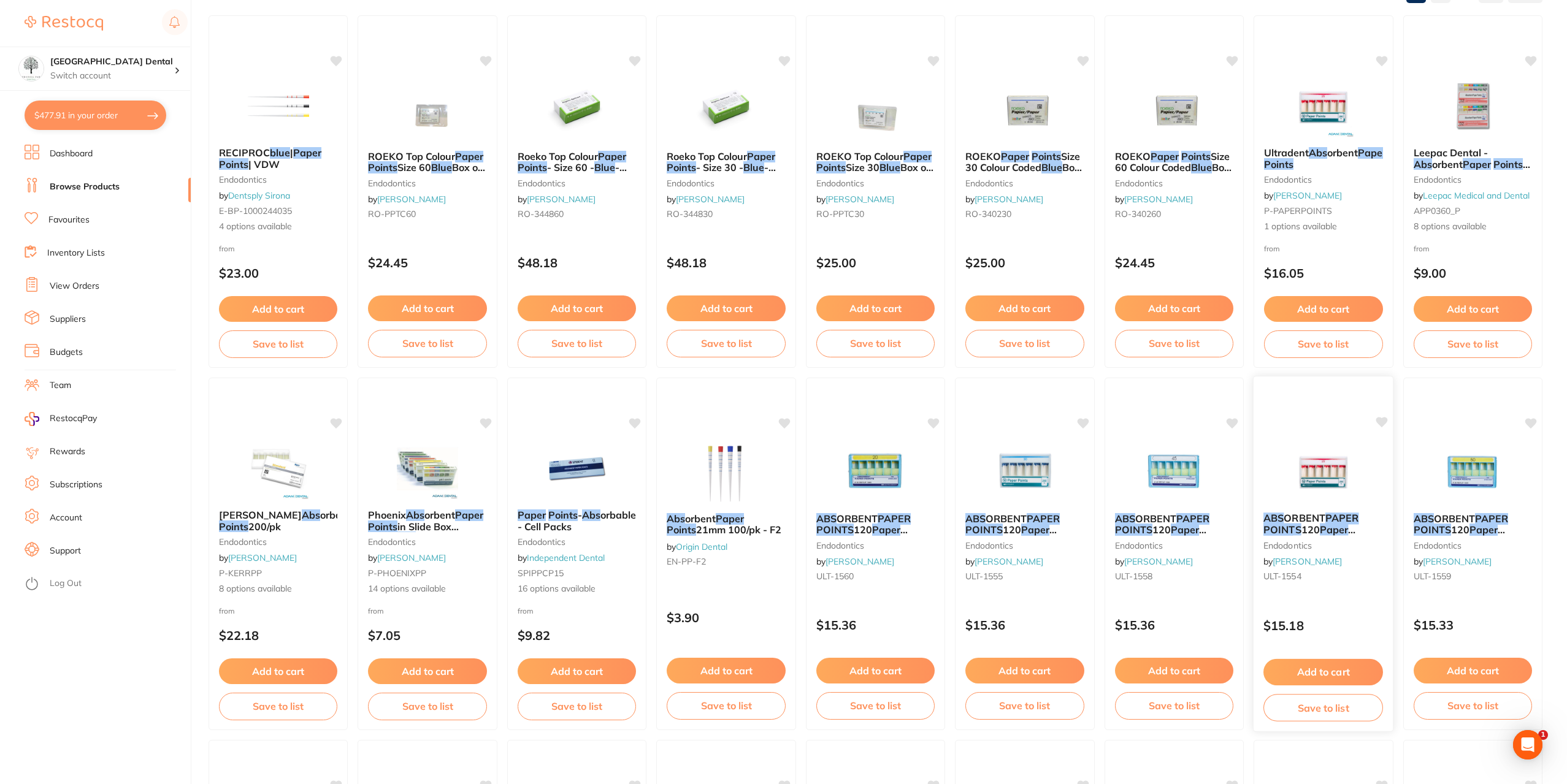
scroll to position [245, 0]
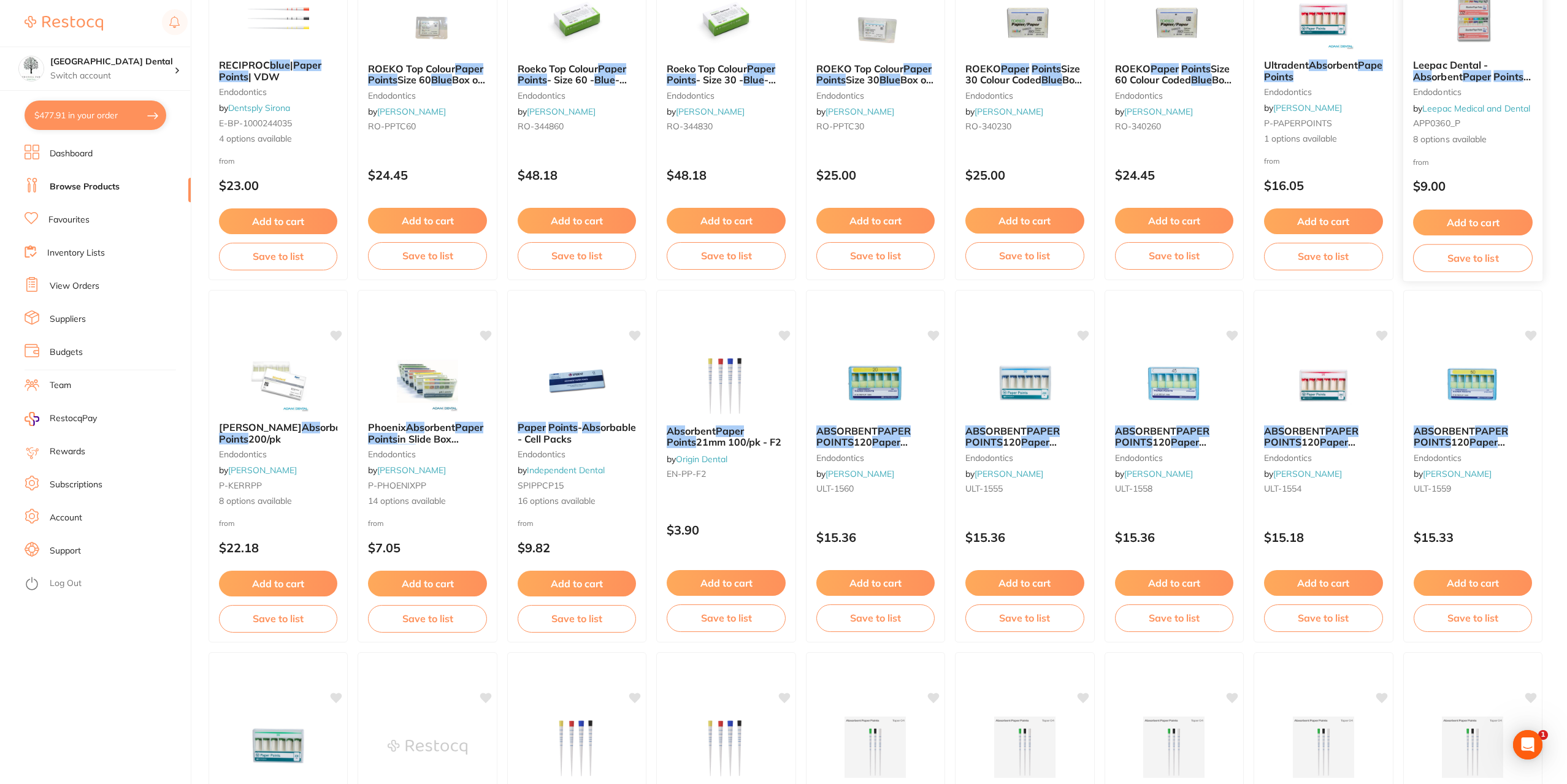
click at [1478, 49] on div "Leepac Dental - Abs orbent Paper Points - High Quality Dental Product endodonti…" at bounding box center [1472, 102] width 139 height 106
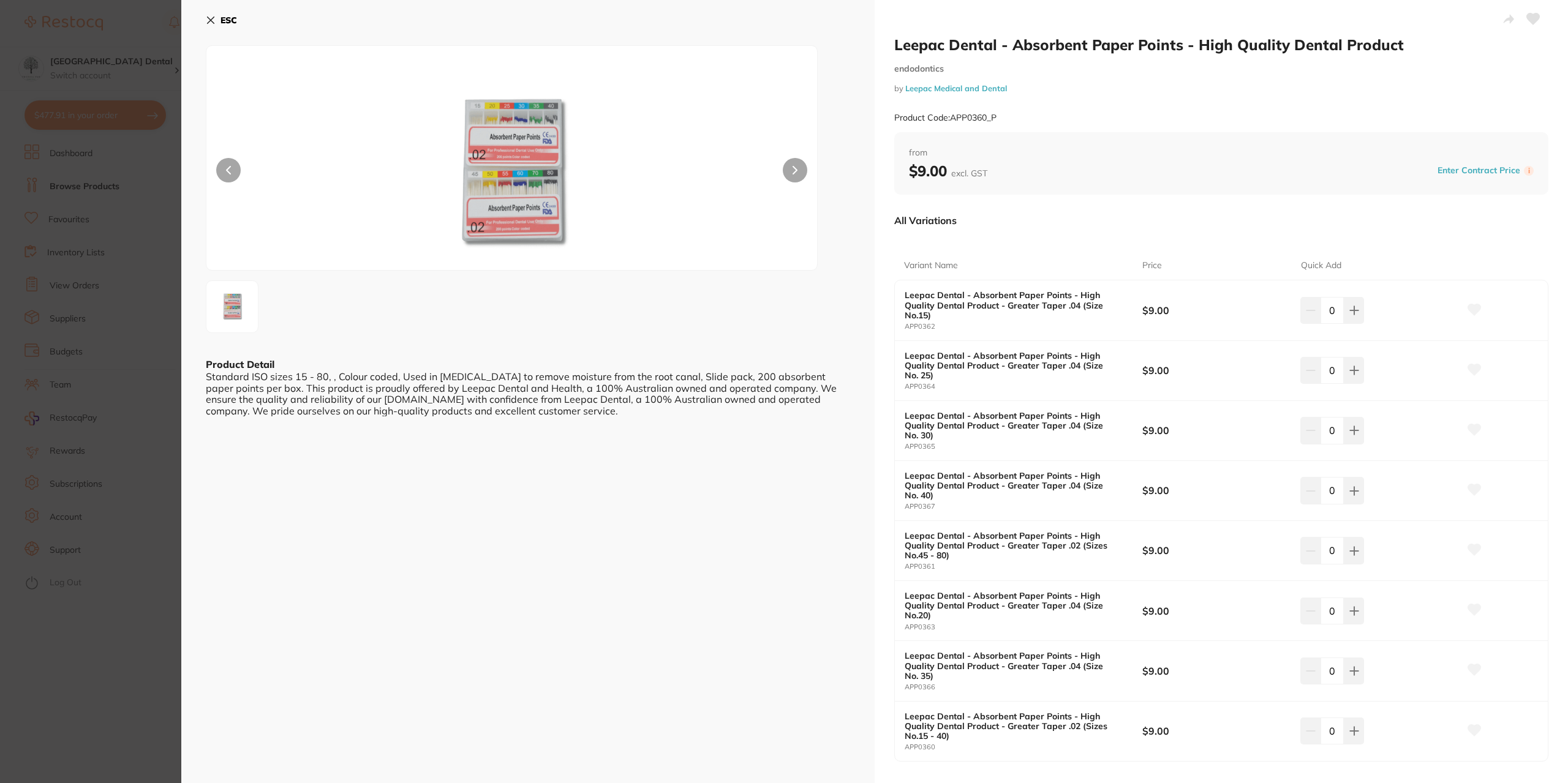
click at [811, 165] on div at bounding box center [511, 158] width 612 height 225
click at [799, 169] on button at bounding box center [795, 170] width 25 height 25
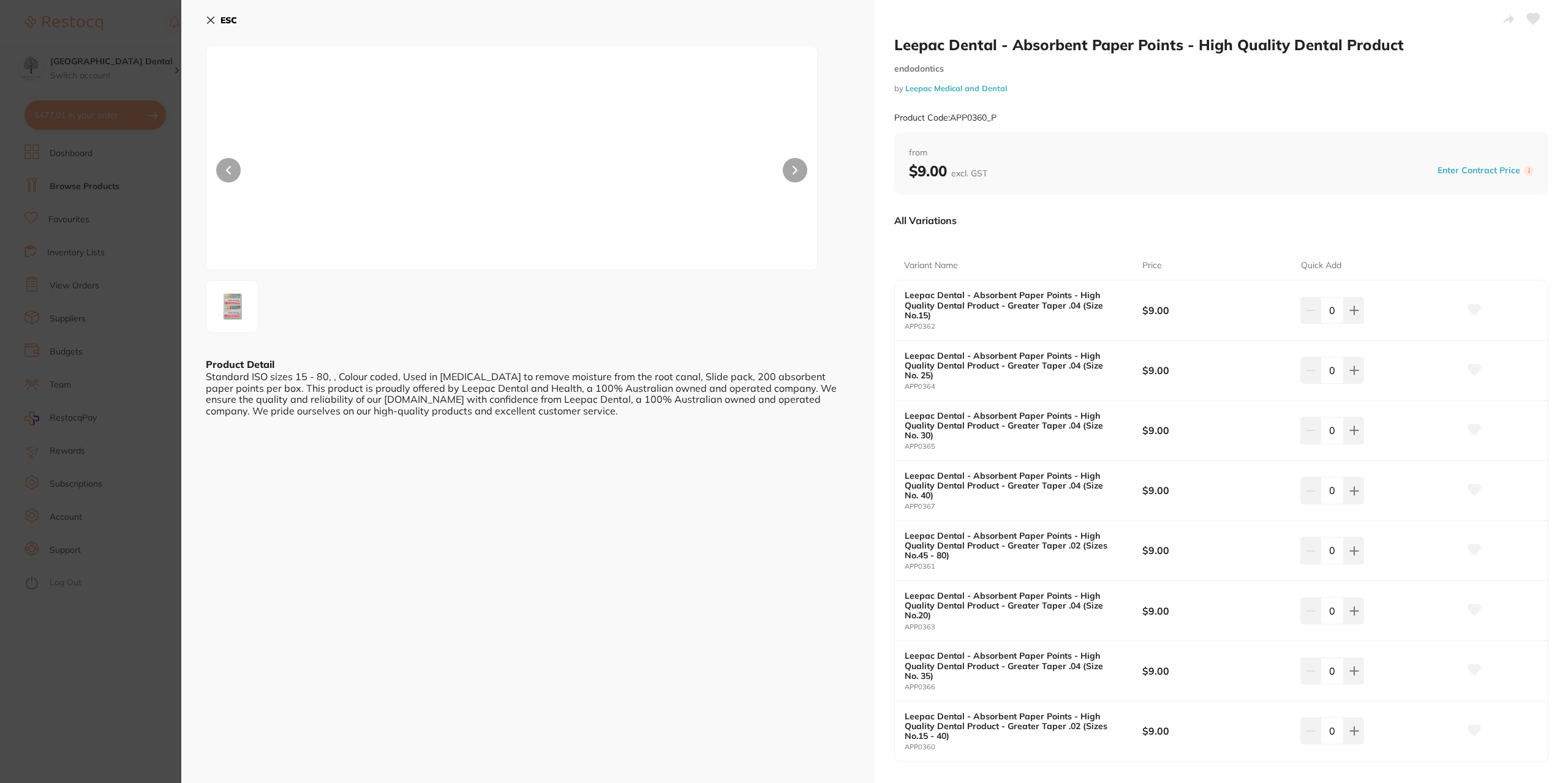
click at [548, 175] on img at bounding box center [512, 174] width 366 height 194
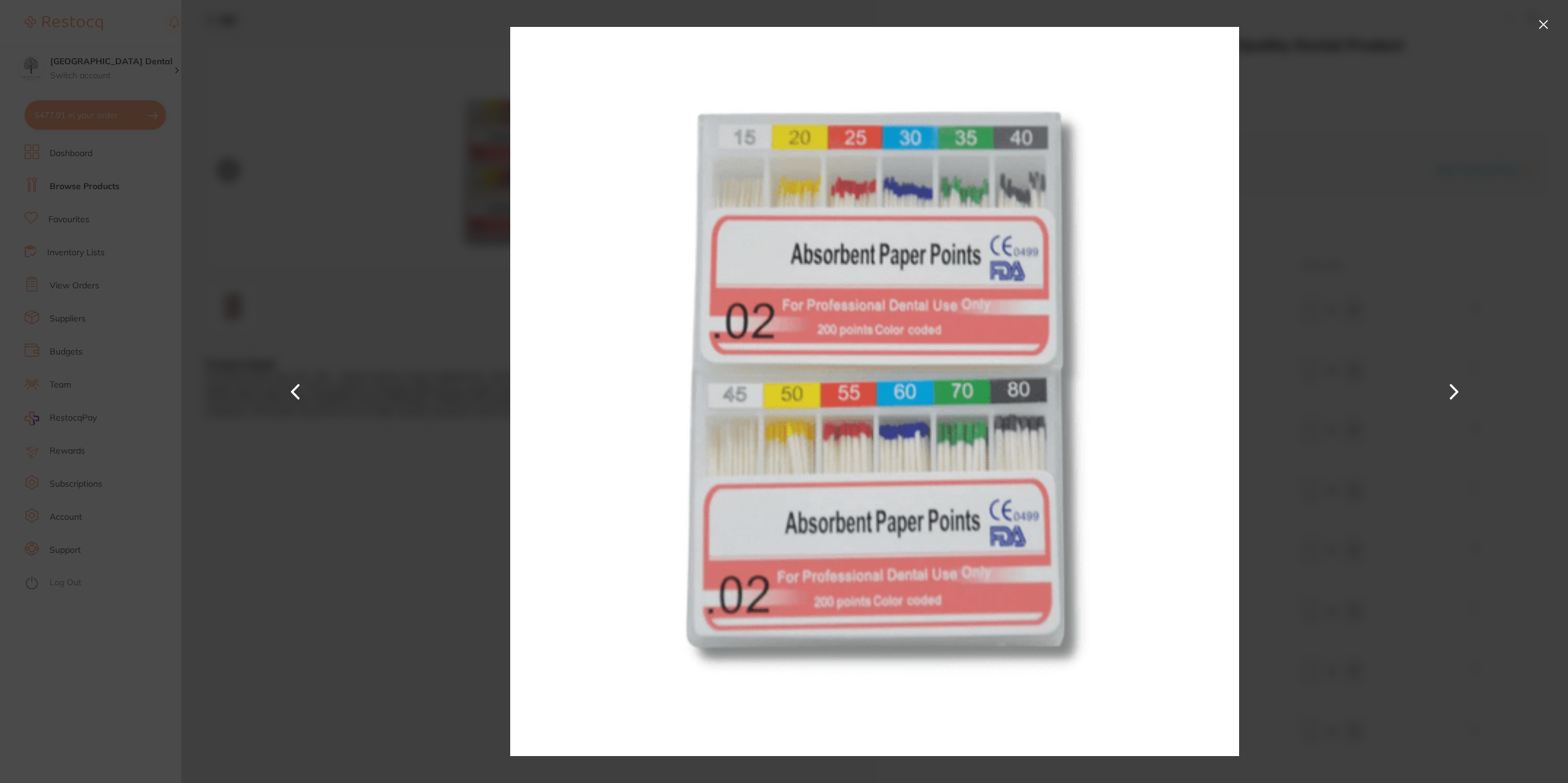
click at [65, 367] on section "Leepac Dental - Absorbent Paper Points - High Quality Dental Product endodontic…" at bounding box center [784, 392] width 1568 height 783
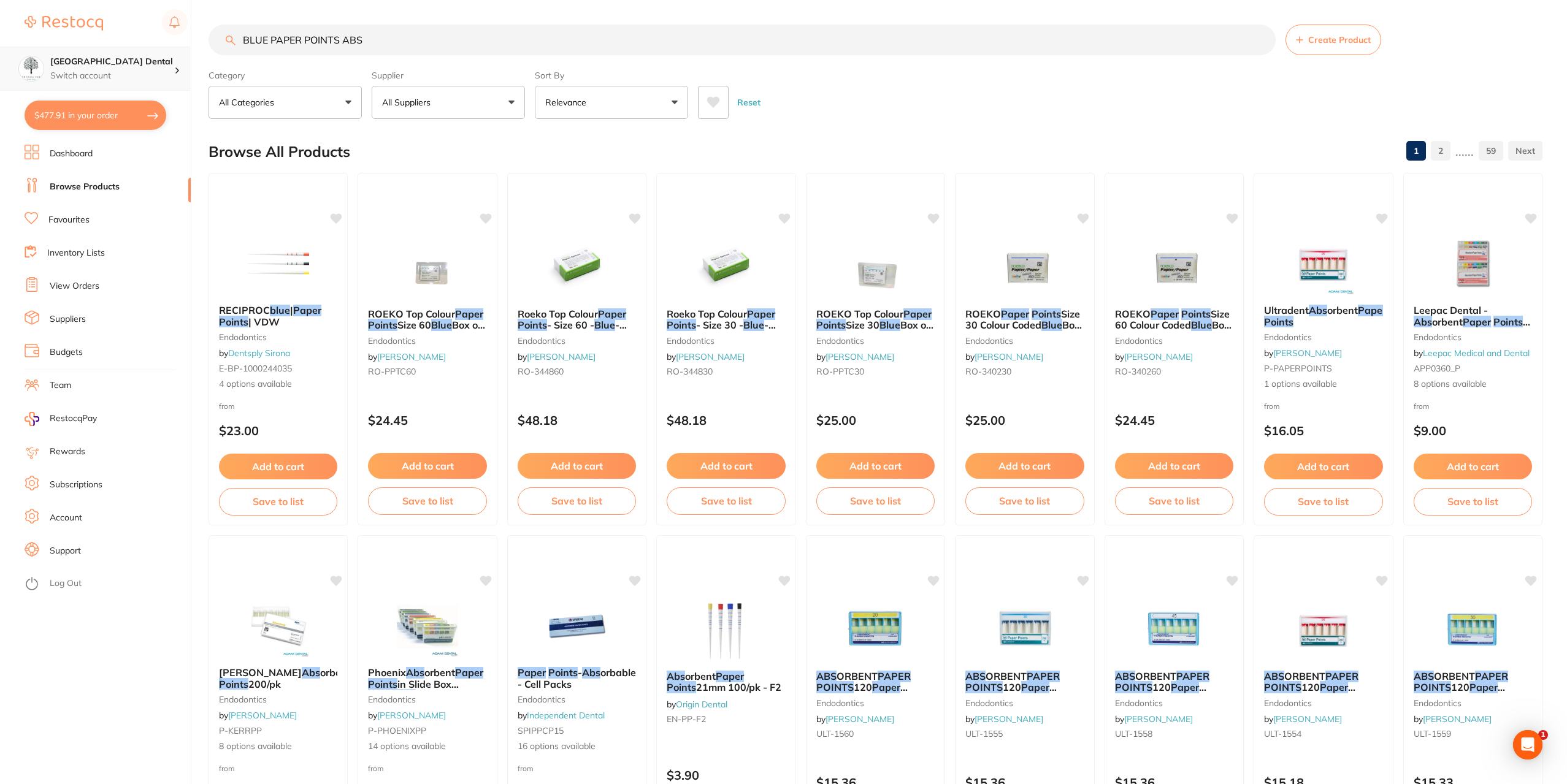
drag, startPoint x: 389, startPoint y: 44, endPoint x: 125, endPoint y: 66, distance: 264.9
click at [125, 66] on div "$477.91 Yeronga Park Dental Switch account Yeronga Park Dental $477.91 in your …" at bounding box center [784, 392] width 1567 height 784
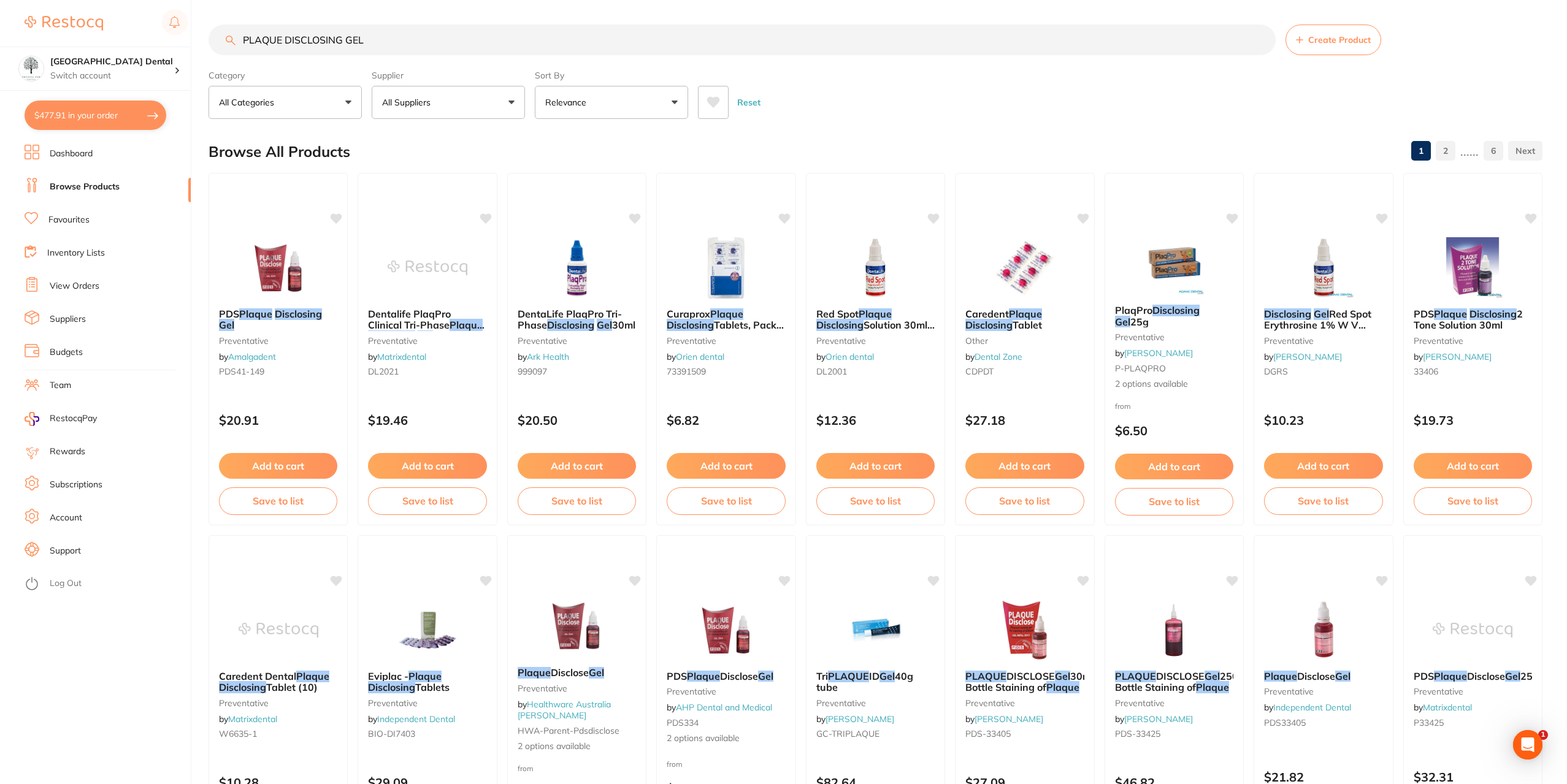
click at [240, 36] on input "PLAQUE DISCLOSING GEL" at bounding box center [742, 40] width 1067 height 31
type input "GC PLAQUE DISCLOSING GEL"
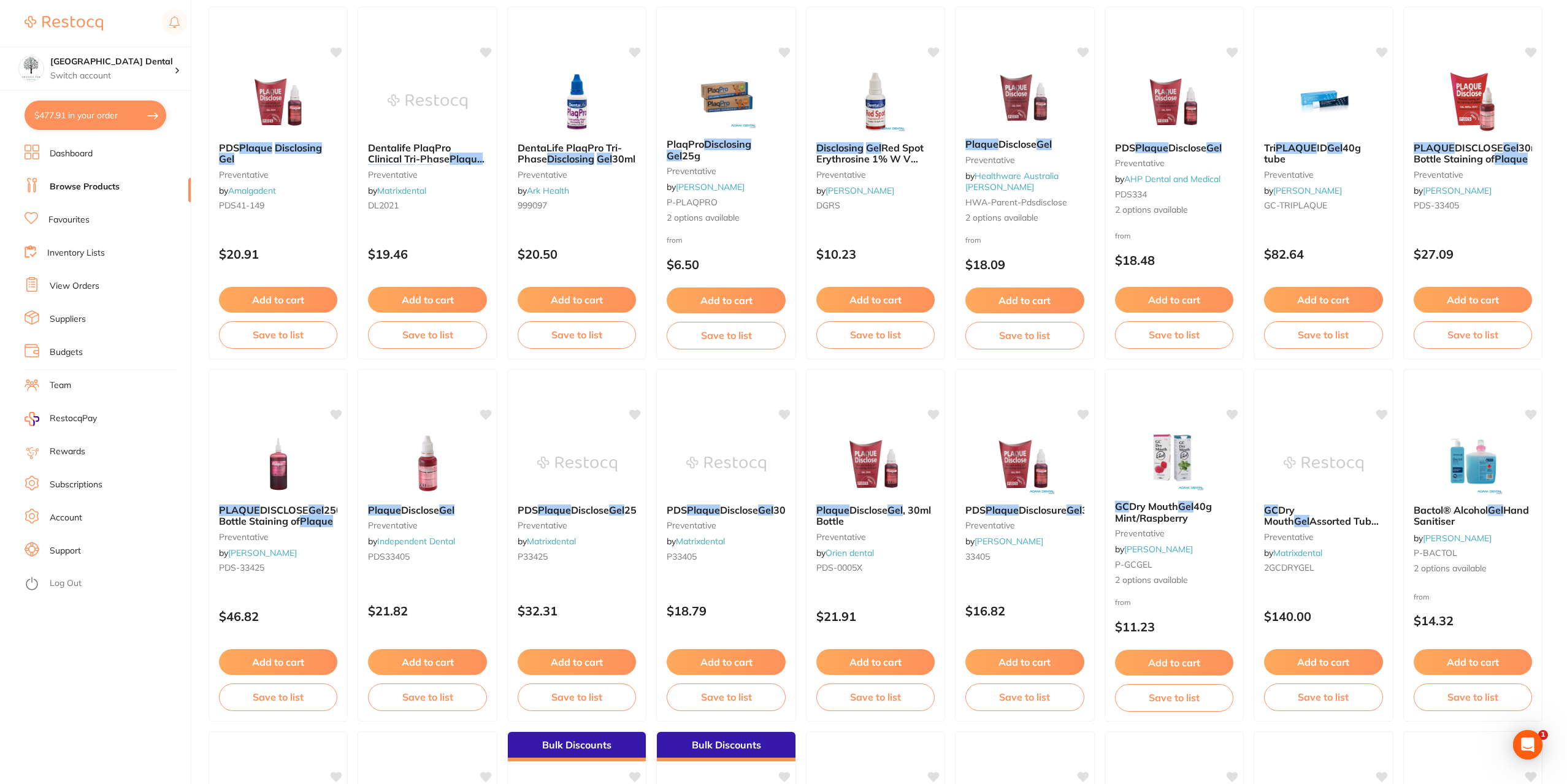
scroll to position [62, 0]
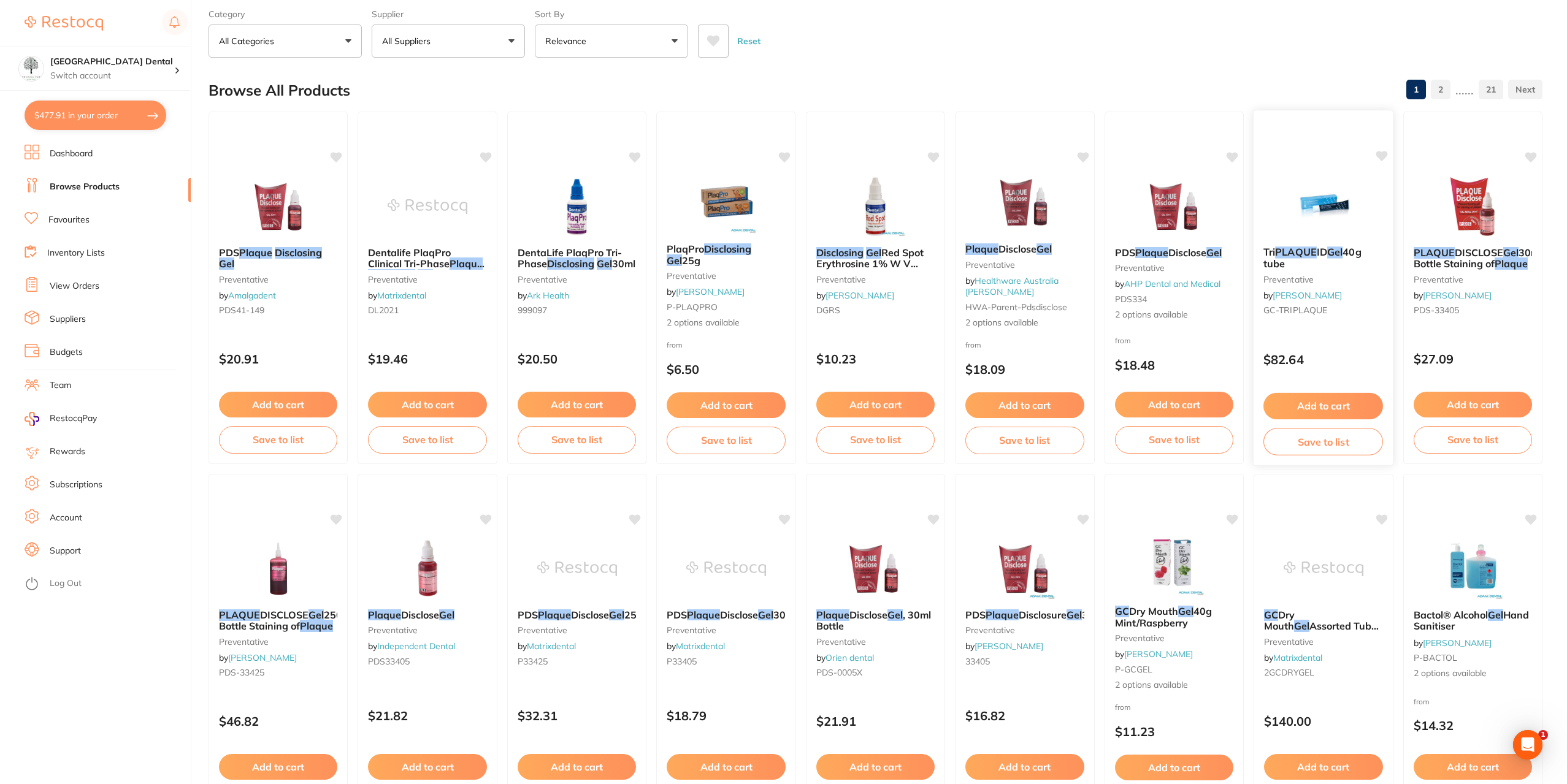
click at [1310, 253] on em "PLAQUE" at bounding box center [1296, 252] width 42 height 12
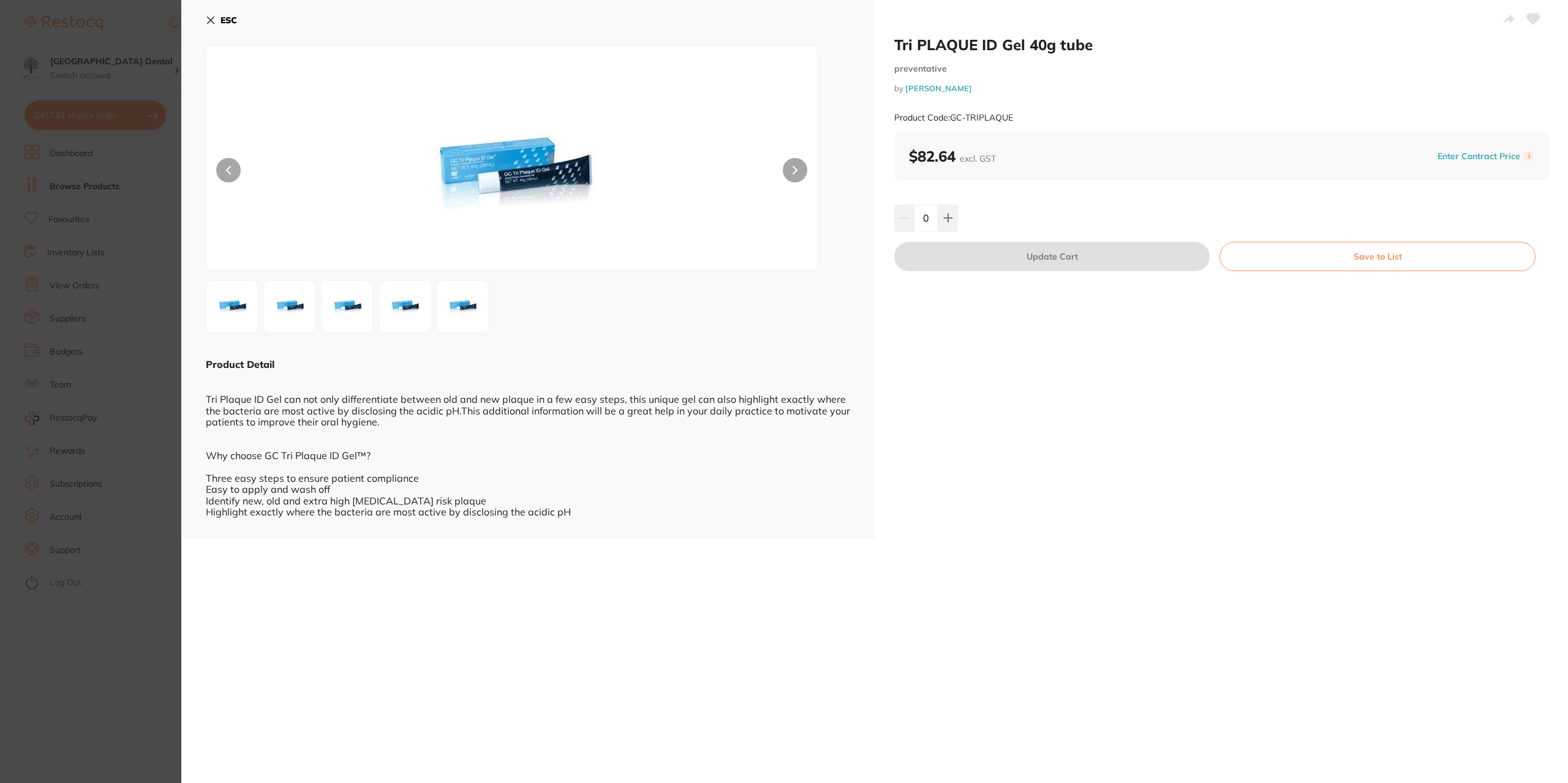
click at [131, 272] on section "Tri PLAQUE ID Gel 40g tube preventative by Henry Schein Halas Product Code: GC-…" at bounding box center [784, 392] width 1568 height 783
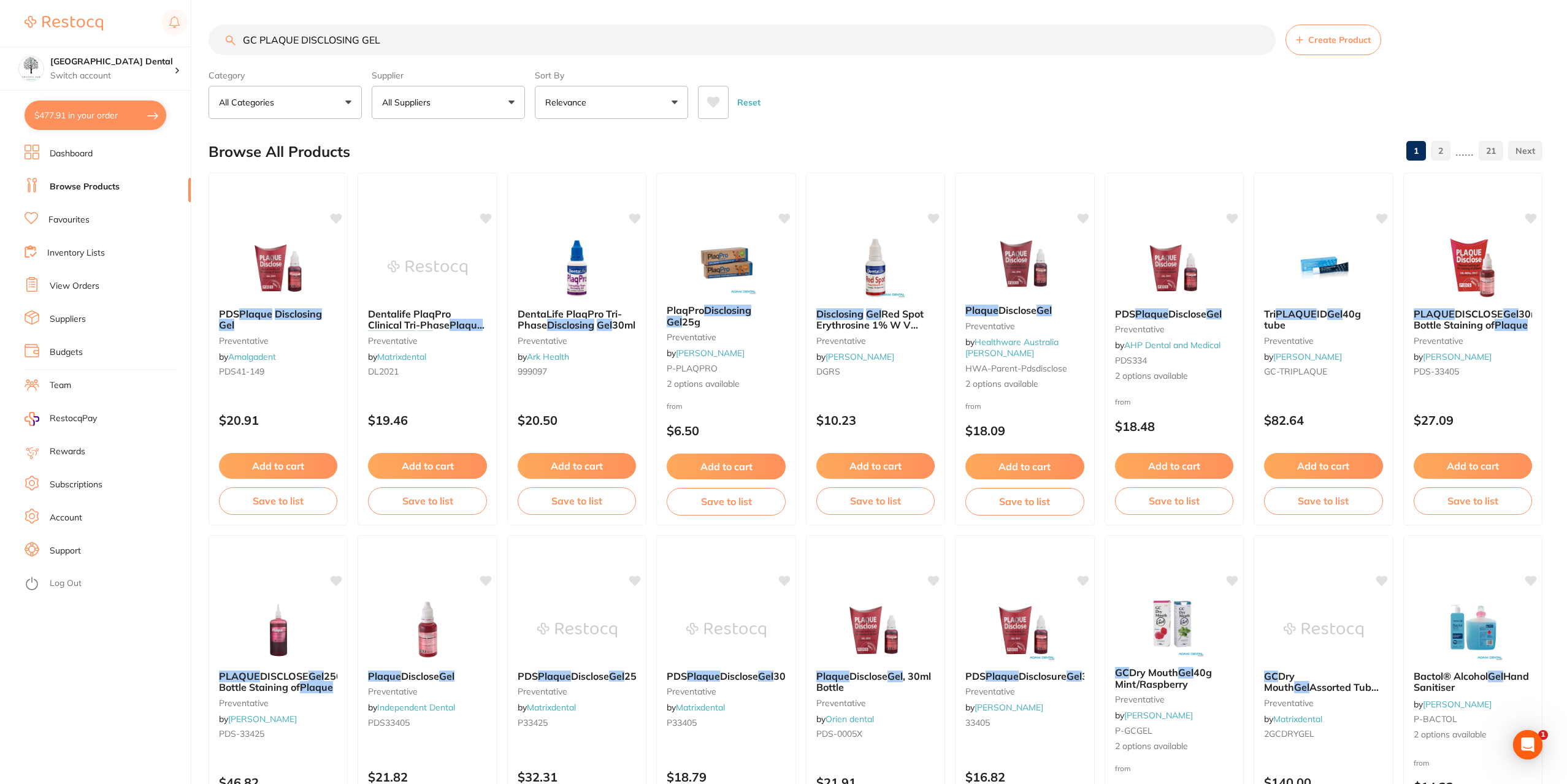
click at [1261, 39] on input "GC PLAQUE DISCLOSING GEL" at bounding box center [742, 40] width 1067 height 31
click at [931, 45] on input "search" at bounding box center [742, 40] width 1067 height 31
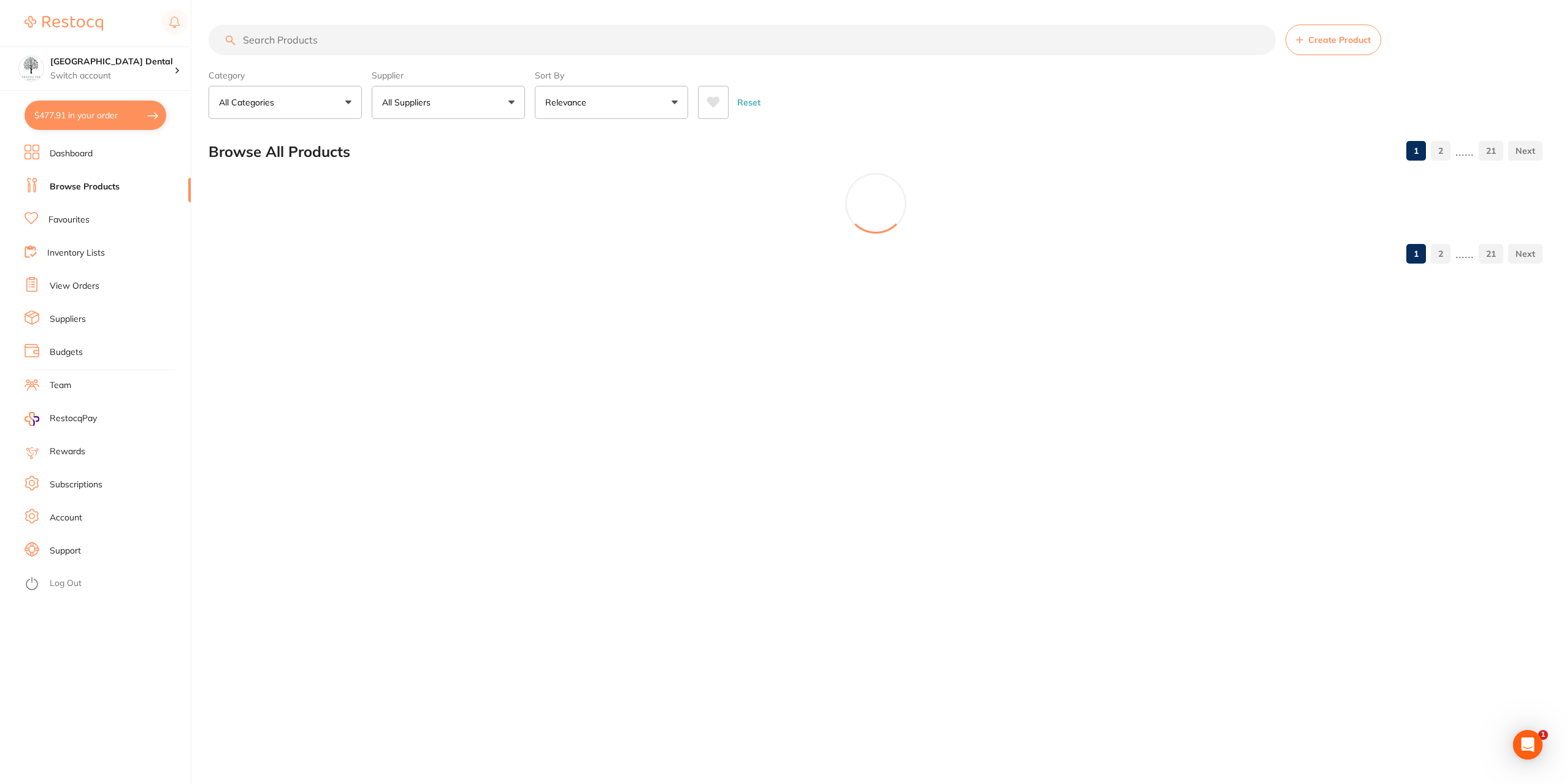
click at [593, 41] on input "search" at bounding box center [742, 40] width 1067 height 31
type input "E"
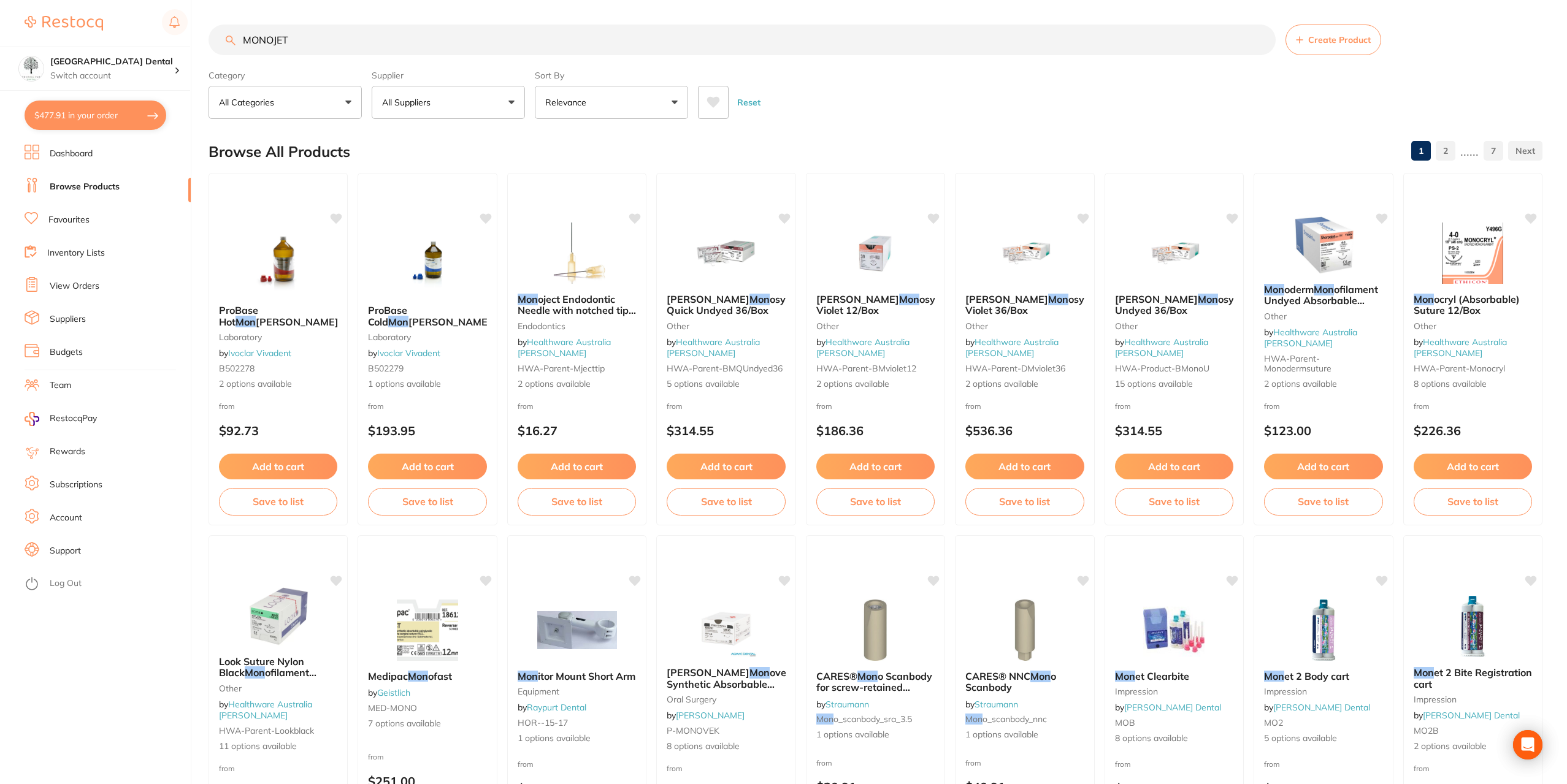
type input "MONOJET"
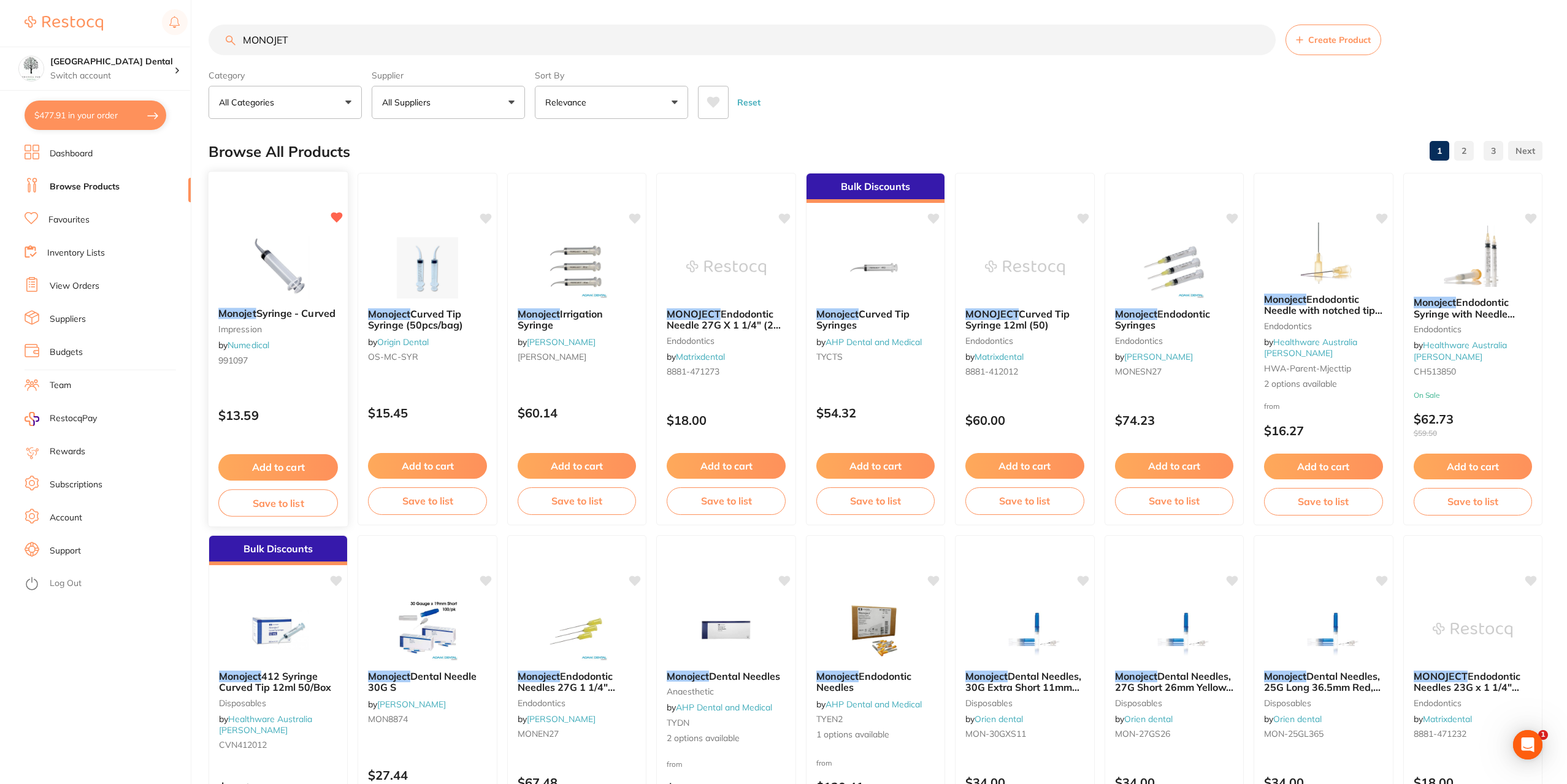
click at [264, 317] on span "Syringe - Curved" at bounding box center [296, 313] width 79 height 12
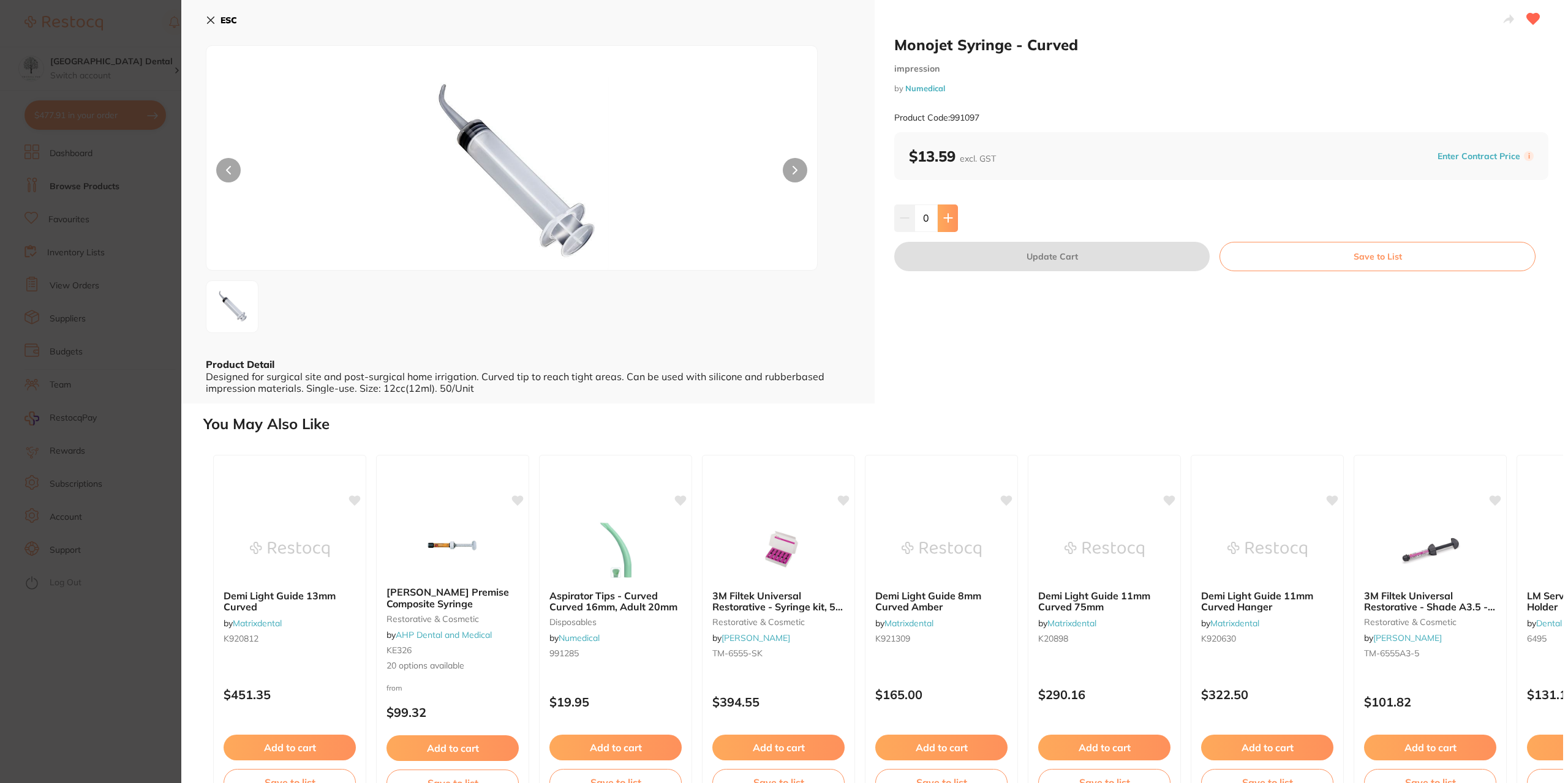
click at [949, 218] on icon at bounding box center [948, 218] width 8 height 8
type input "1"
click at [1094, 255] on button "Update Cart" at bounding box center [1052, 256] width 315 height 29
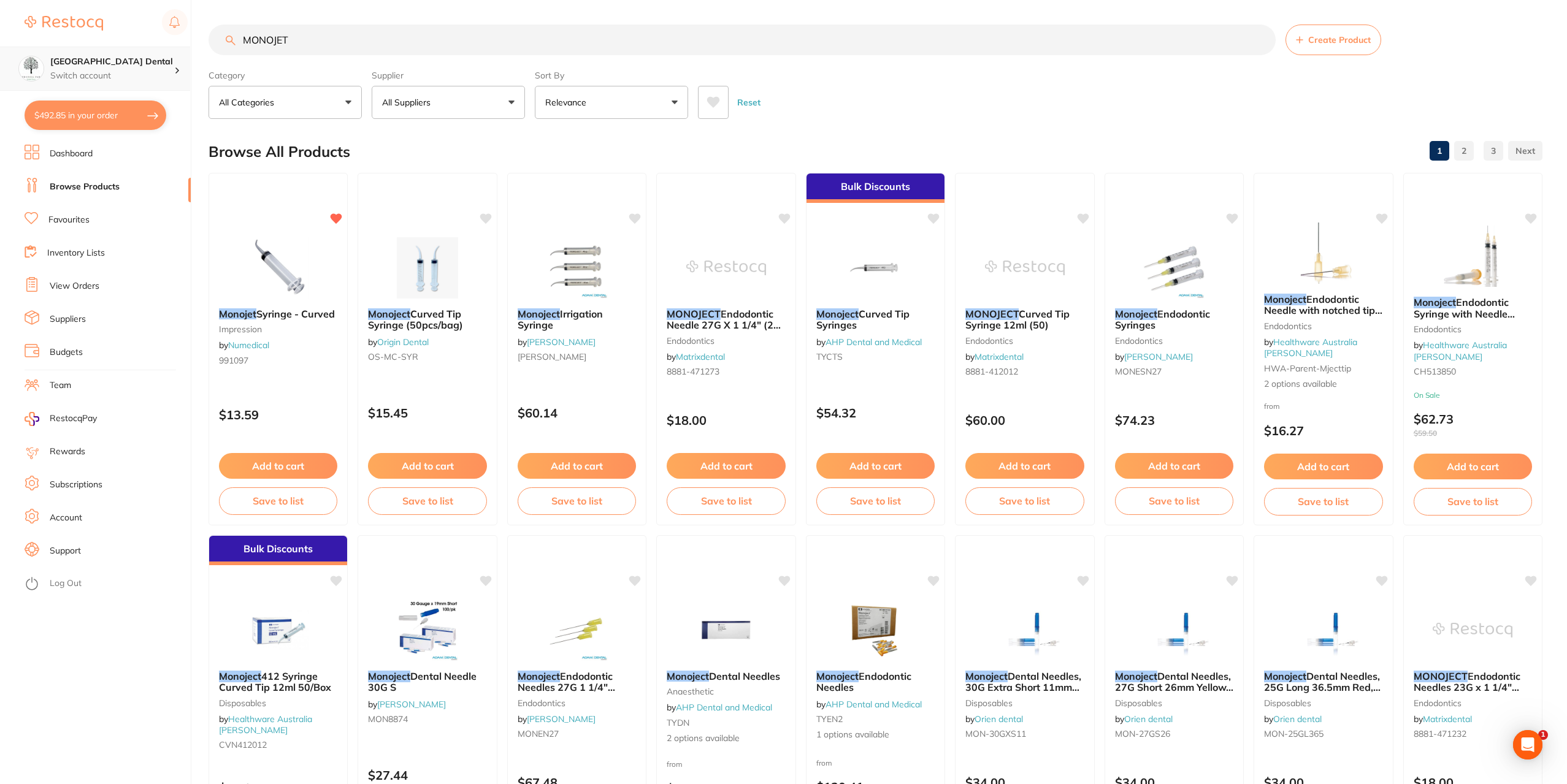
drag, startPoint x: 360, startPoint y: 38, endPoint x: 79, endPoint y: 79, distance: 284.0
click at [0, 66] on div "$492.85 Yeronga Park Dental Switch account Yeronga Park Dental $492.85 in your …" at bounding box center [784, 392] width 1567 height 784
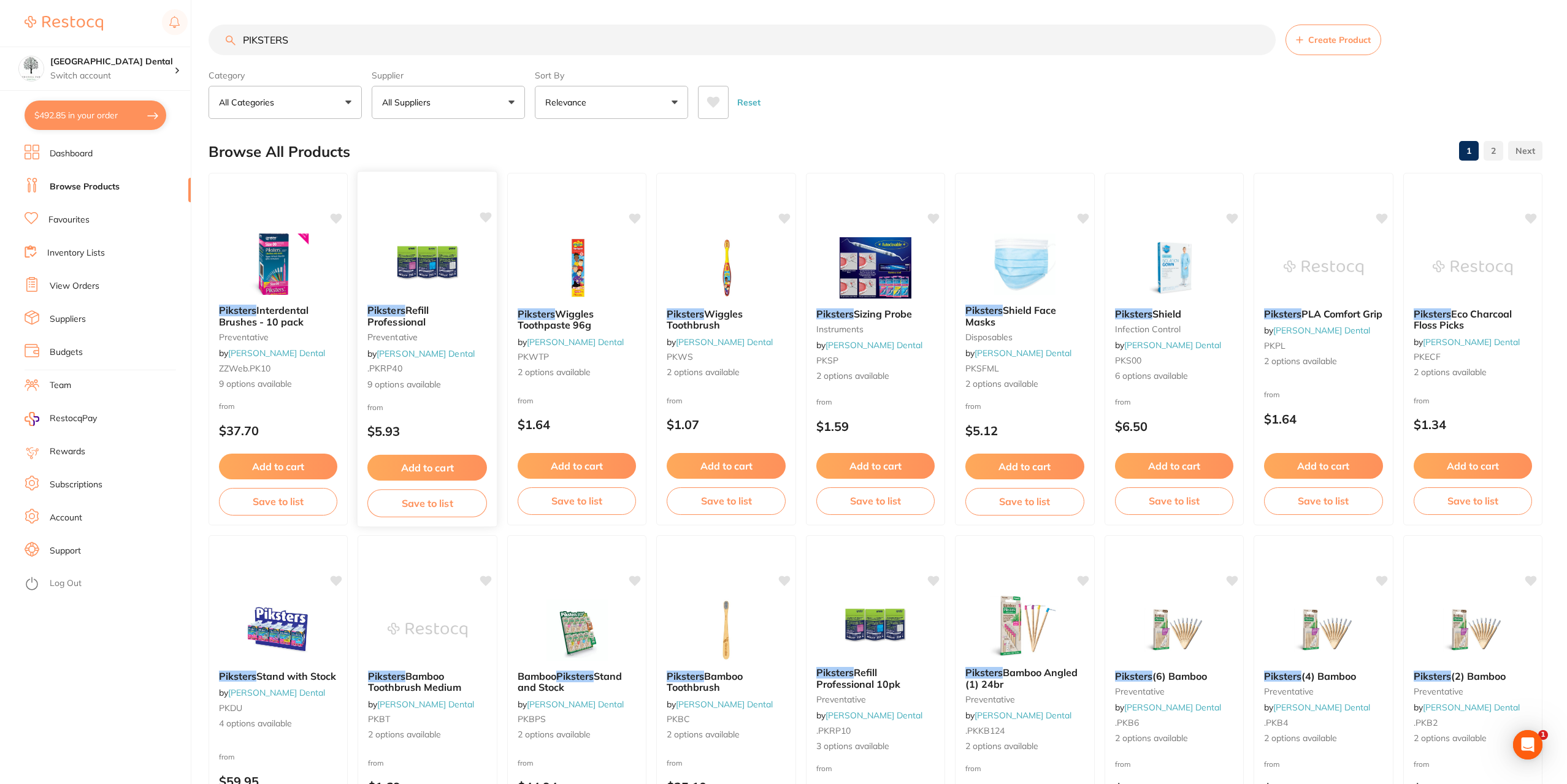
type input "PIKSTERS"
click at [408, 324] on span "Refill Professional" at bounding box center [398, 316] width 62 height 24
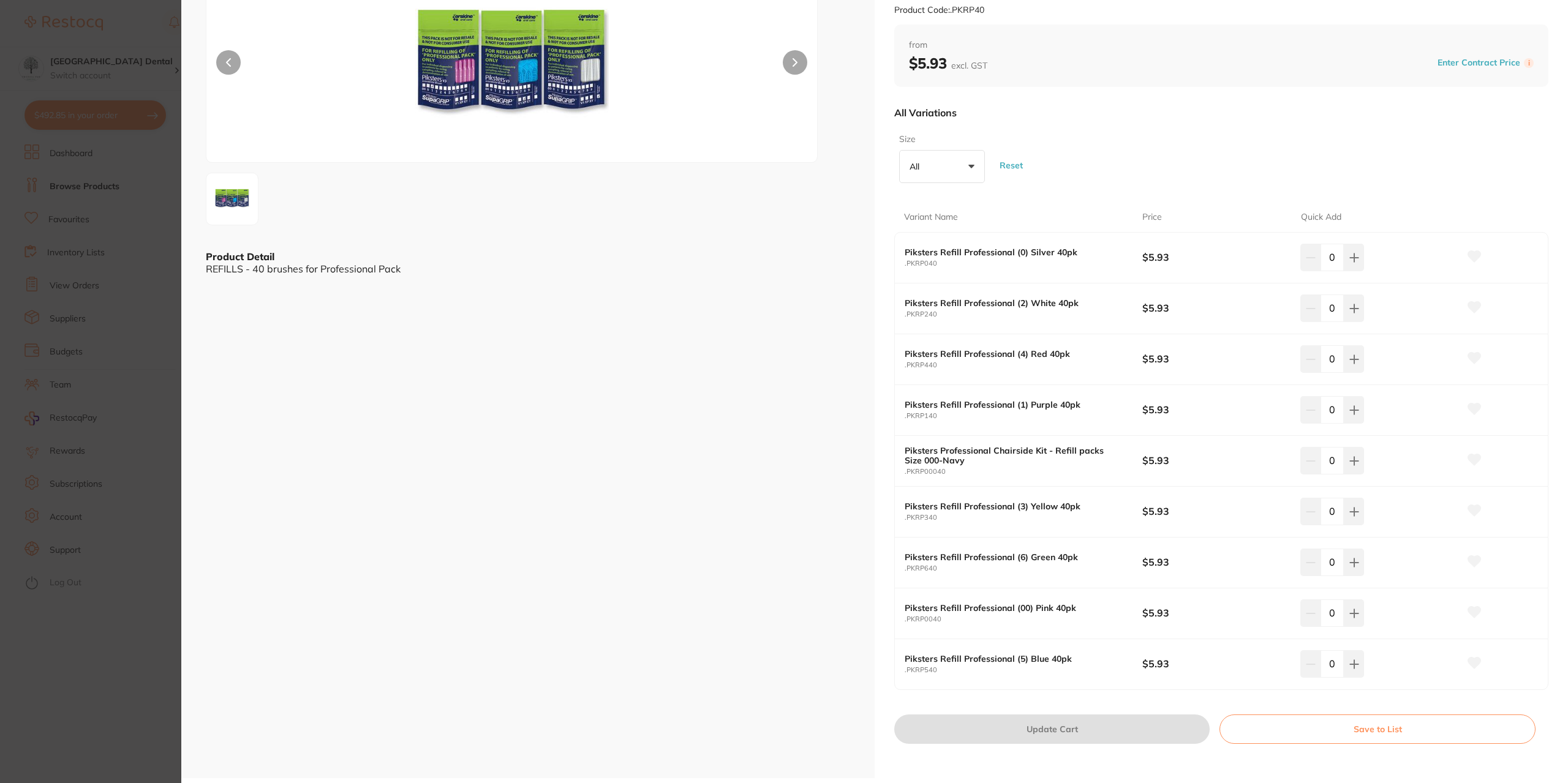
scroll to position [122, 0]
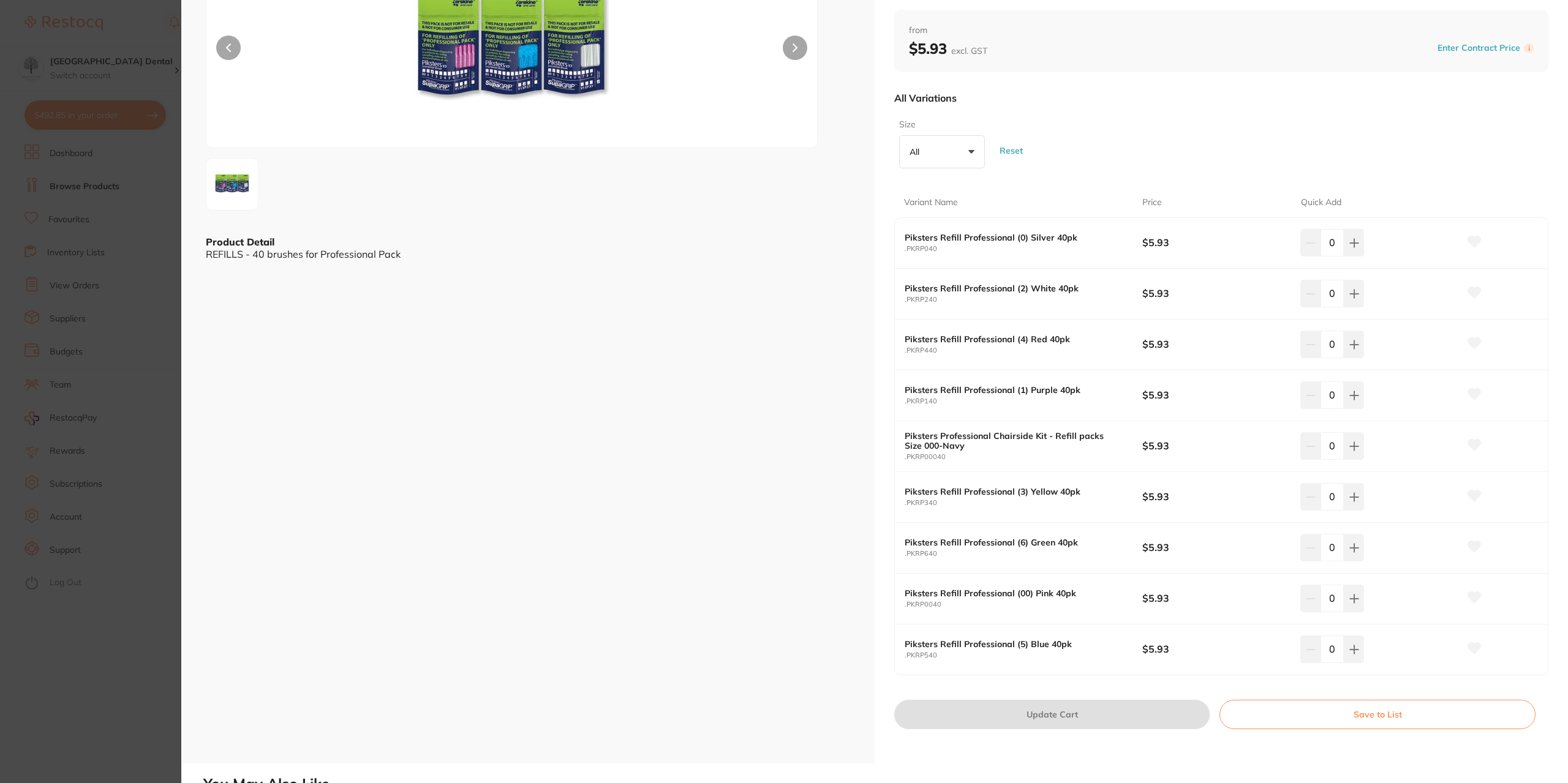
click at [144, 188] on section "Piksters Refill Professional preventative by [PERSON_NAME] Dental Product Code:…" at bounding box center [784, 392] width 1568 height 783
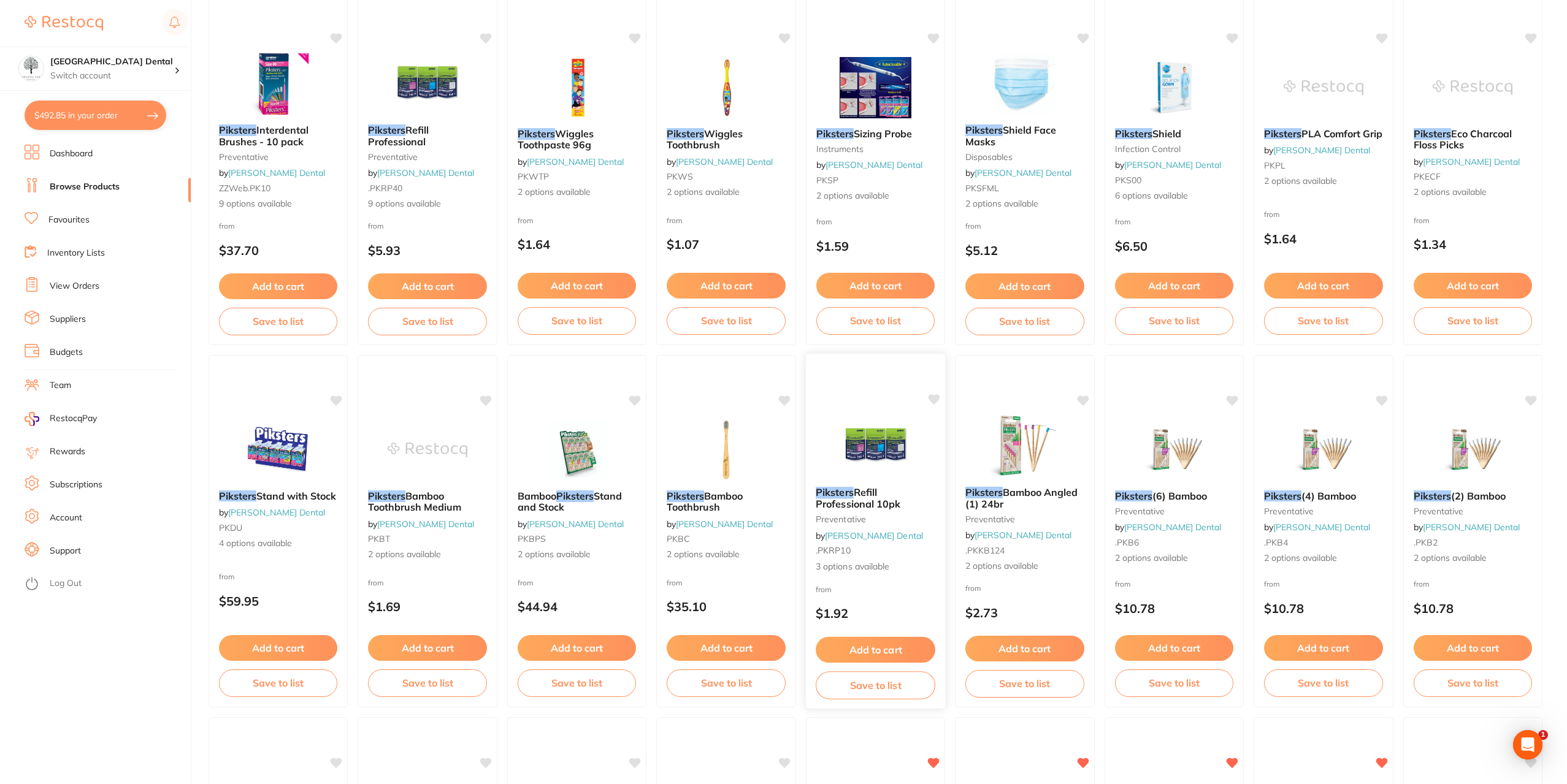
scroll to position [184, 0]
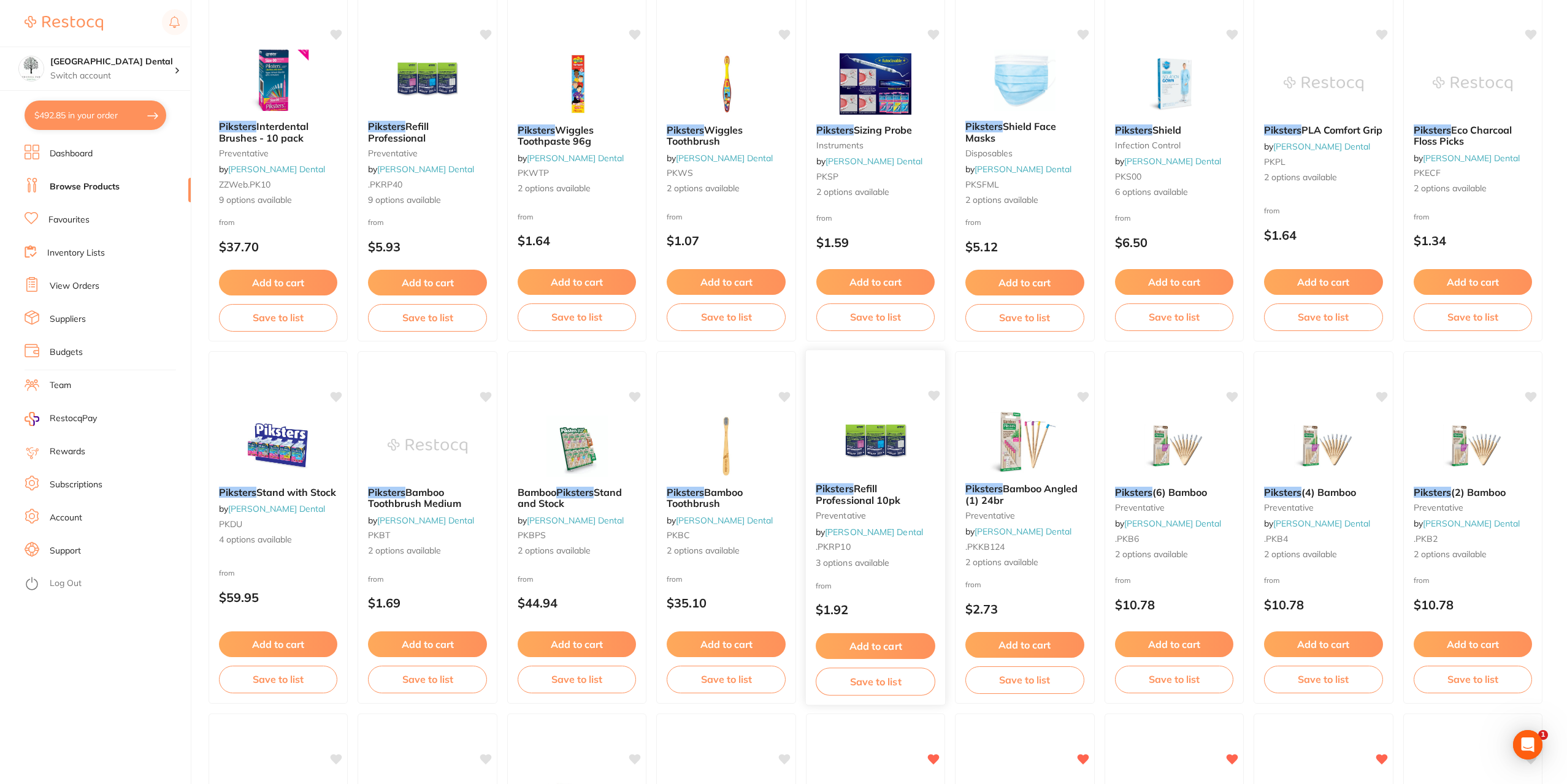
click at [864, 496] on span "Refill Professional 10pk" at bounding box center [858, 494] width 85 height 24
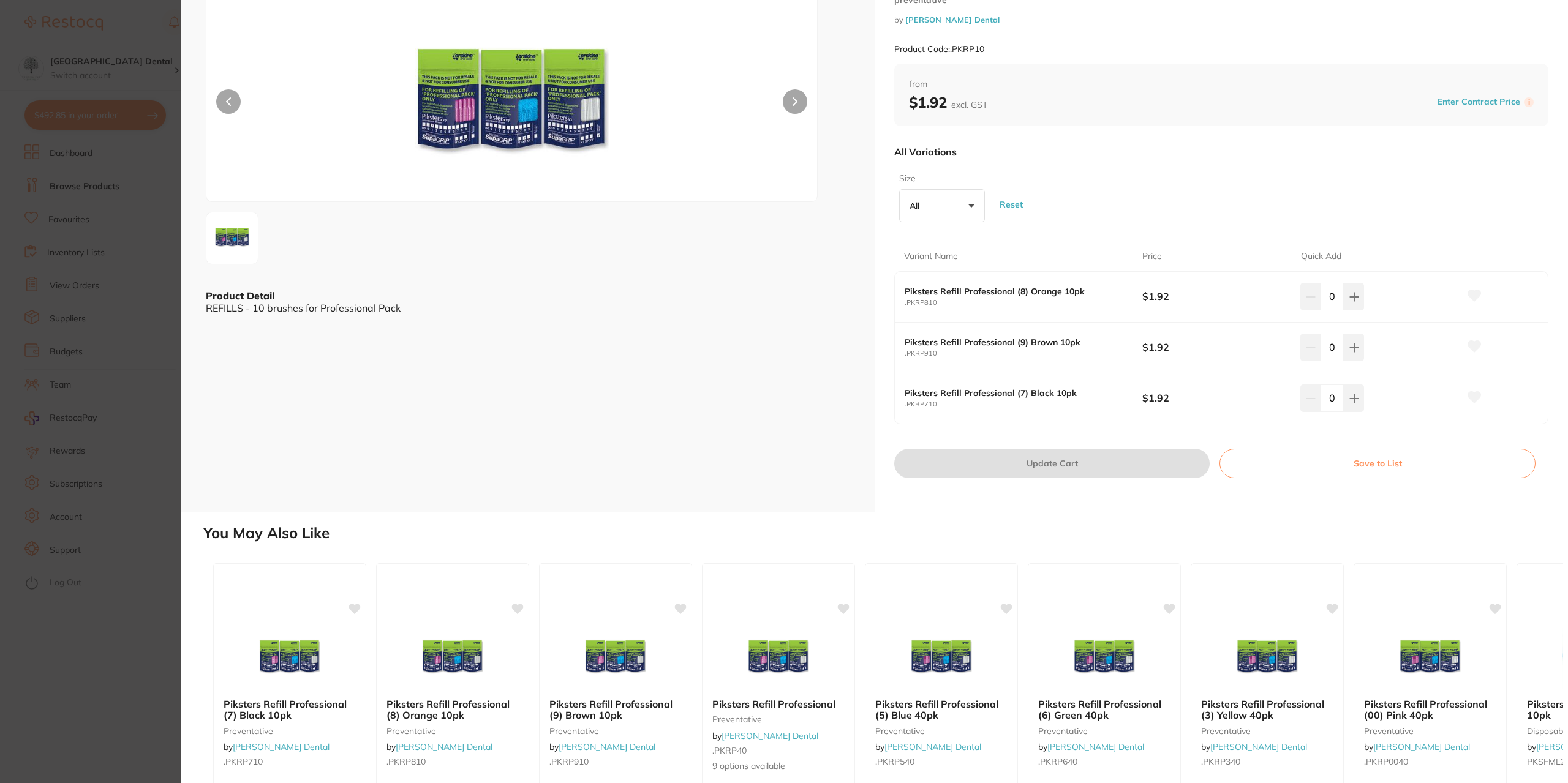
scroll to position [62, 0]
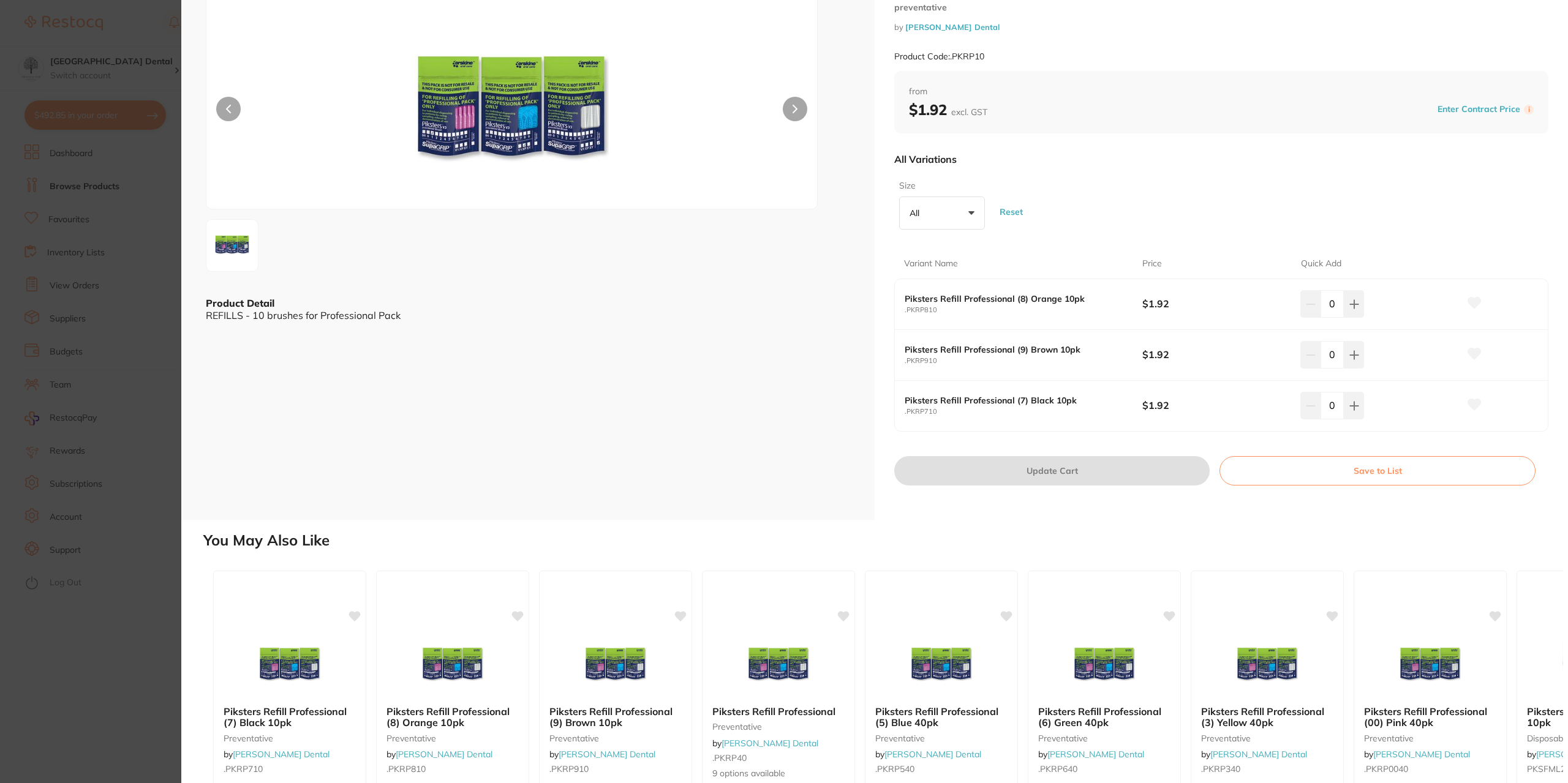
click at [124, 305] on section "Piksters Refill Professional 10pk preventative by [PERSON_NAME] Dental Product …" at bounding box center [784, 392] width 1568 height 783
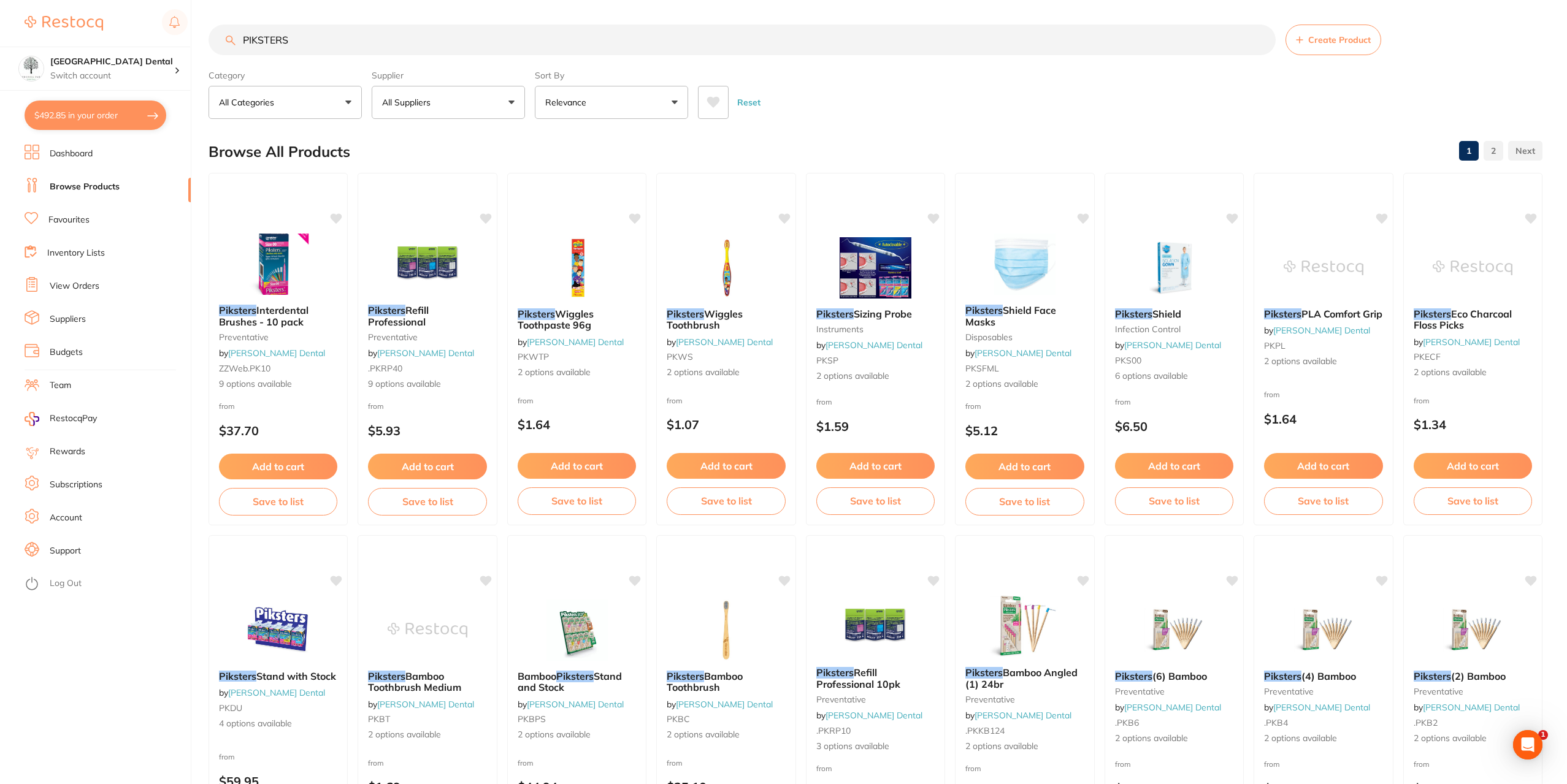
click at [397, 49] on input "PIKSTERS" at bounding box center [742, 40] width 1067 height 31
type input "PIKSTERS REFILL BLACK"
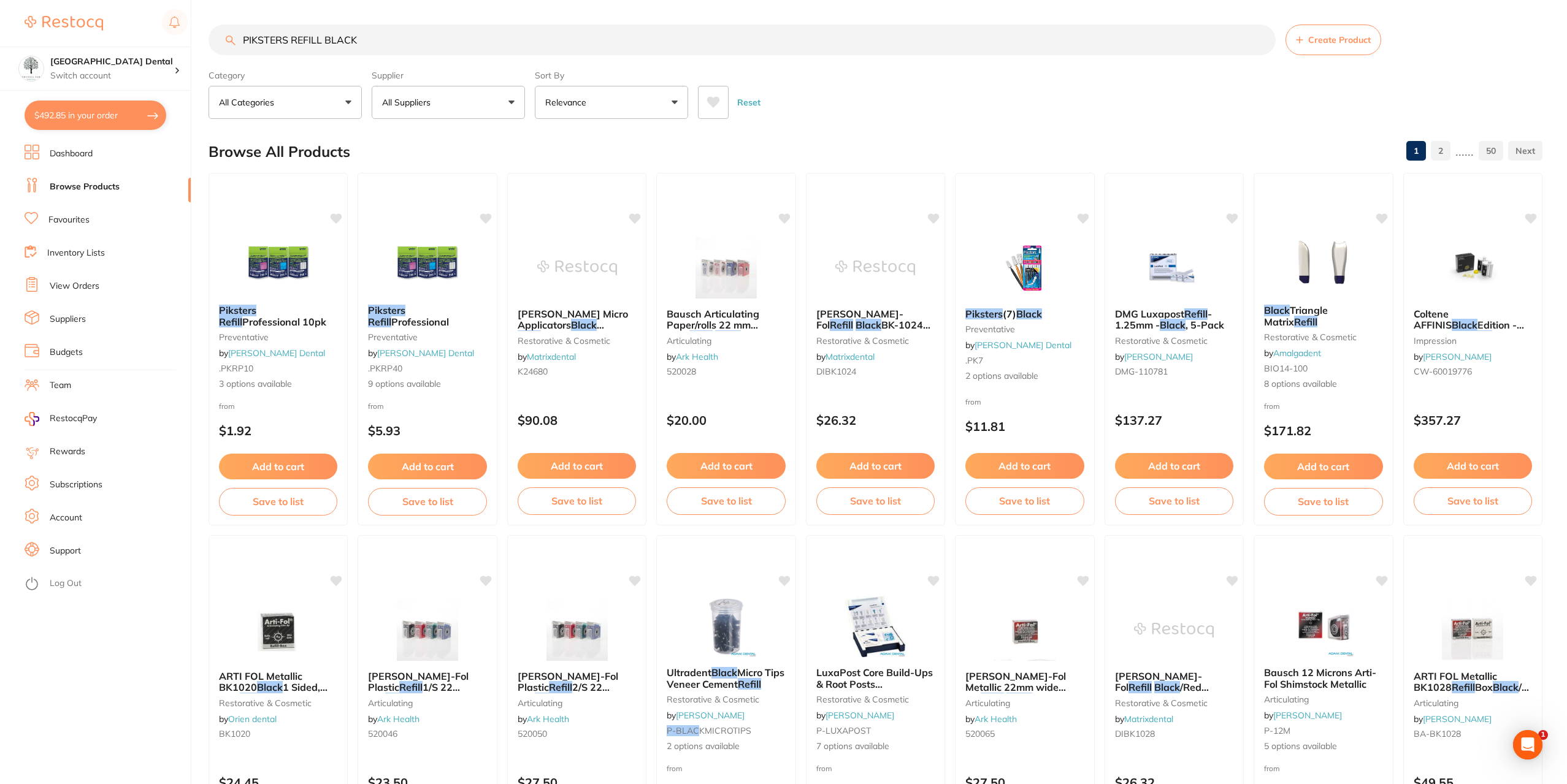
drag, startPoint x: 988, startPoint y: 307, endPoint x: 984, endPoint y: 319, distance: 12.6
click at [988, 307] on div "Piksters (7) Black preventative by [PERSON_NAME] Dental .PK7 2 options available" at bounding box center [1024, 346] width 138 height 94
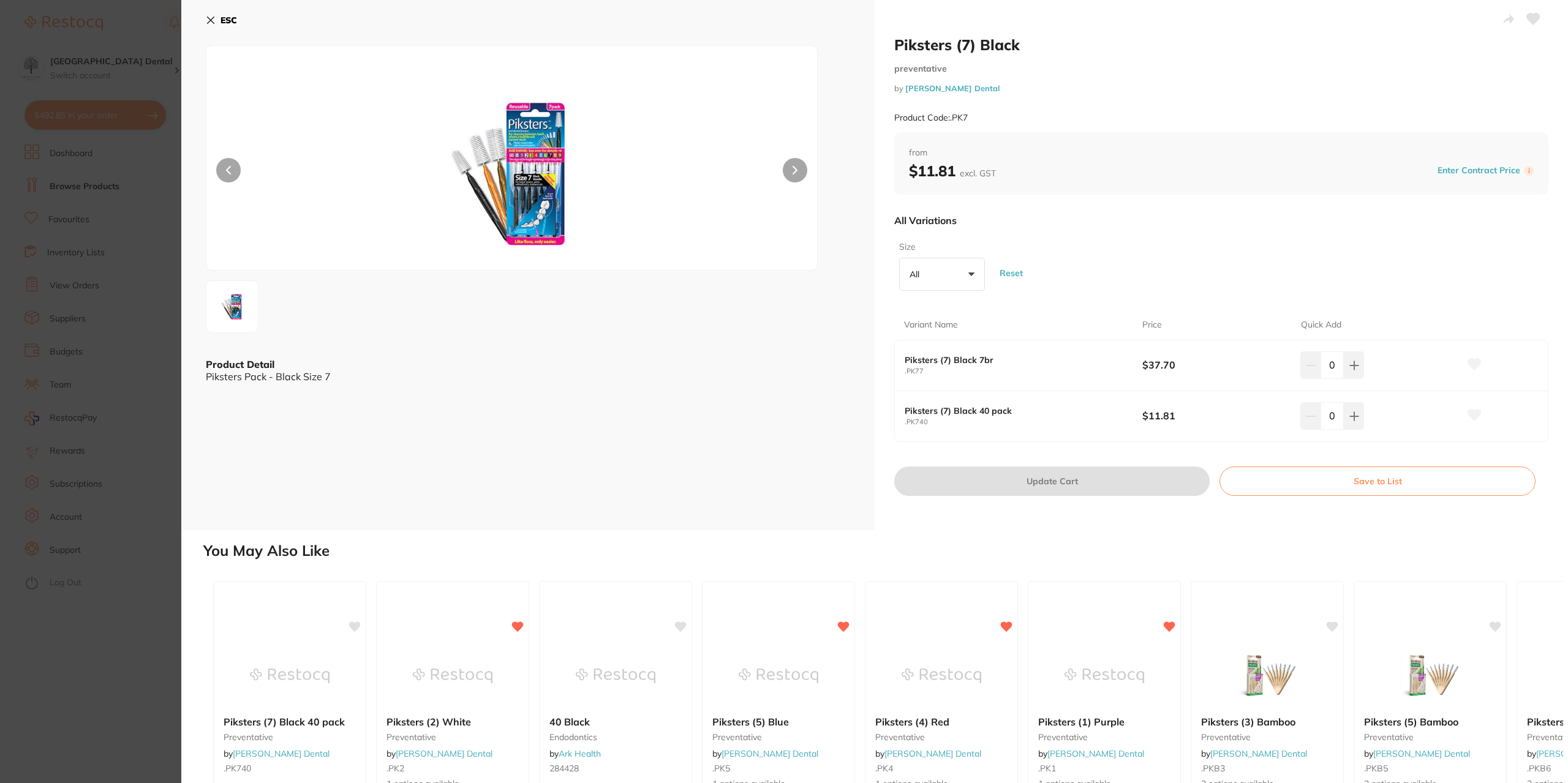
click at [118, 310] on section "Piksters (7) Black preventative by [PERSON_NAME] Dental Product Code: .PK7 ESC …" at bounding box center [784, 392] width 1568 height 783
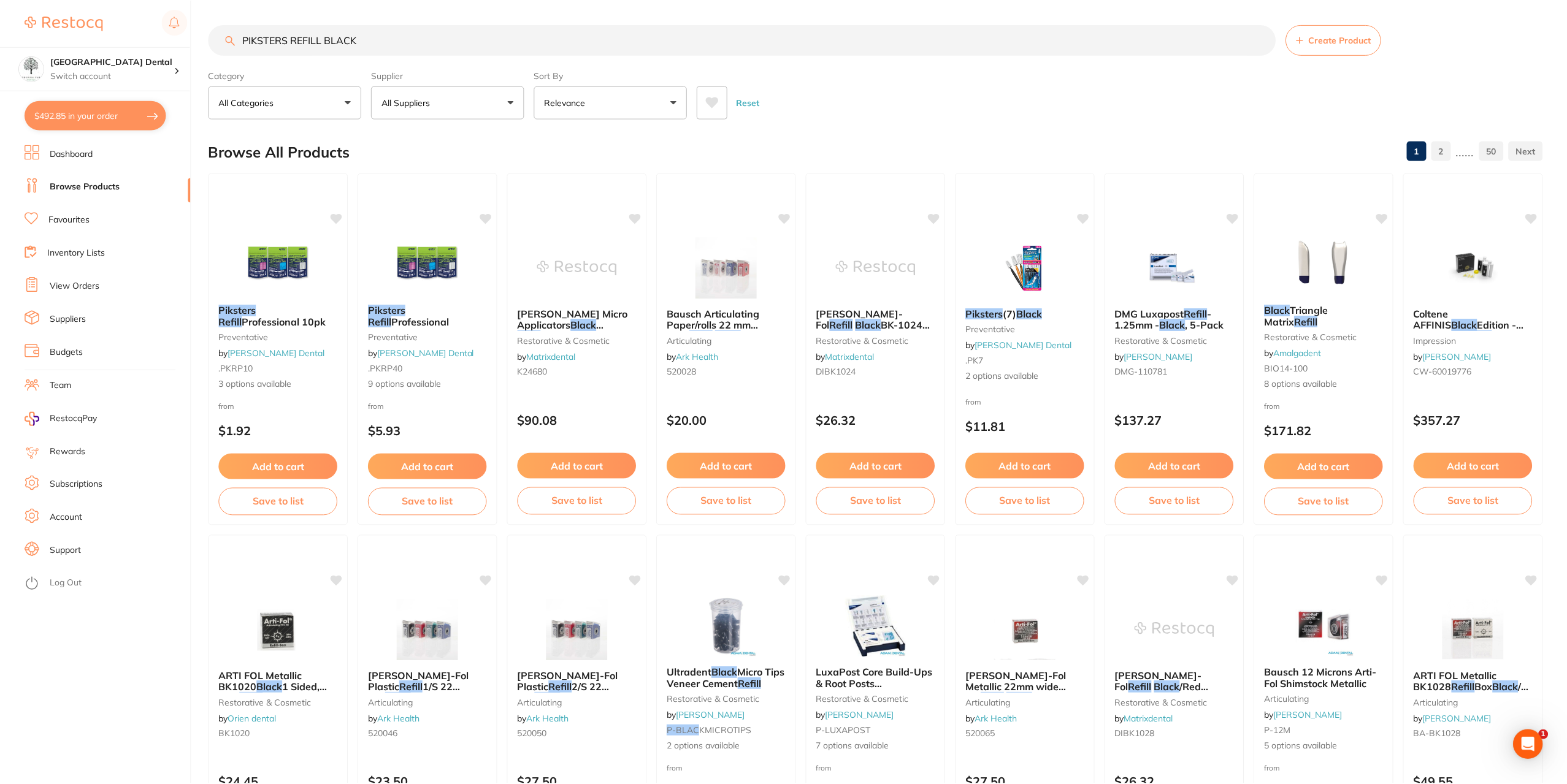
scroll to position [2, 0]
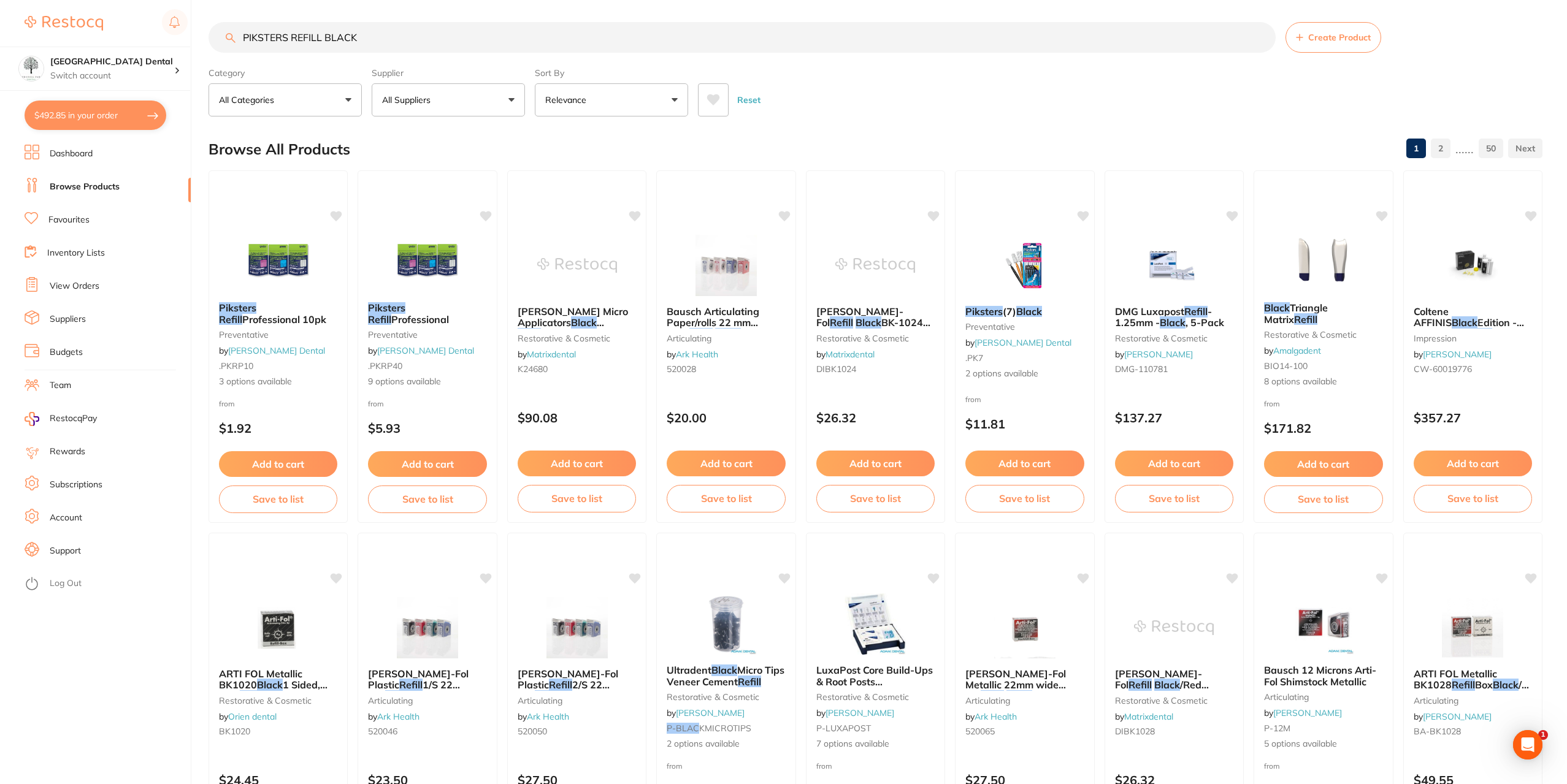
drag, startPoint x: 419, startPoint y: 305, endPoint x: 423, endPoint y: 314, distance: 9.8
click at [391, 313] on em "Refill" at bounding box center [380, 320] width 23 height 12
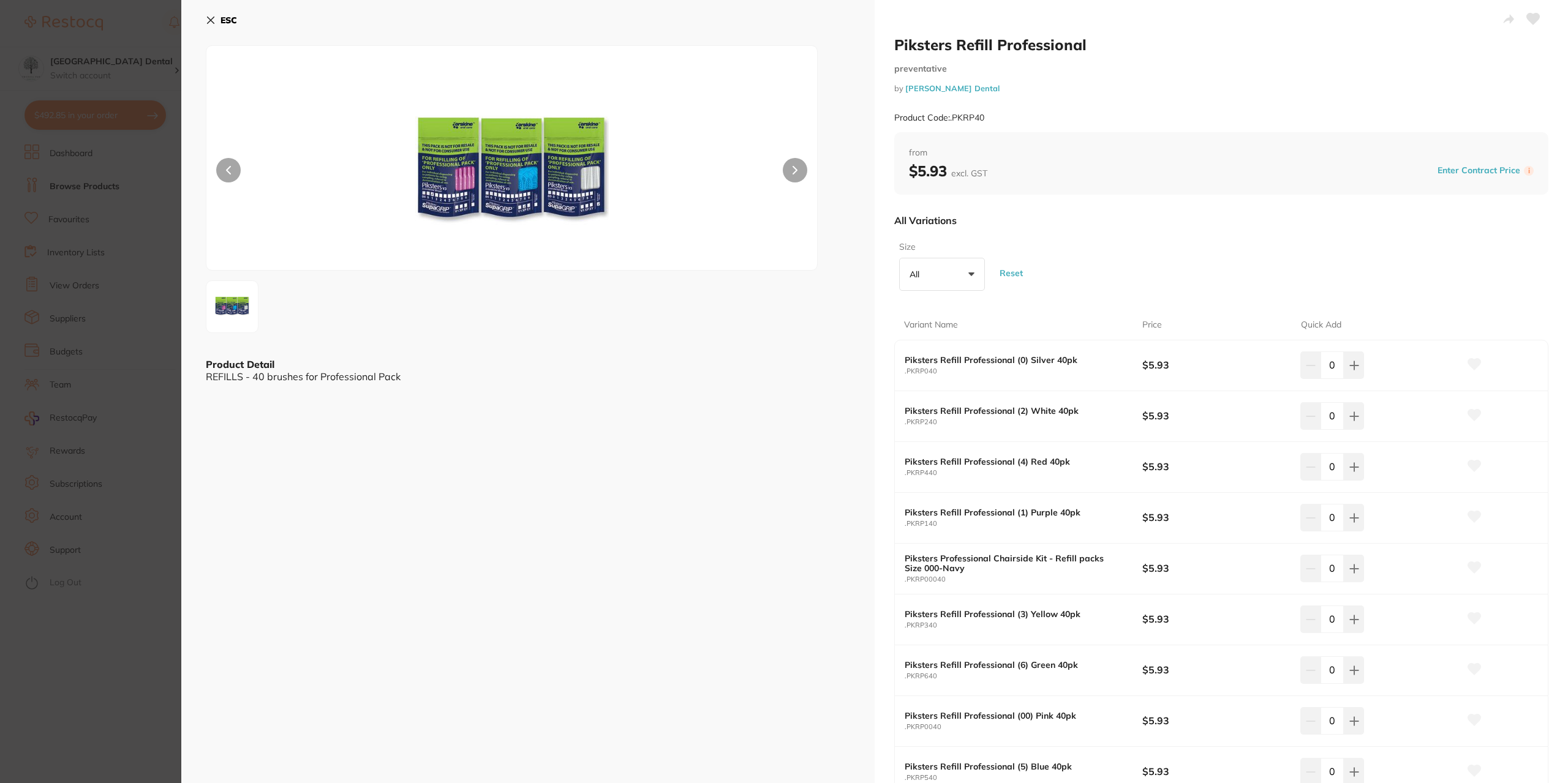
scroll to position [62, 0]
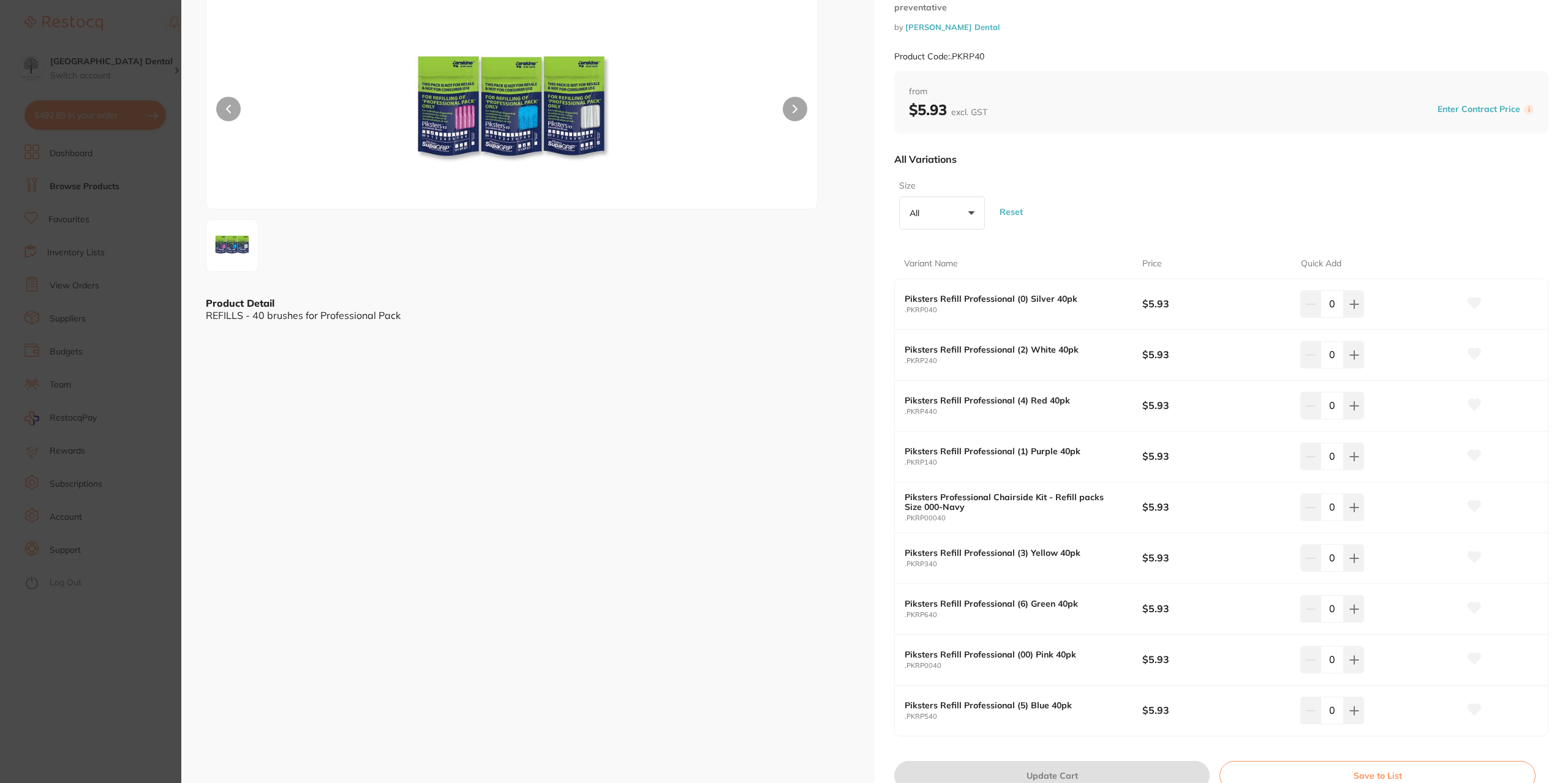
click at [122, 336] on section "Piksters Refill Professional preventative by [PERSON_NAME] Dental Product Code:…" at bounding box center [784, 392] width 1568 height 783
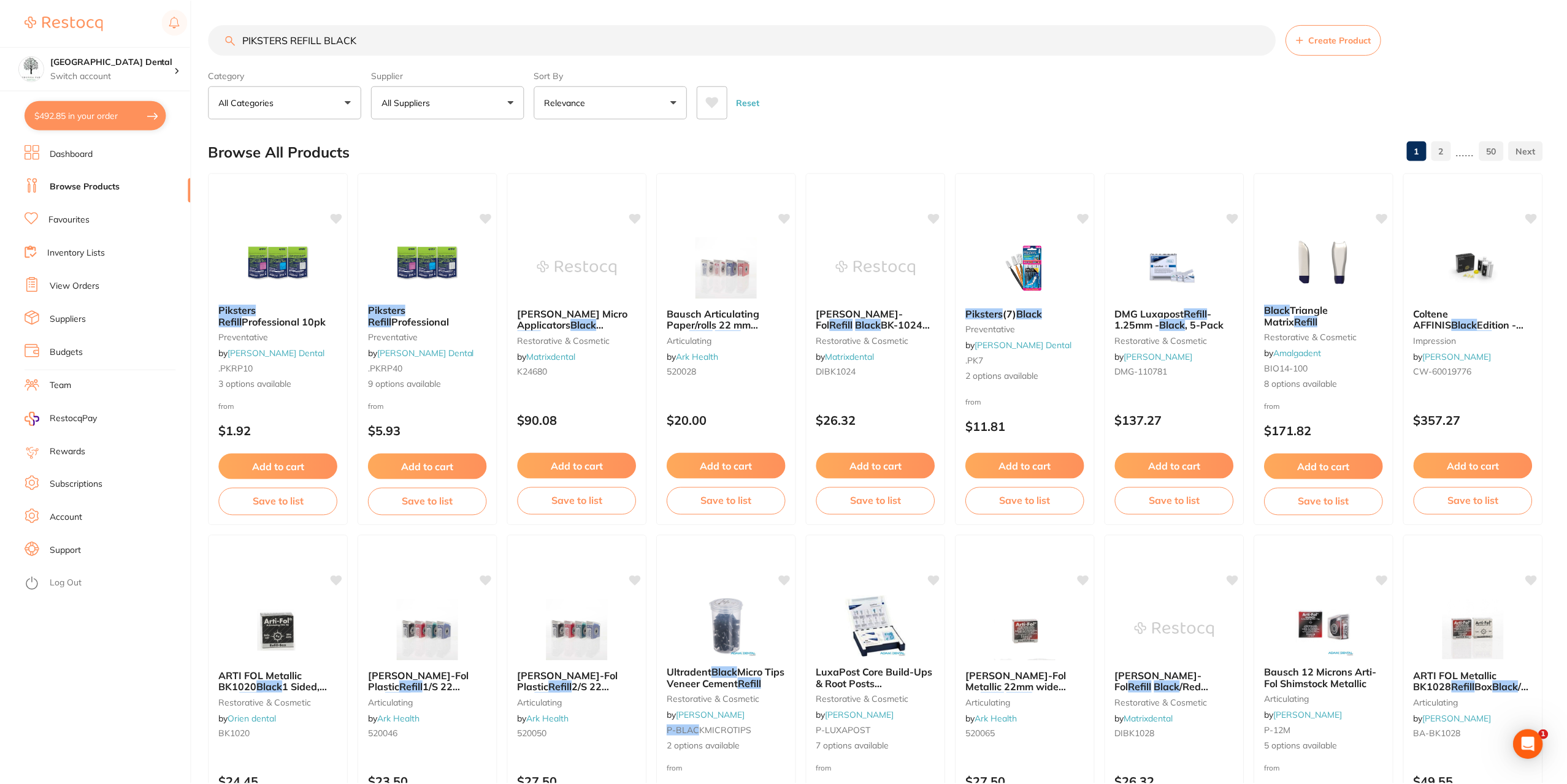
scroll to position [2, 0]
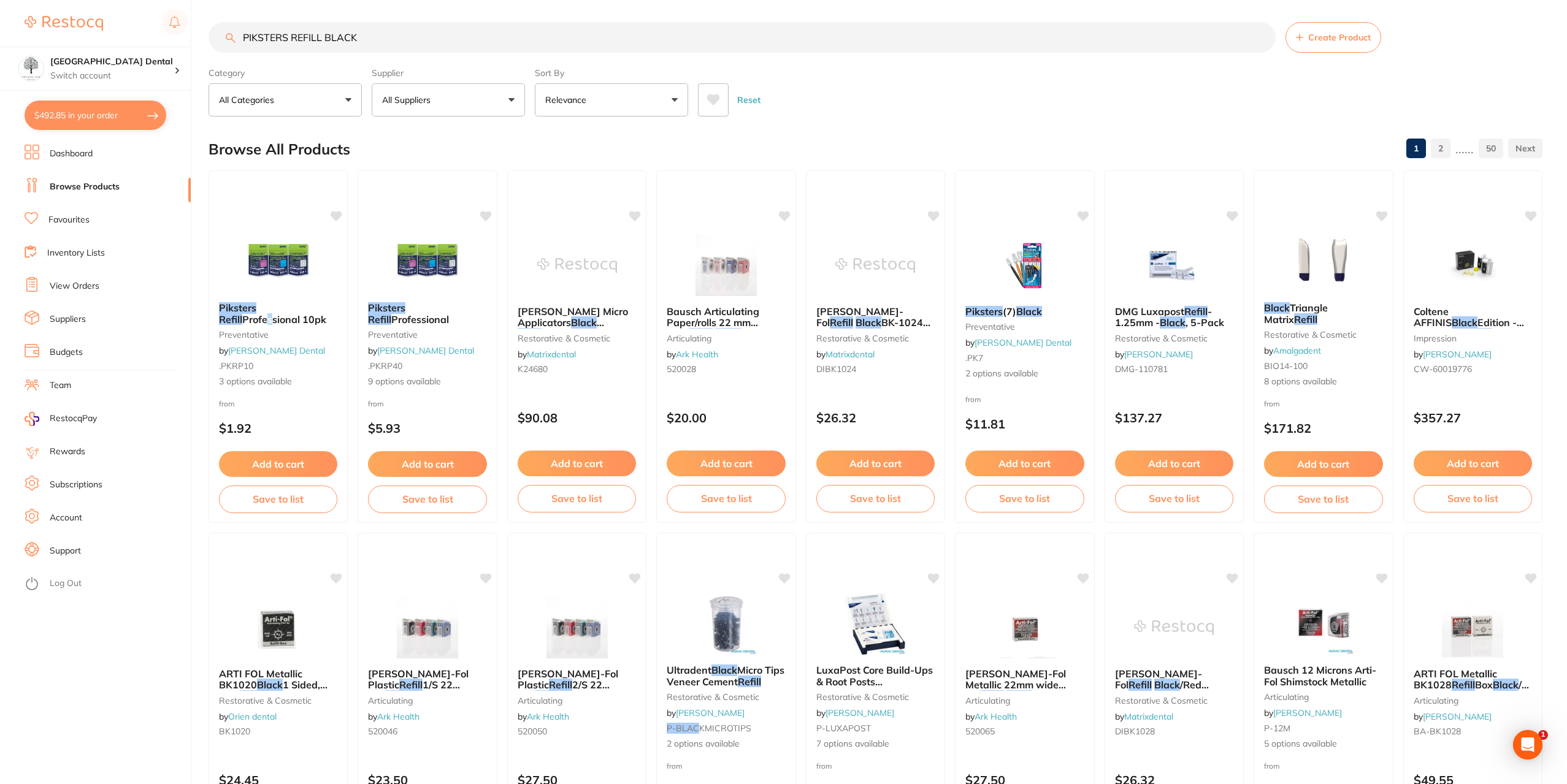
drag, startPoint x: 241, startPoint y: 314, endPoint x: 384, endPoint y: 548, distance: 274.2
click at [242, 316] on span "Professional 10pk" at bounding box center [284, 320] width 84 height 12
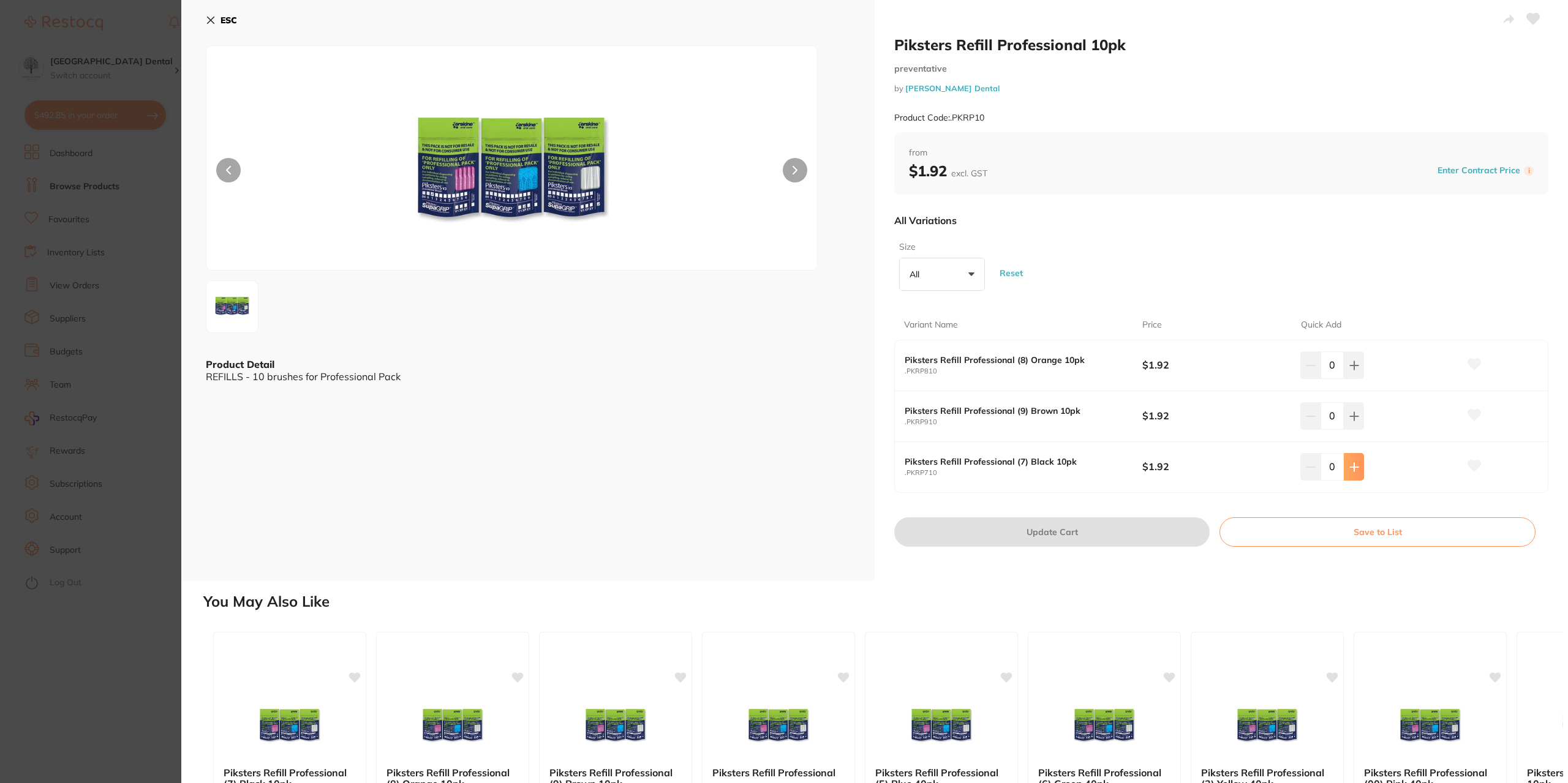
click at [1353, 458] on button at bounding box center [1353, 466] width 20 height 27
click at [1355, 465] on icon at bounding box center [1354, 467] width 10 height 10
click at [1356, 464] on icon at bounding box center [1354, 467] width 10 height 10
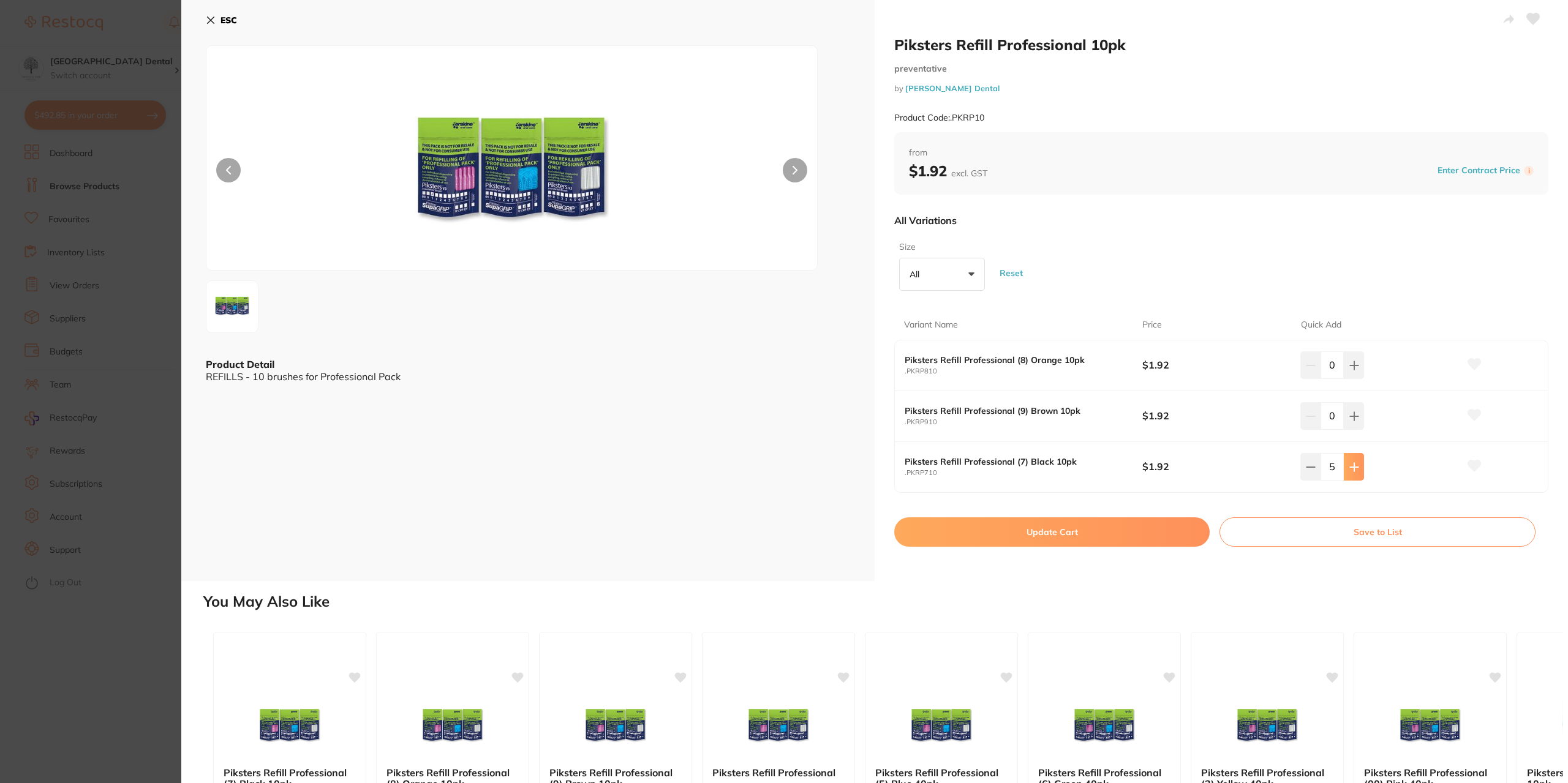
click at [1356, 464] on icon at bounding box center [1354, 467] width 10 height 10
type input "7"
click at [1145, 525] on button "Update Cart" at bounding box center [1052, 532] width 315 height 29
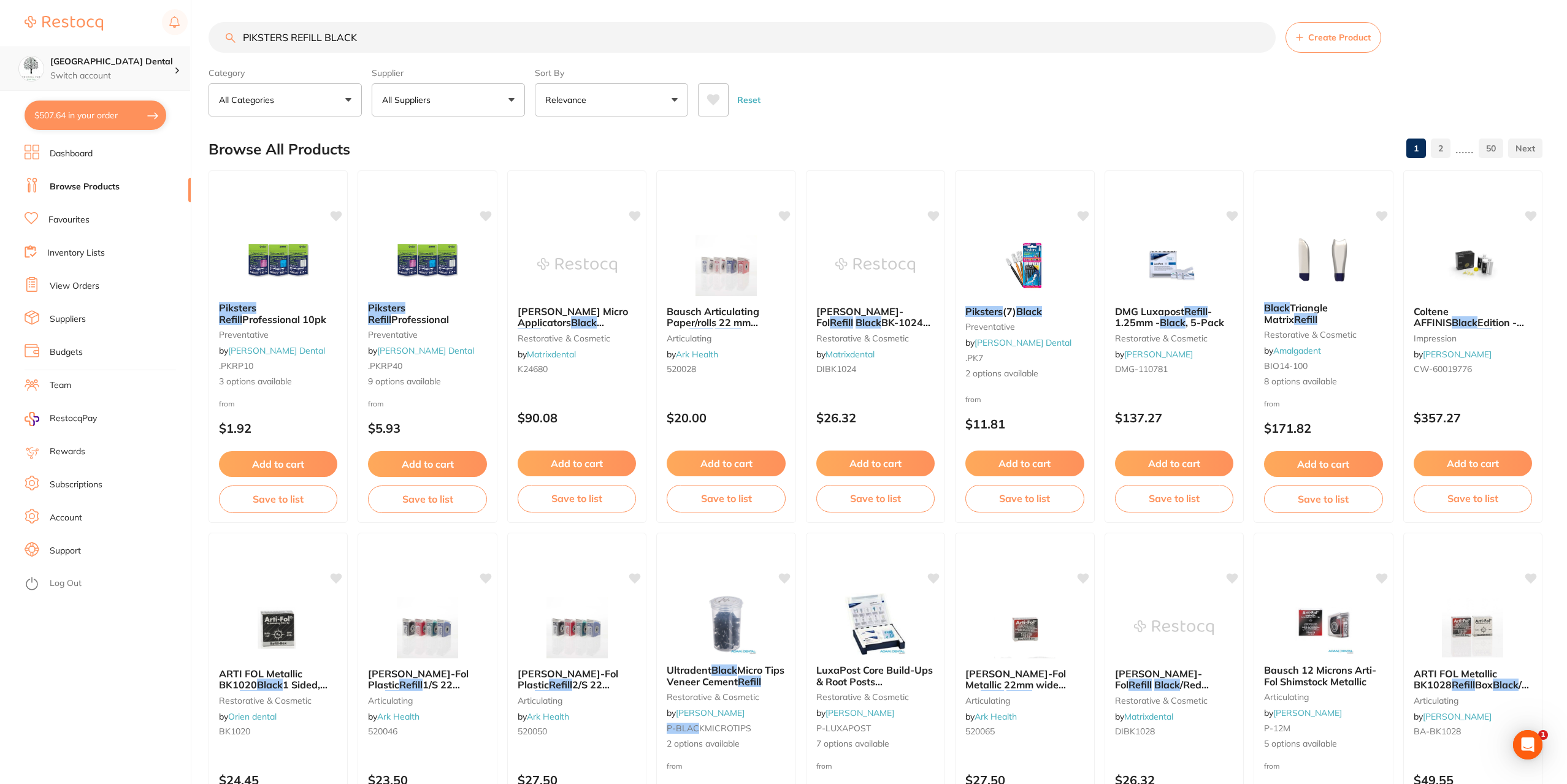
drag, startPoint x: 378, startPoint y: 40, endPoint x: 0, endPoint y: 62, distance: 378.6
click at [0, 62] on div "$507.64 [GEOGRAPHIC_DATA] Dental Switch account [GEOGRAPHIC_DATA] Dental $507.6…" at bounding box center [784, 390] width 1567 height 784
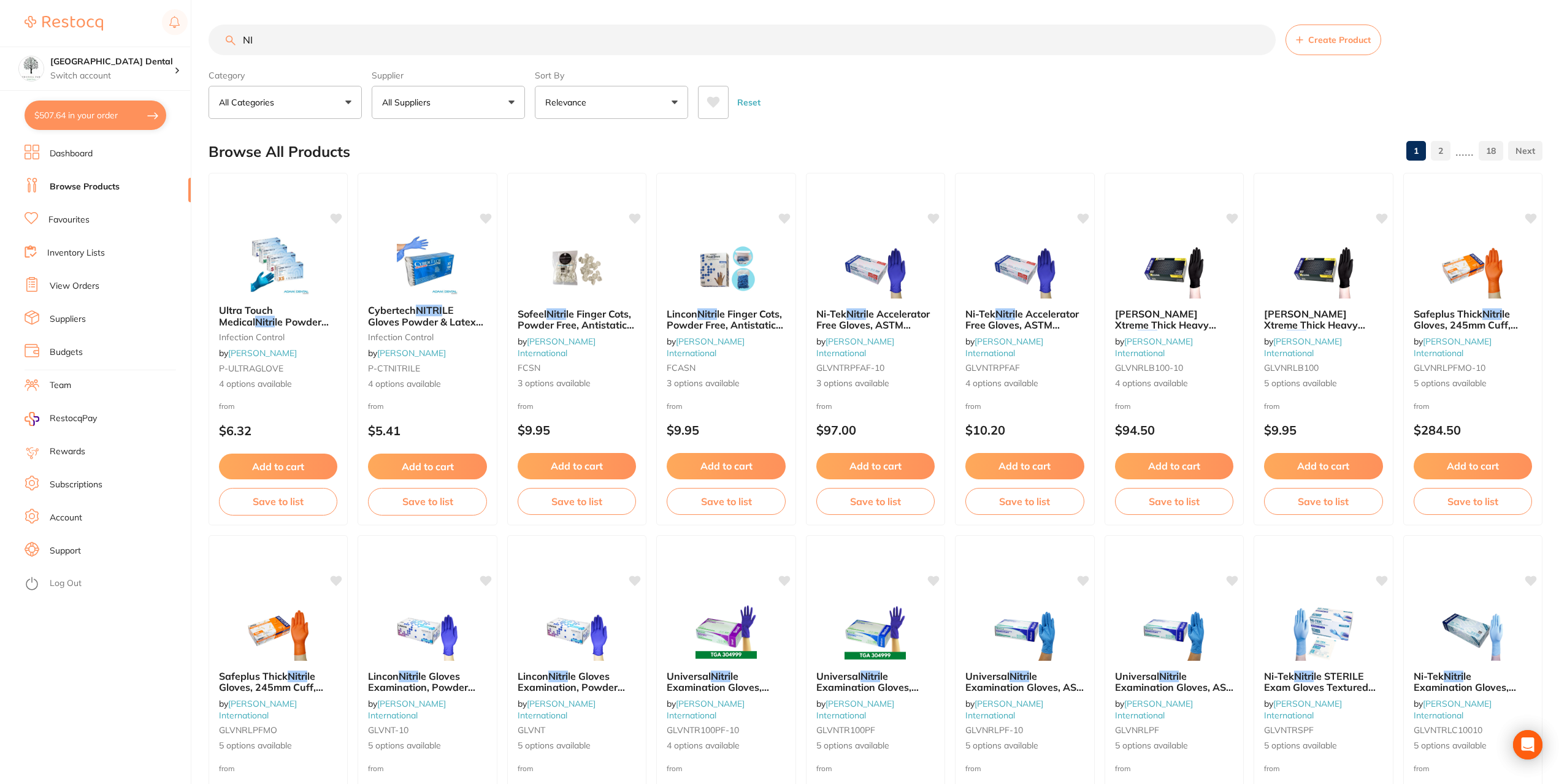
type input "N"
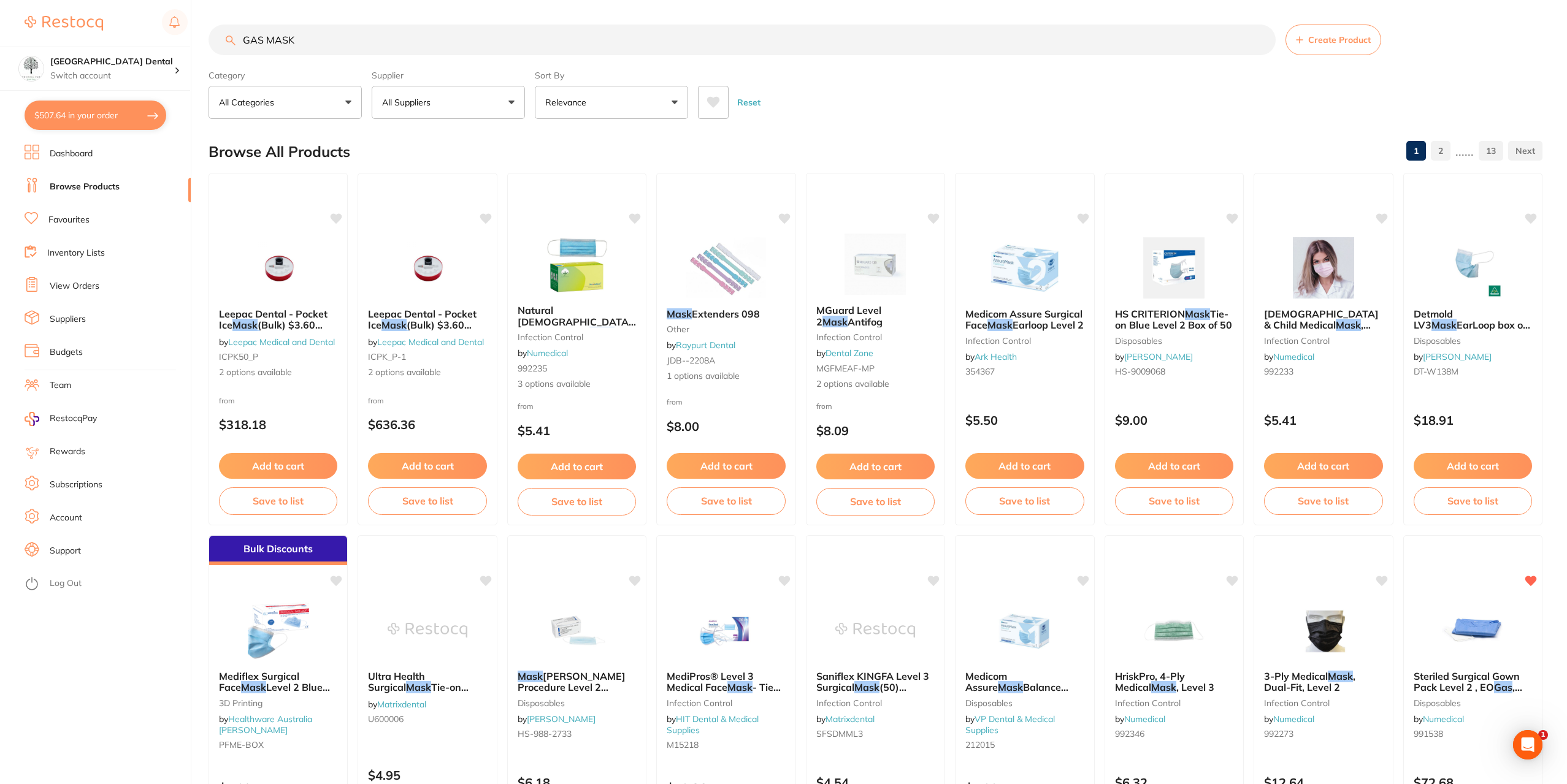
drag, startPoint x: 263, startPoint y: 43, endPoint x: 226, endPoint y: 49, distance: 37.5
click at [226, 49] on input "GAS MASK" at bounding box center [742, 40] width 1067 height 31
click at [350, 43] on input "NITRIOUS MASK" at bounding box center [742, 40] width 1067 height 31
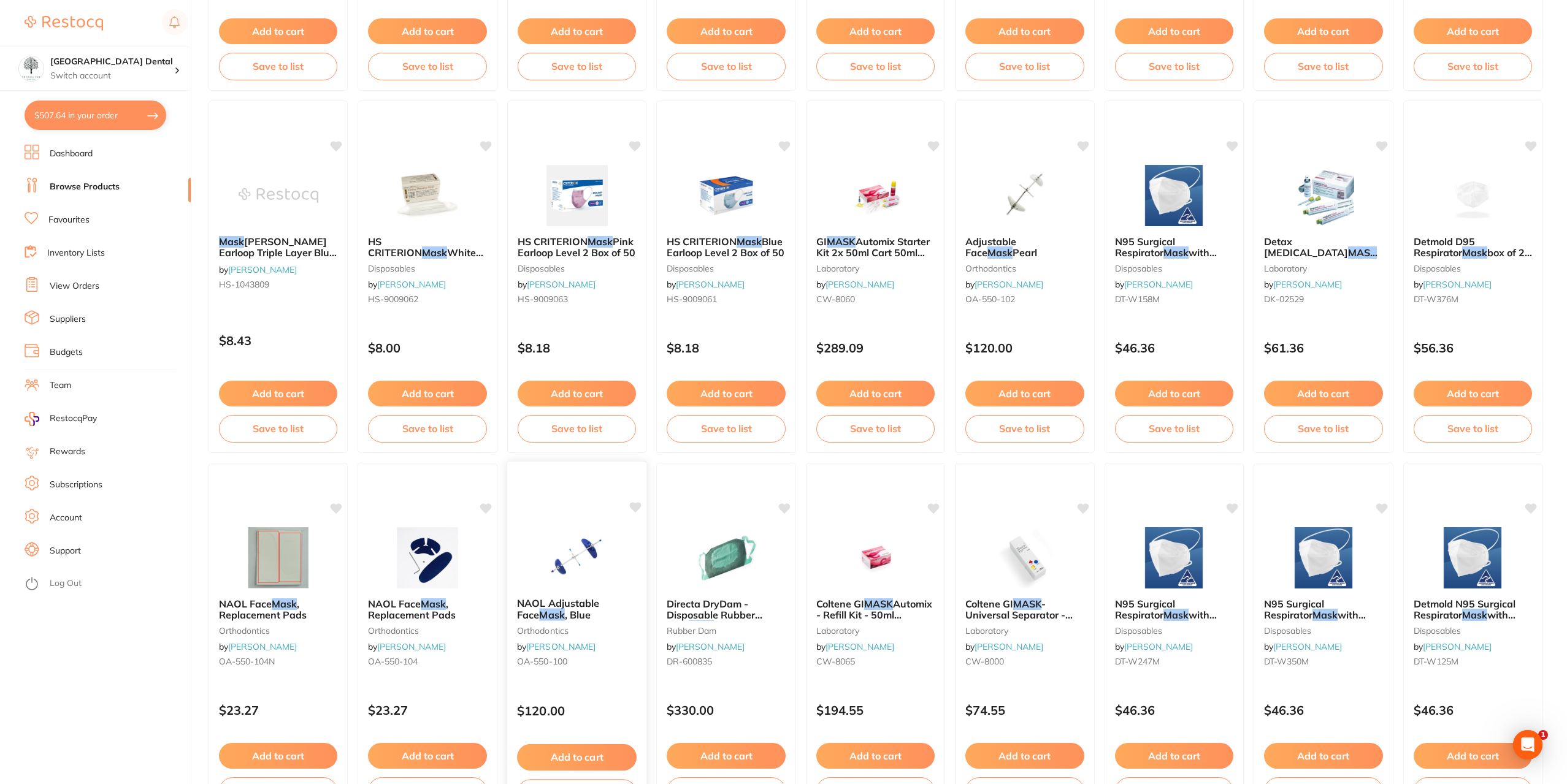
click at [579, 607] on span "NAOL Adjustable Face" at bounding box center [558, 608] width 82 height 24
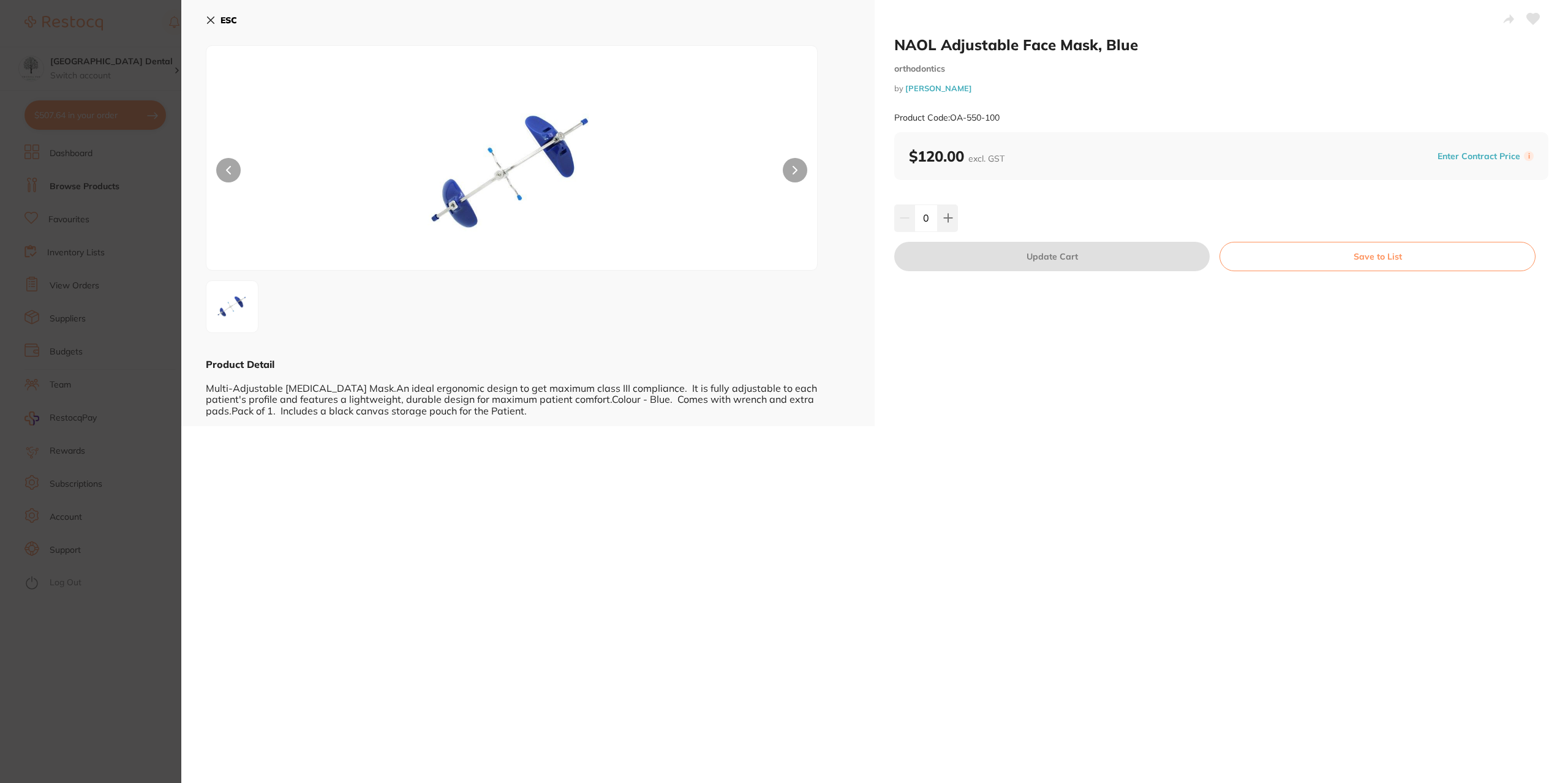
click at [784, 166] on button at bounding box center [795, 170] width 25 height 25
click at [79, 224] on section "NAOL Adjustable Face Mask, Blue orthodontics by [PERSON_NAME] Product Code: OA-…" at bounding box center [784, 392] width 1568 height 783
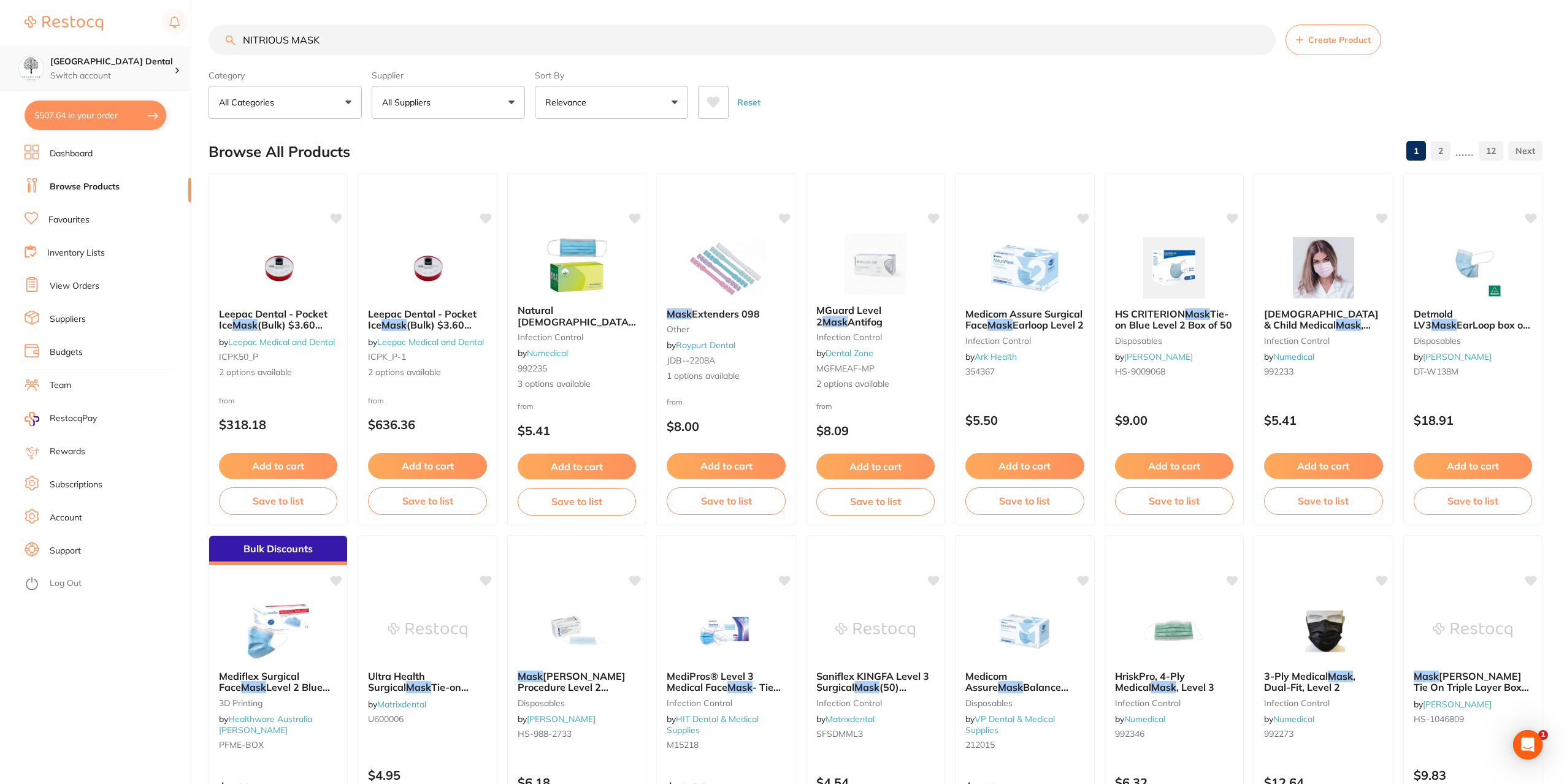
drag, startPoint x: 325, startPoint y: 38, endPoint x: 0, endPoint y: 77, distance: 327.3
click at [0, 65] on div "$507.64 [GEOGRAPHIC_DATA] Dental Switch account [GEOGRAPHIC_DATA] Dental $507.6…" at bounding box center [784, 392] width 1567 height 784
click at [290, 39] on input "NITRIOUS MASK" at bounding box center [742, 40] width 1067 height 31
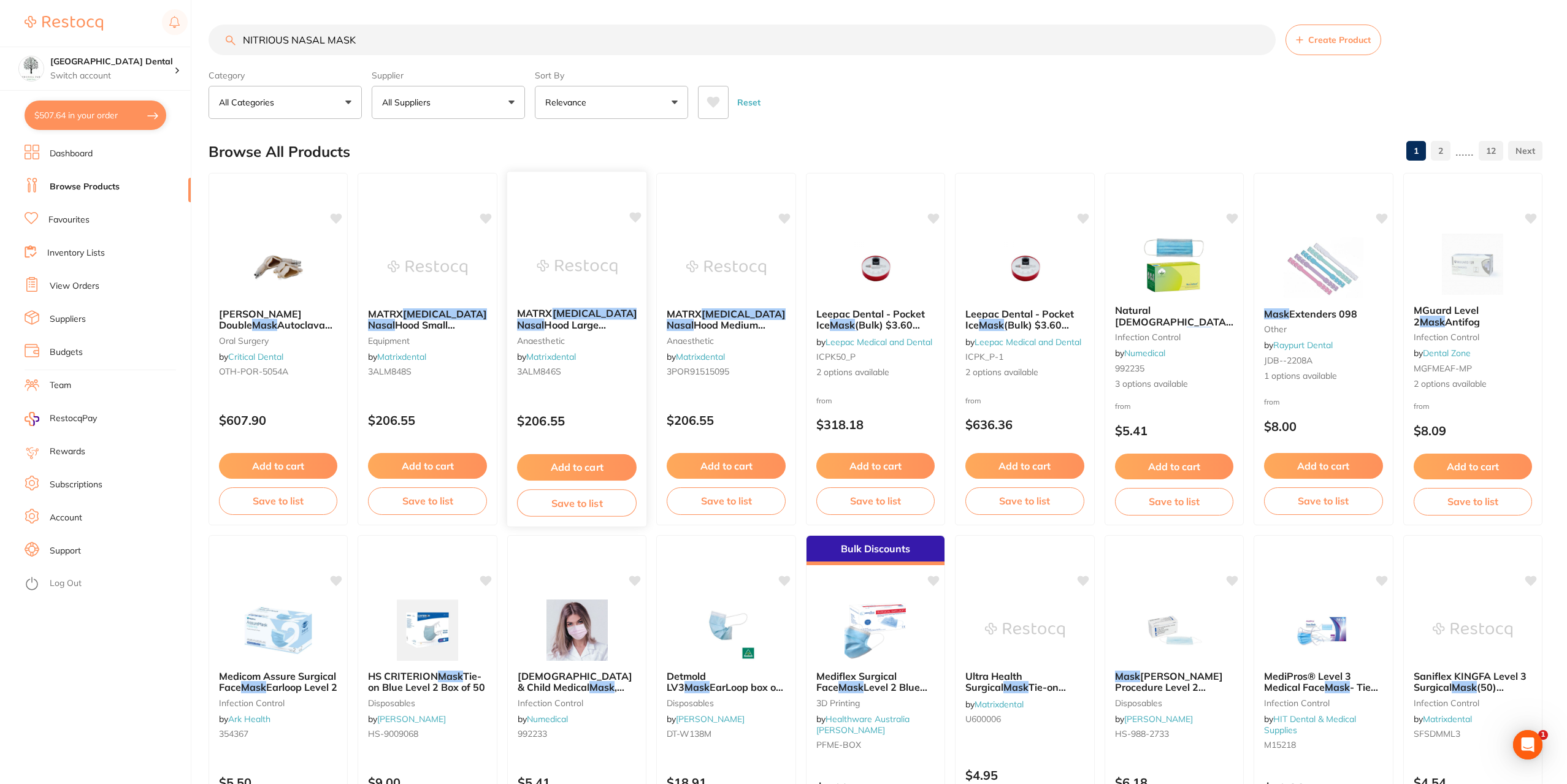
type input "NITRIOUS NASAL MASK"
click at [528, 316] on span "MATRX" at bounding box center [535, 313] width 35 height 12
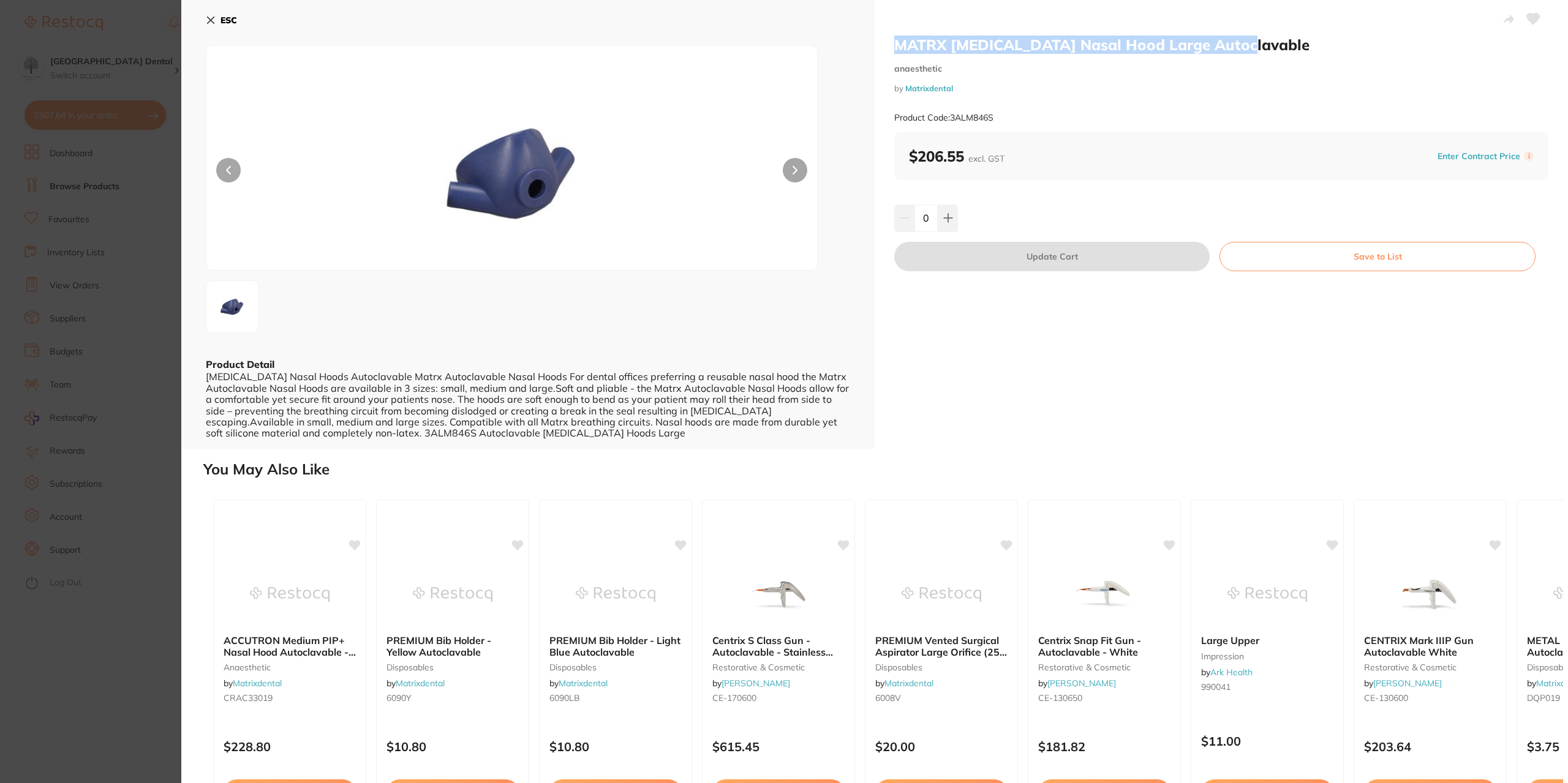
drag, startPoint x: 1239, startPoint y: 47, endPoint x: 893, endPoint y: 48, distance: 346.0
click at [894, 48] on h2 "MATRX Nitrous Nasal Hood Large Autoclavable" at bounding box center [1221, 45] width 654 height 18
copy h2 "MATRX Nitrous Nasal Hood Large Autoclavable"
click at [127, 413] on section "MATRX Nitrous Nasal Hood Large Autoclavable anaesthetic by Matrixdental Product…" at bounding box center [784, 392] width 1568 height 783
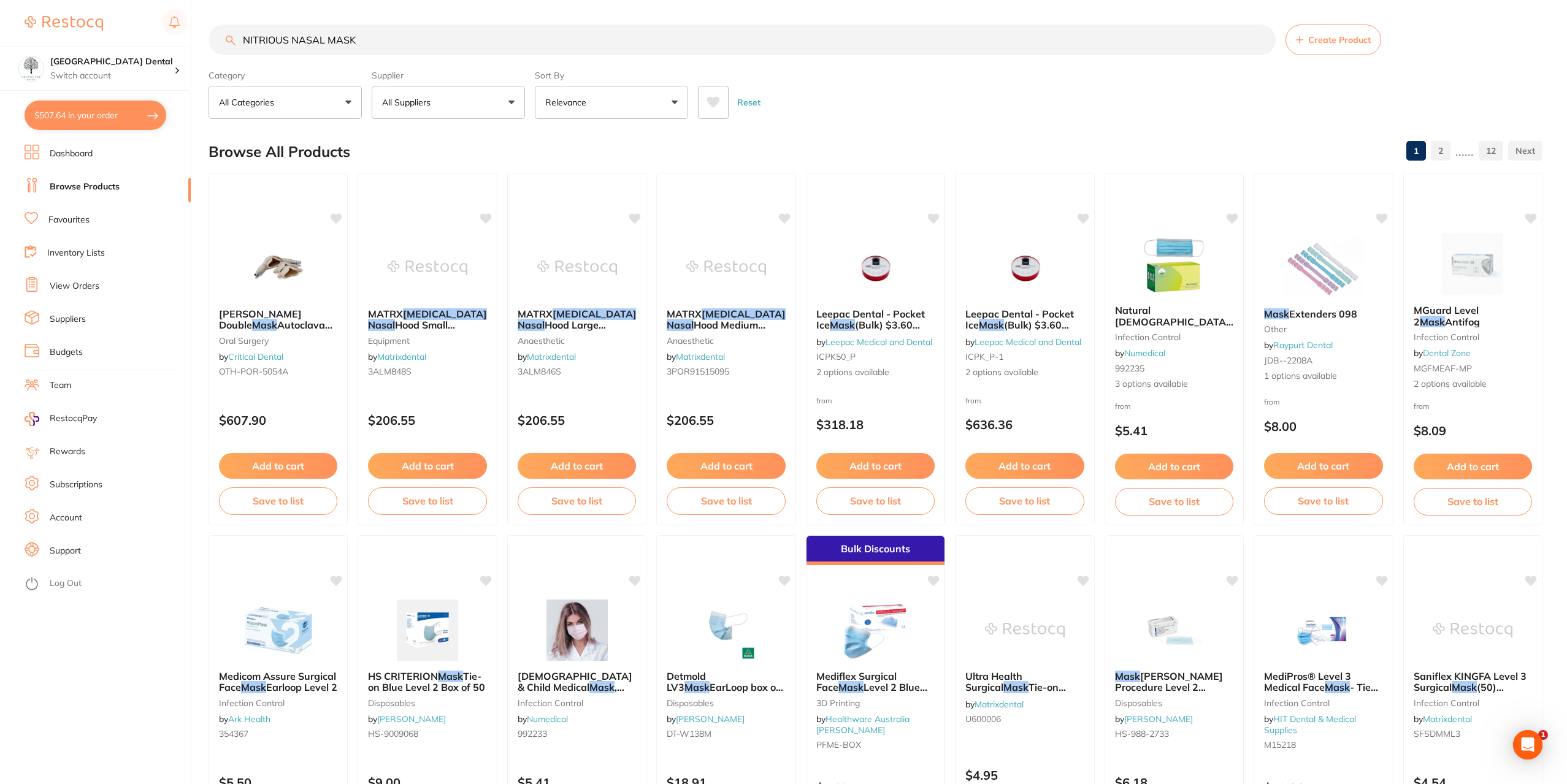
drag, startPoint x: 431, startPoint y: 46, endPoint x: 84, endPoint y: 35, distance: 347.2
click at [0, 55] on div "$507.64 Yeronga Park Dental Switch account Yeronga Park Dental $507.64 in your …" at bounding box center [784, 392] width 1567 height 784
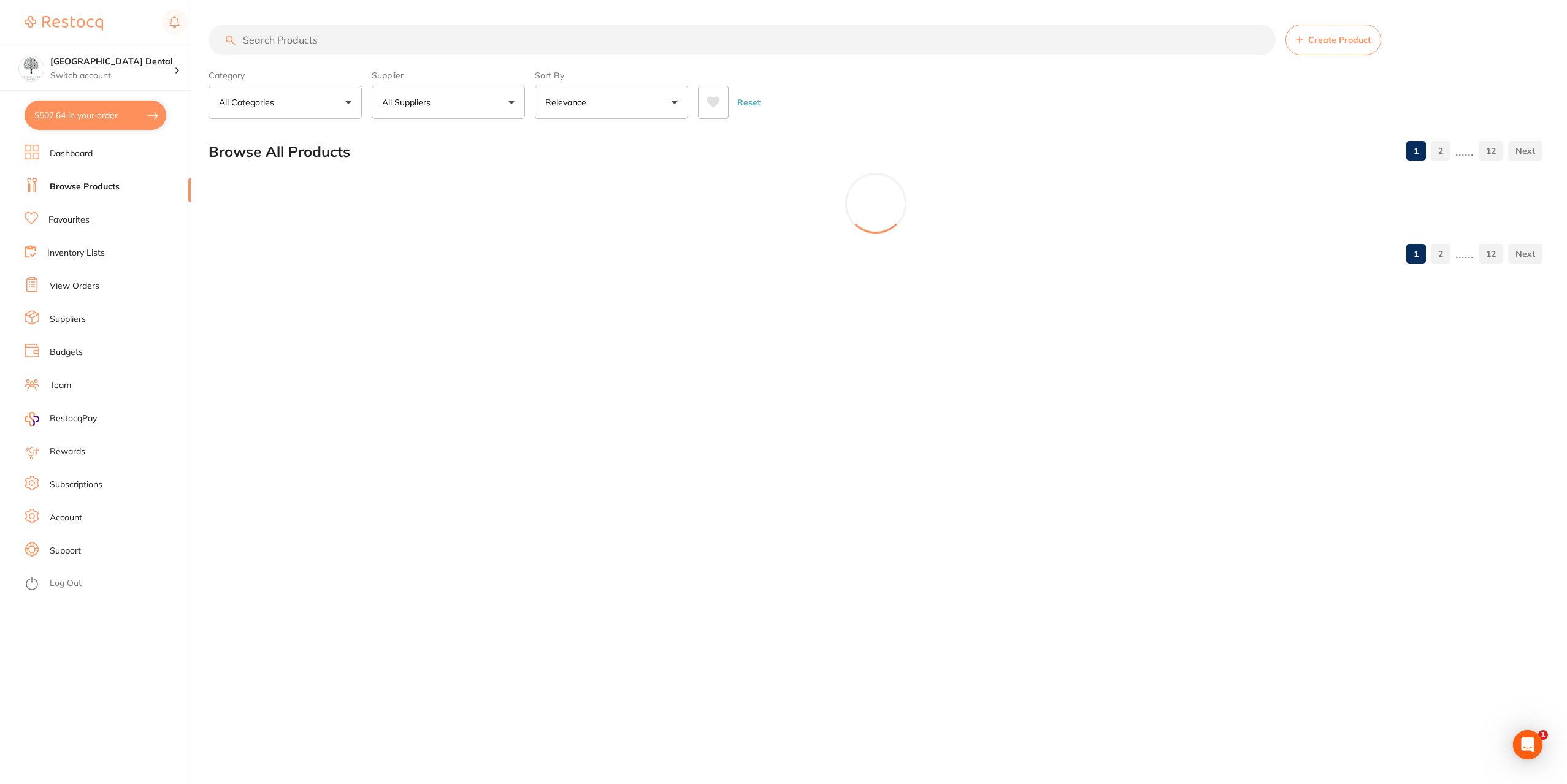
click at [606, 54] on input "search" at bounding box center [742, 40] width 1067 height 31
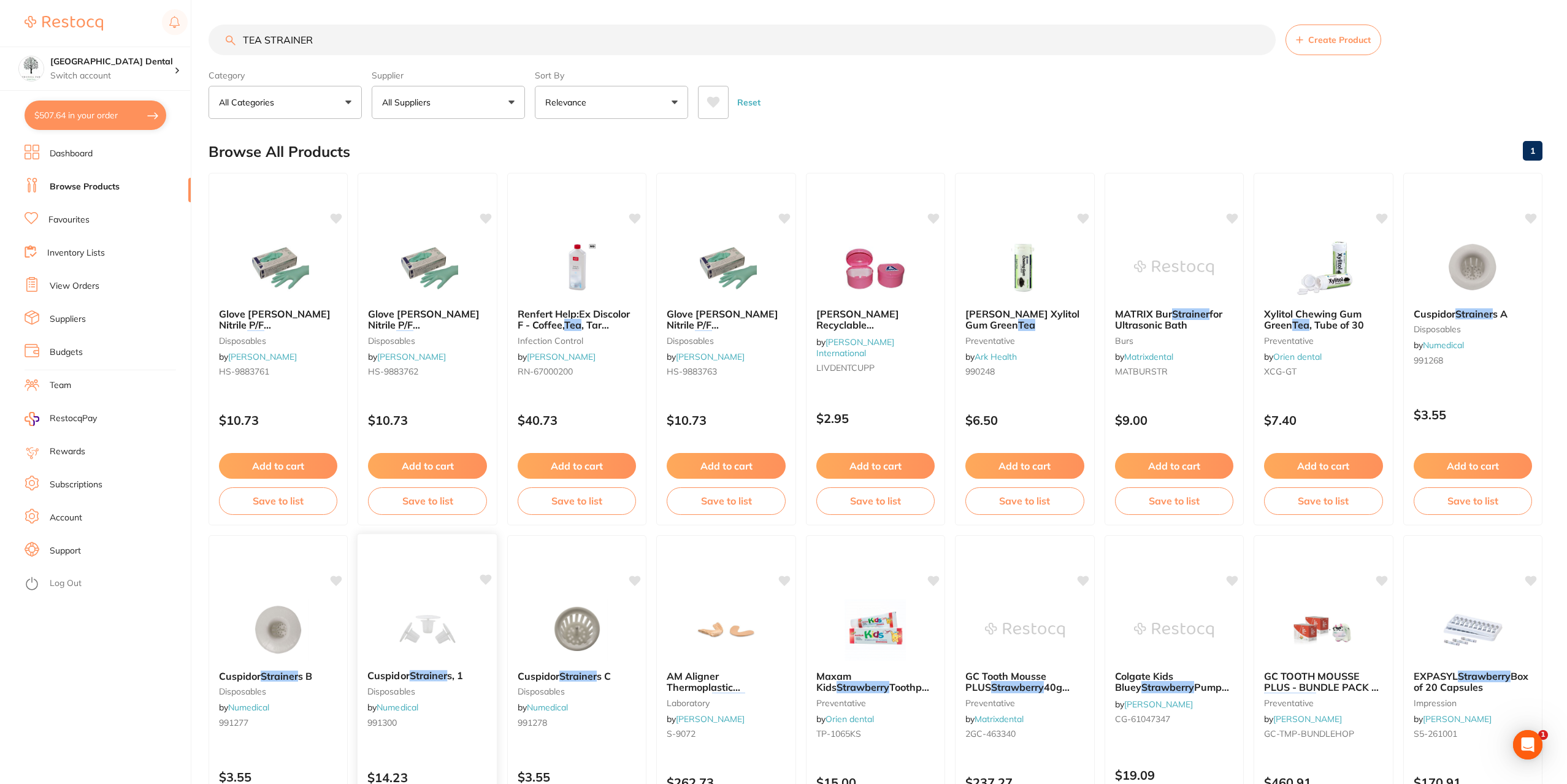
type input "TEA STRAINER"
drag, startPoint x: 479, startPoint y: 34, endPoint x: 216, endPoint y: 65, distance: 264.8
click at [242, 63] on section "TEA STRAINER Create Product Category All Categories All Categories anaesthetic …" at bounding box center [875, 72] width 1334 height 95
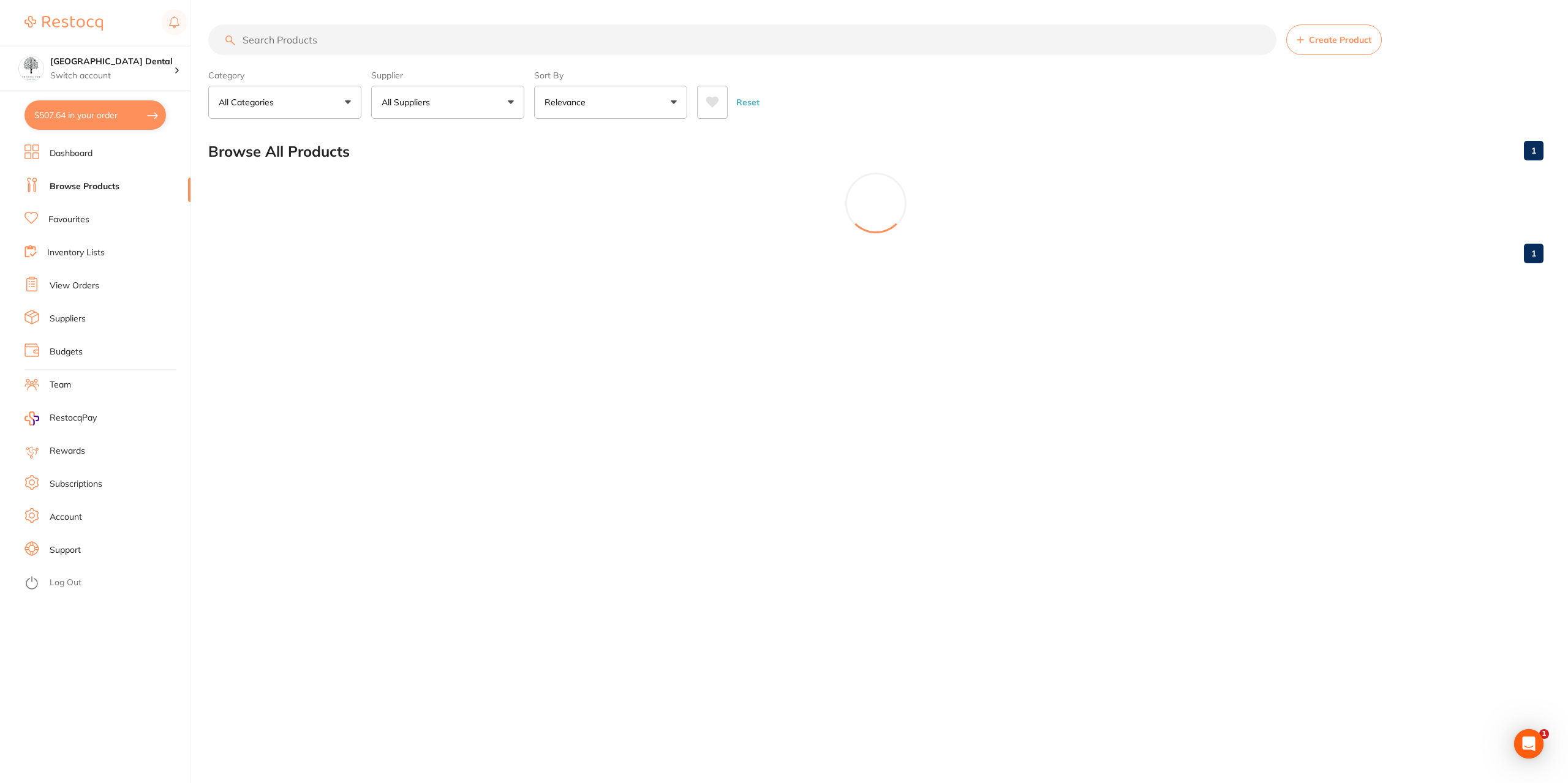
paste input "Tranexamic acid 500mg tablets"
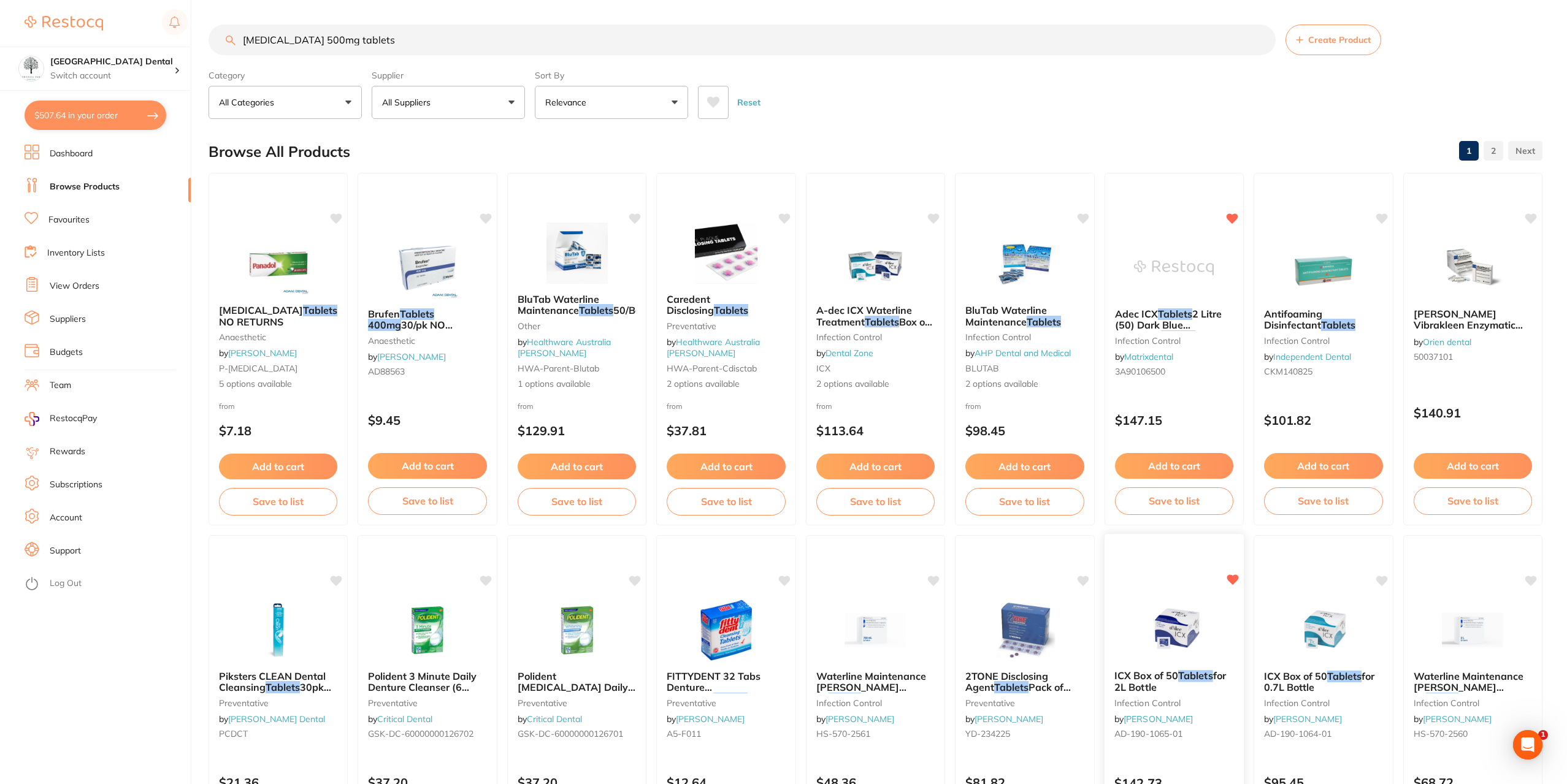
scroll to position [62, 0]
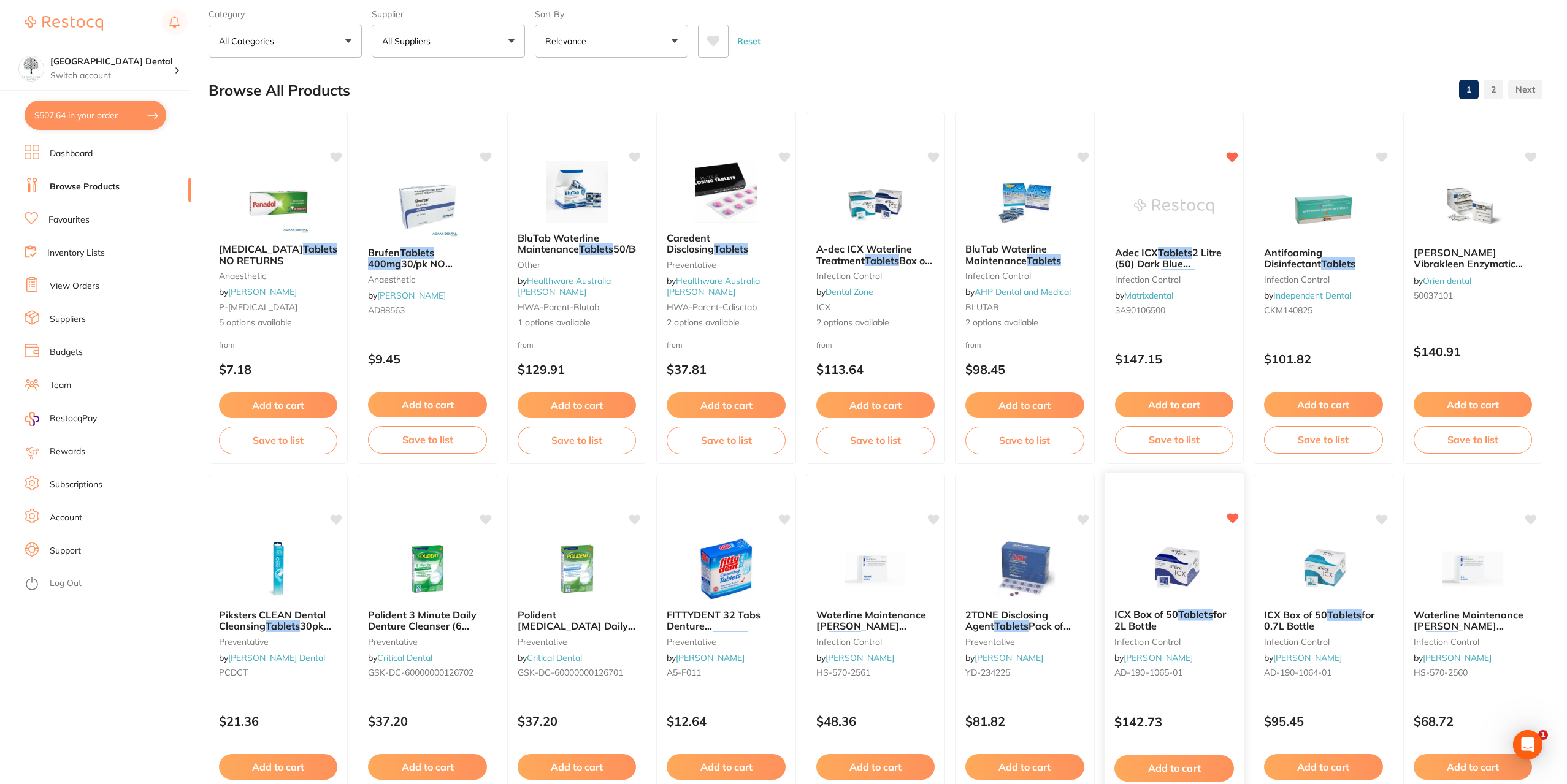
click at [1138, 613] on span "ICX Box of 50" at bounding box center [1146, 615] width 64 height 12
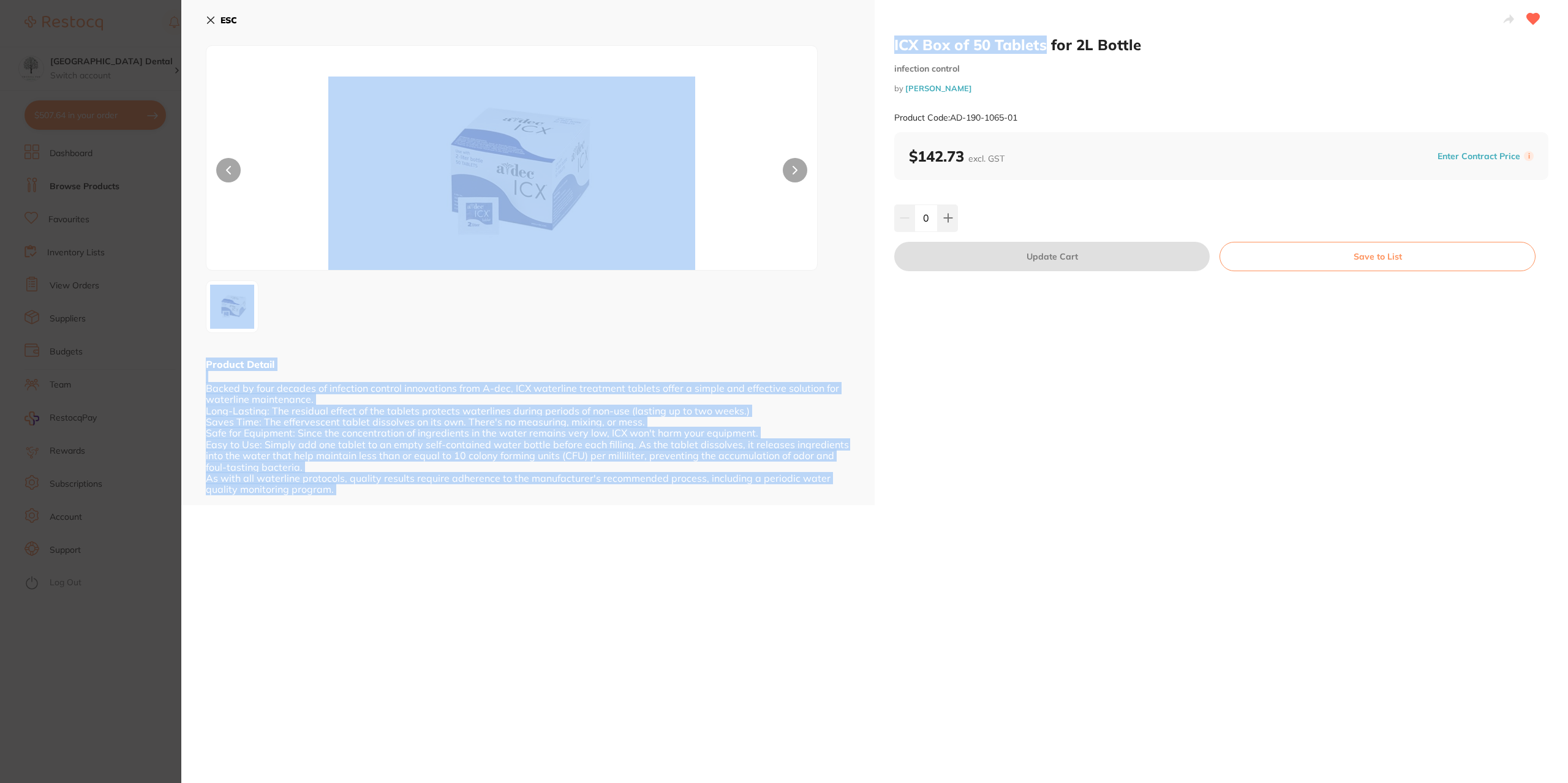
drag, startPoint x: 1046, startPoint y: 45, endPoint x: 802, endPoint y: 31, distance: 244.4
click at [802, 31] on div "ICX Box of 50 Tablets for 2L Bottle infection control by Henry Schein Halas Pro…" at bounding box center [875, 252] width 1386 height 505
drag, startPoint x: 941, startPoint y: 39, endPoint x: 983, endPoint y: 48, distance: 43.0
click at [941, 40] on h2 "ICX Box of 50 Tablets for 2L Bottle" at bounding box center [1221, 45] width 654 height 18
click at [1046, 49] on h2 "ICX Box of 50 Tablets for 2L Bottle" at bounding box center [1221, 45] width 654 height 18
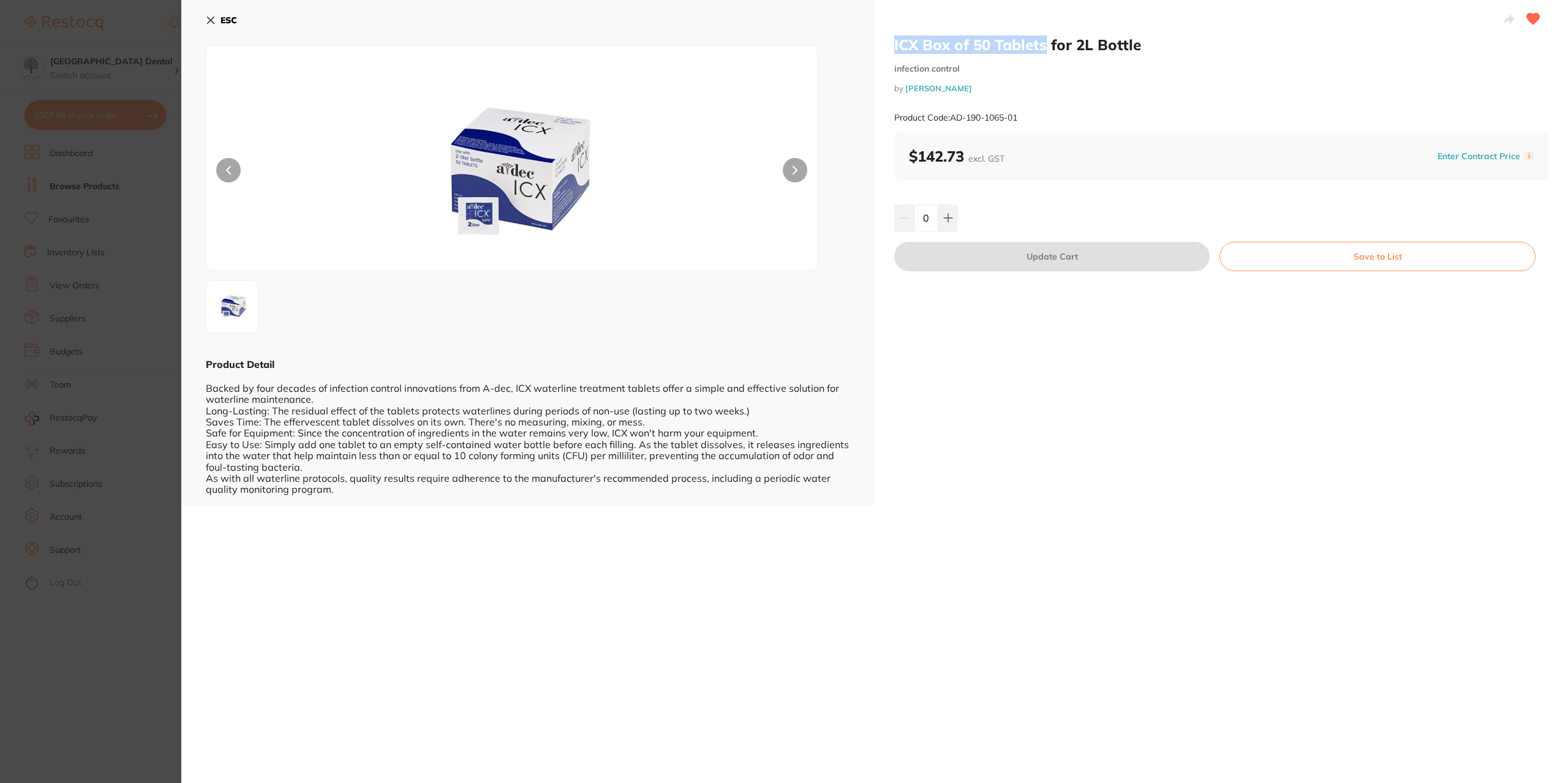
drag, startPoint x: 1043, startPoint y: 46, endPoint x: 891, endPoint y: 48, distance: 152.0
click at [891, 48] on div "ICX Box of 50 Tablets for 2L Bottle infection control by Henry Schein Halas Pro…" at bounding box center [1221, 252] width 693 height 505
copy h2 "ICX Box of 50 Tablets"
drag, startPoint x: 103, startPoint y: 252, endPoint x: 233, endPoint y: 109, distance: 193.3
click at [103, 252] on section "ICX Box of 50 Tablets for 2L Bottle infection control by Henry Schein Halas Pro…" at bounding box center [784, 392] width 1568 height 783
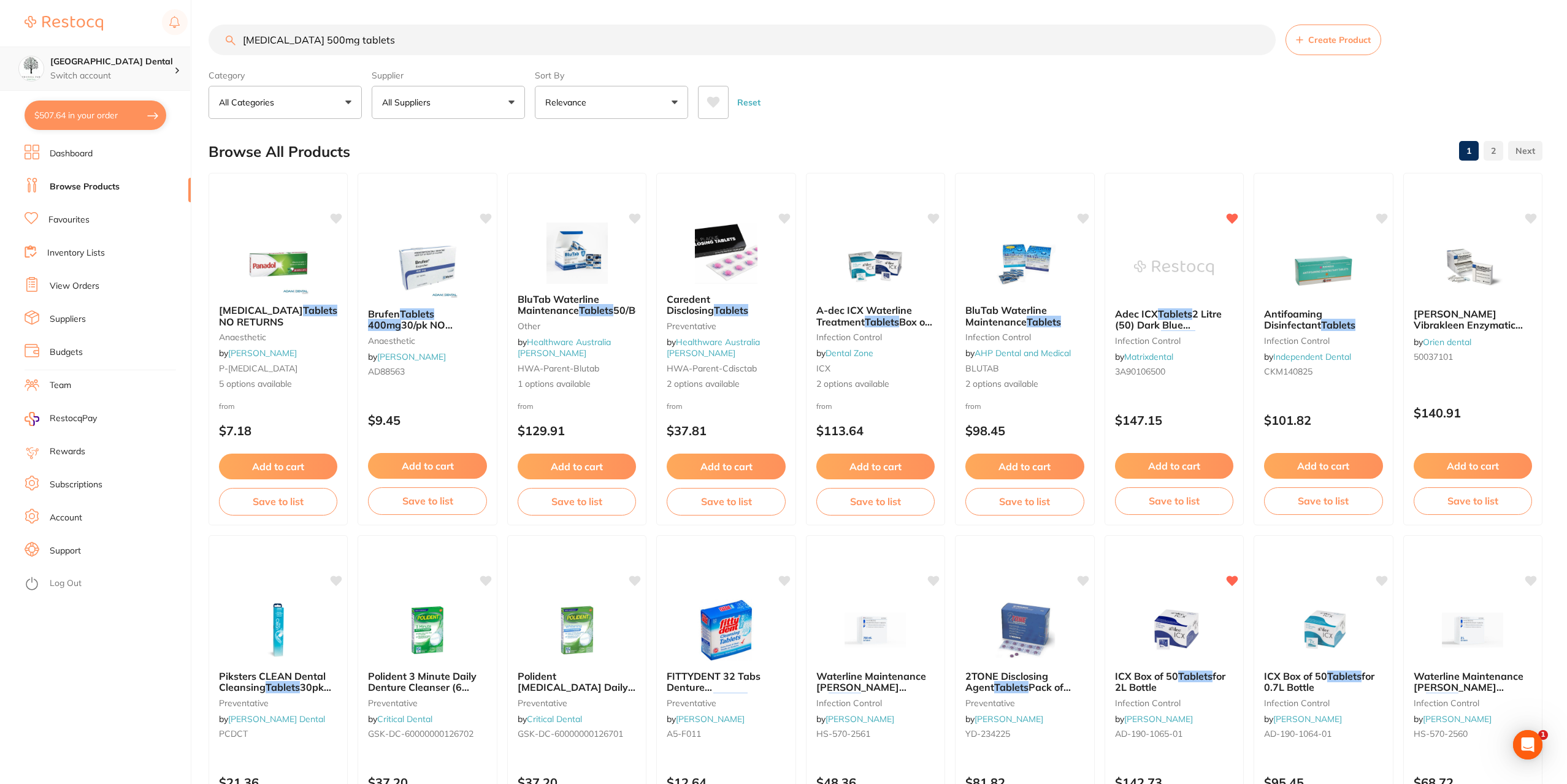
drag, startPoint x: 290, startPoint y: 38, endPoint x: 16, endPoint y: 62, distance: 275.0
click at [0, 55] on div "$507.64 Yeronga Park Dental Switch account Yeronga Park Dental $507.64 in your …" at bounding box center [784, 392] width 1567 height 784
paste input "ICX Box of 50 T"
type input "ICX Box of 50 Tablets"
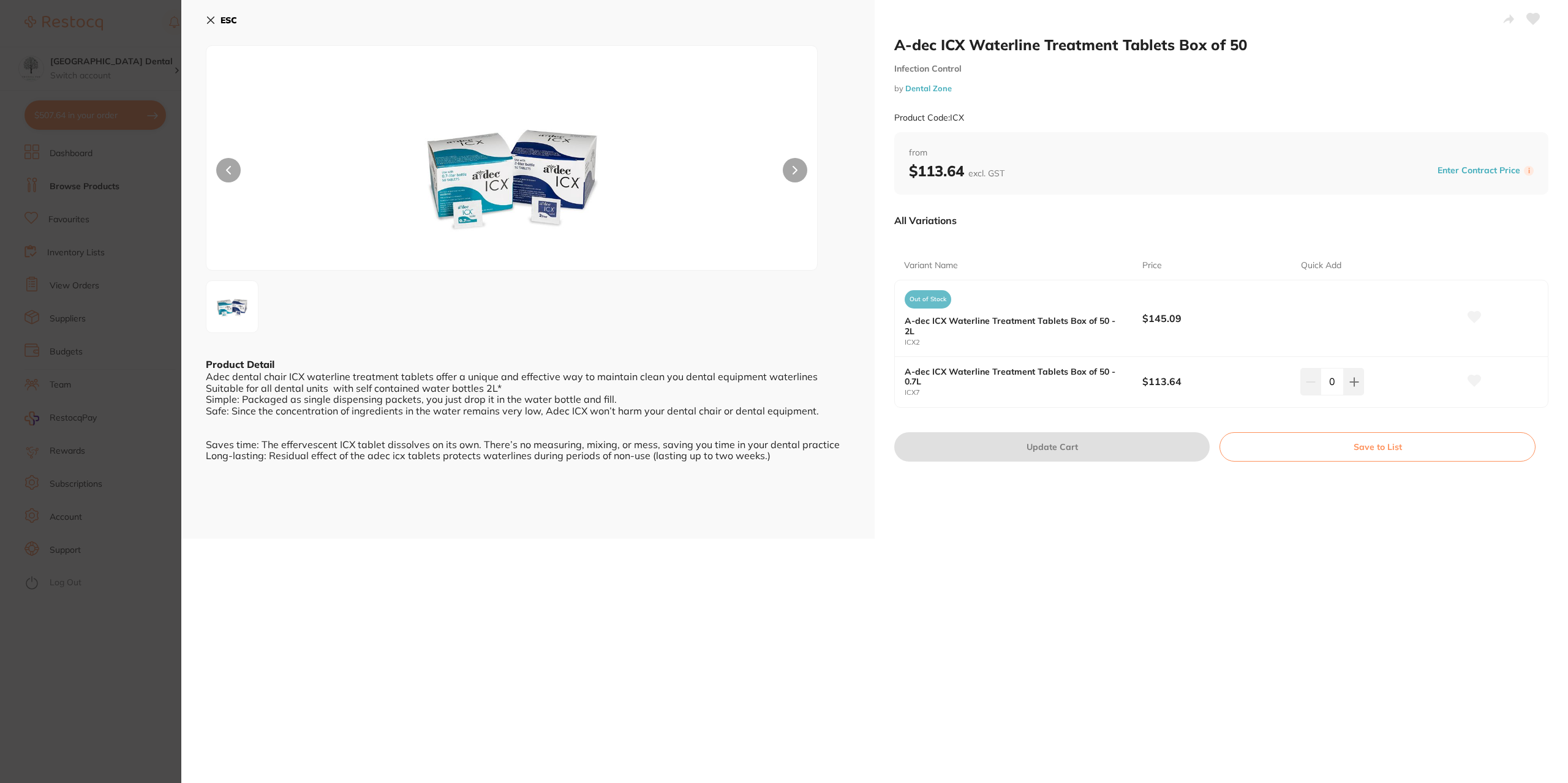
click at [58, 249] on section "A-dec ICX Waterline Treatment Tablets Box of 50 Infection Control by Dental Zon…" at bounding box center [784, 392] width 1568 height 783
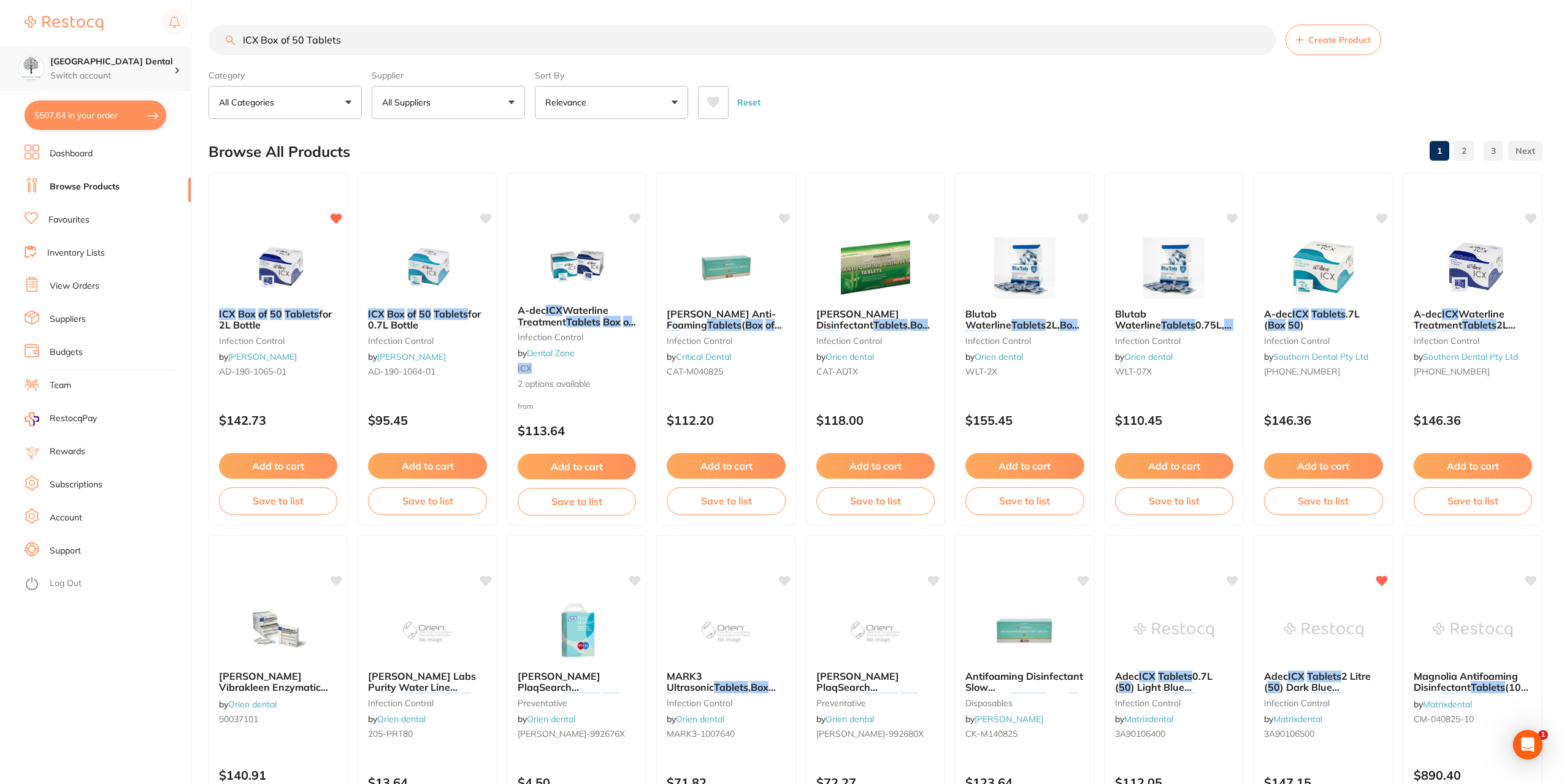
drag, startPoint x: 353, startPoint y: 38, endPoint x: 0, endPoint y: 49, distance: 353.2
click at [99, 49] on div "$507.64 [GEOGRAPHIC_DATA] Dental Switch account [GEOGRAPHIC_DATA] Dental $507.6…" at bounding box center [784, 392] width 1567 height 784
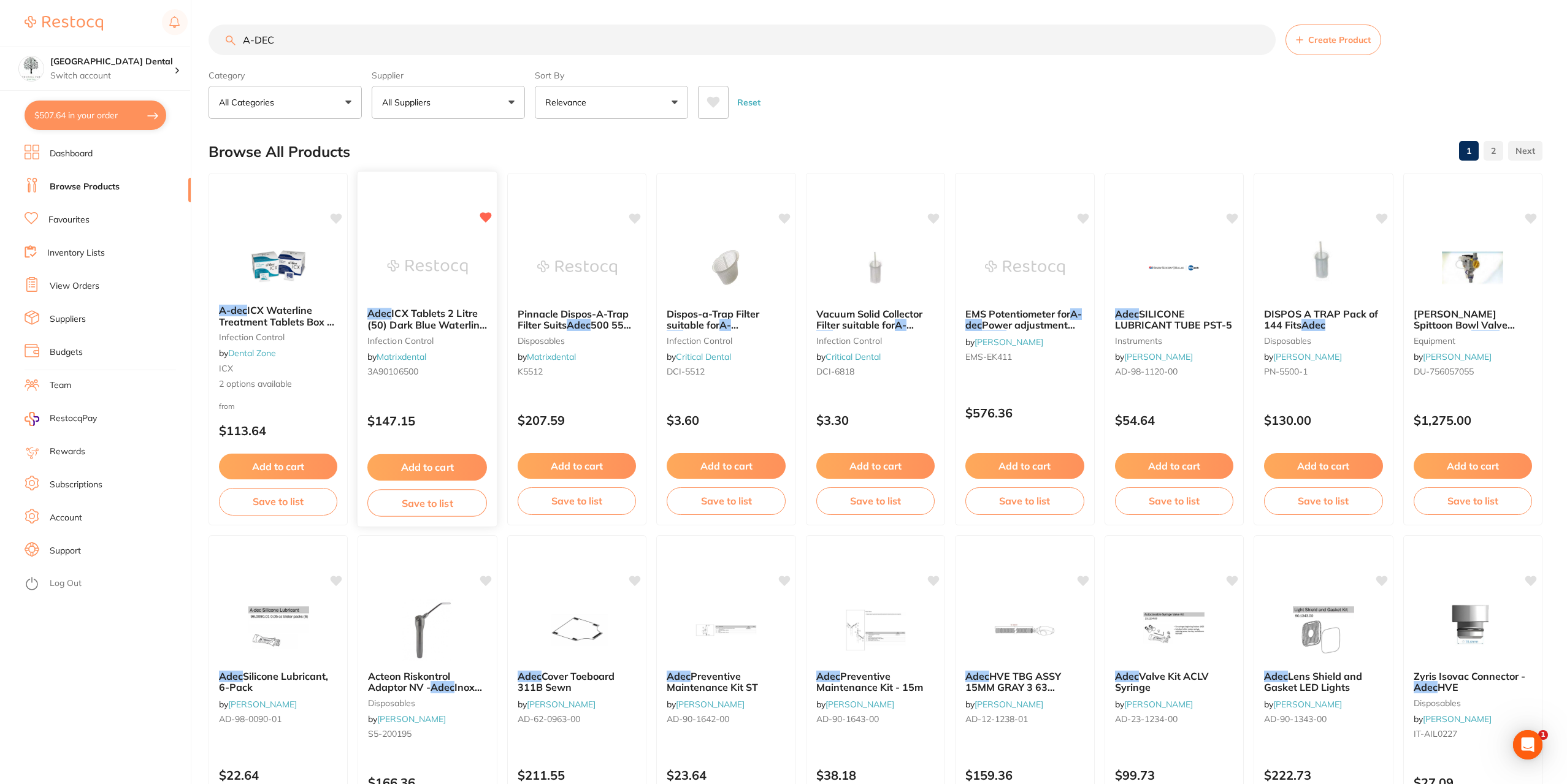
type input "A-DEC"
click at [401, 325] on span "ICX Tablets 2 Litre (50) Dark Blue Waterline Tablets" at bounding box center [427, 324] width 119 height 35
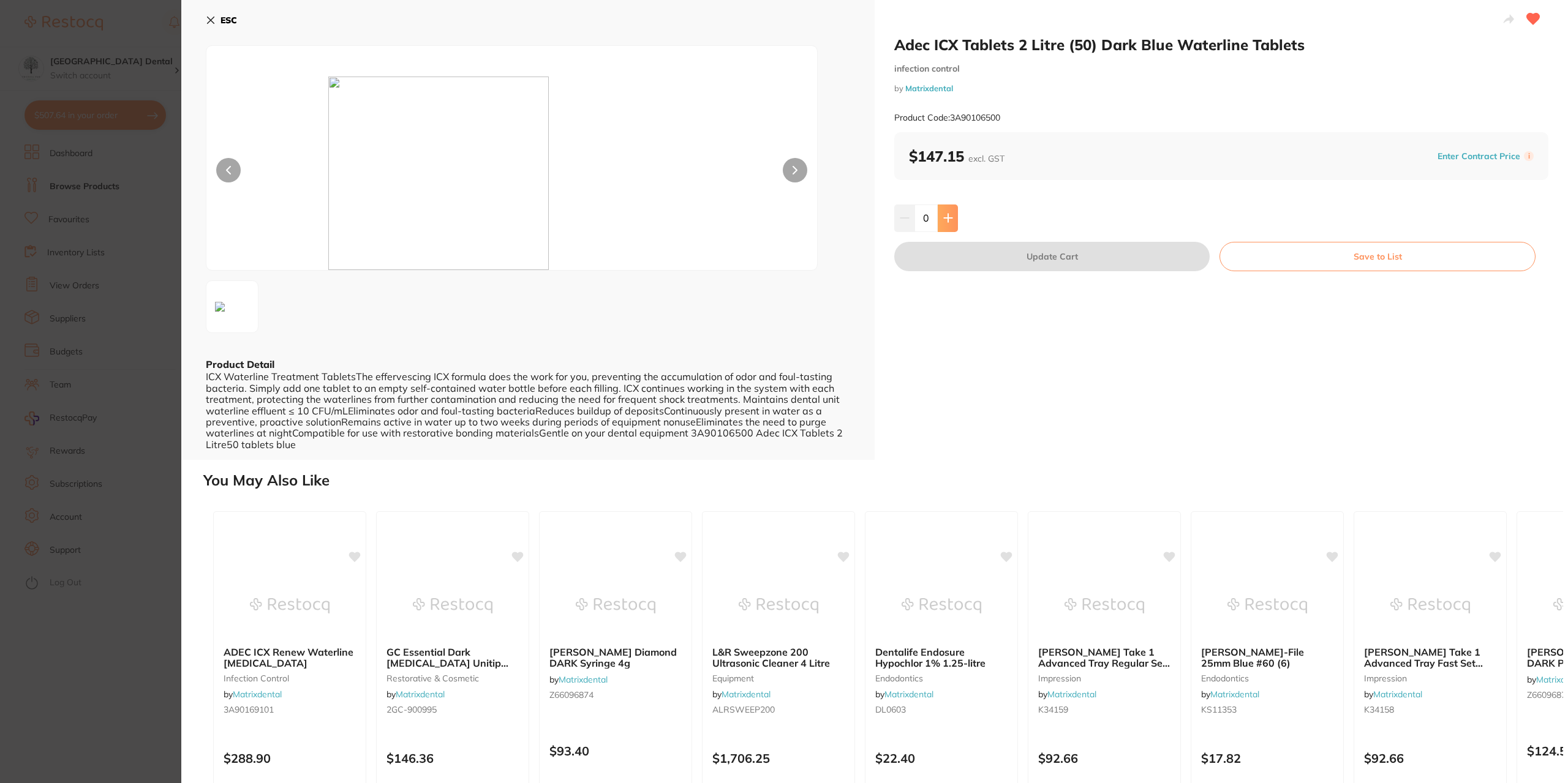
click at [949, 231] on button at bounding box center [948, 218] width 20 height 27
click at [947, 224] on button at bounding box center [948, 218] width 20 height 27
type input "2"
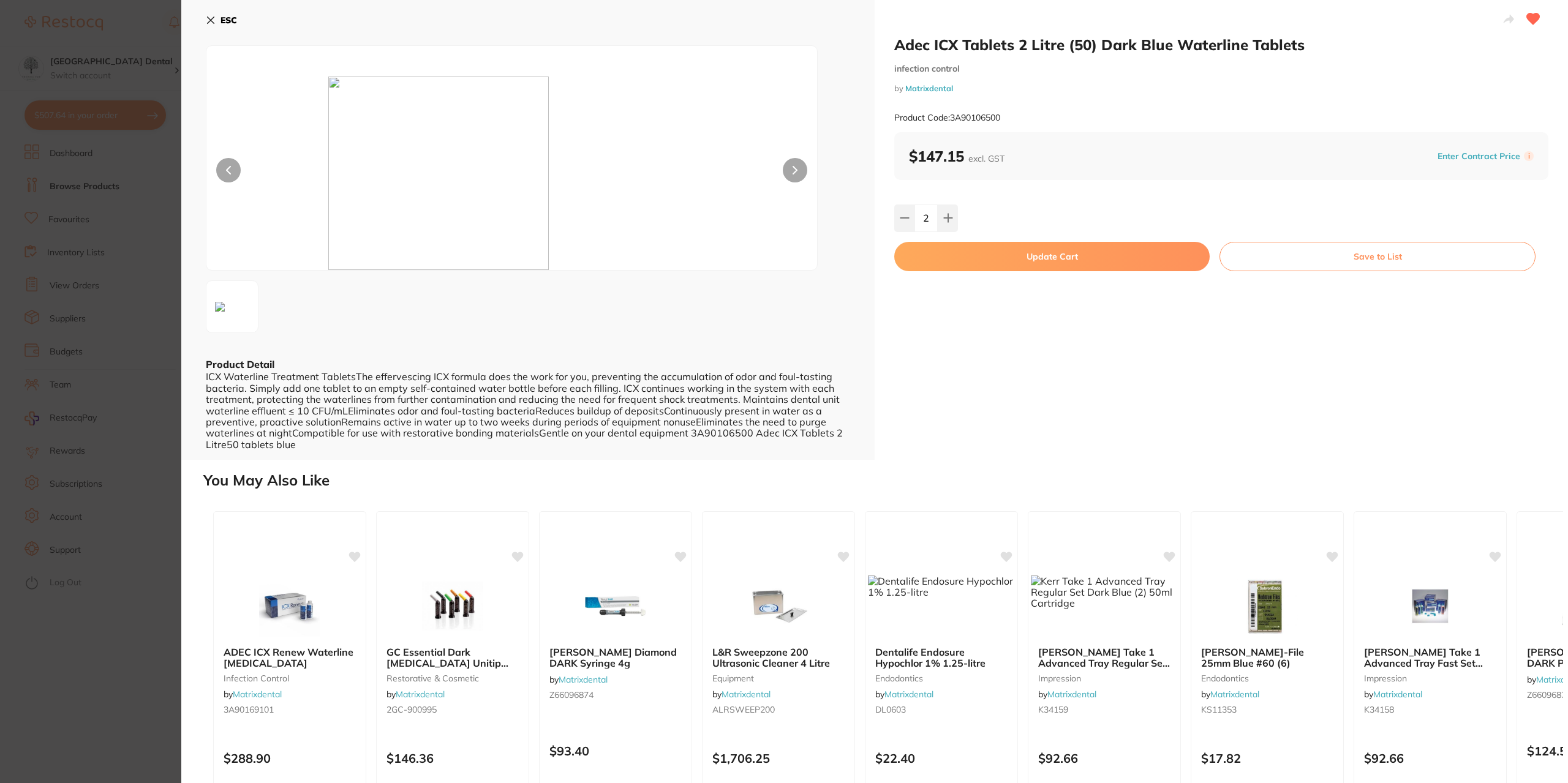
click at [949, 248] on button "Update Cart" at bounding box center [1052, 256] width 315 height 29
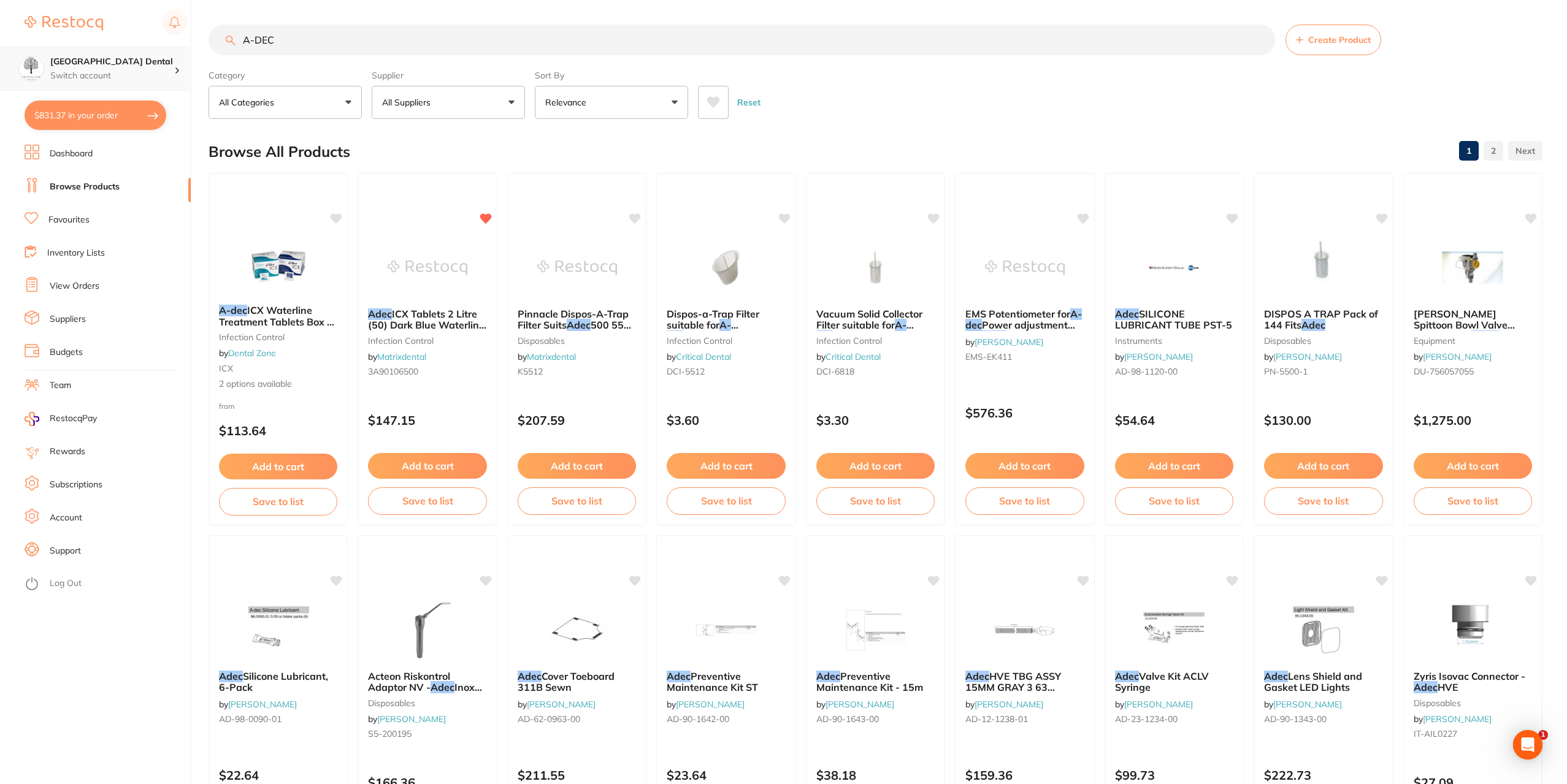
drag, startPoint x: 320, startPoint y: 44, endPoint x: 103, endPoint y: 55, distance: 217.3
click at [104, 55] on div "$831.37 Yeronga Park Dental Switch account [GEOGRAPHIC_DATA] Dental $831.37 in …" at bounding box center [784, 392] width 1567 height 784
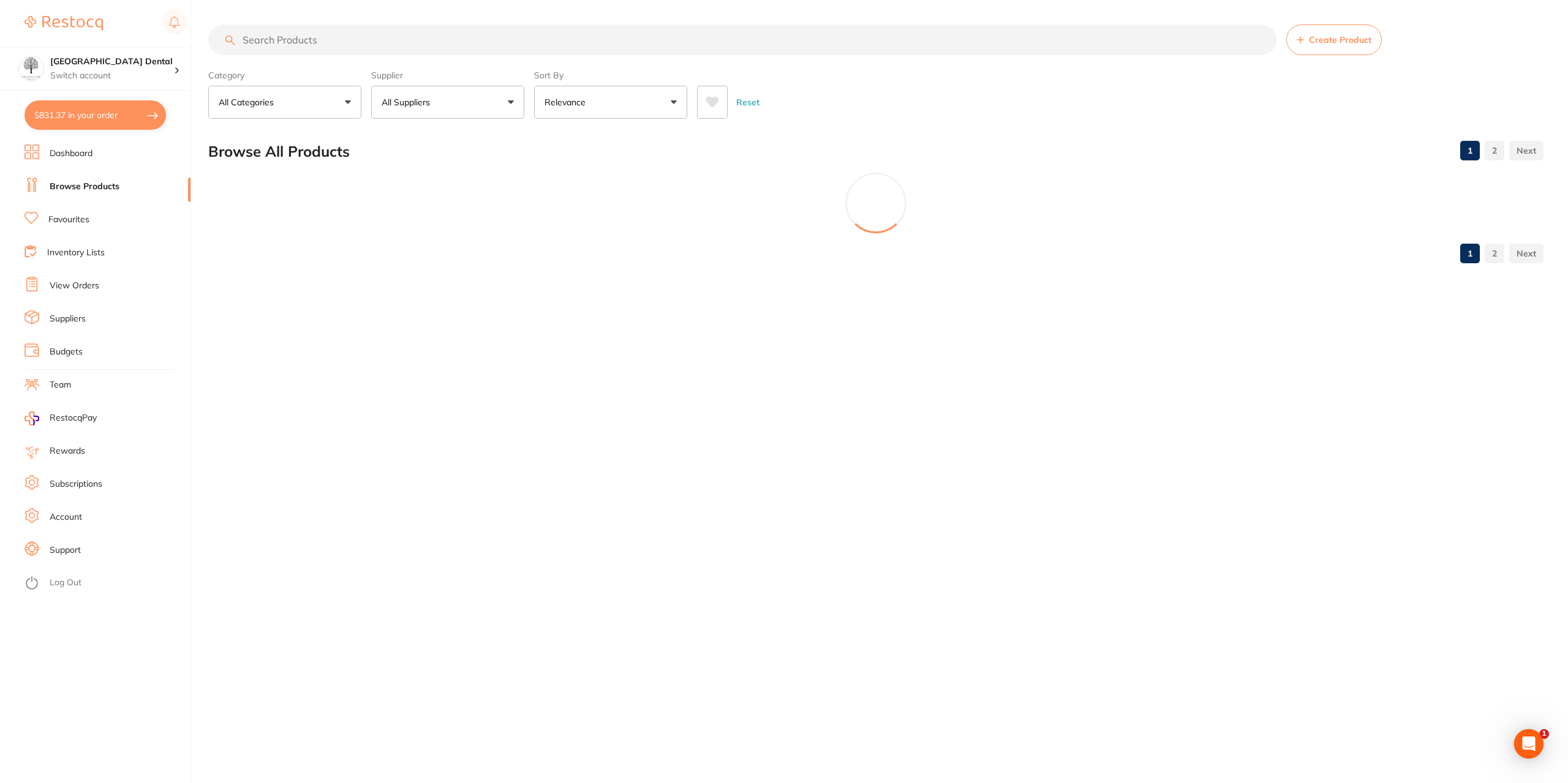
paste input "Paper points (30.02)"
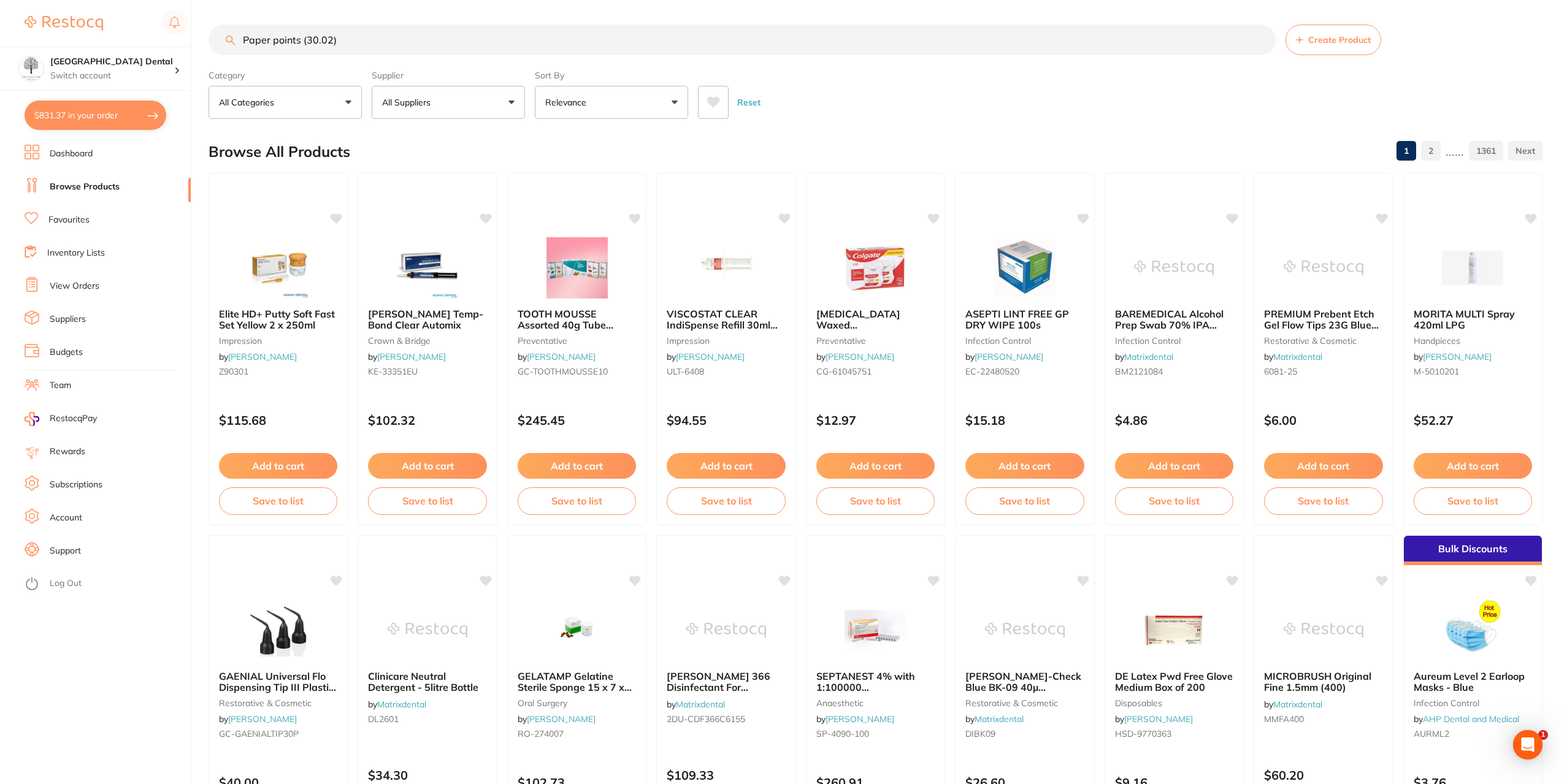
type input "Paper points (30.02)"
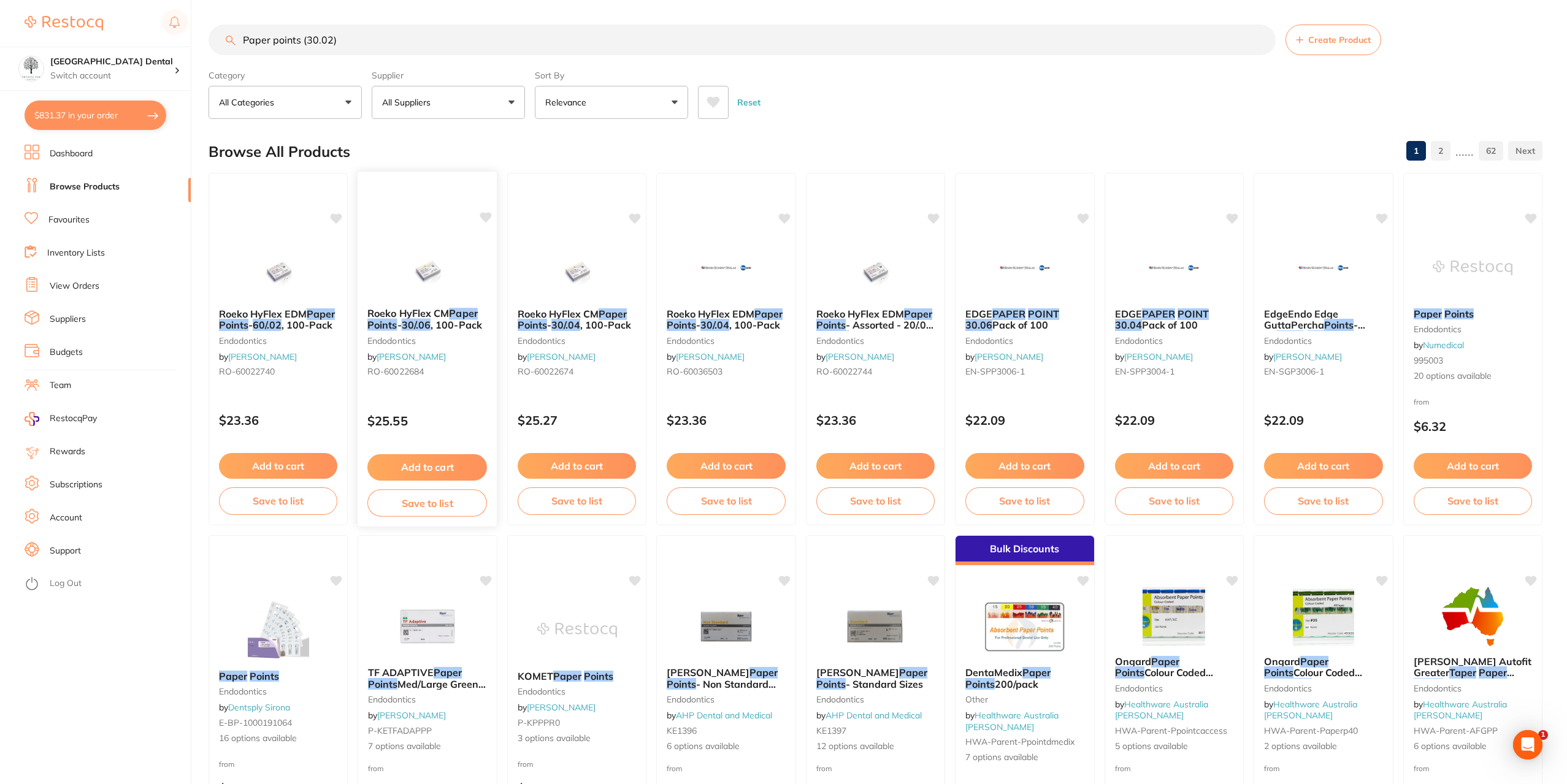
click at [451, 256] on img at bounding box center [428, 266] width 80 height 62
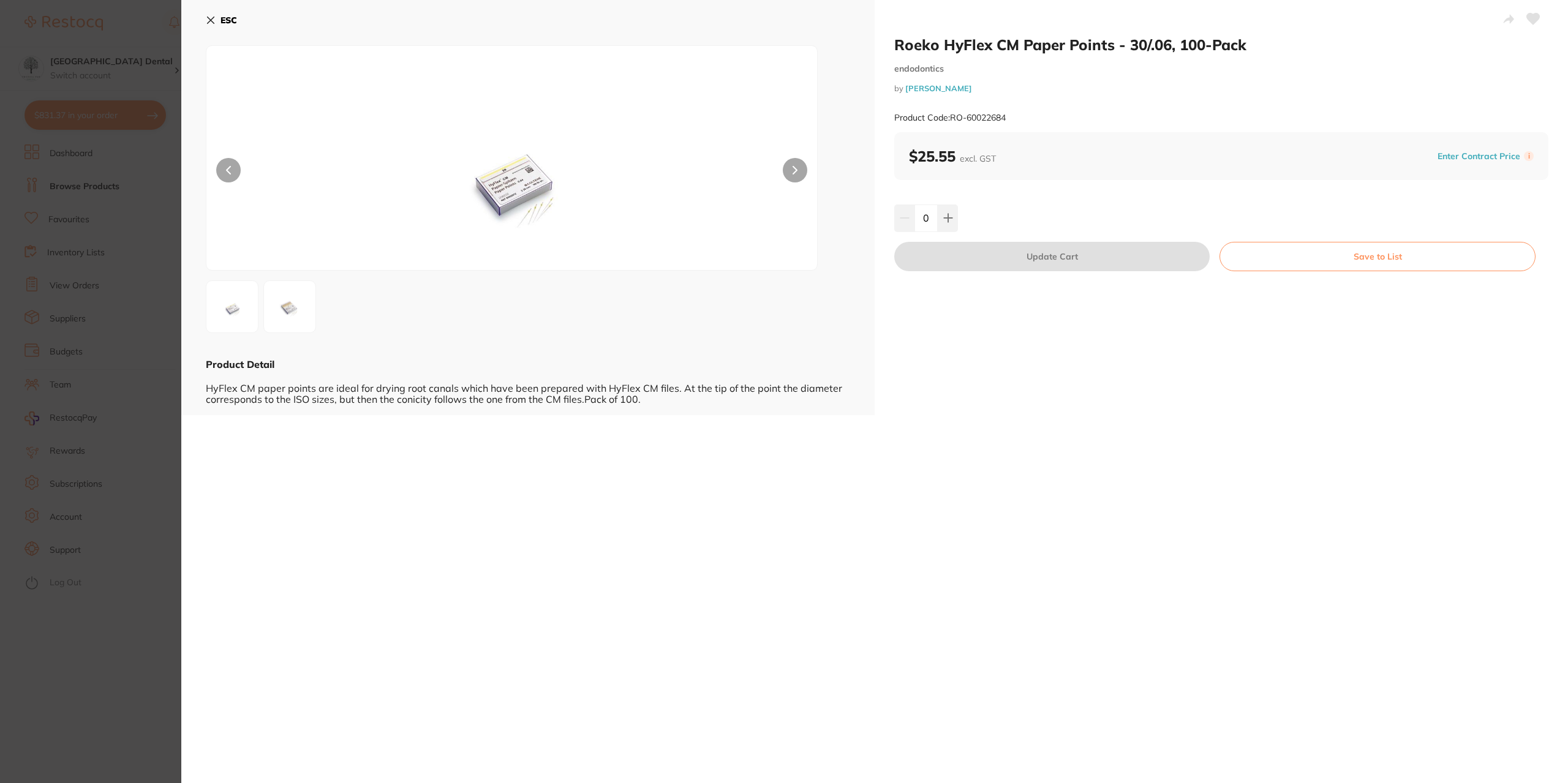
click at [115, 356] on section "Roeko HyFlex CM Paper Points - 30/.06, 100-Pack endodontics by [PERSON_NAME] Pr…" at bounding box center [784, 392] width 1568 height 783
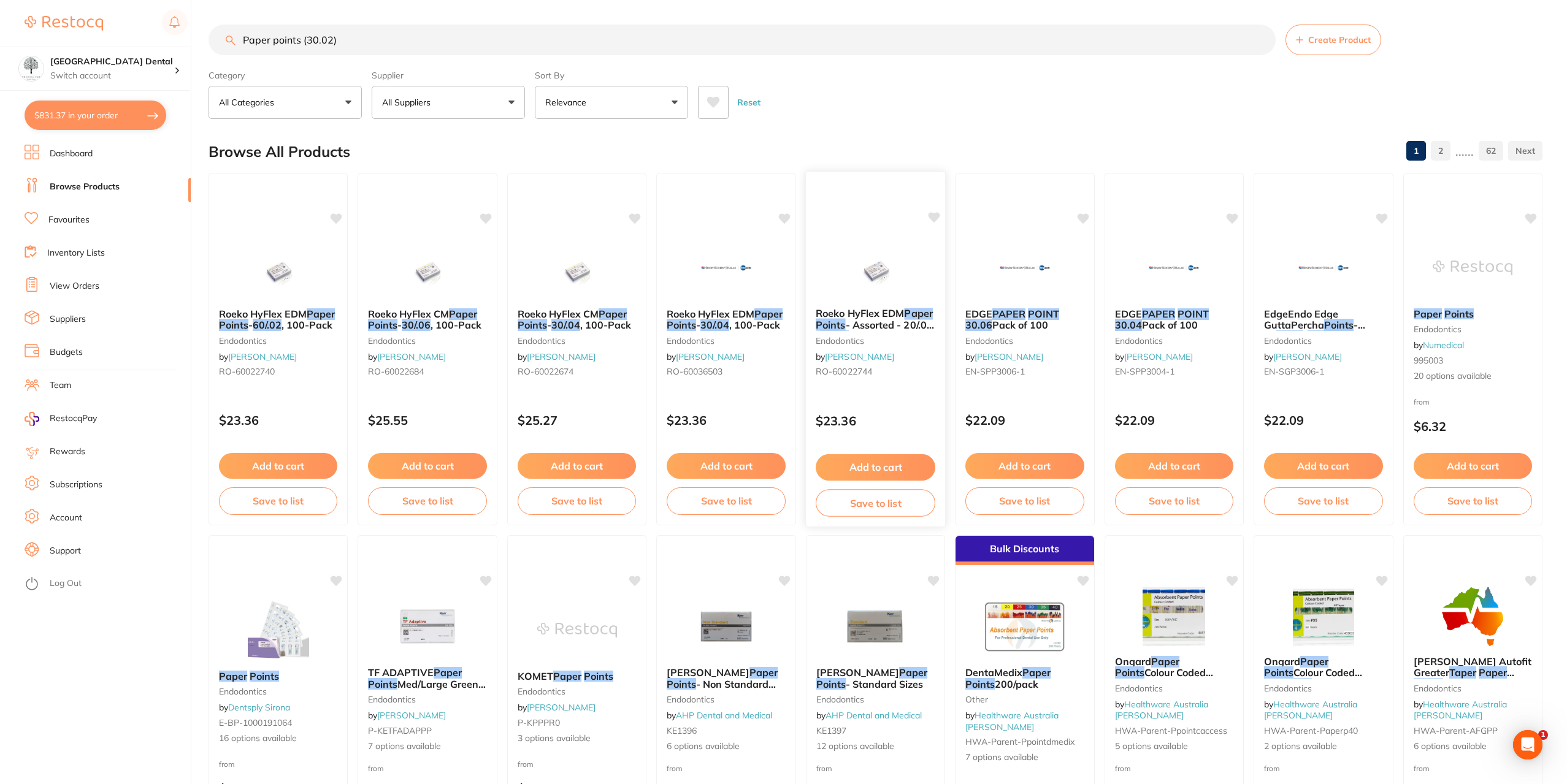
click at [882, 281] on img at bounding box center [875, 266] width 80 height 62
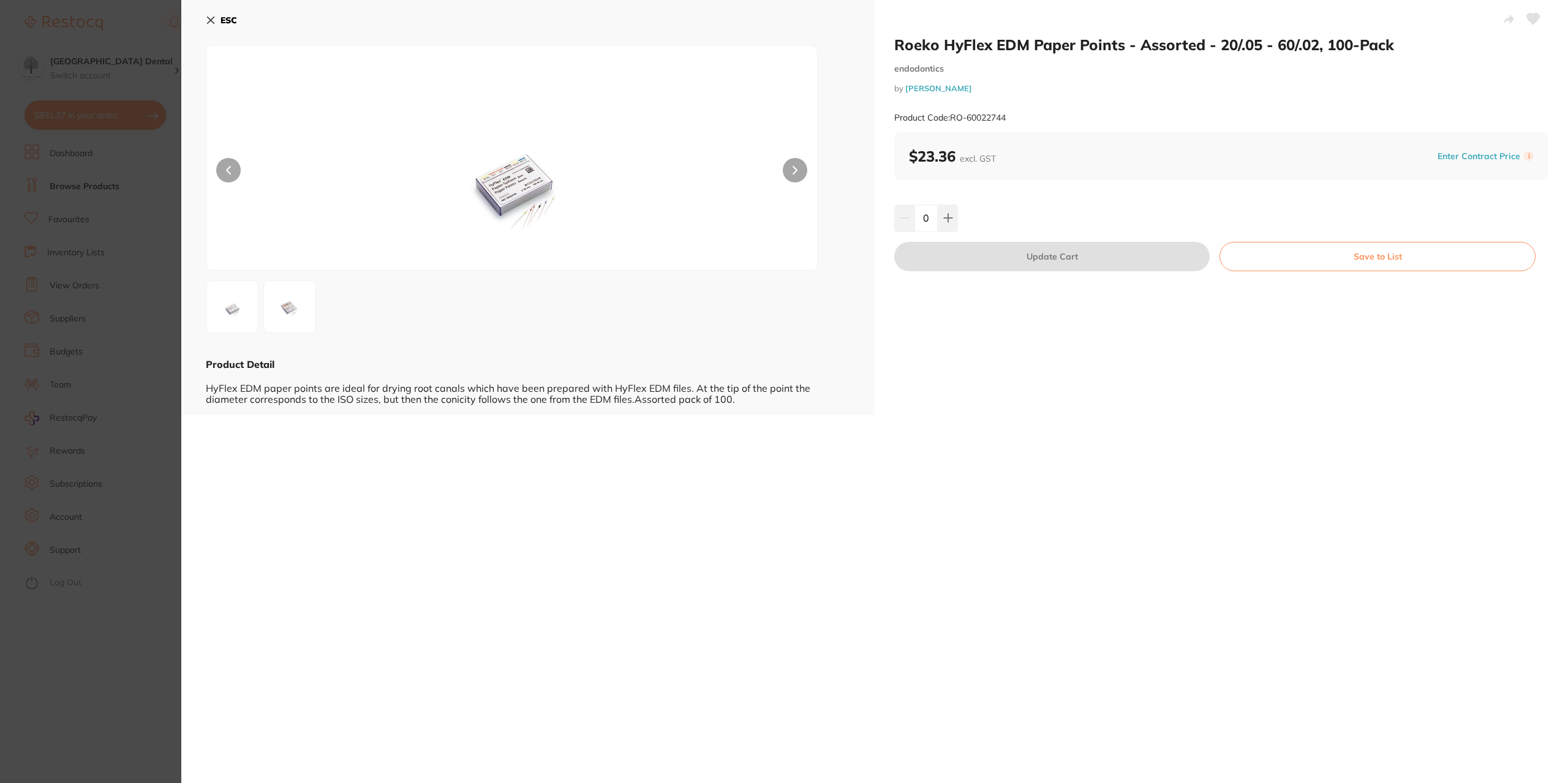
click at [108, 384] on section "Roeko HyFlex EDM Paper Points - Assorted - 20/.05 - 60/.02, 100-Pack endodontic…" at bounding box center [784, 392] width 1568 height 783
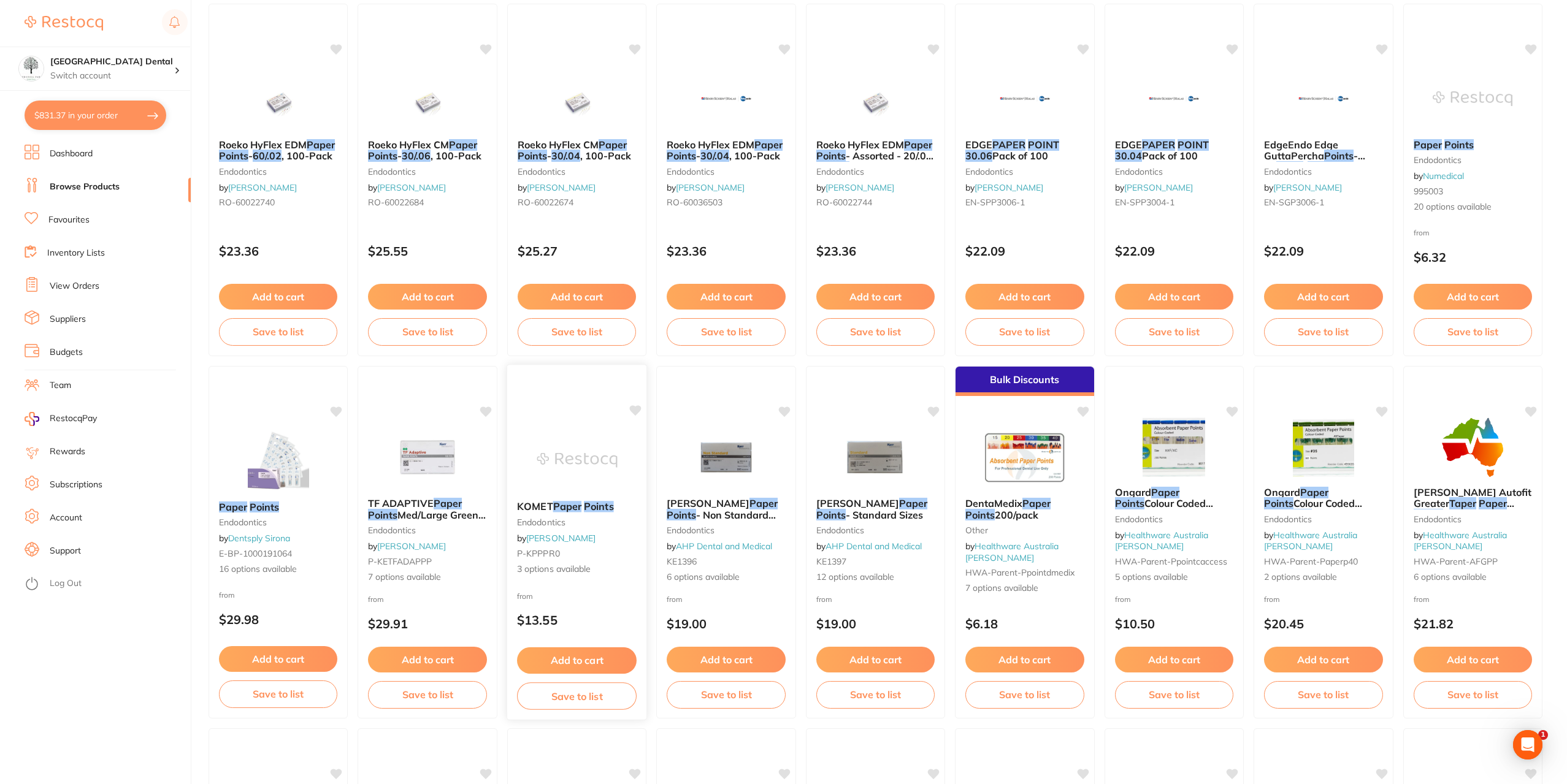
scroll to position [184, 0]
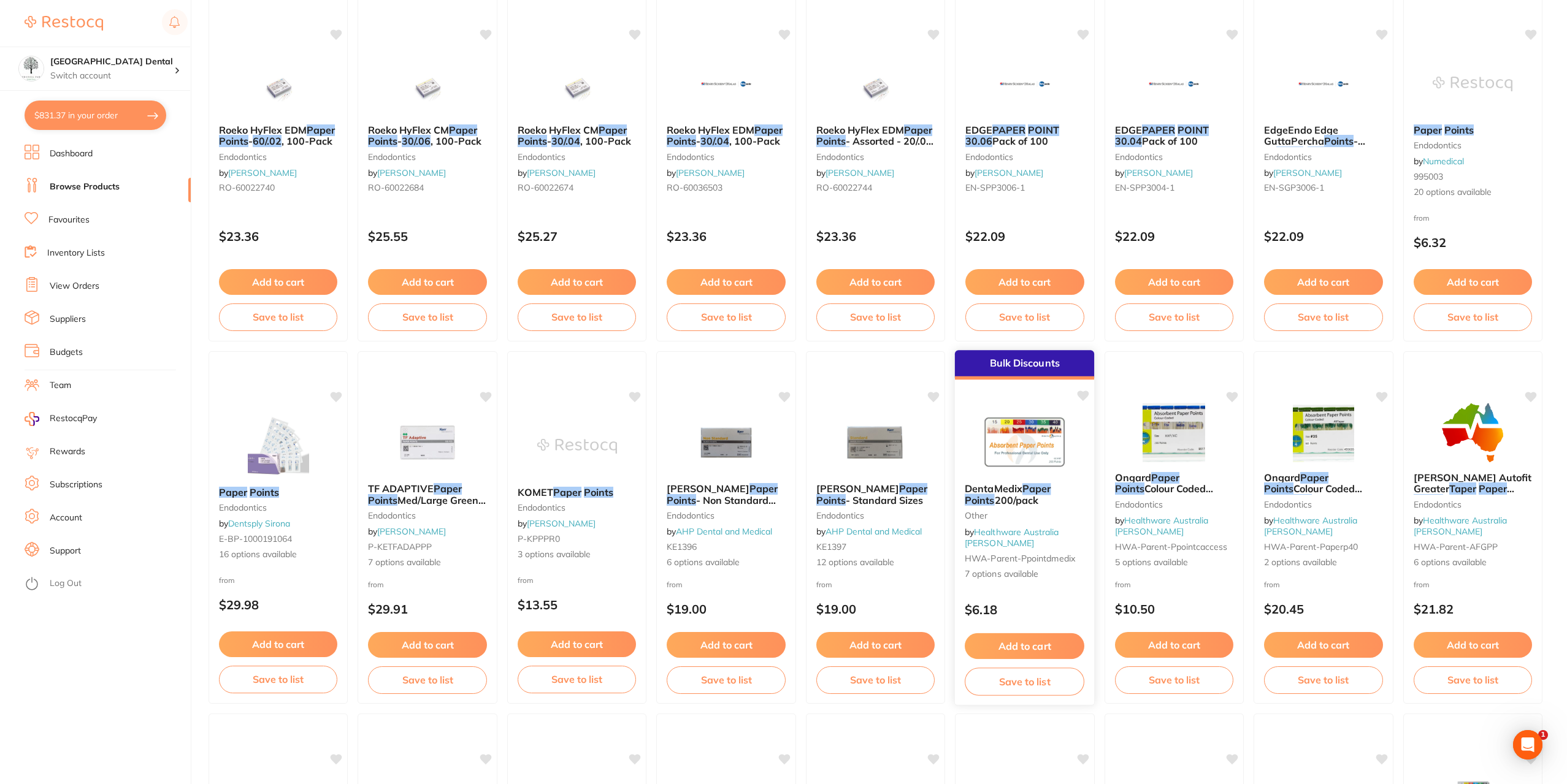
click at [1017, 484] on span "DentaMedix" at bounding box center [993, 488] width 58 height 12
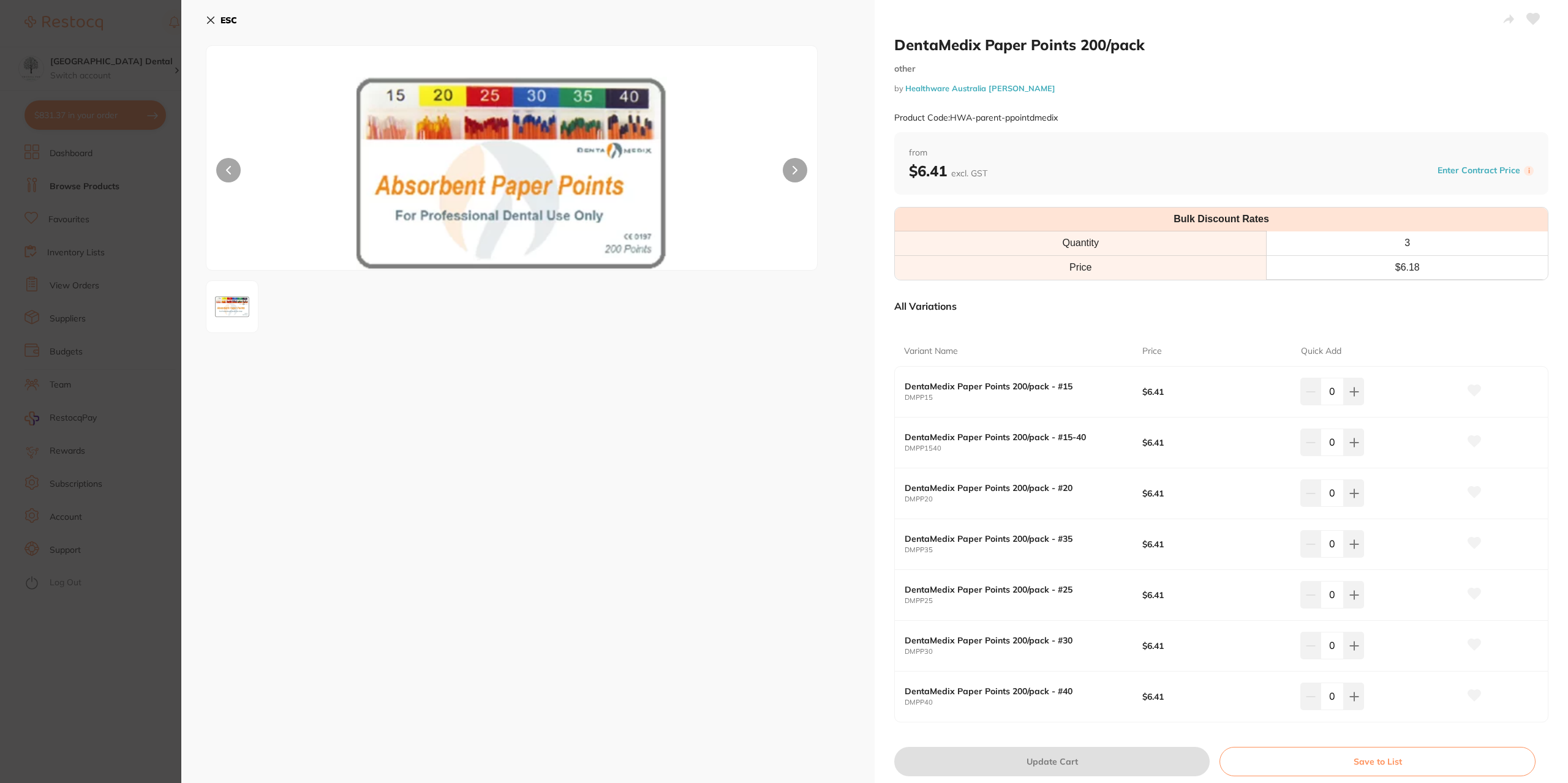
click at [128, 285] on section "DentaMedix Paper Points 200/pack other by Healthware Australia [PERSON_NAME] Pr…" at bounding box center [784, 392] width 1568 height 783
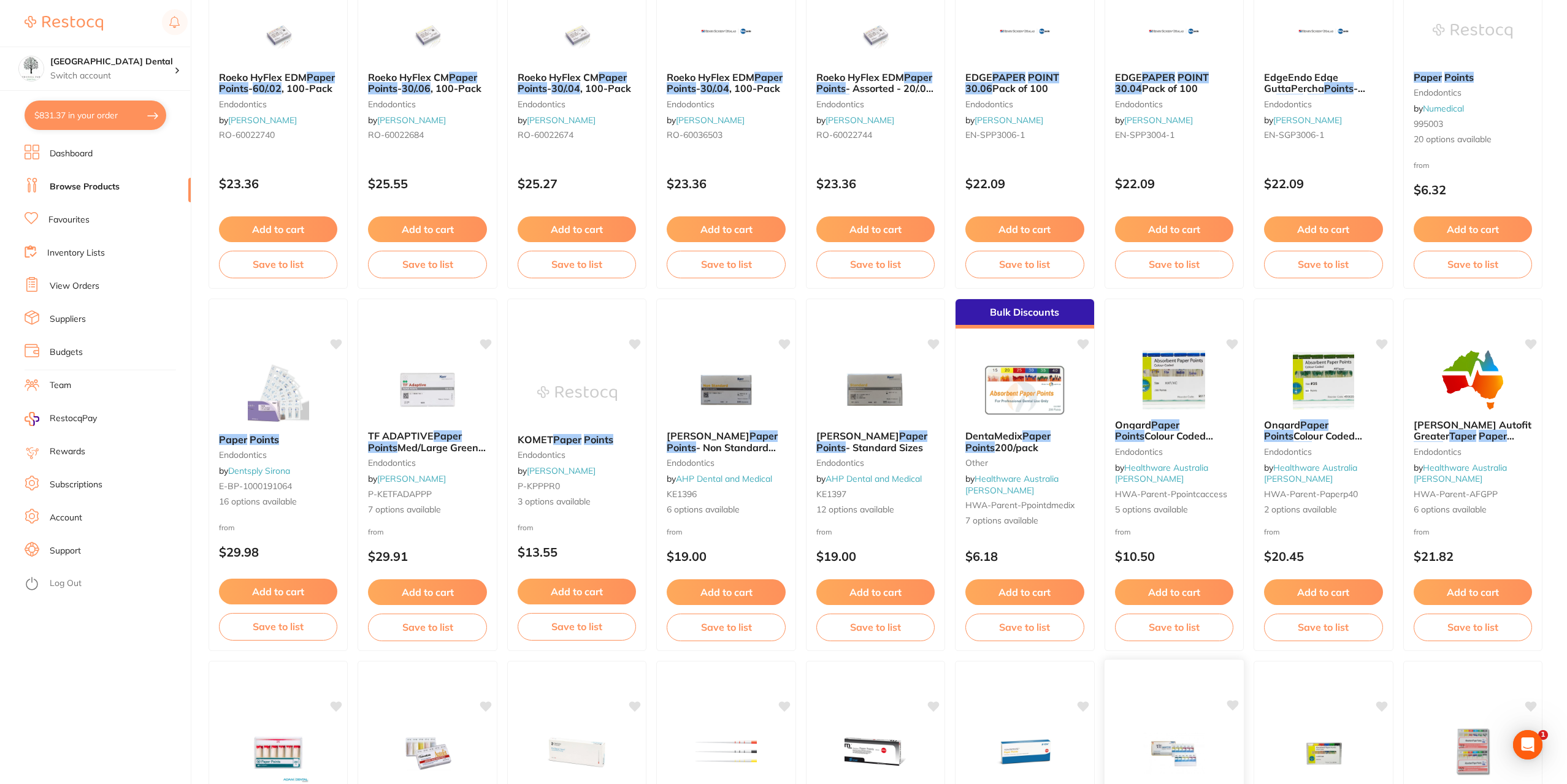
scroll to position [429, 0]
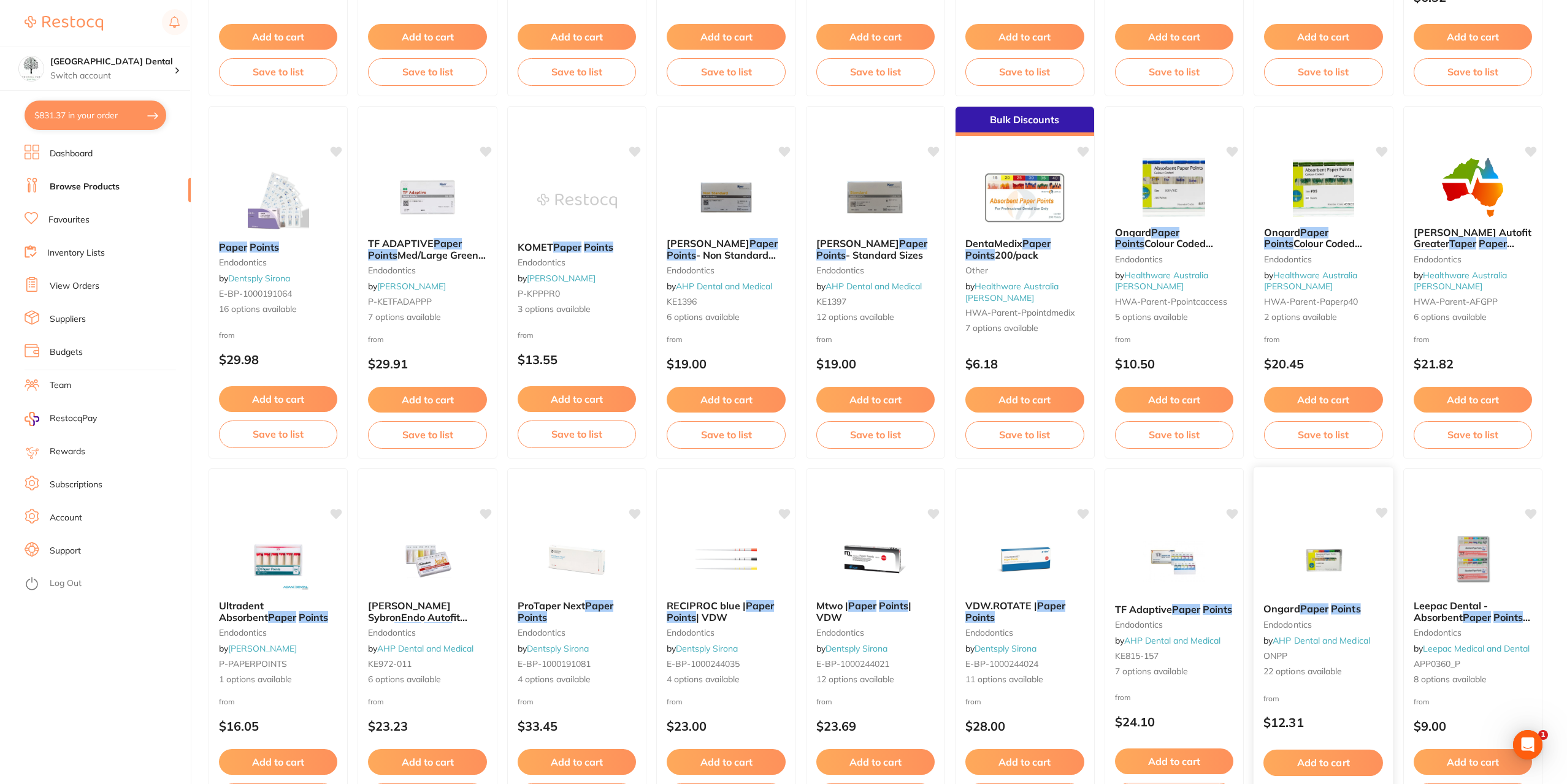
click at [1321, 581] on img at bounding box center [1323, 562] width 80 height 62
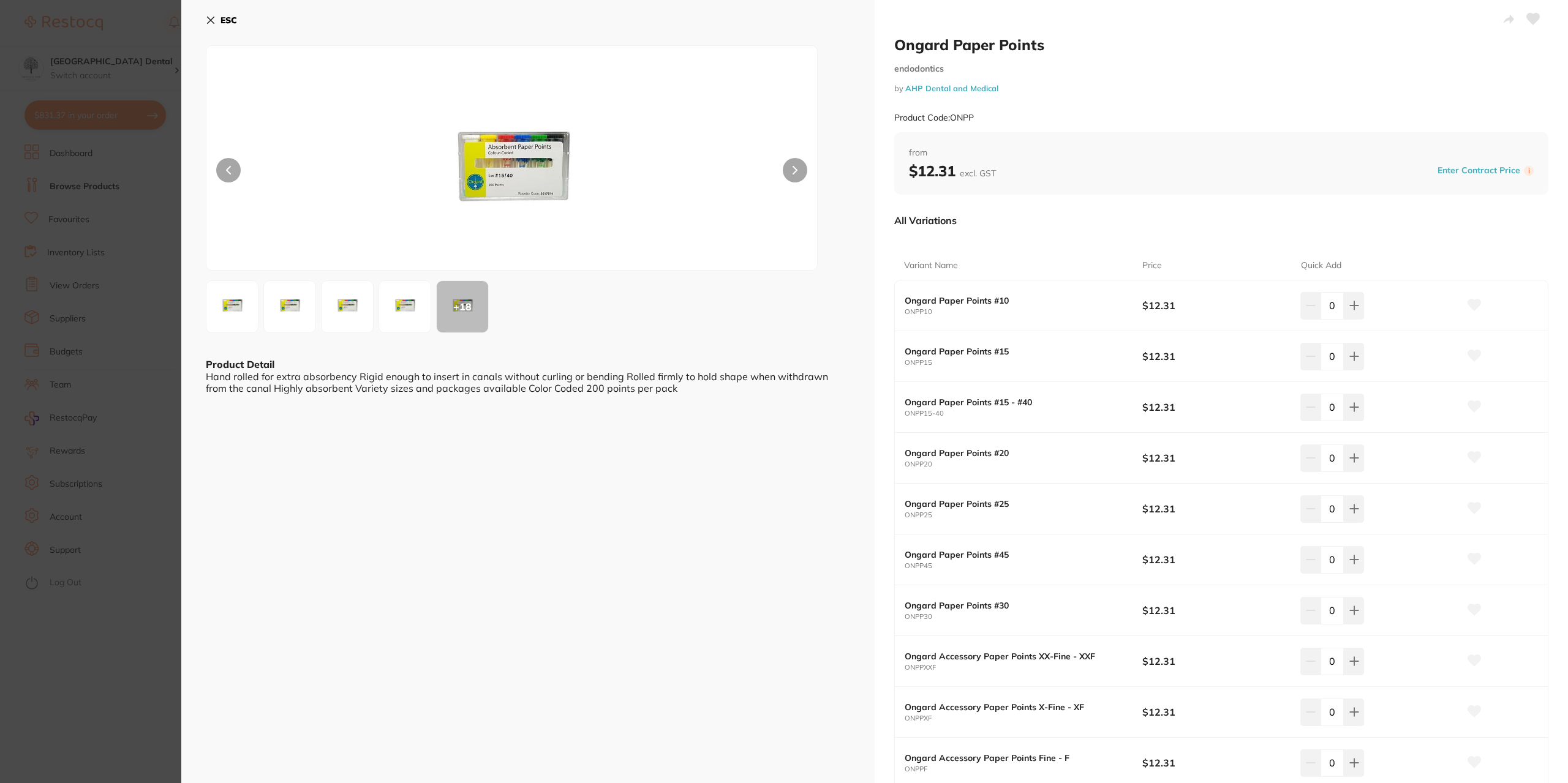
click at [88, 307] on section "Ongard Paper Points endodontics by AHP Dental and Medical Product Code: ONPP ES…" at bounding box center [784, 392] width 1568 height 783
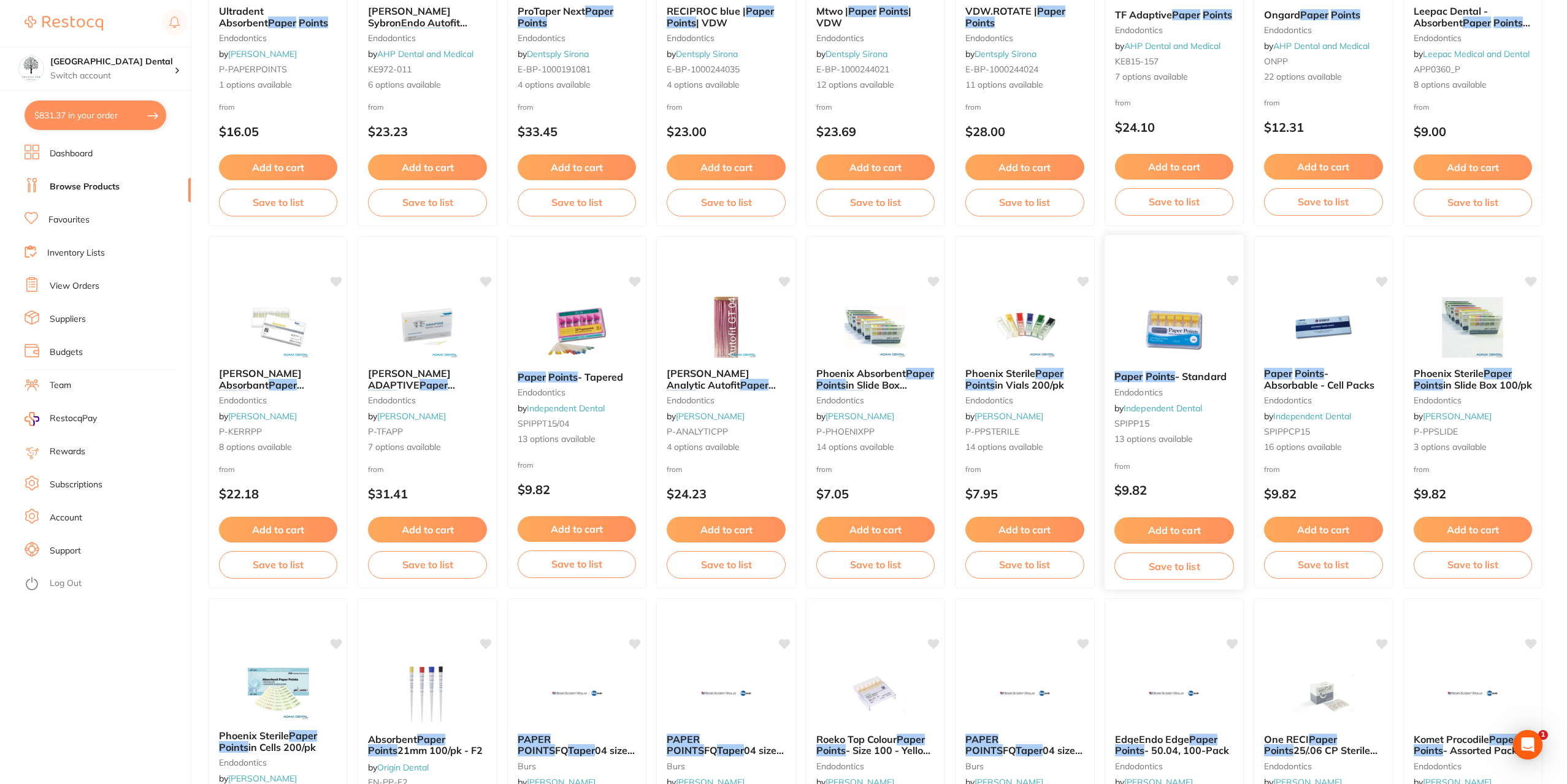
scroll to position [1042, 0]
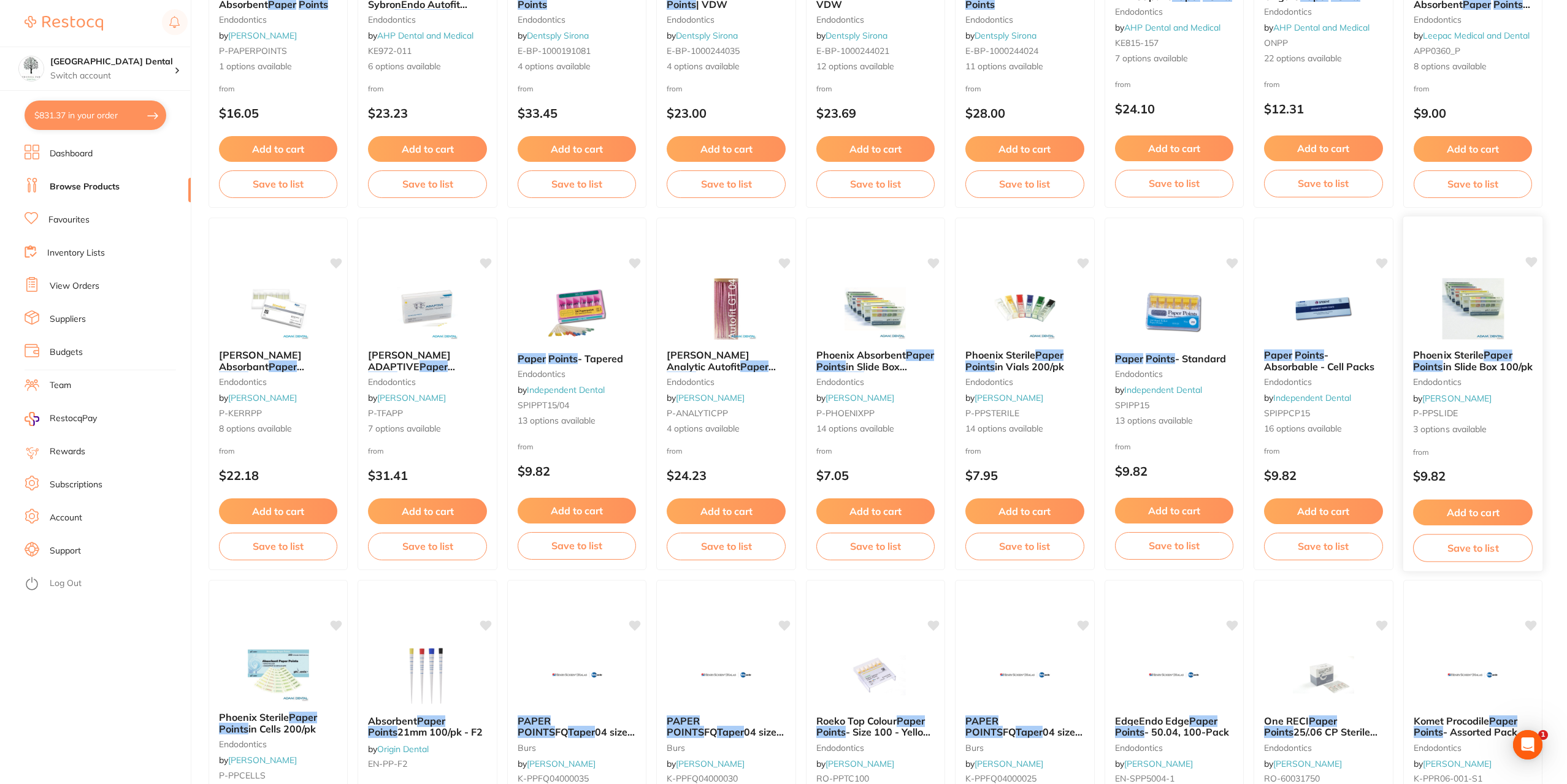
click at [1462, 364] on span "in Slide Box 100/pk" at bounding box center [1487, 366] width 89 height 12
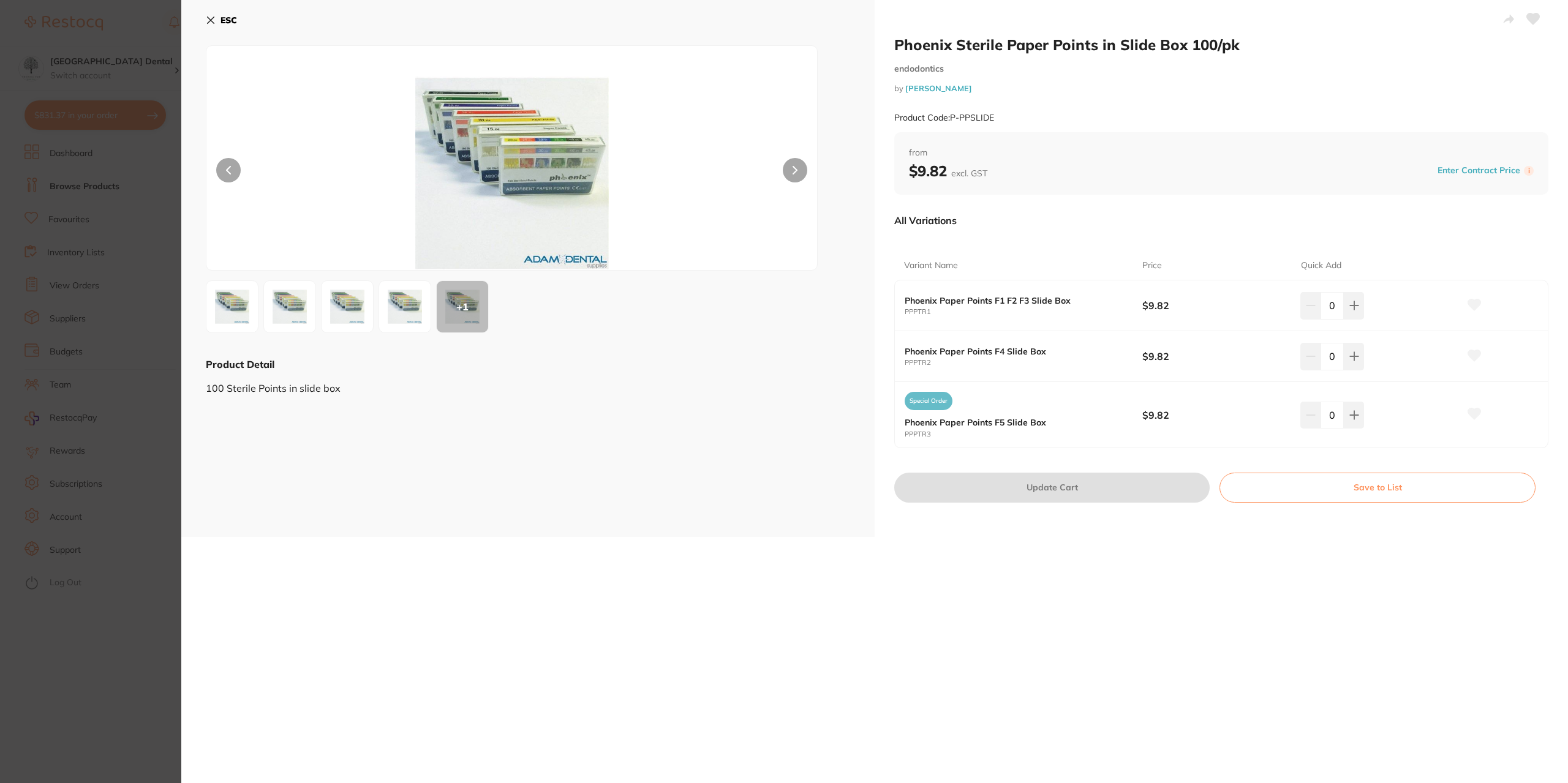
click at [118, 345] on section "Phoenix Sterile Paper Points in Slide Box 100/pk endodontics by [PERSON_NAME] P…" at bounding box center [784, 392] width 1568 height 783
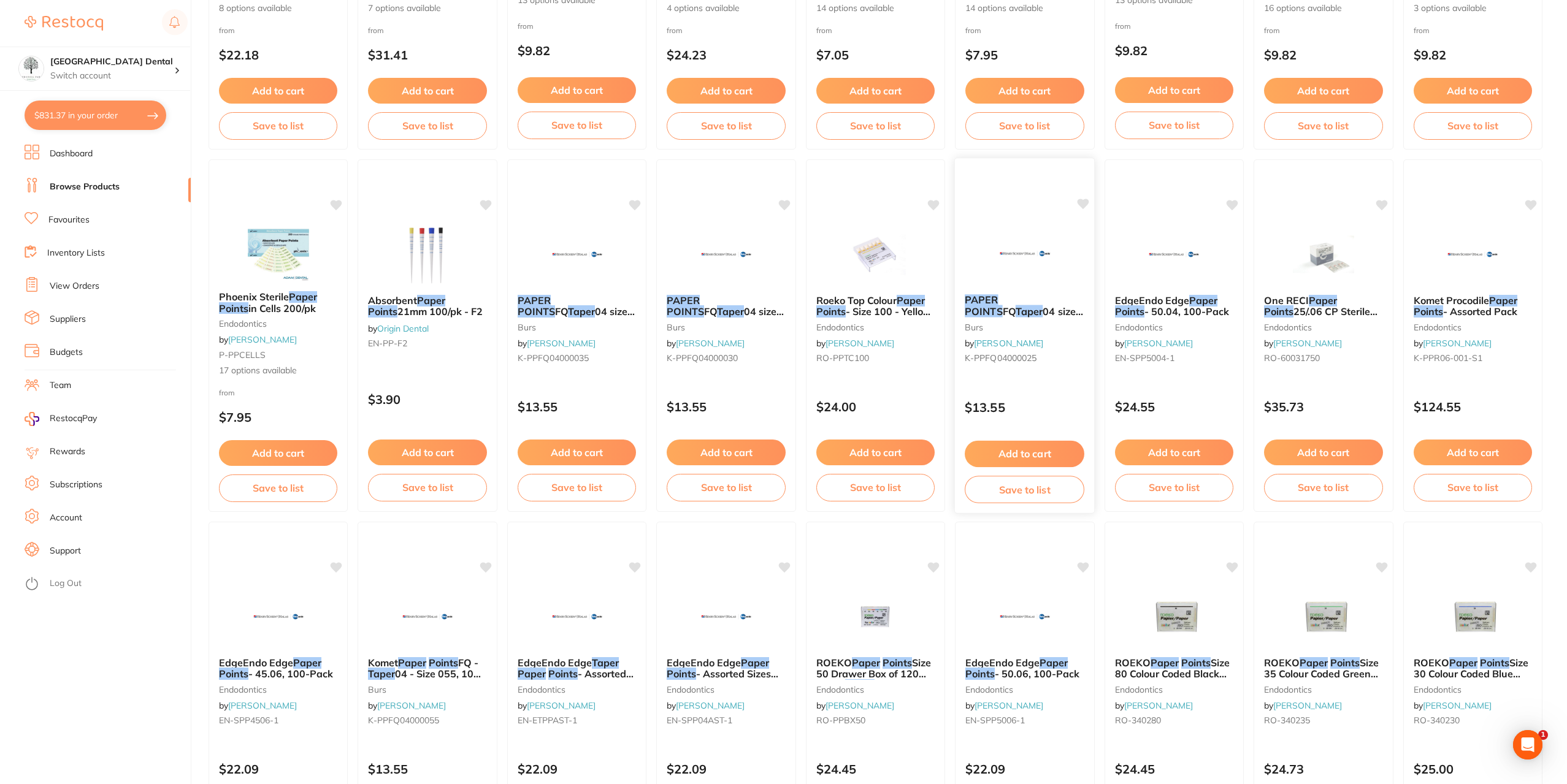
scroll to position [1471, 0]
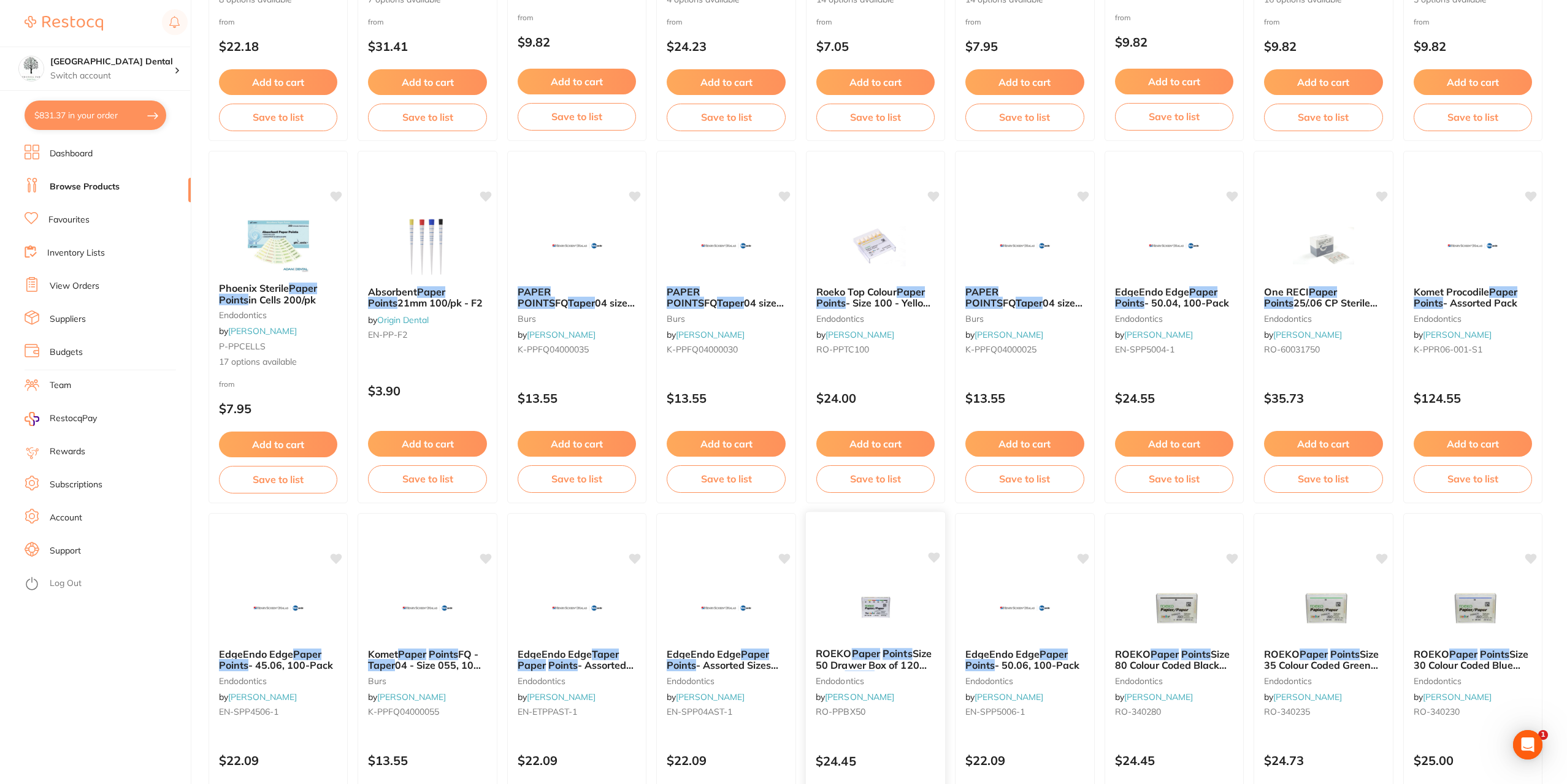
click at [867, 644] on div "ROEKO Paper Points Size 50 Drawer Box of 120 White Points endodontics by [PERSO…" at bounding box center [875, 685] width 139 height 94
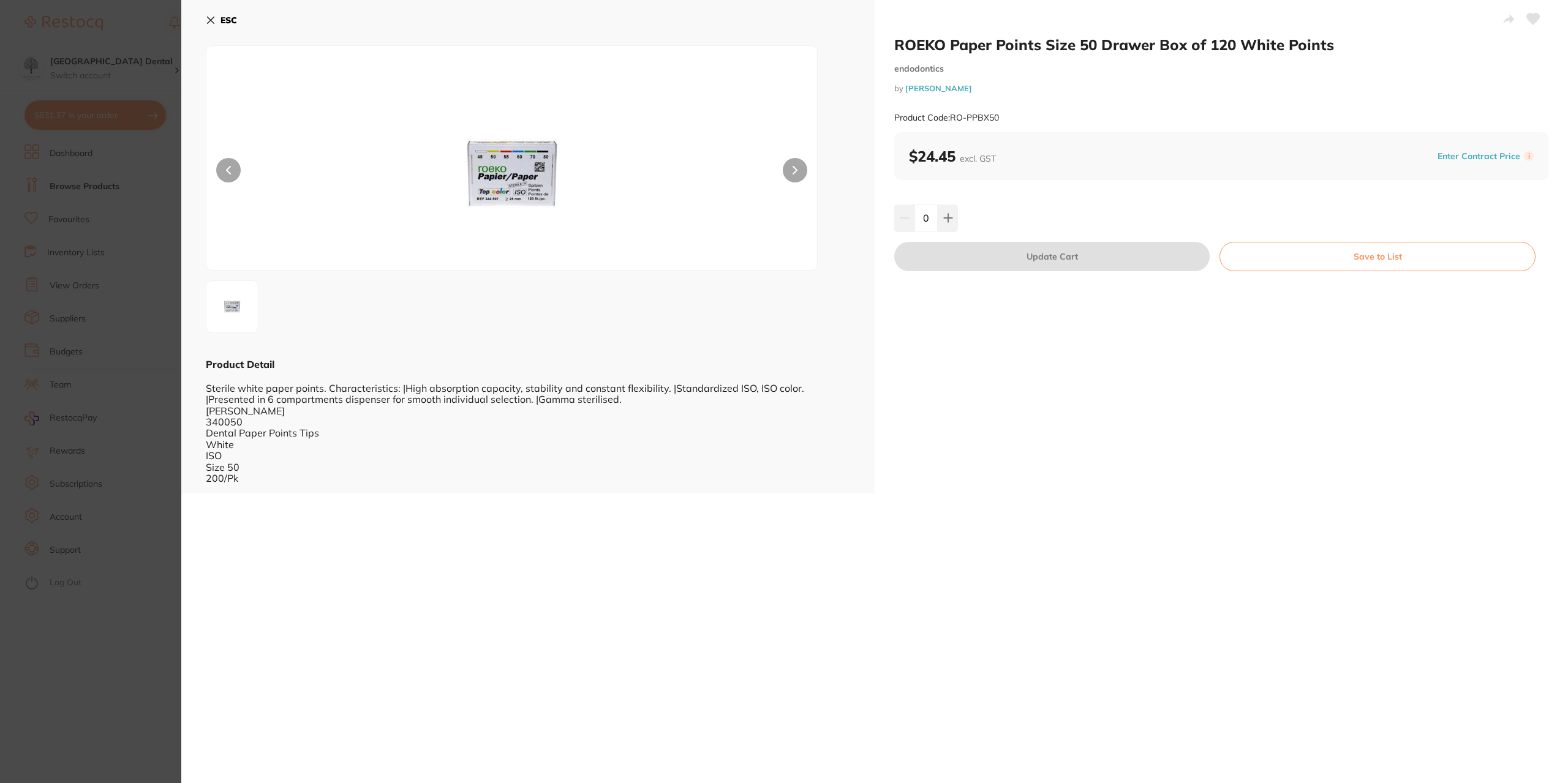
click at [104, 237] on section "ROEKO Paper Points Size 50 Drawer Box of 120 White Points endodontics by [PERSO…" at bounding box center [784, 392] width 1568 height 783
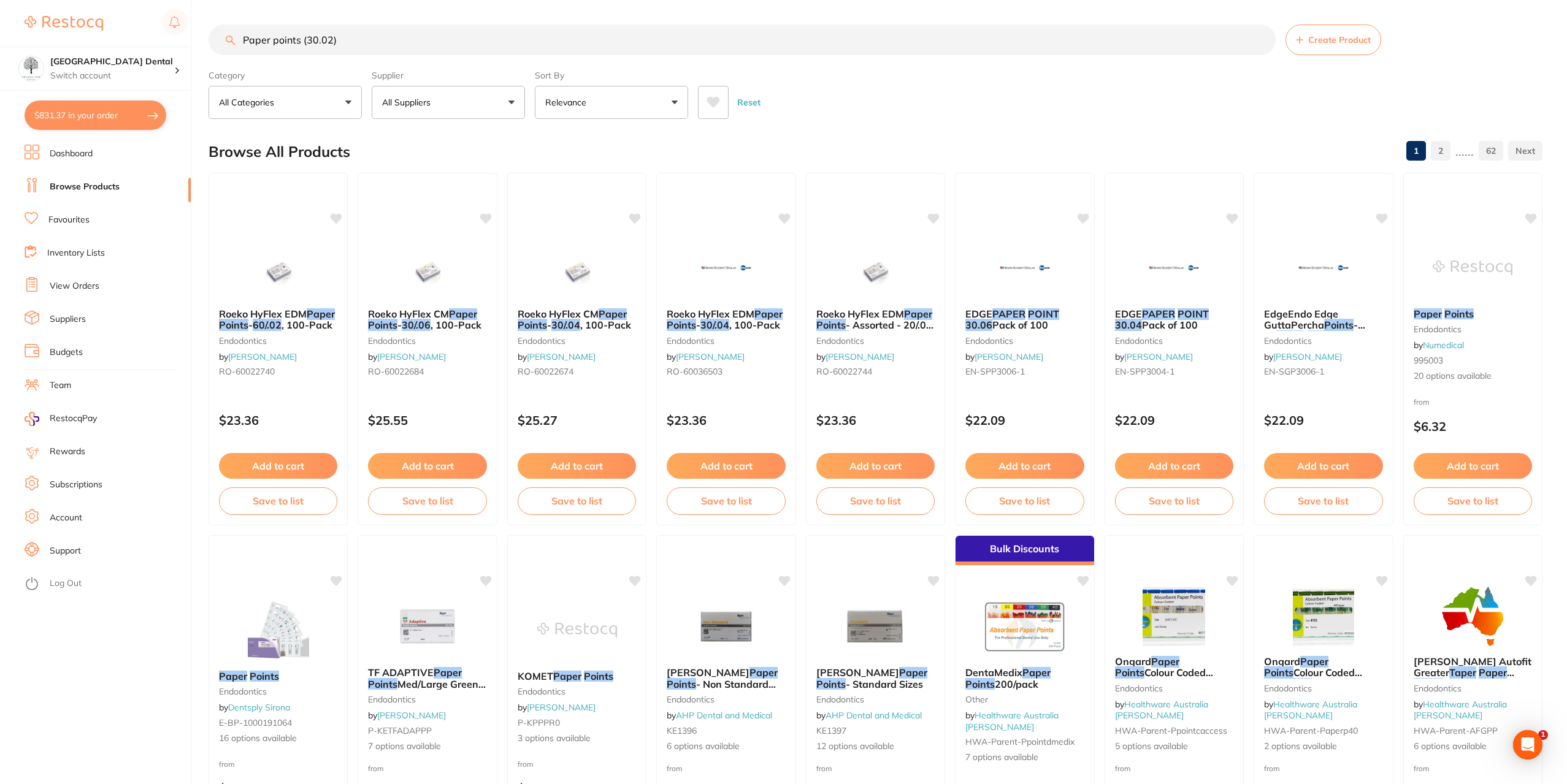
click at [36, 109] on button "$831.37 in your order" at bounding box center [96, 116] width 142 height 29
checkbox input "true"
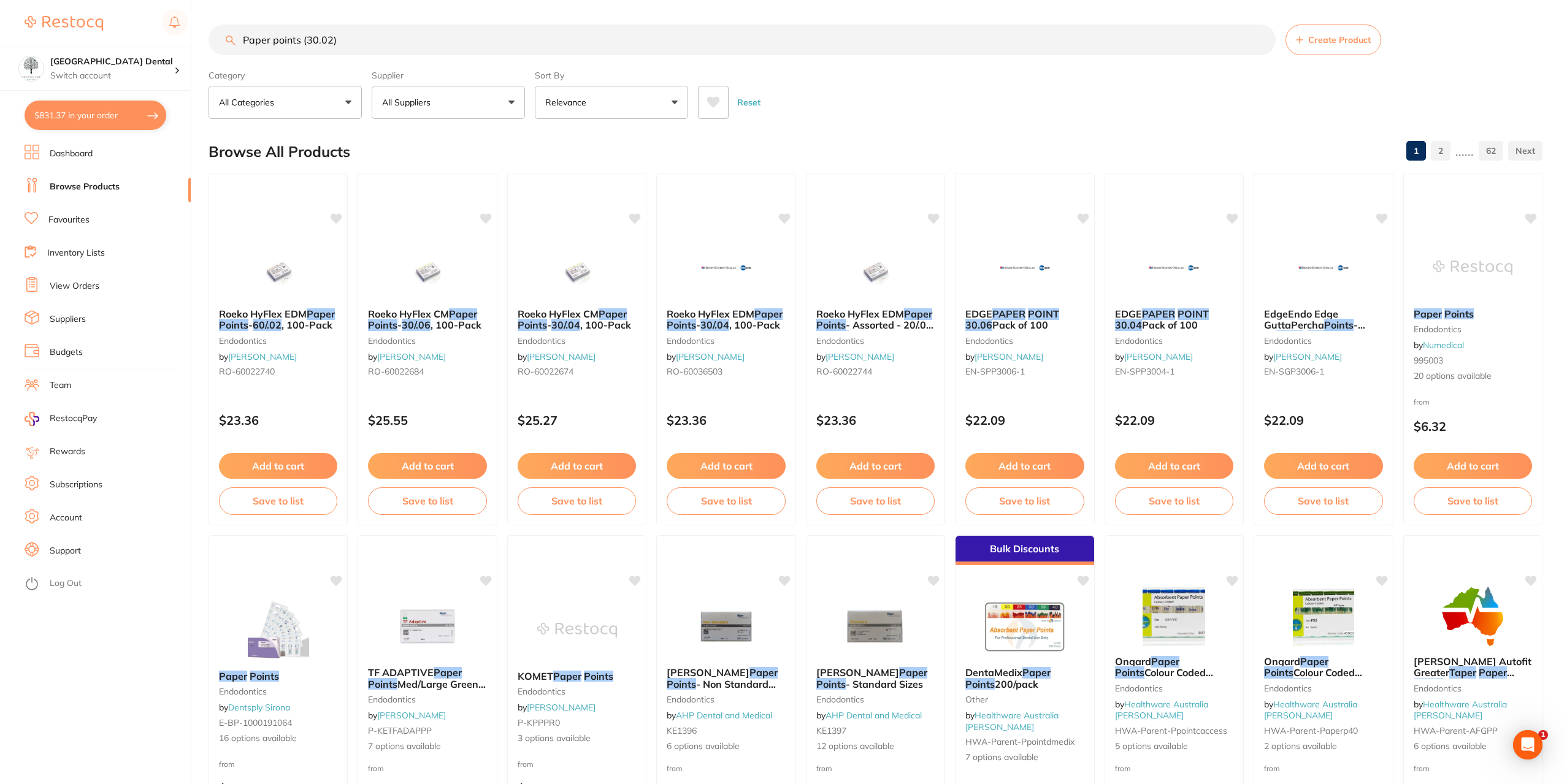
checkbox input "true"
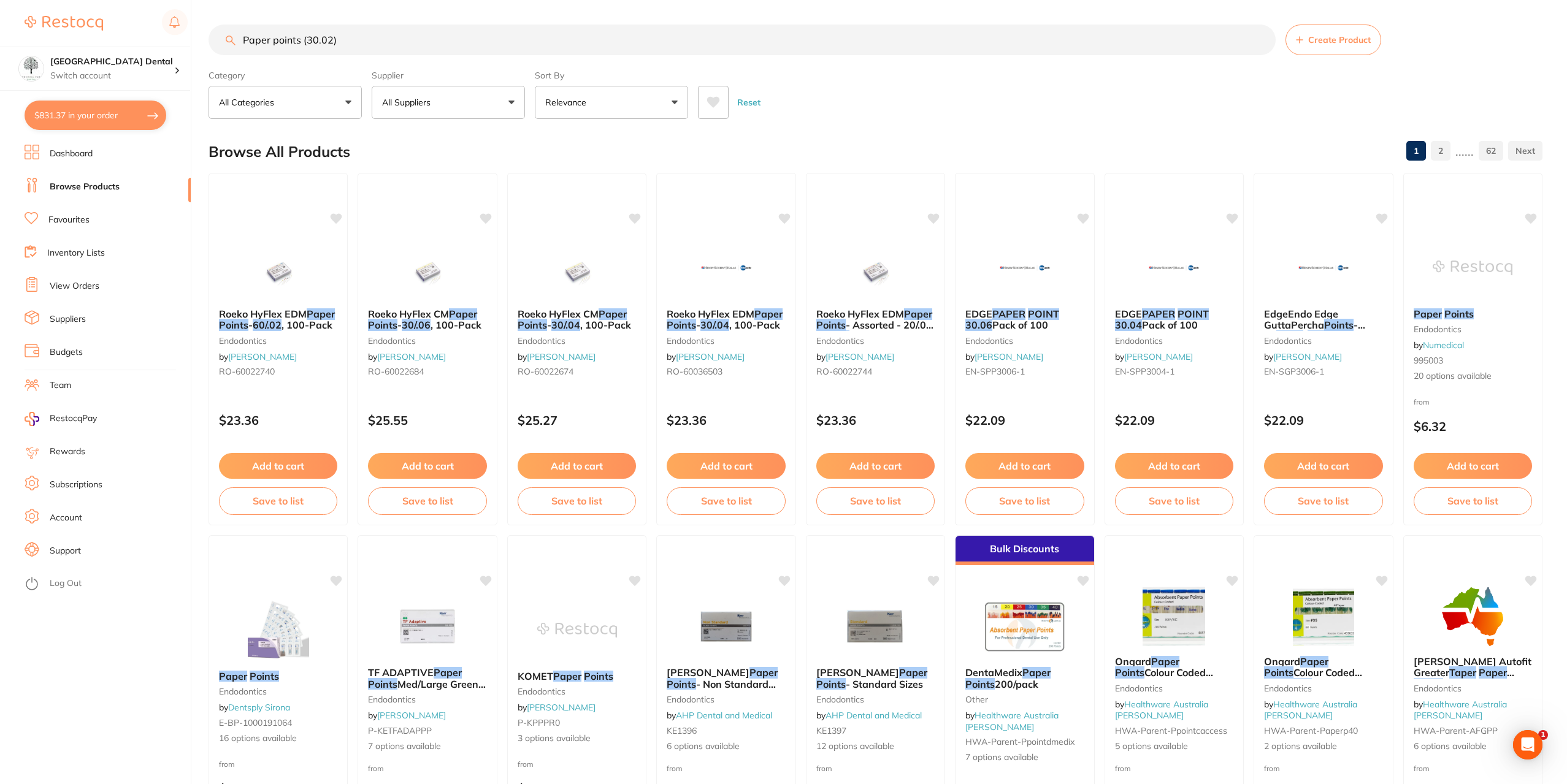
checkbox input "true"
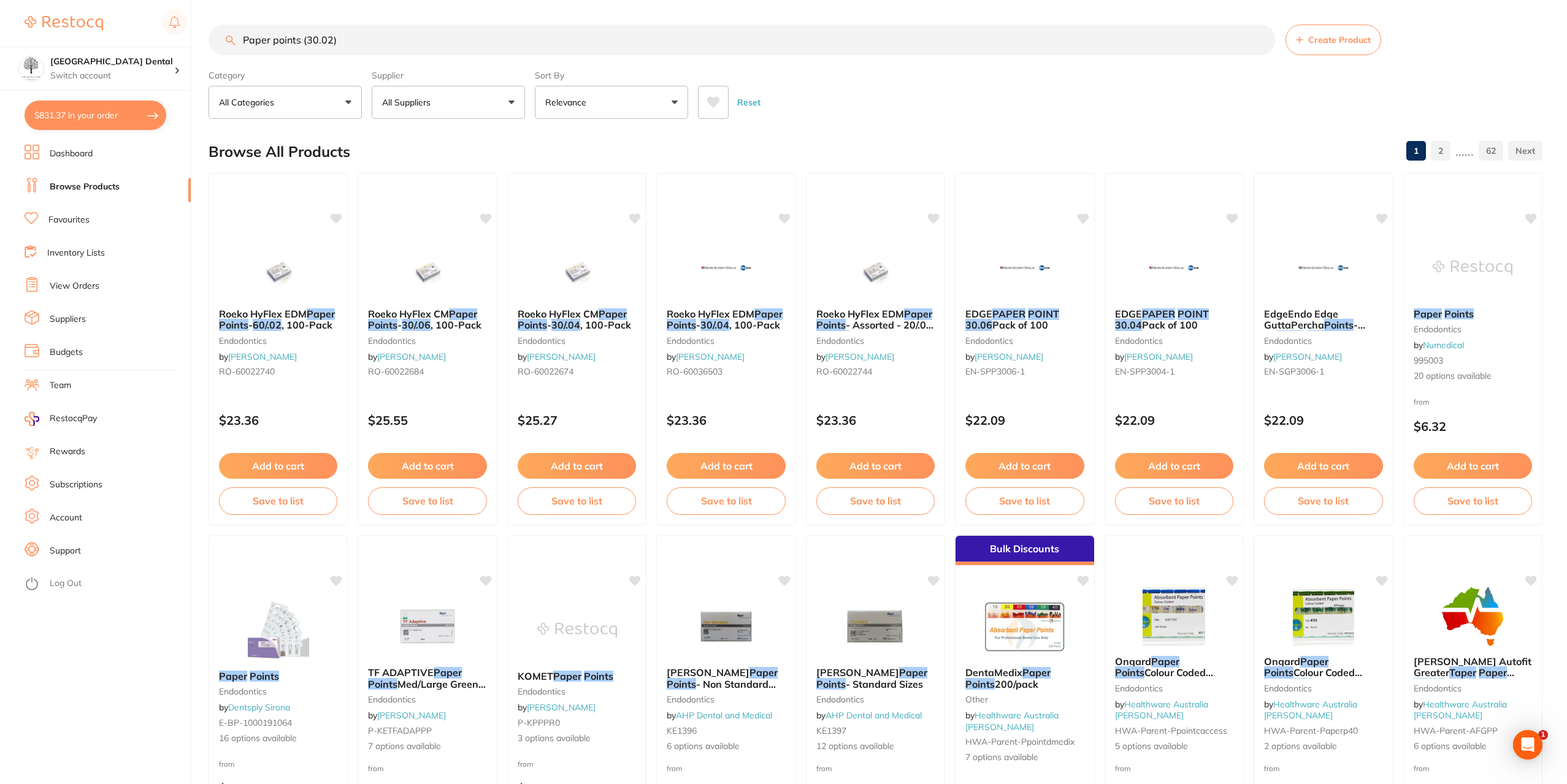
checkbox input "true"
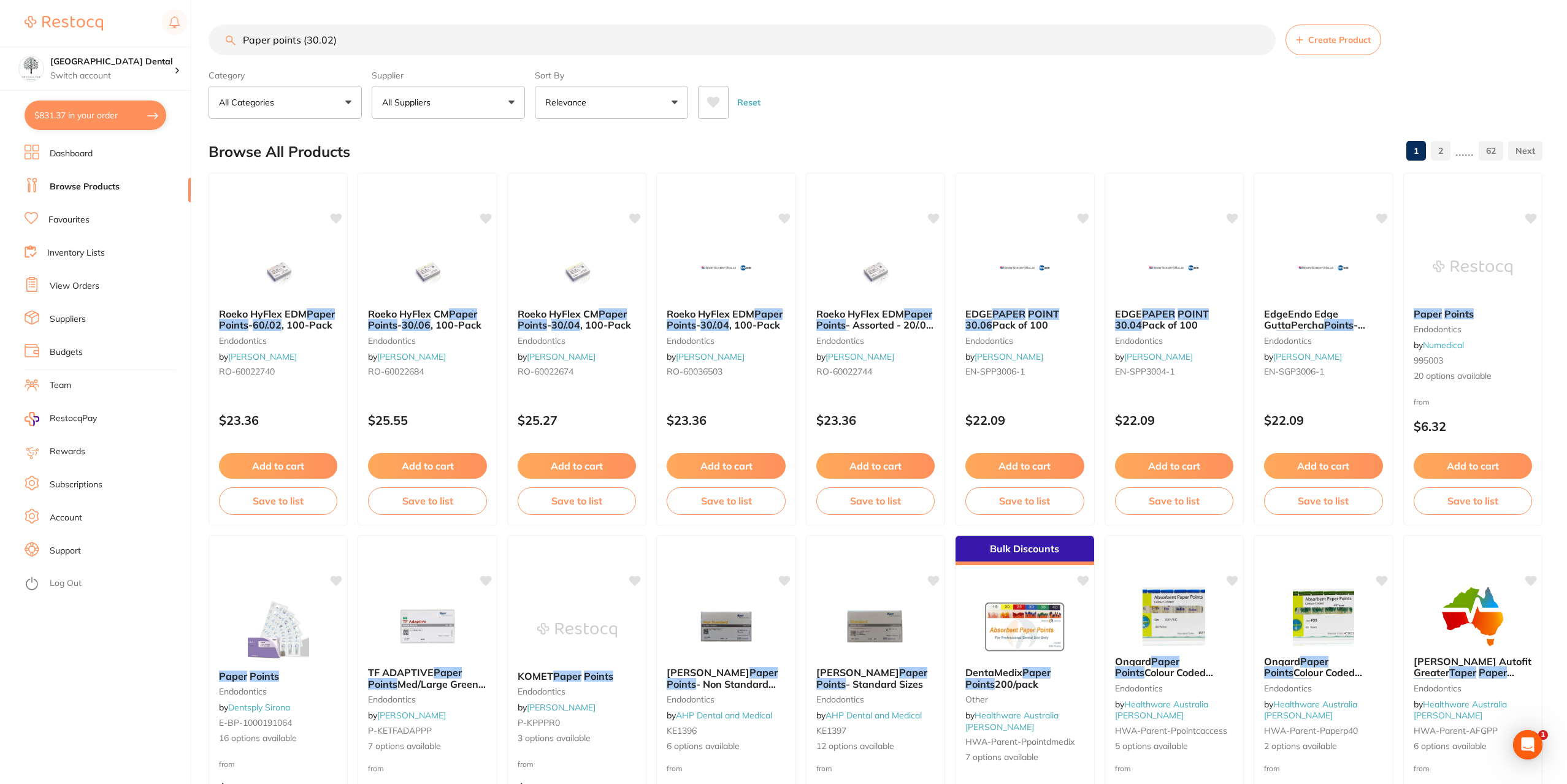
checkbox input "true"
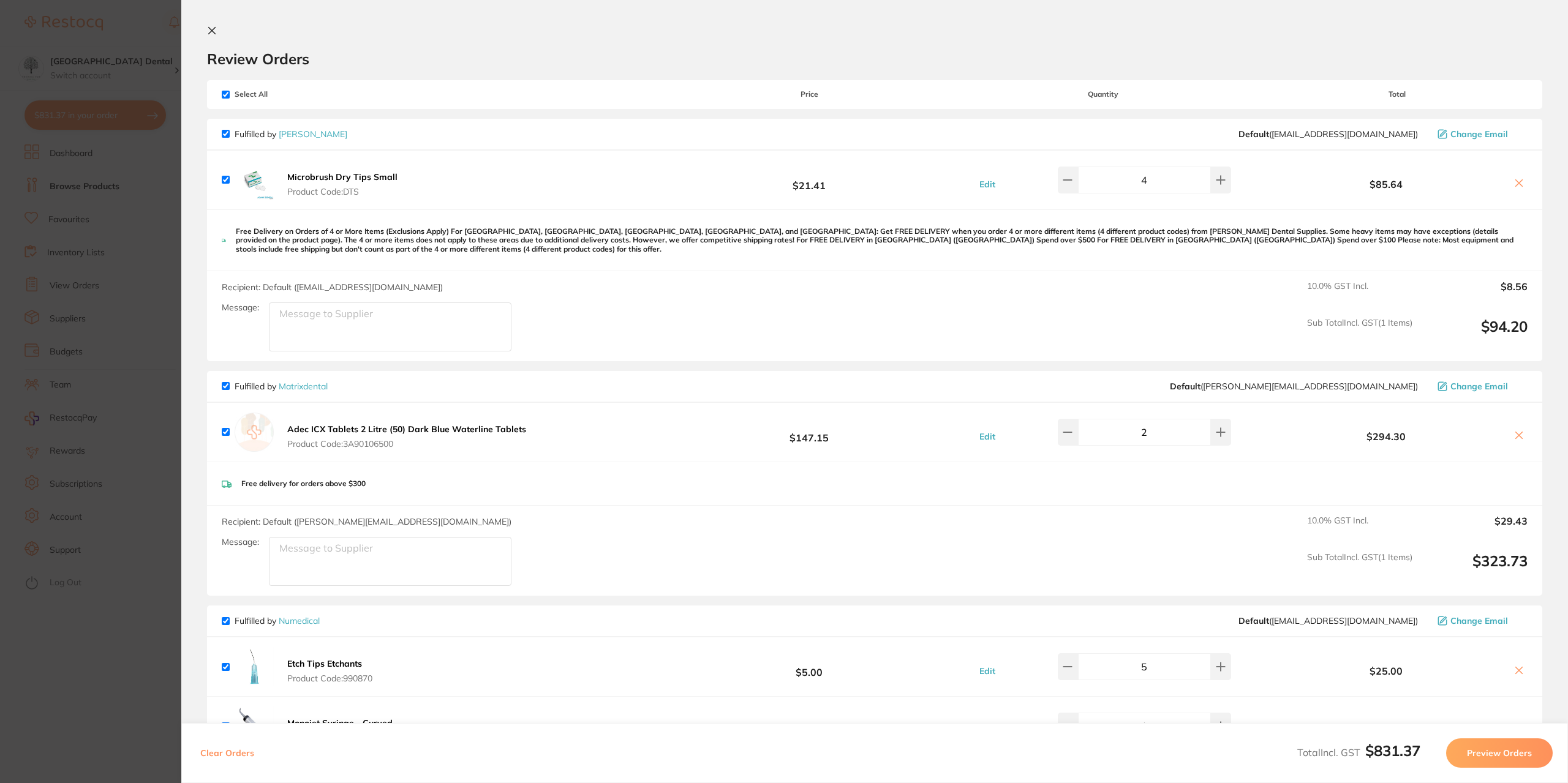
scroll to position [368, 0]
